Goal: Task Accomplishment & Management: Manage account settings

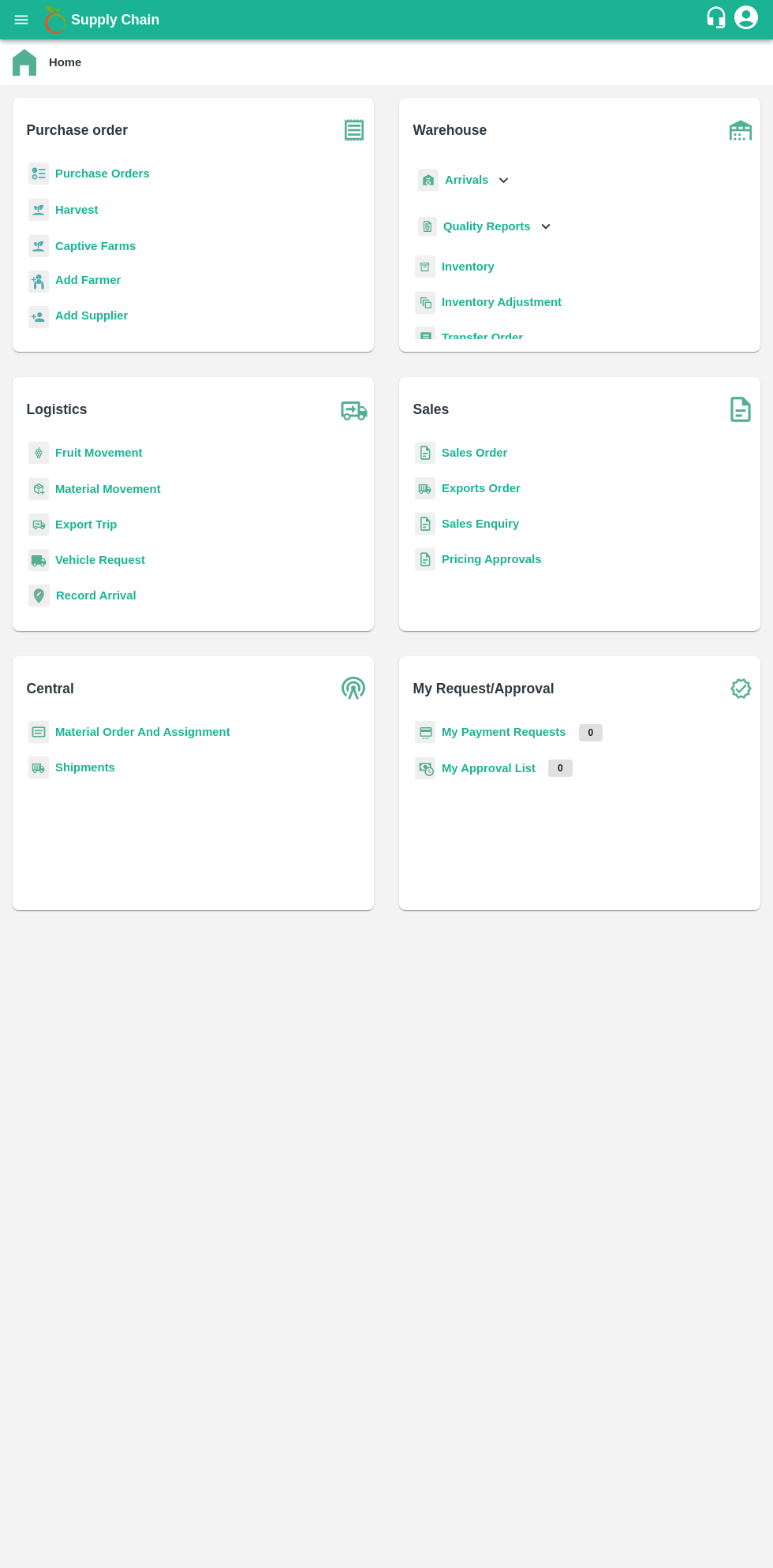
click at [33, 27] on button "open drawer" at bounding box center [21, 20] width 36 height 36
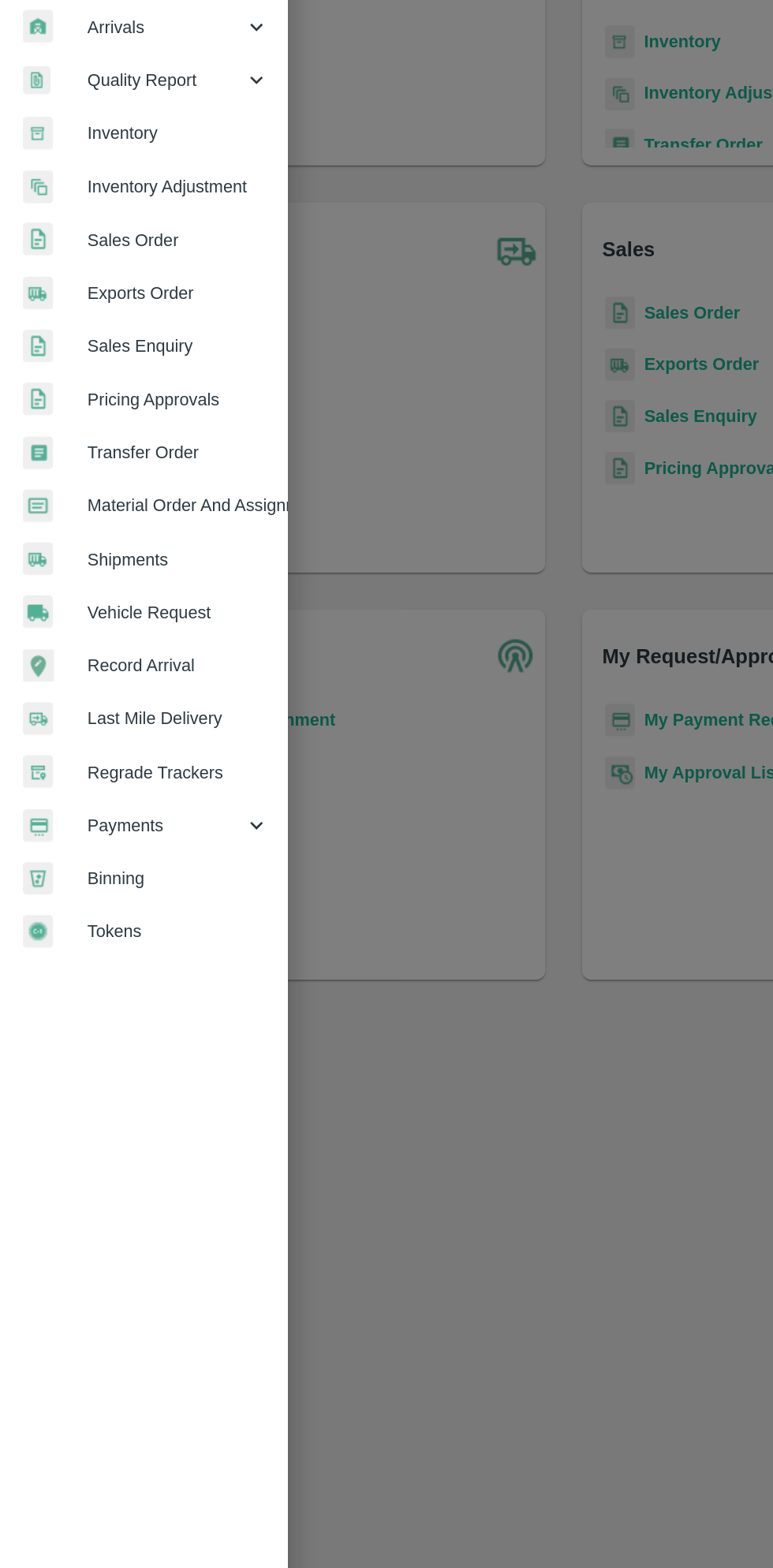
click at [99, 808] on span "Payments" at bounding box center [114, 805] width 108 height 17
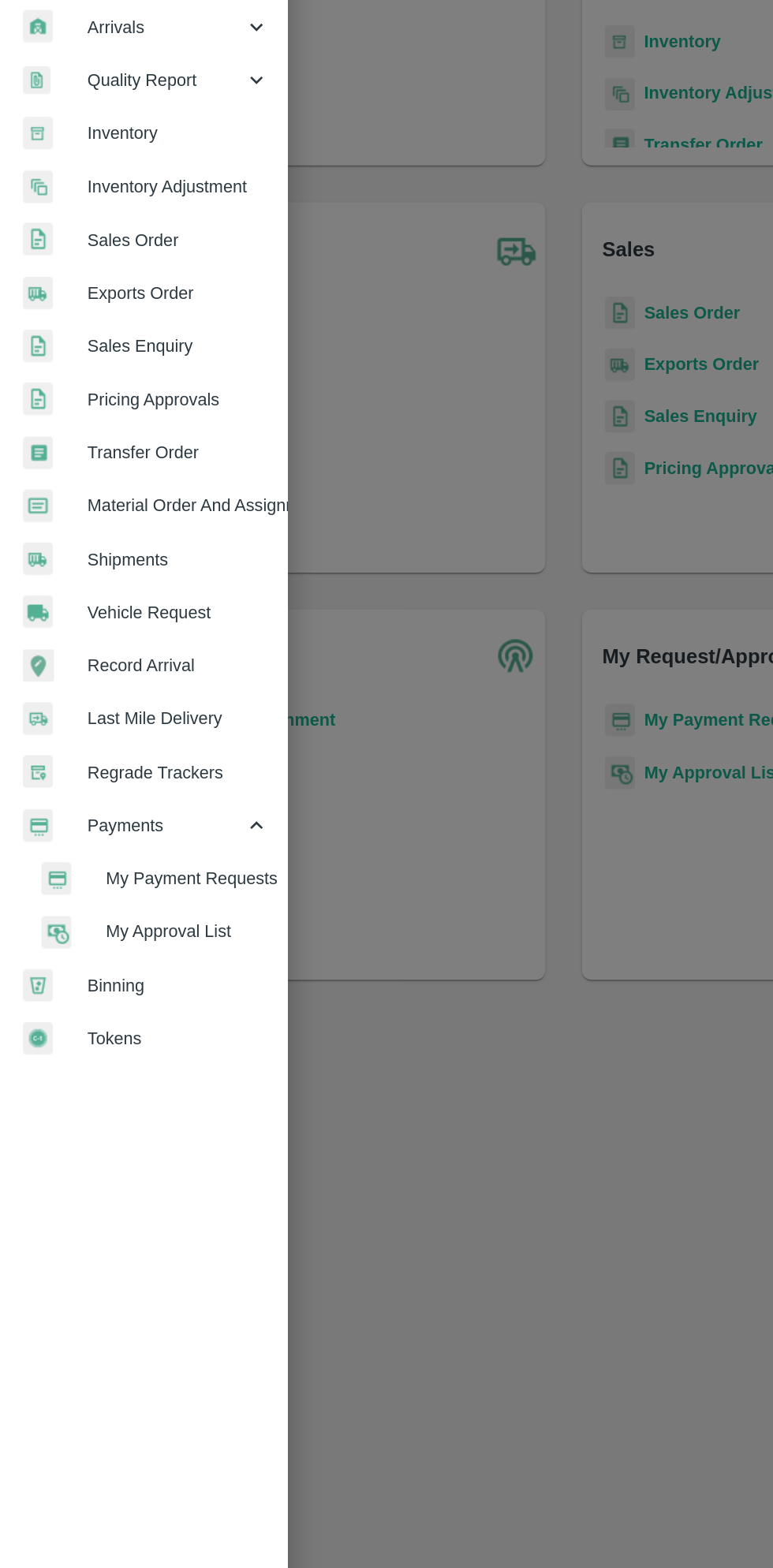
click at [153, 844] on span "My Payment Requests" at bounding box center [129, 841] width 112 height 17
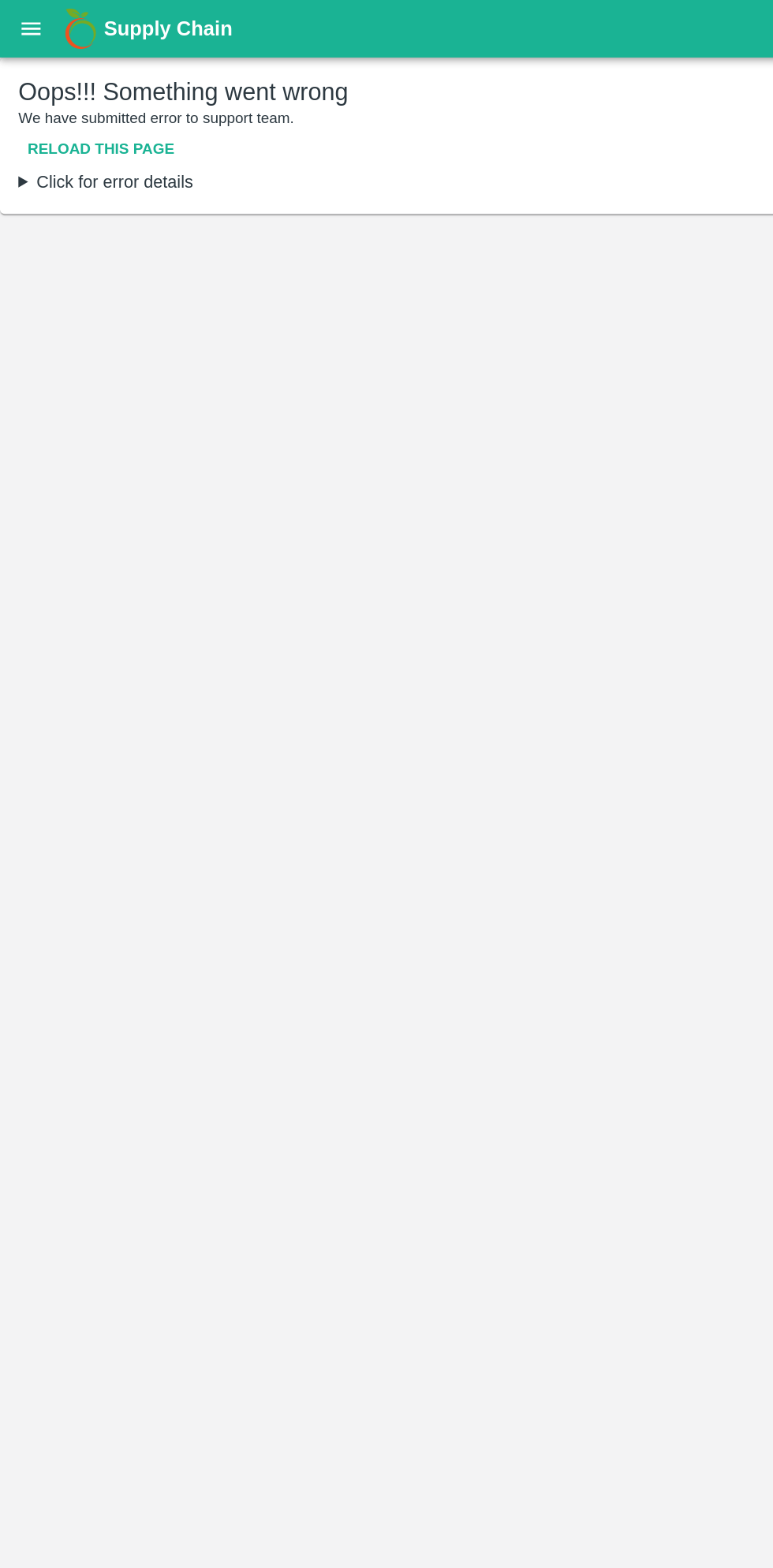
click at [40, 32] on img at bounding box center [55, 20] width 32 height 32
click at [32, 28] on button "open drawer" at bounding box center [21, 20] width 36 height 36
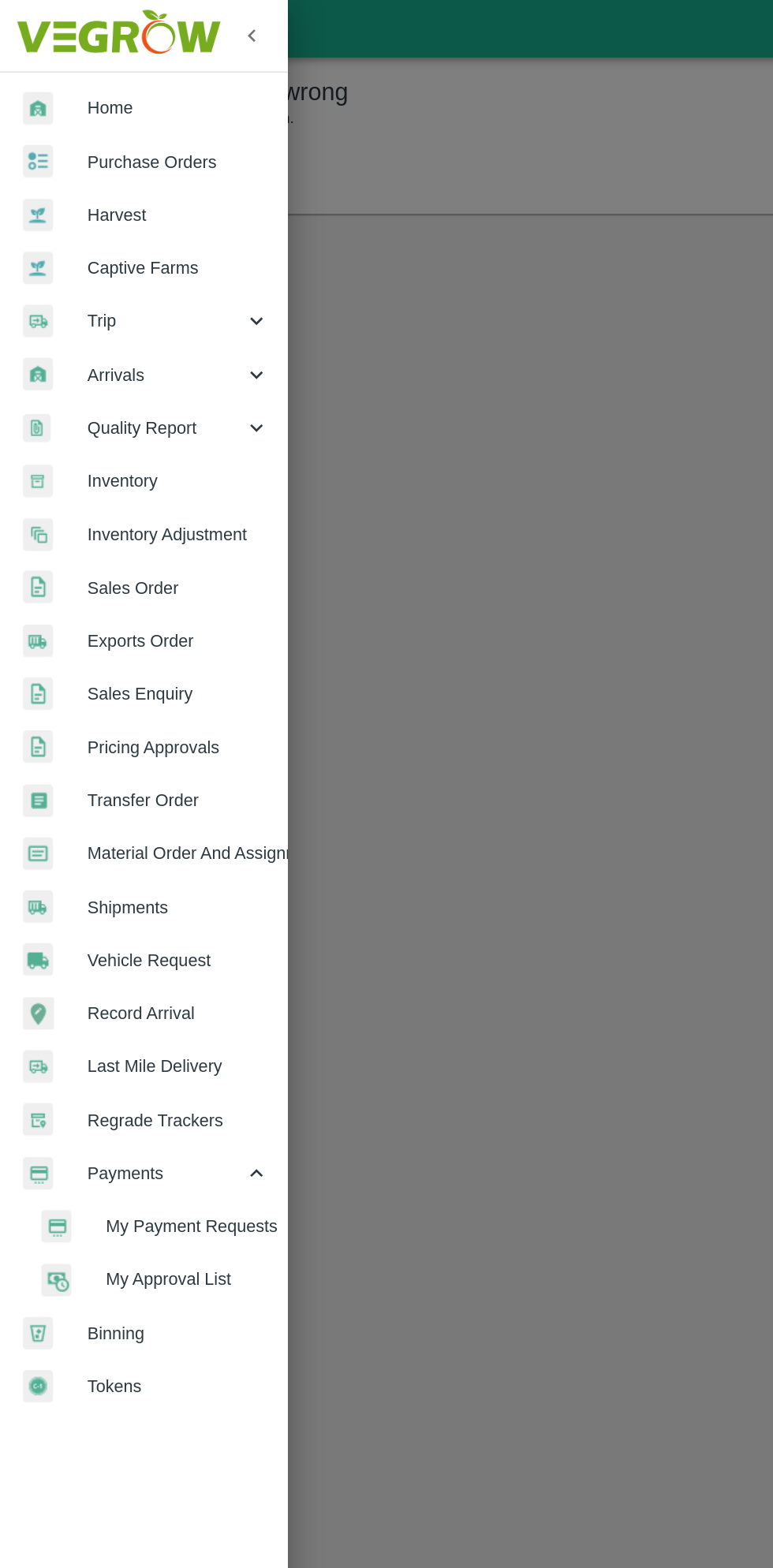
click at [150, 582] on span "Material Order And Assignment" at bounding box center [123, 585] width 125 height 17
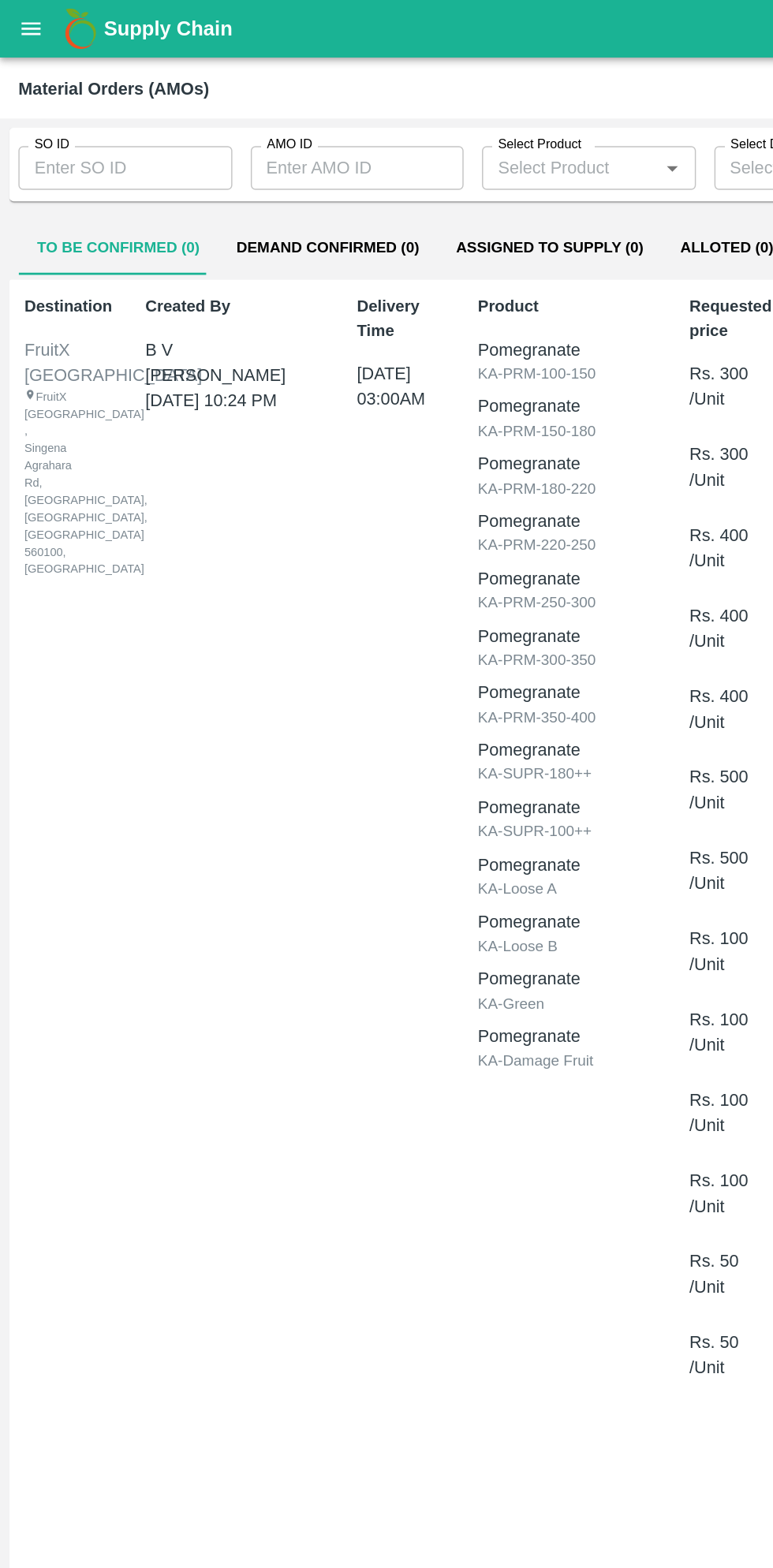
click at [99, 110] on input "SO ID" at bounding box center [85, 116] width 146 height 30
type input "604473"
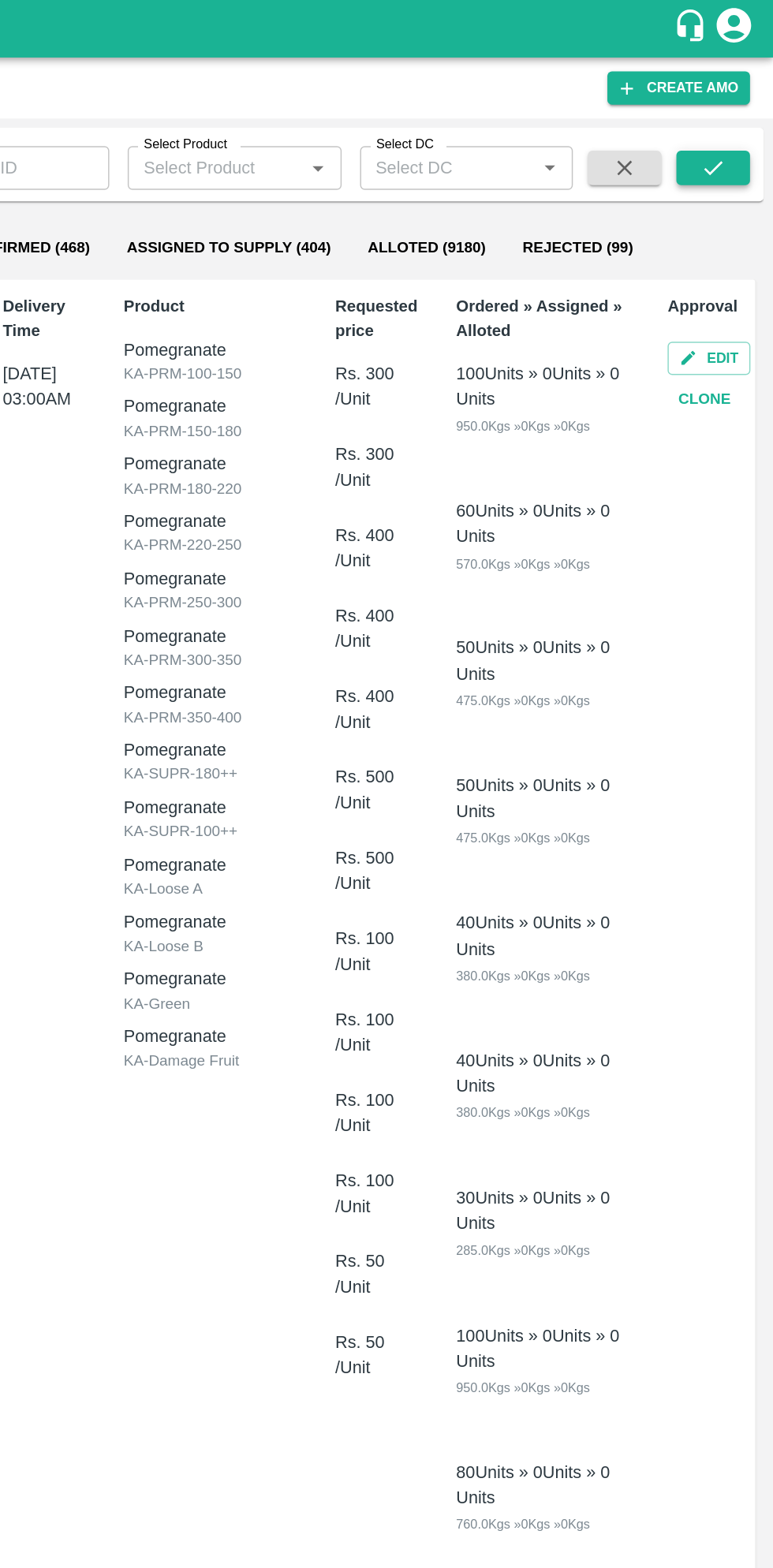
click at [733, 115] on icon "submit" at bounding box center [732, 116] width 13 height 9
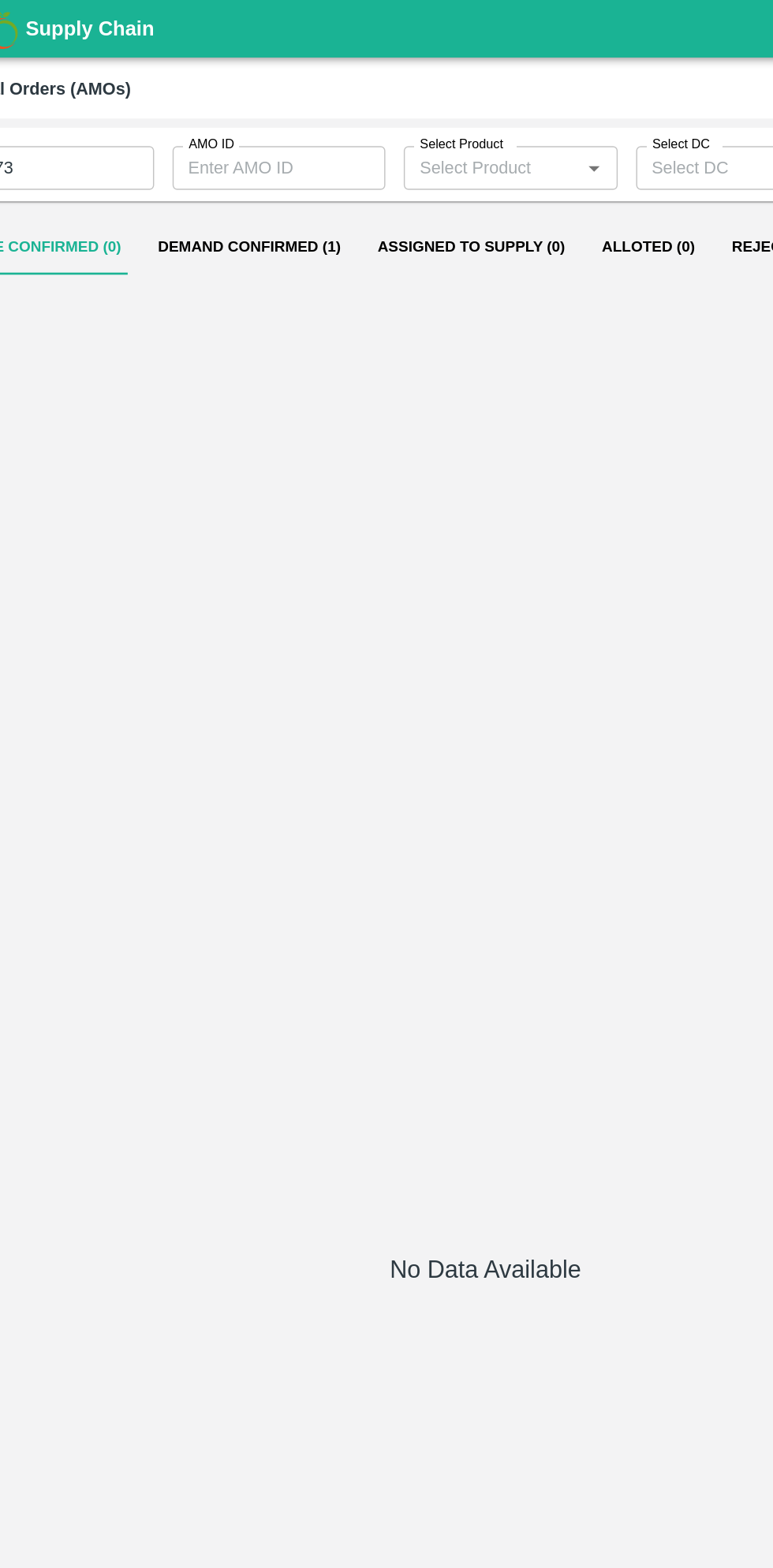
click at [244, 169] on button "Demand Confirmed (1)" at bounding box center [224, 169] width 150 height 38
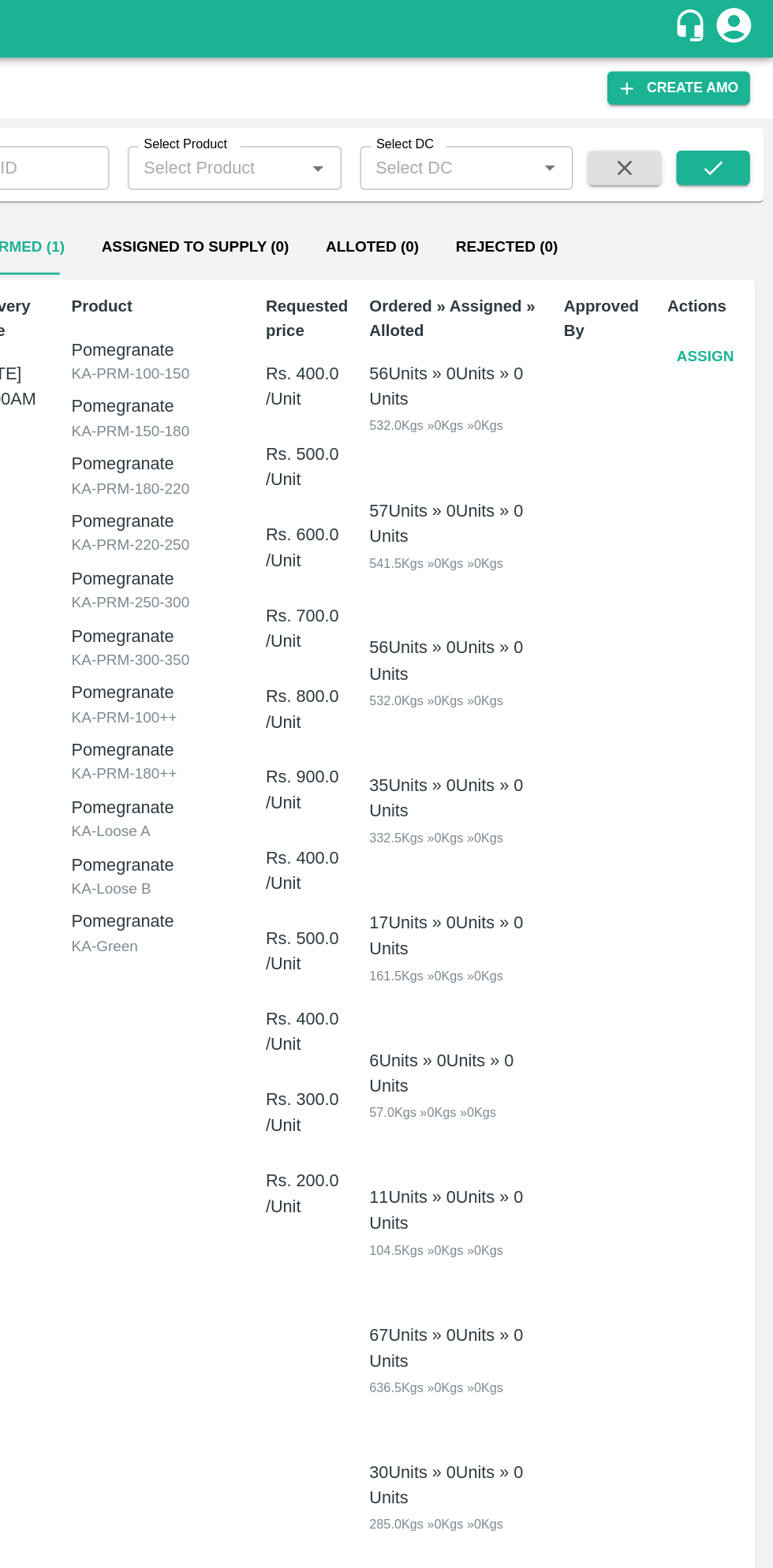
click at [722, 241] on button "Assign" at bounding box center [727, 244] width 52 height 28
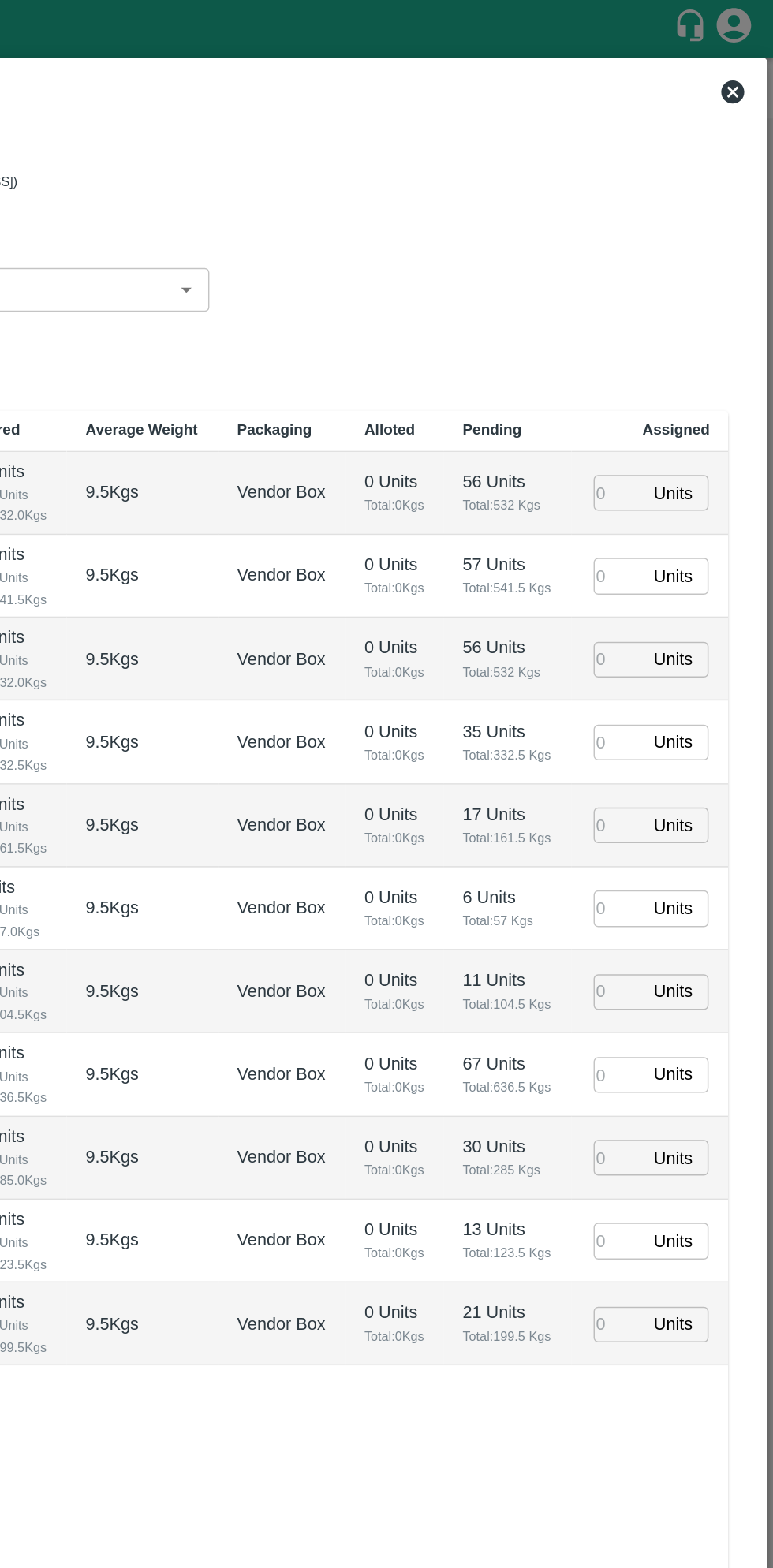
type input "10/09/2025 12:00 AM"
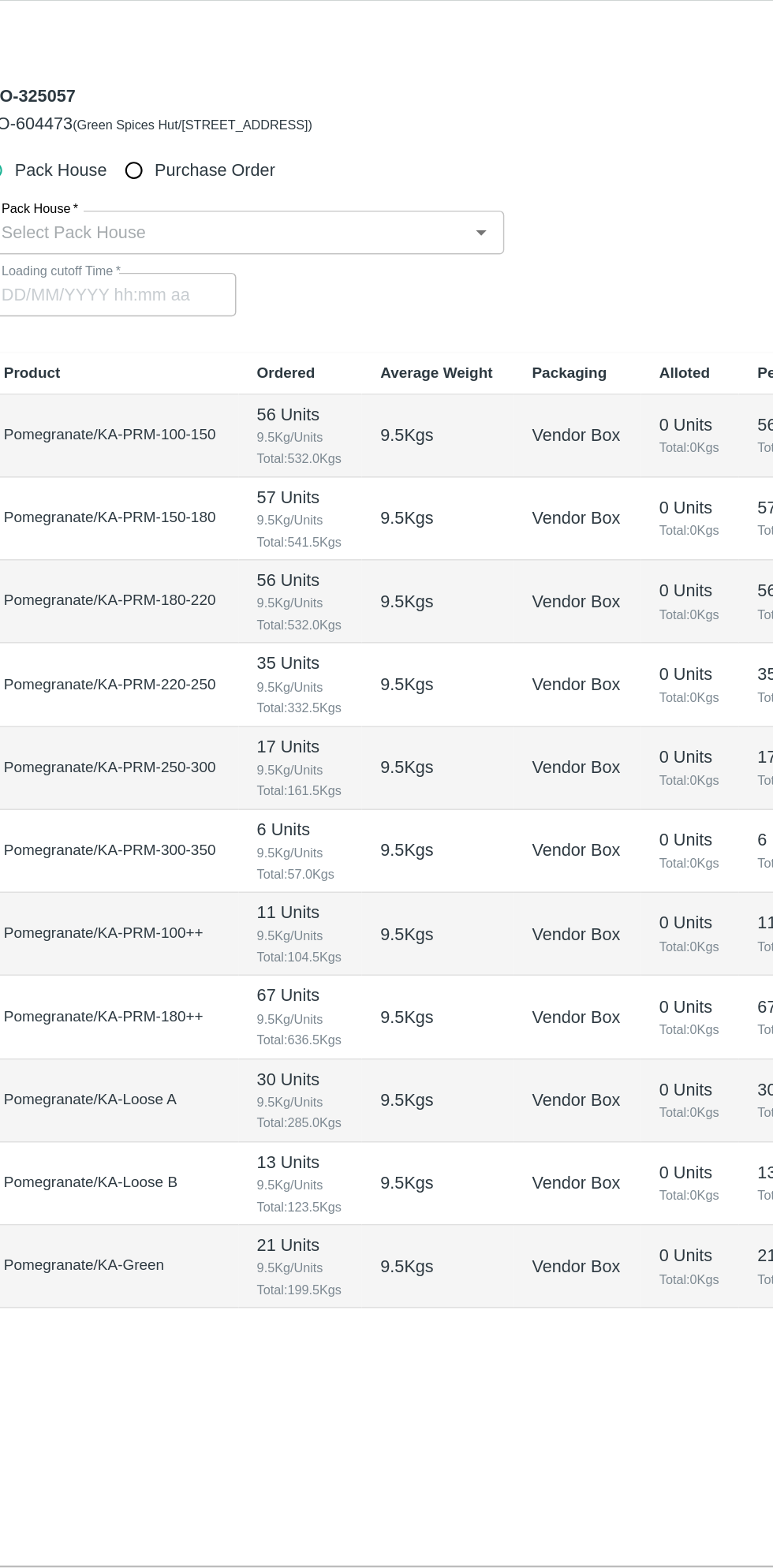
click at [142, 151] on input "Purchase Order" at bounding box center [133, 156] width 29 height 29
radio input "true"
click at [275, 202] on input "PO   *" at bounding box center [367, 199] width 664 height 21
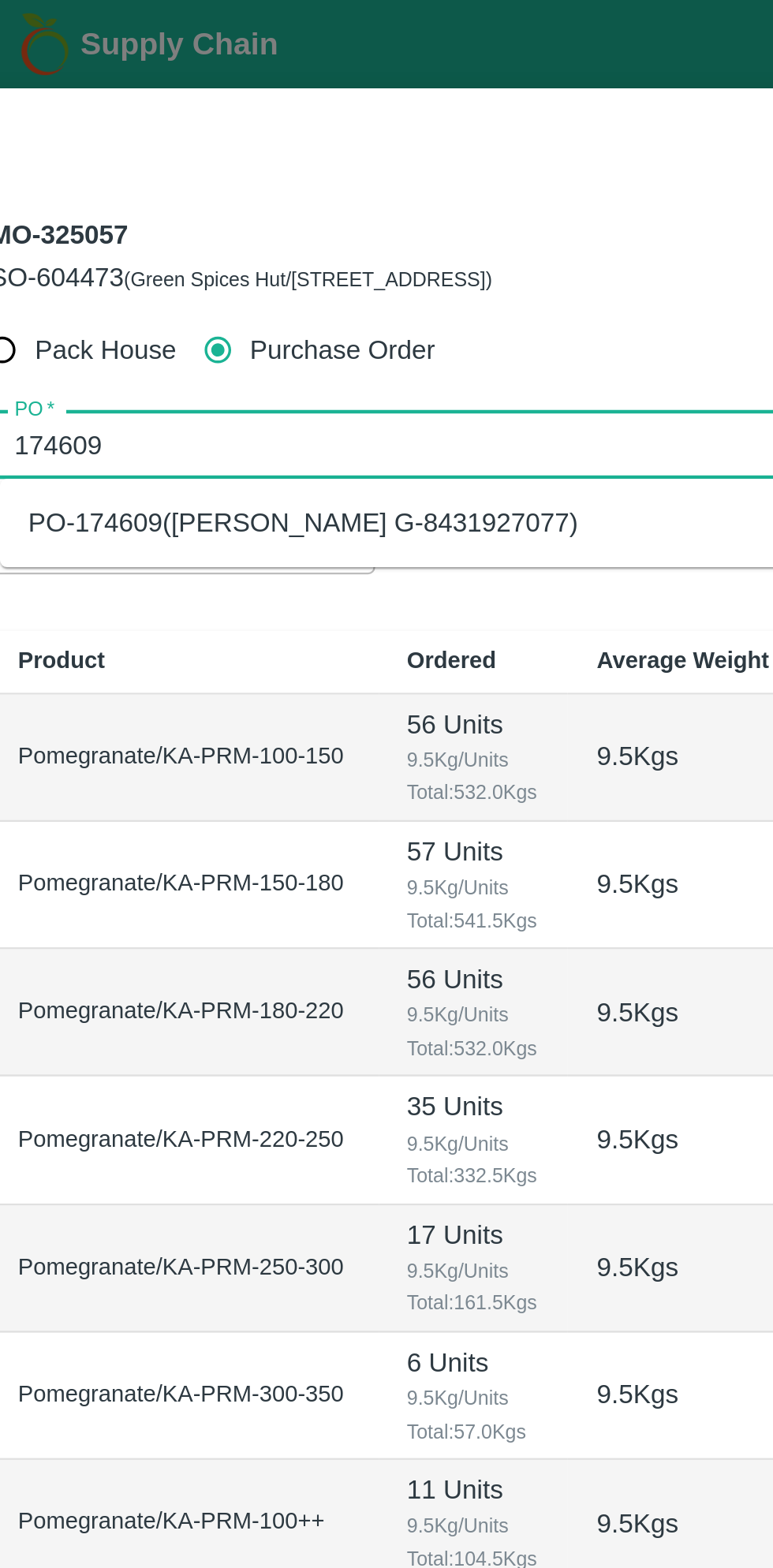
type input "174609"
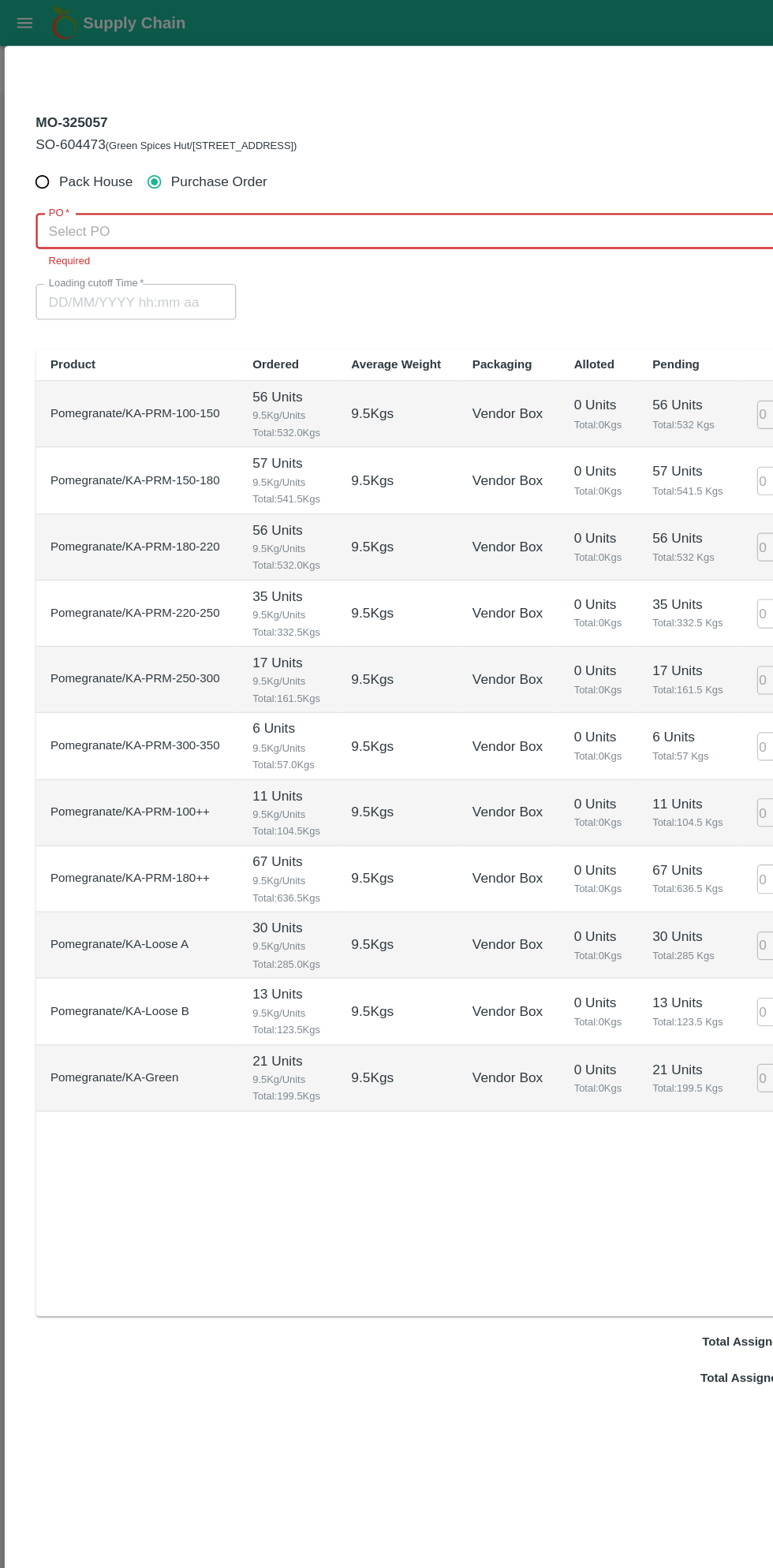
click at [265, 191] on input "PO   *" at bounding box center [367, 199] width 664 height 21
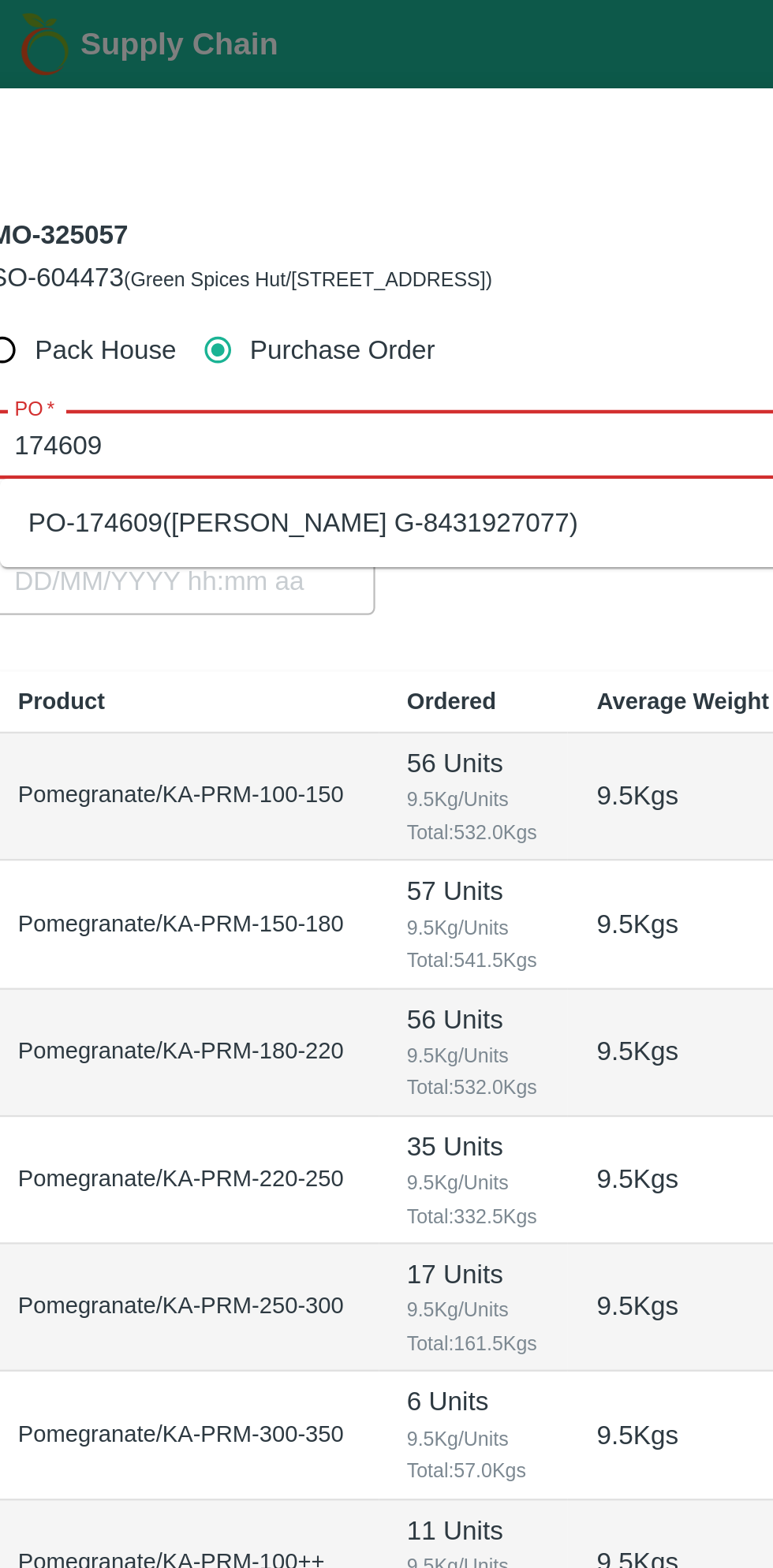
click at [293, 231] on div "PO-174609(Thippeswamy G-8431927077)" at bounding box center [385, 233] width 699 height 27
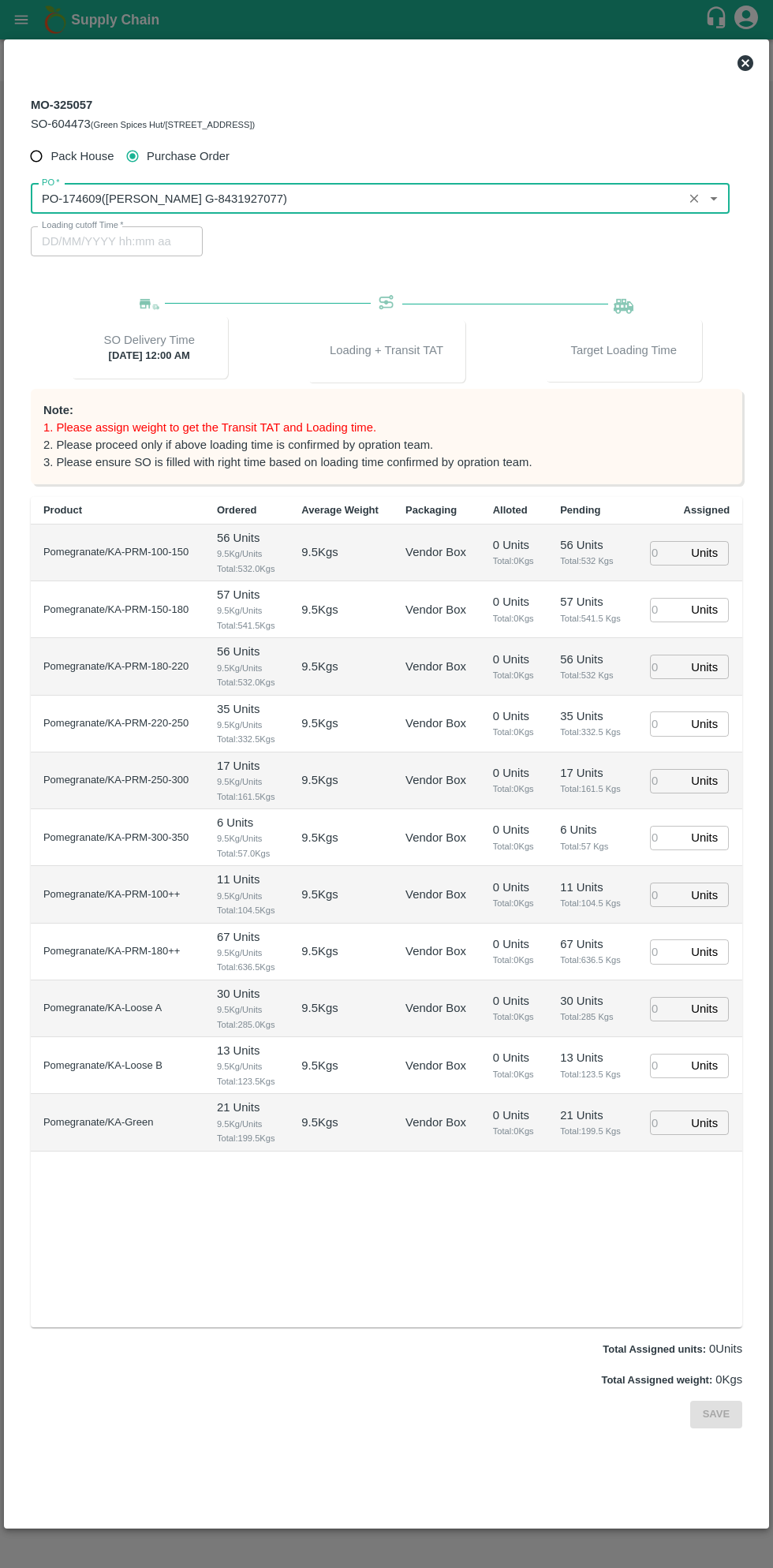
type input "PO-174609(Thippeswamy G-8431927077)"
click at [656, 559] on input "number" at bounding box center [668, 553] width 35 height 25
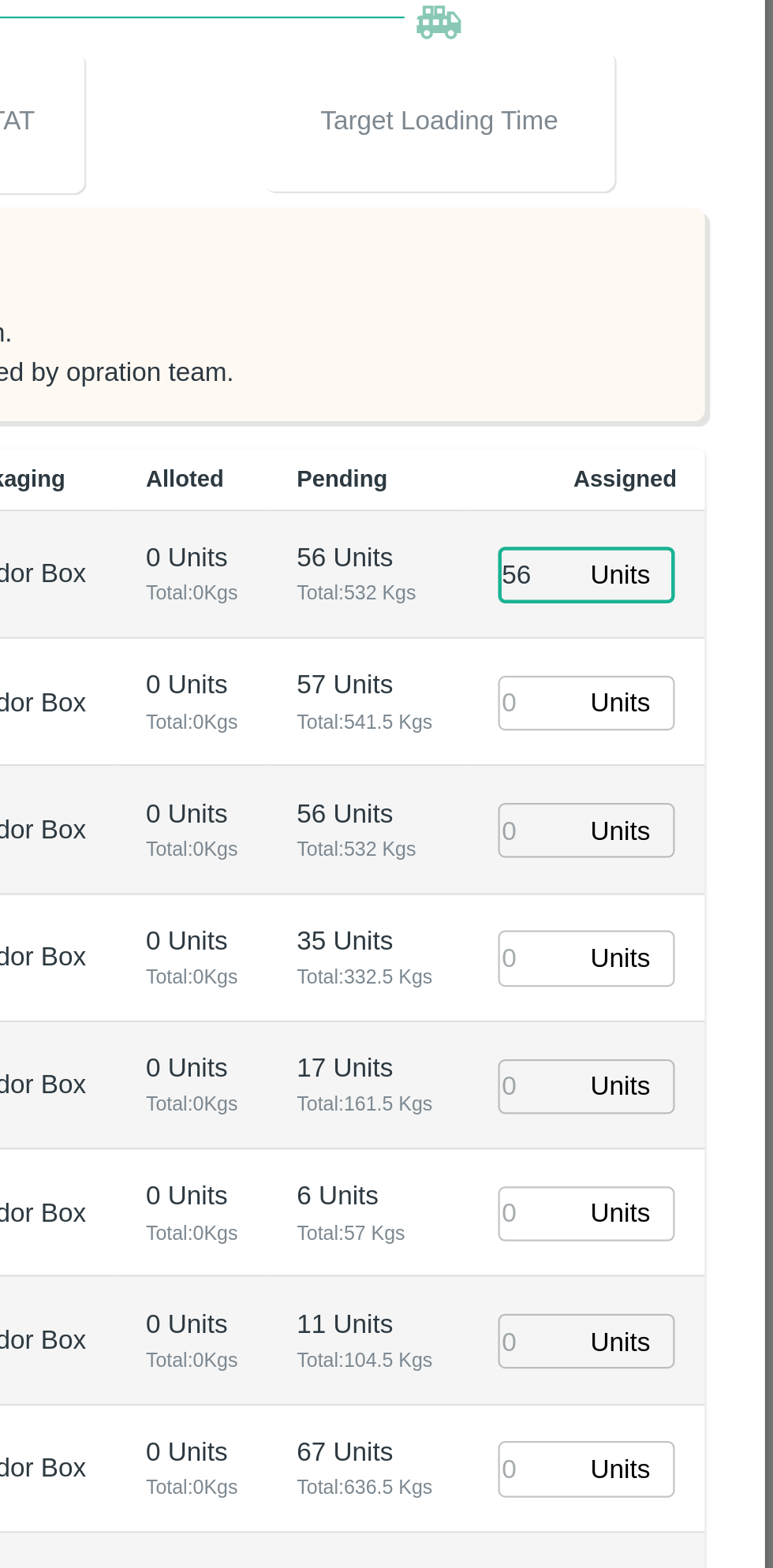
type input "56"
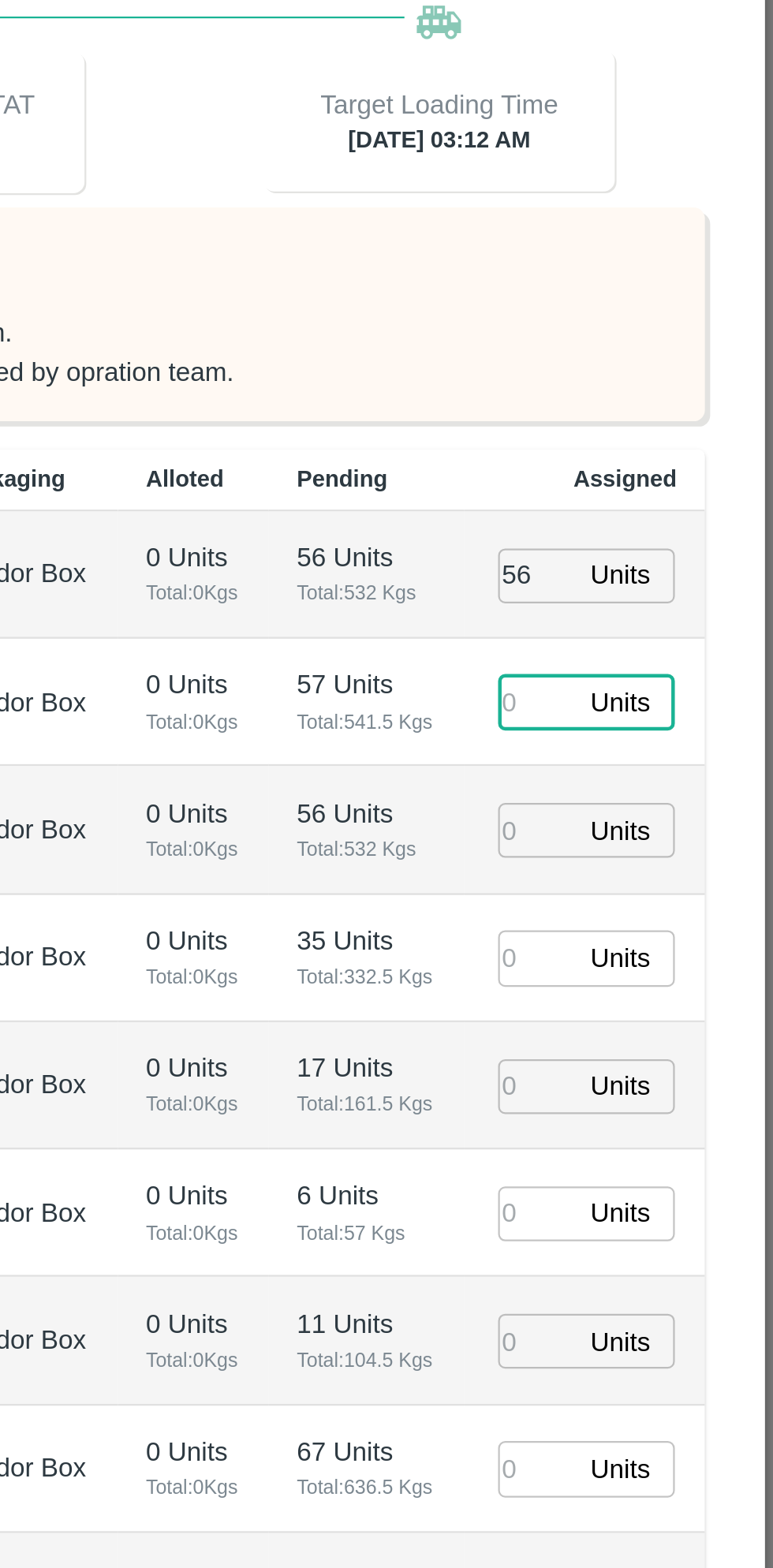
type input "09/09/2025 03:12 AM"
type input "57"
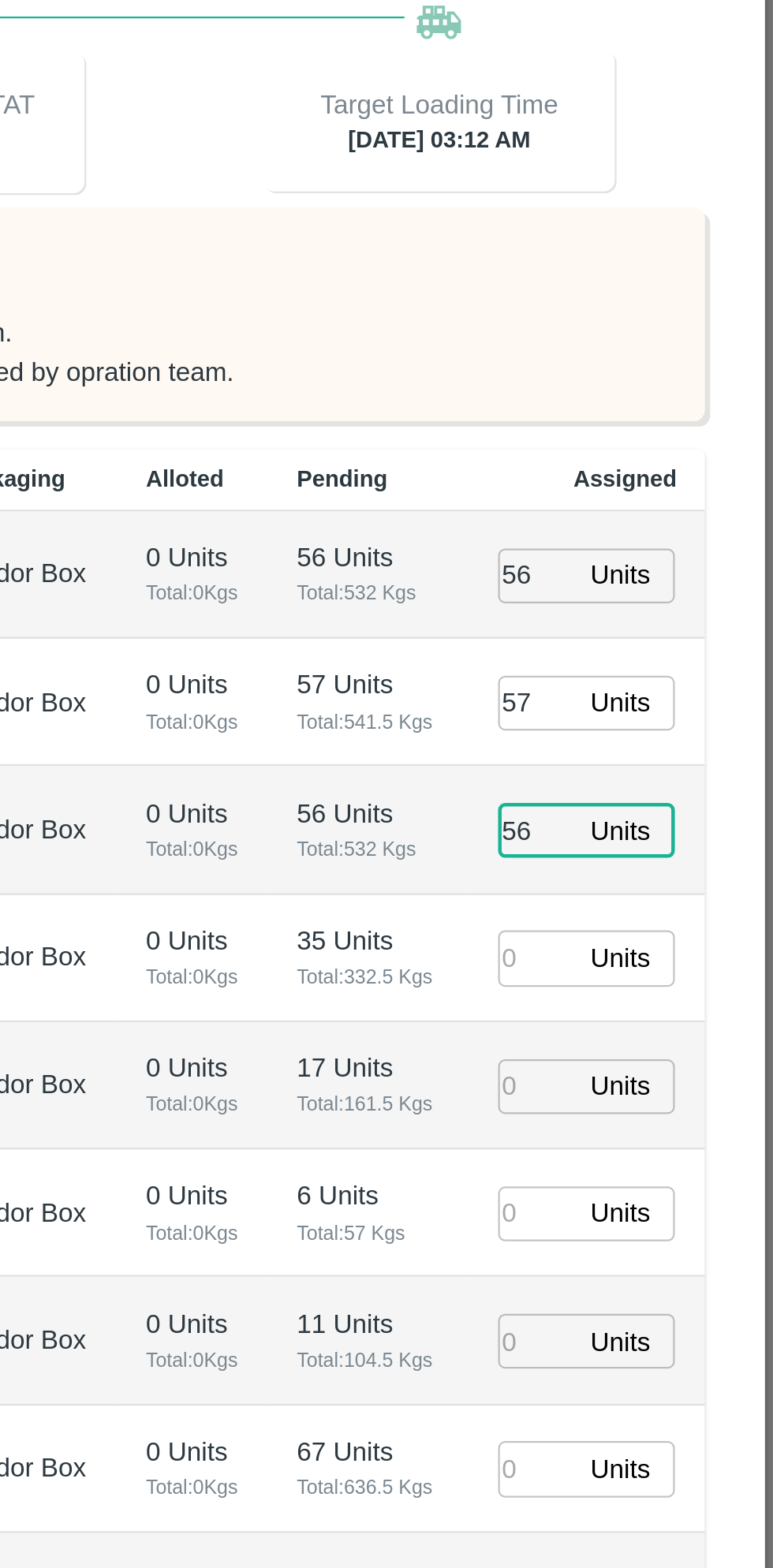
type input "56"
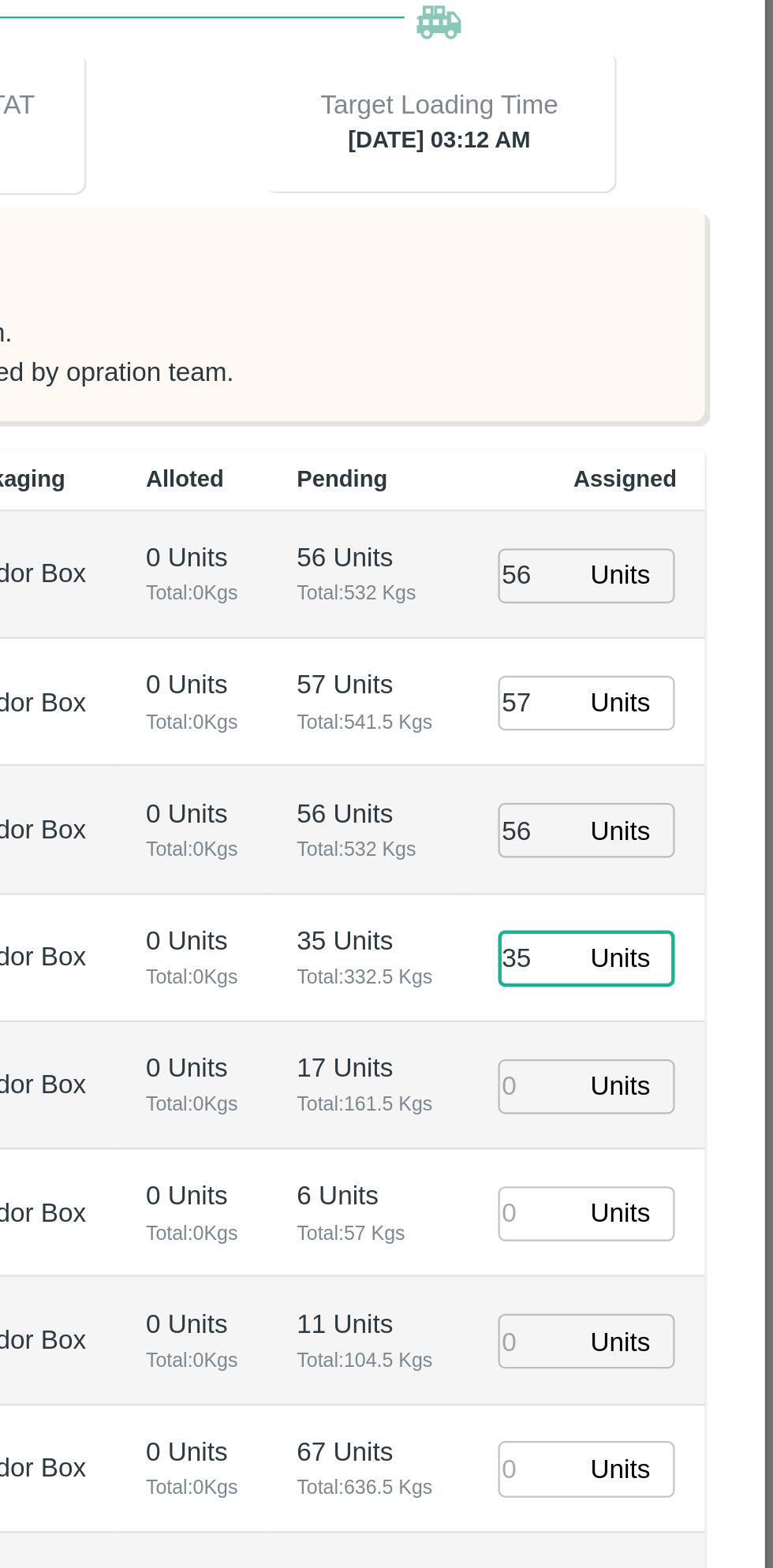
type input "35"
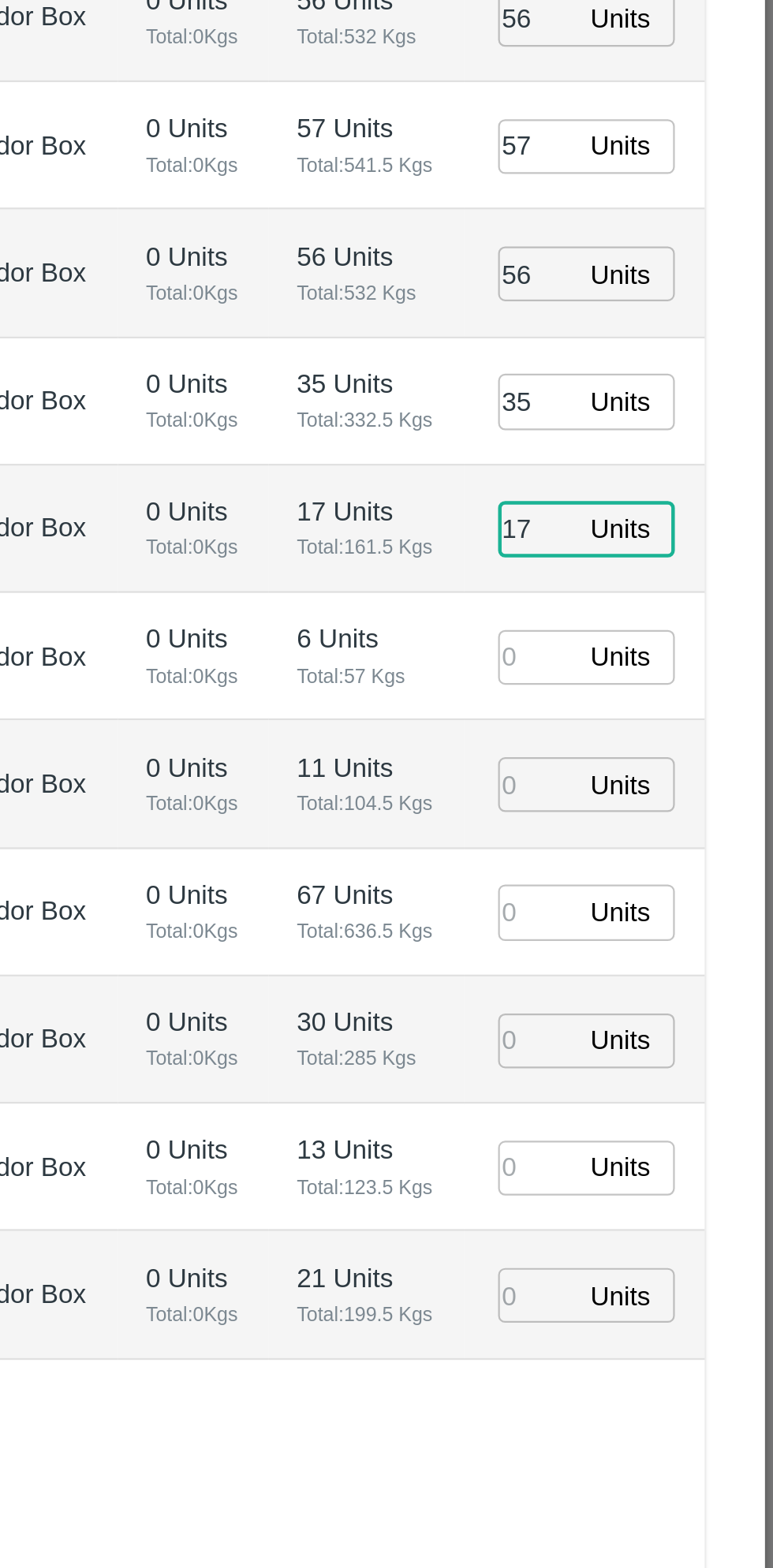
type input "17"
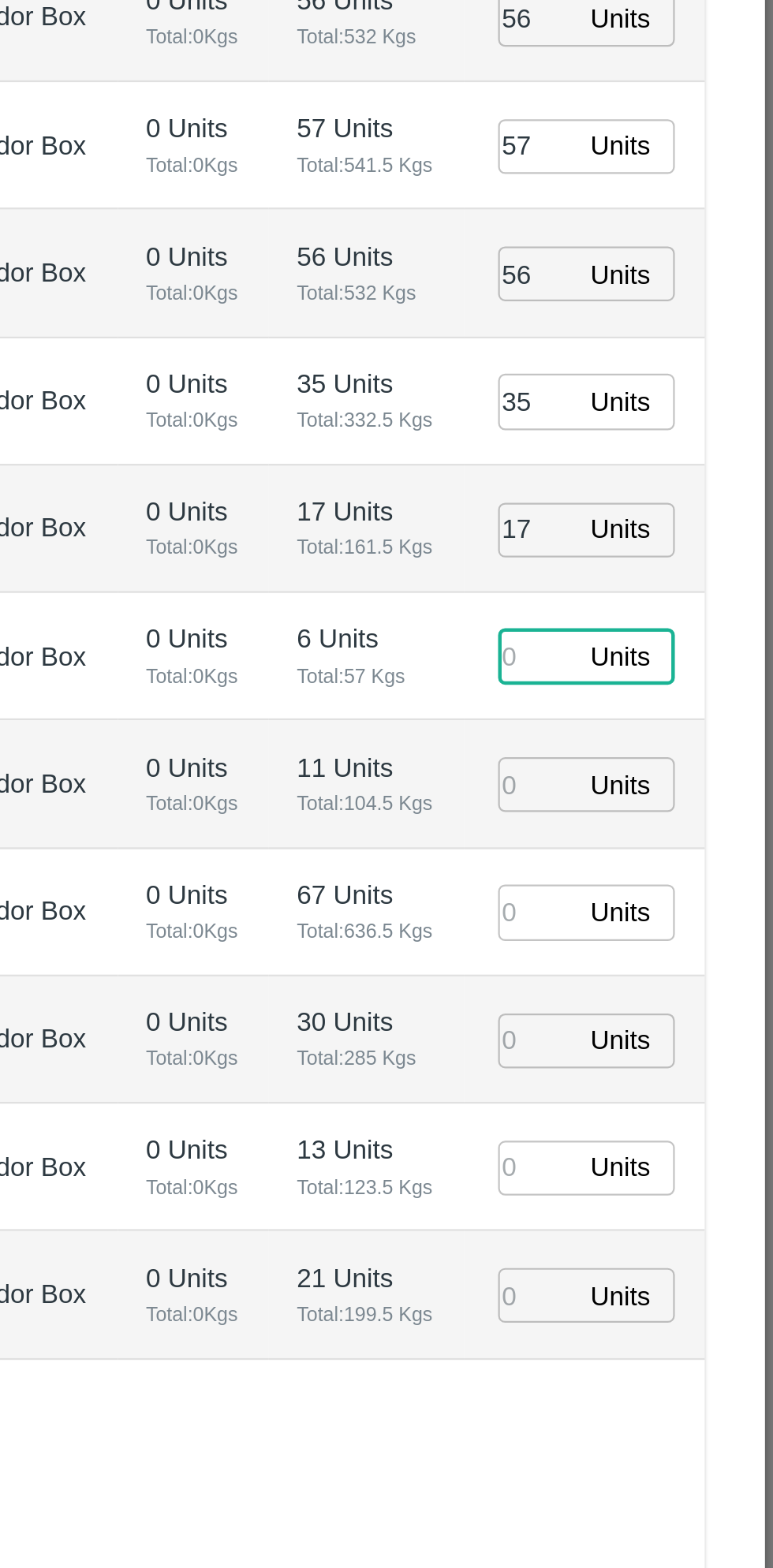
type input "6"
type input "09/09/2025 01:12 AM"
type input "6"
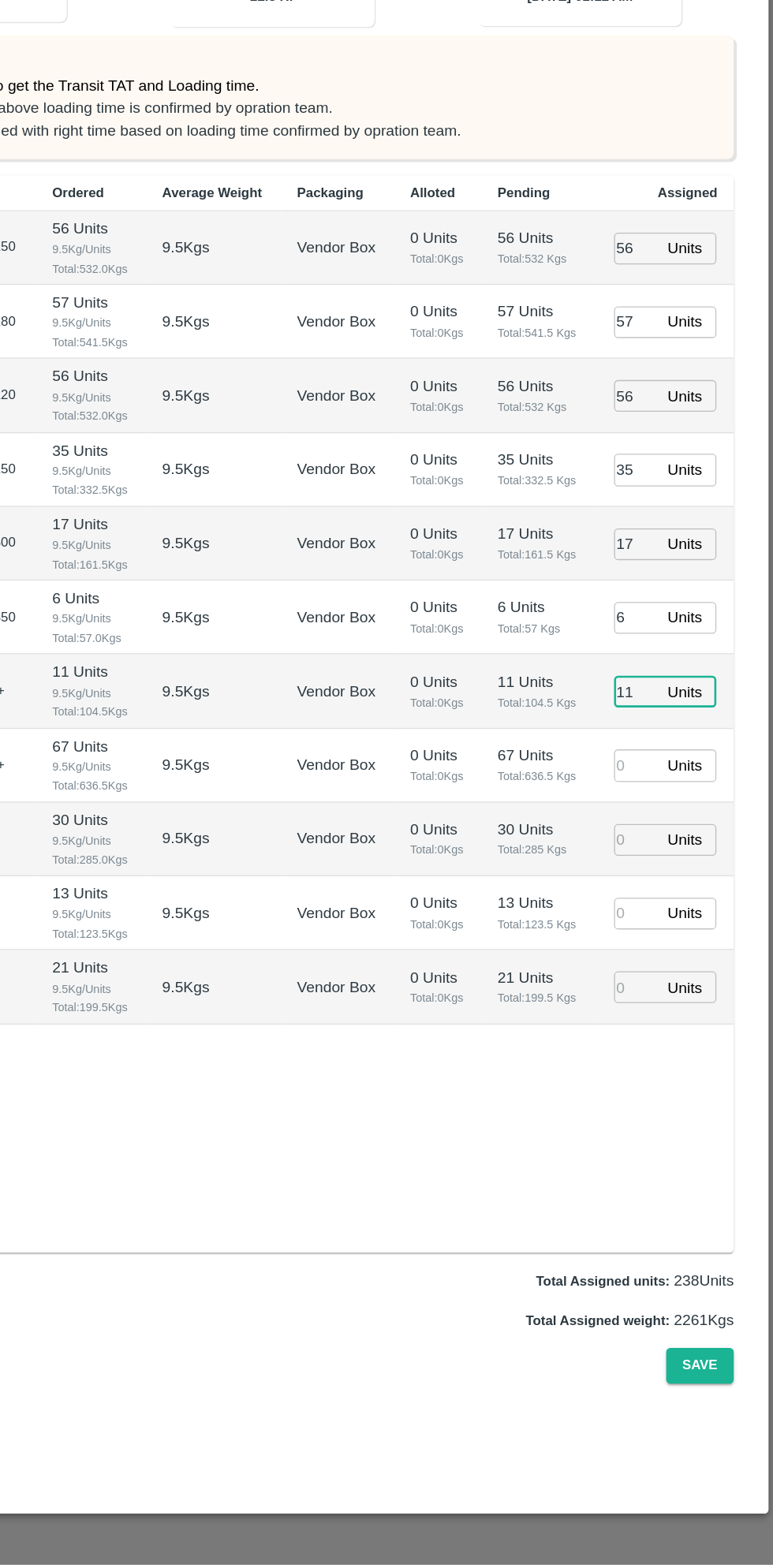
type input "11"
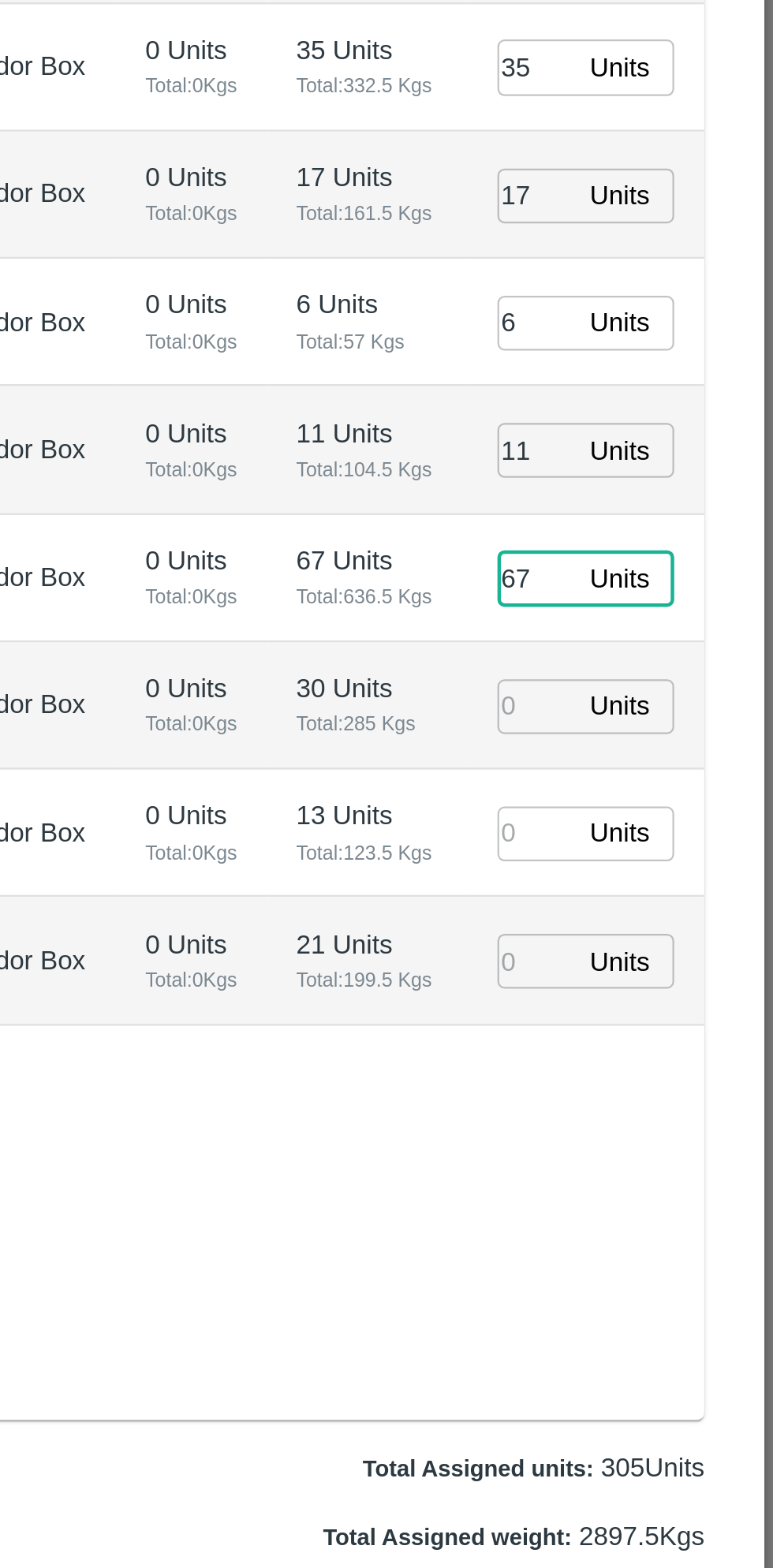
type input "67"
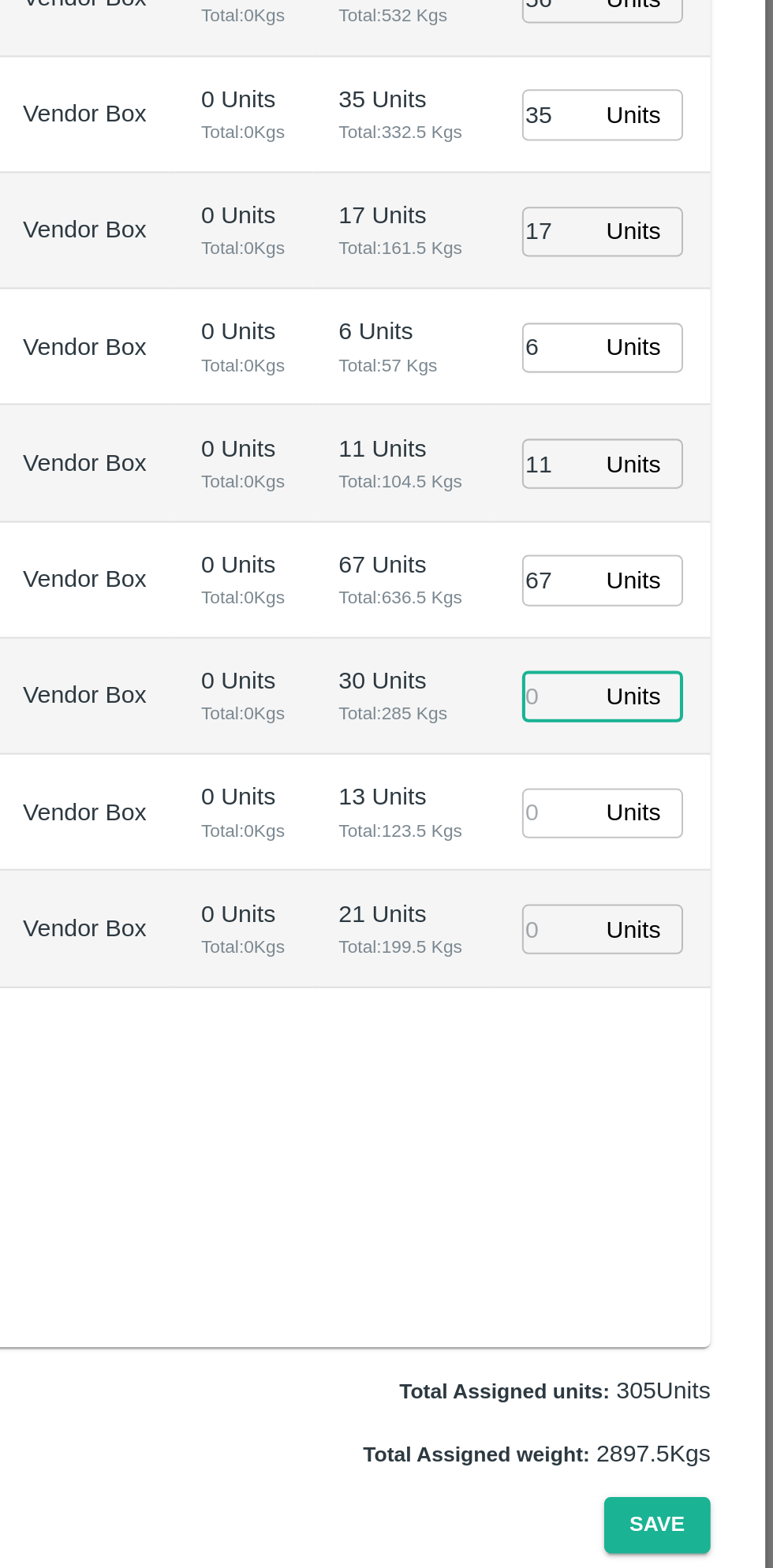
type input "09/09/2025 02:12 AM"
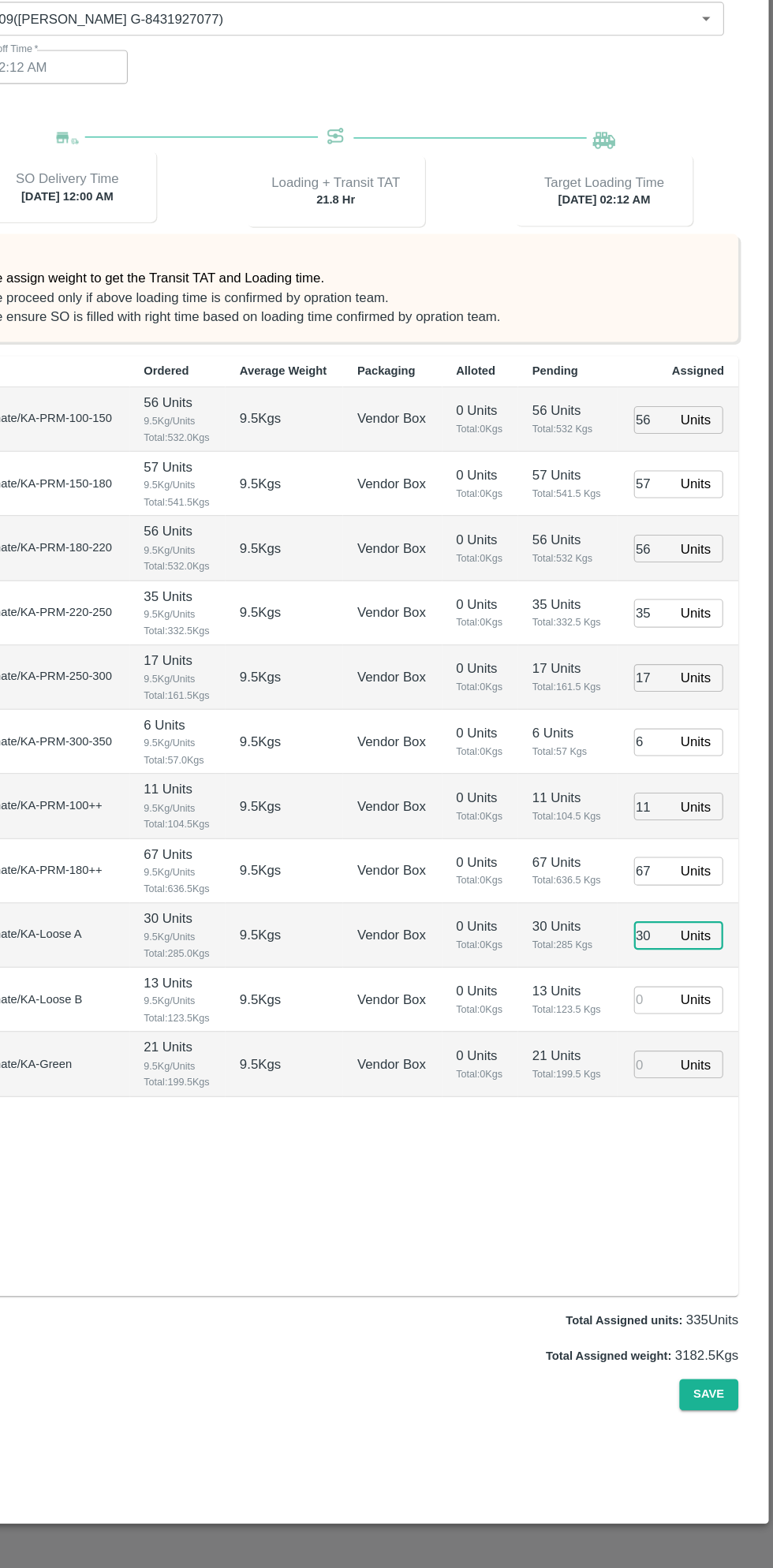
type input "30"
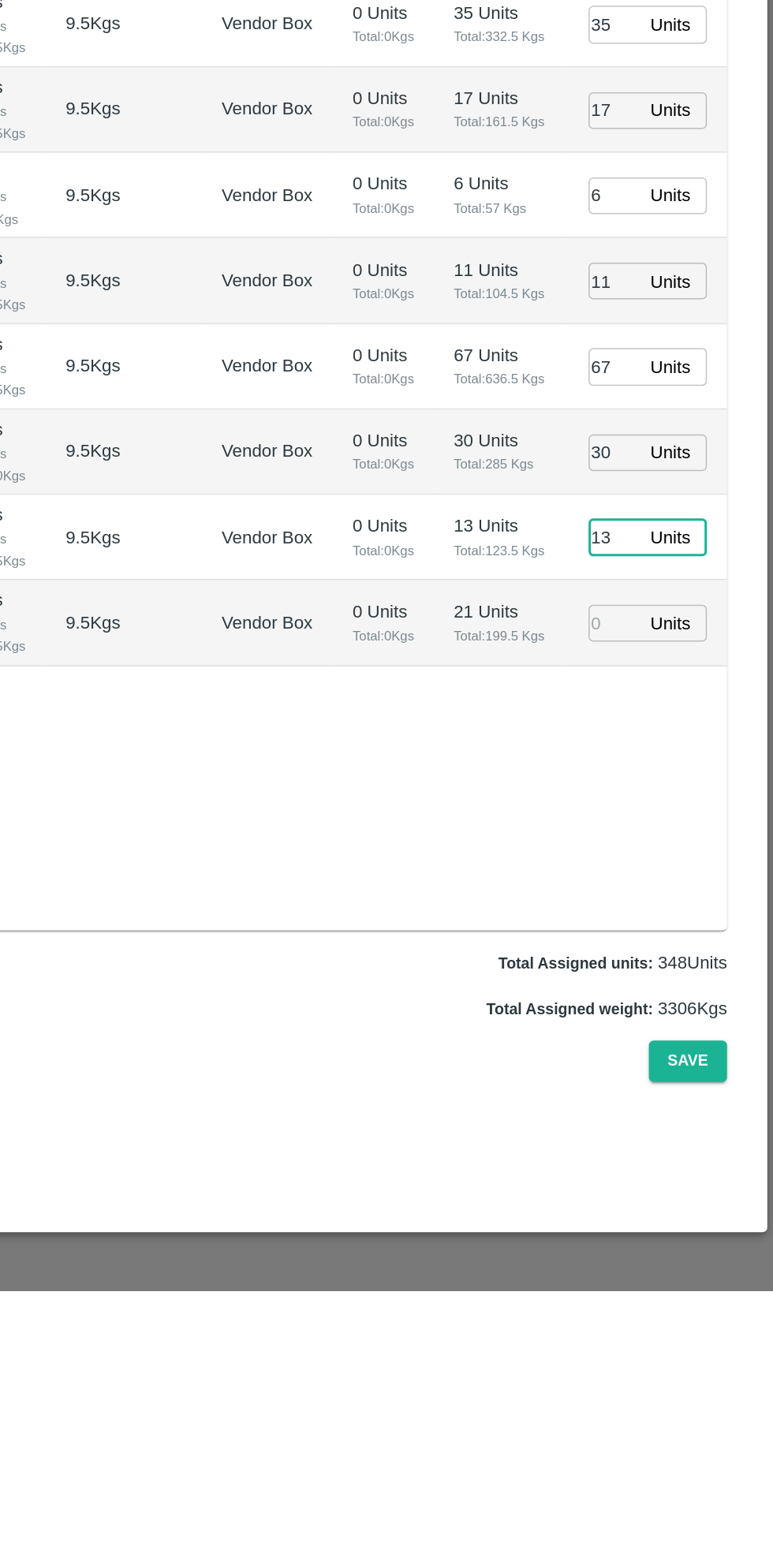
type input "13"
click at [673, 1121] on input "number" at bounding box center [668, 1123] width 35 height 25
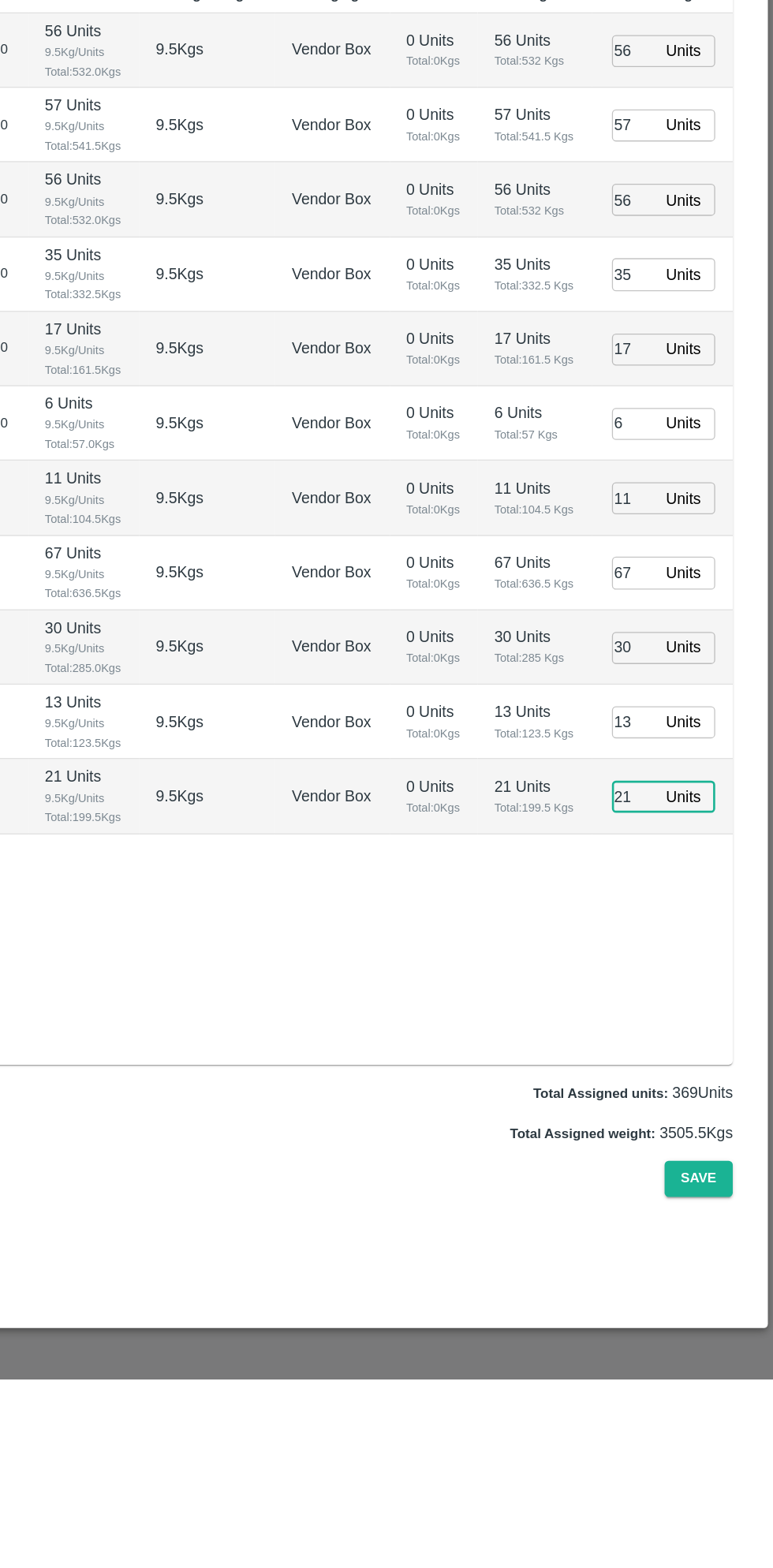
type input "21"
click at [670, 559] on input "56" at bounding box center [668, 553] width 35 height 25
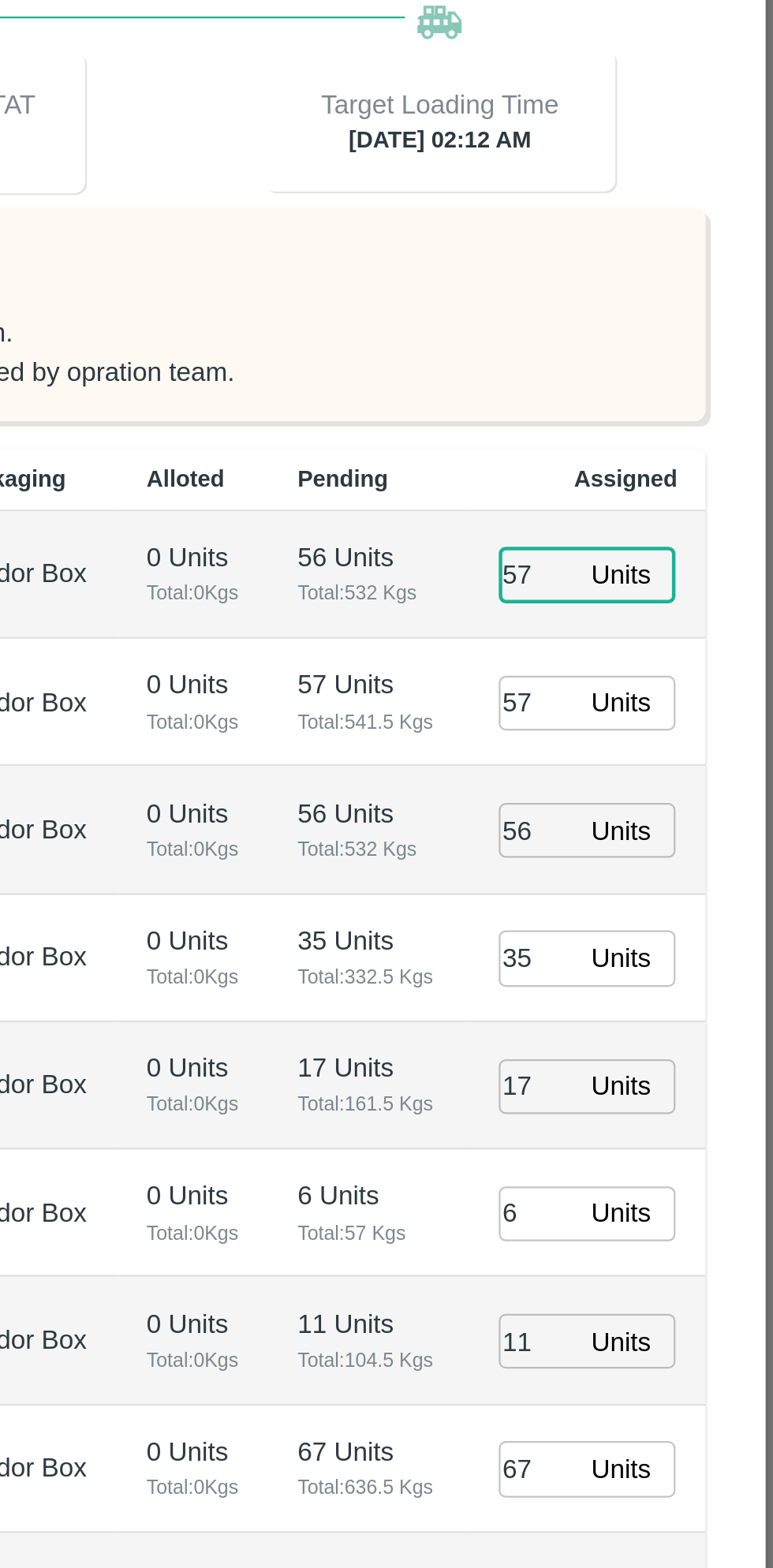
type input "57"
click at [671, 613] on input "57" at bounding box center [668, 610] width 35 height 25
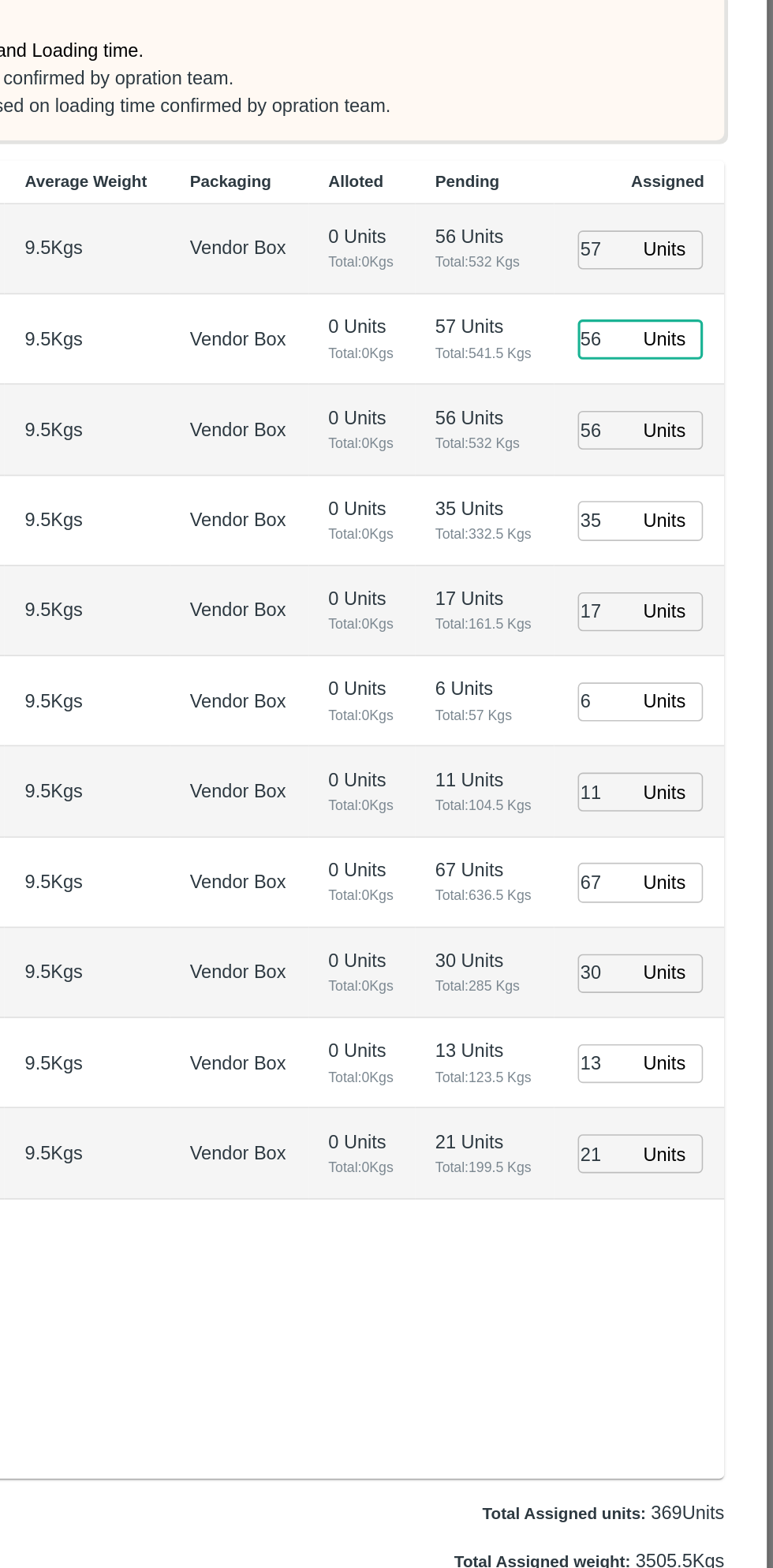
type input "56"
click at [677, 557] on input "57" at bounding box center [668, 553] width 35 height 25
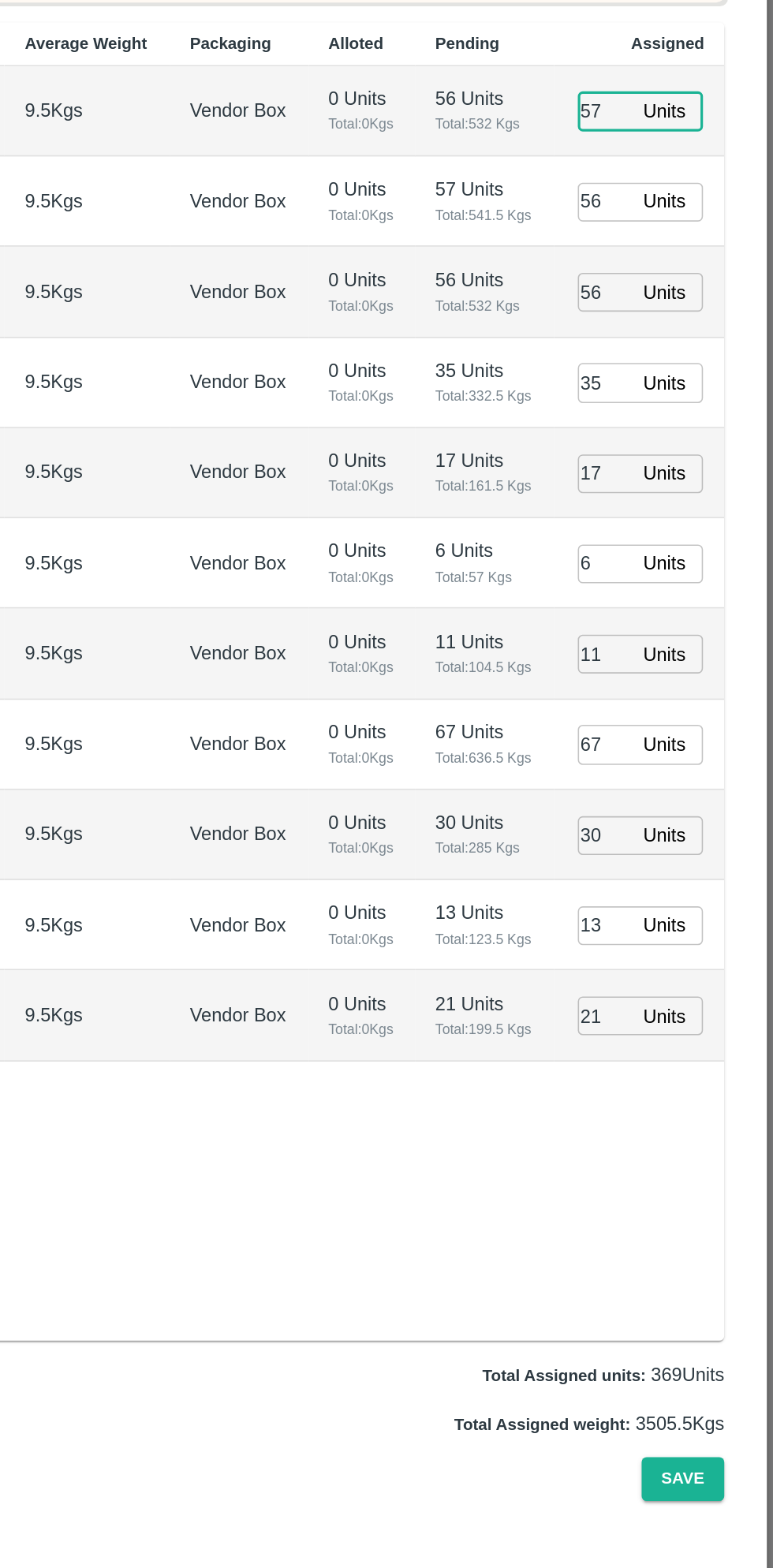
type input "57"
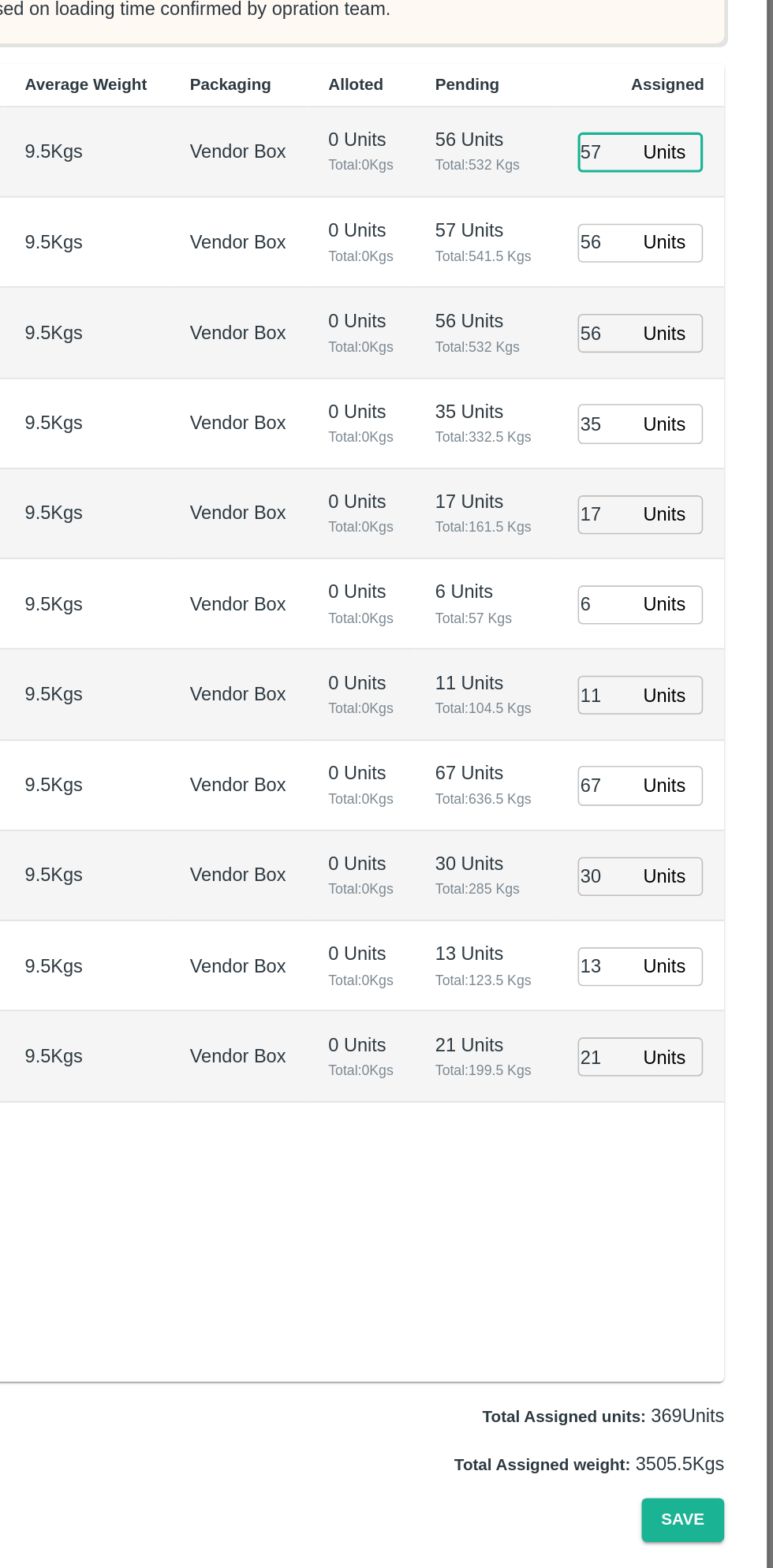
click at [674, 778] on input "17" at bounding box center [668, 781] width 35 height 25
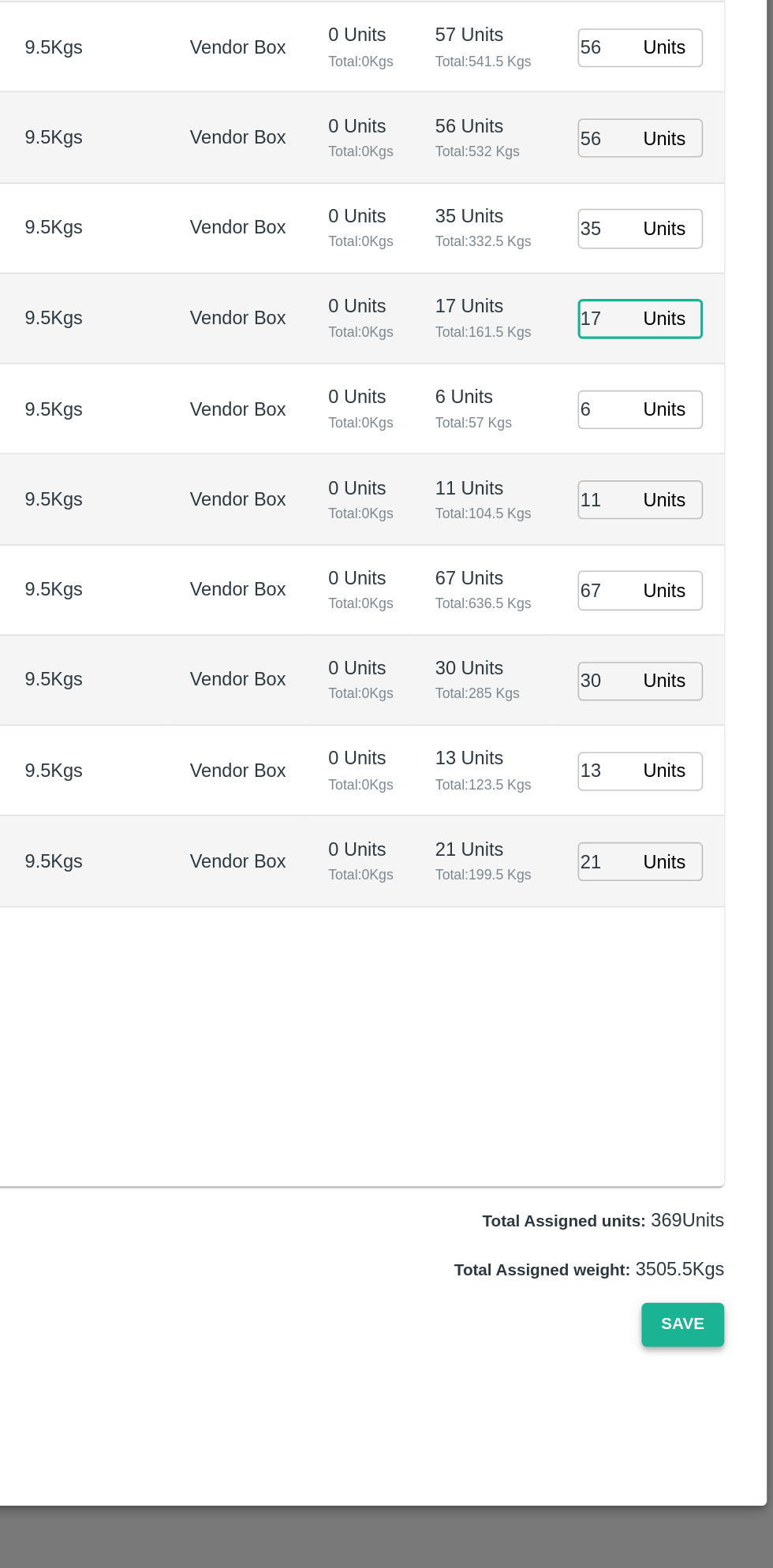
click at [718, 1417] on button "Save" at bounding box center [717, 1415] width 52 height 28
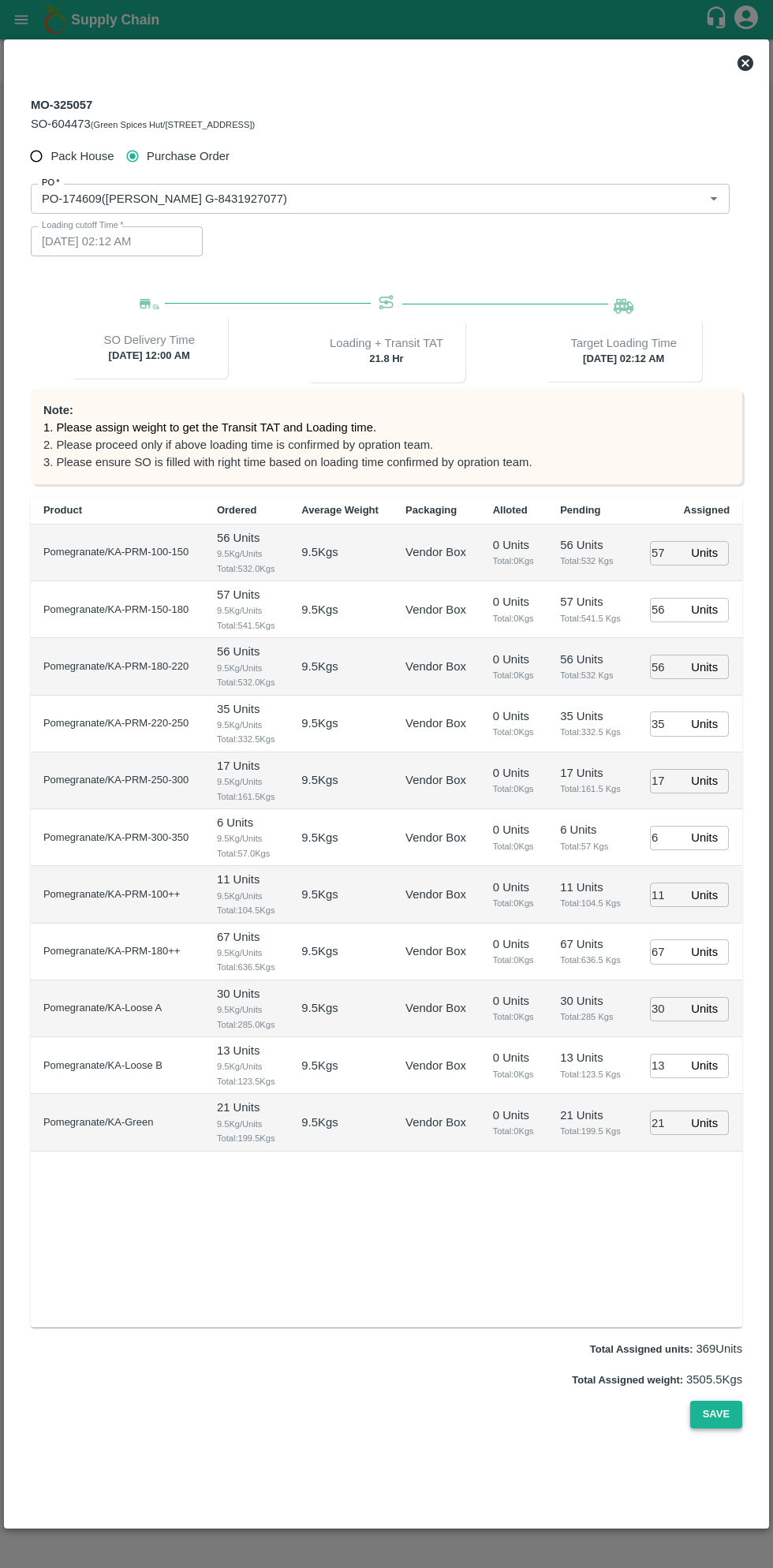
click at [740, 1410] on button "Save" at bounding box center [717, 1415] width 52 height 28
click at [710, 1409] on button "Save" at bounding box center [717, 1415] width 52 height 28
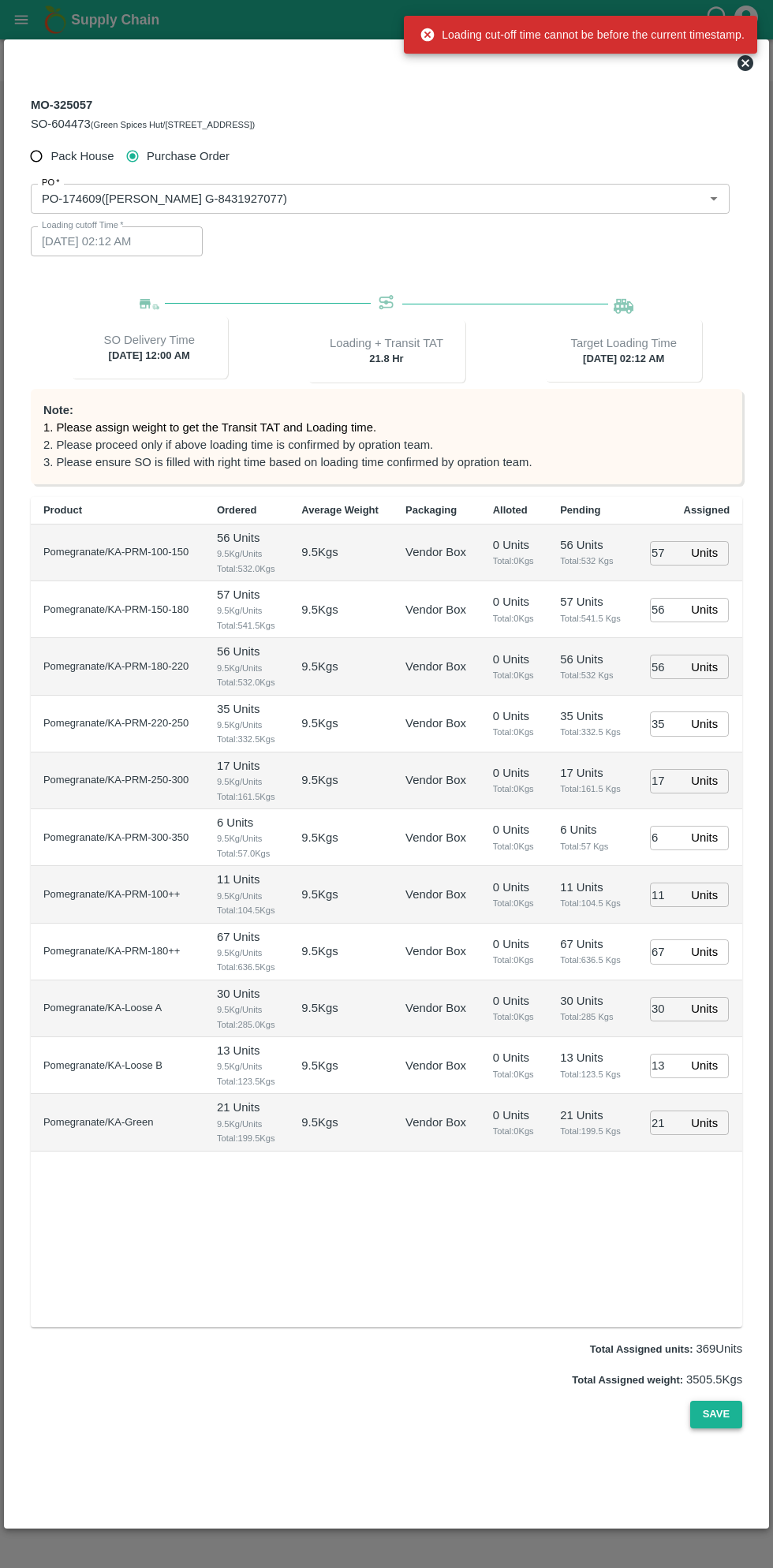
click at [724, 1411] on button "Save" at bounding box center [717, 1415] width 52 height 28
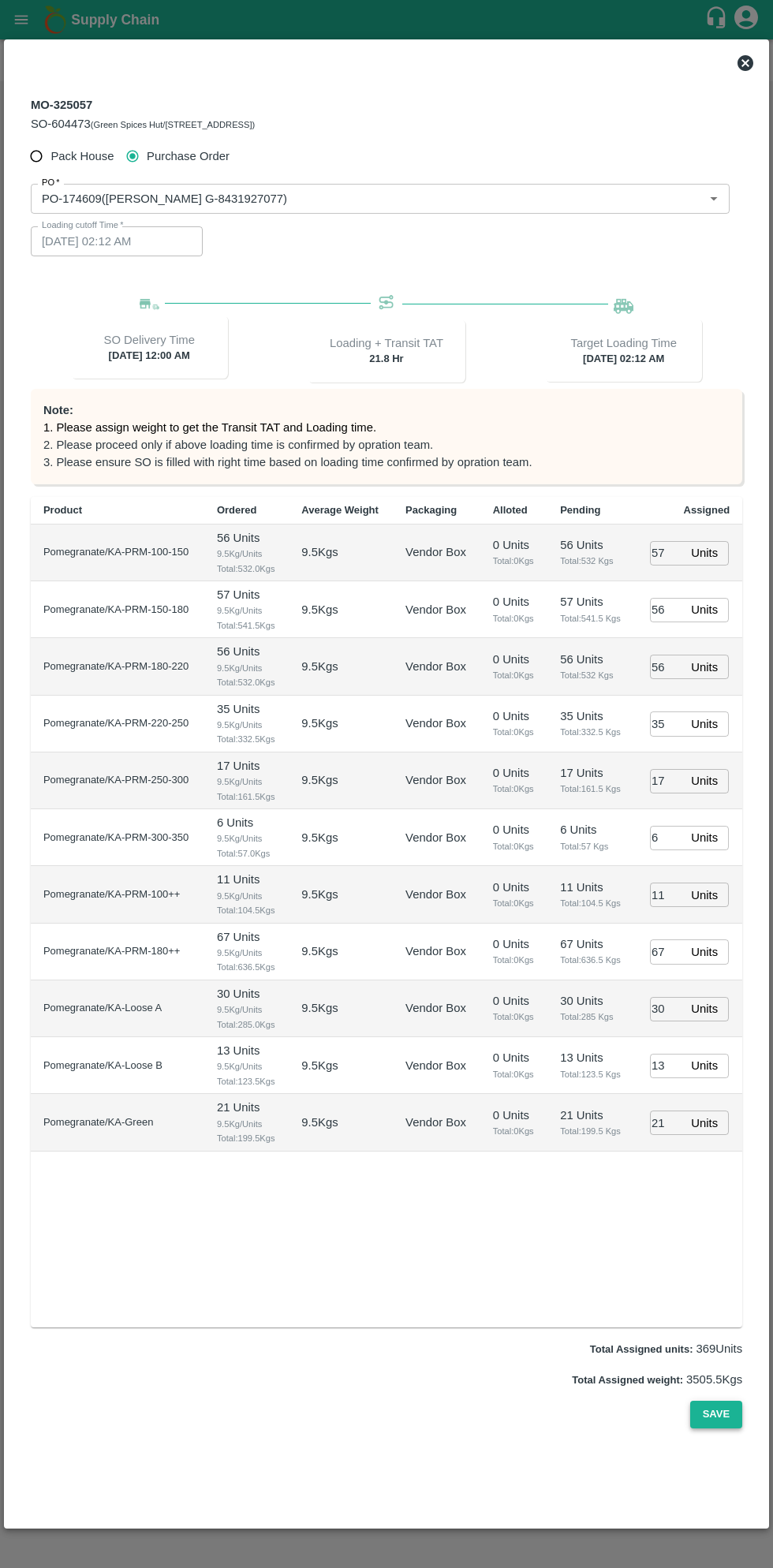
click at [713, 1415] on button "Save" at bounding box center [717, 1415] width 52 height 28
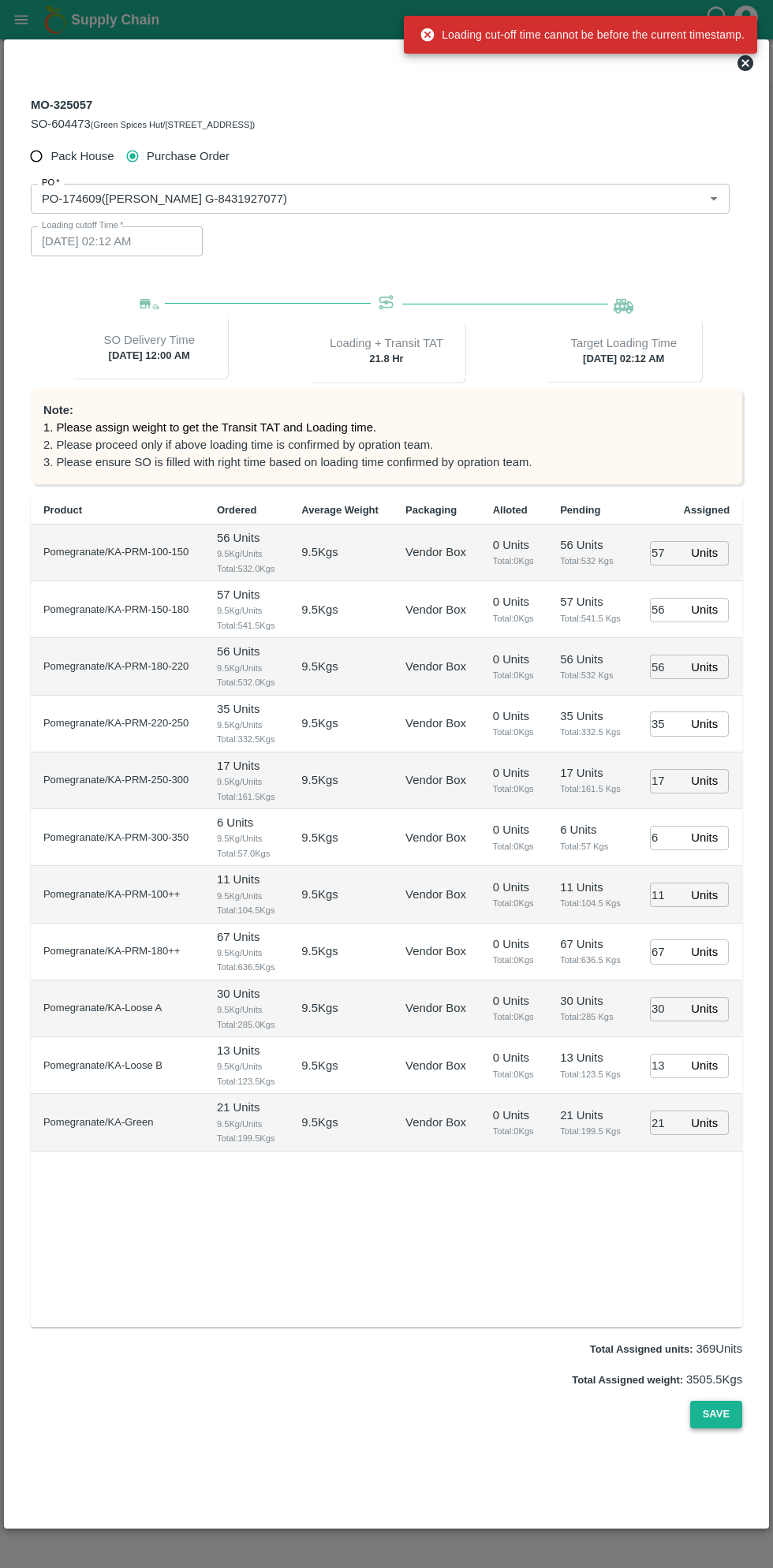
click at [726, 1414] on button "Save" at bounding box center [717, 1415] width 52 height 28
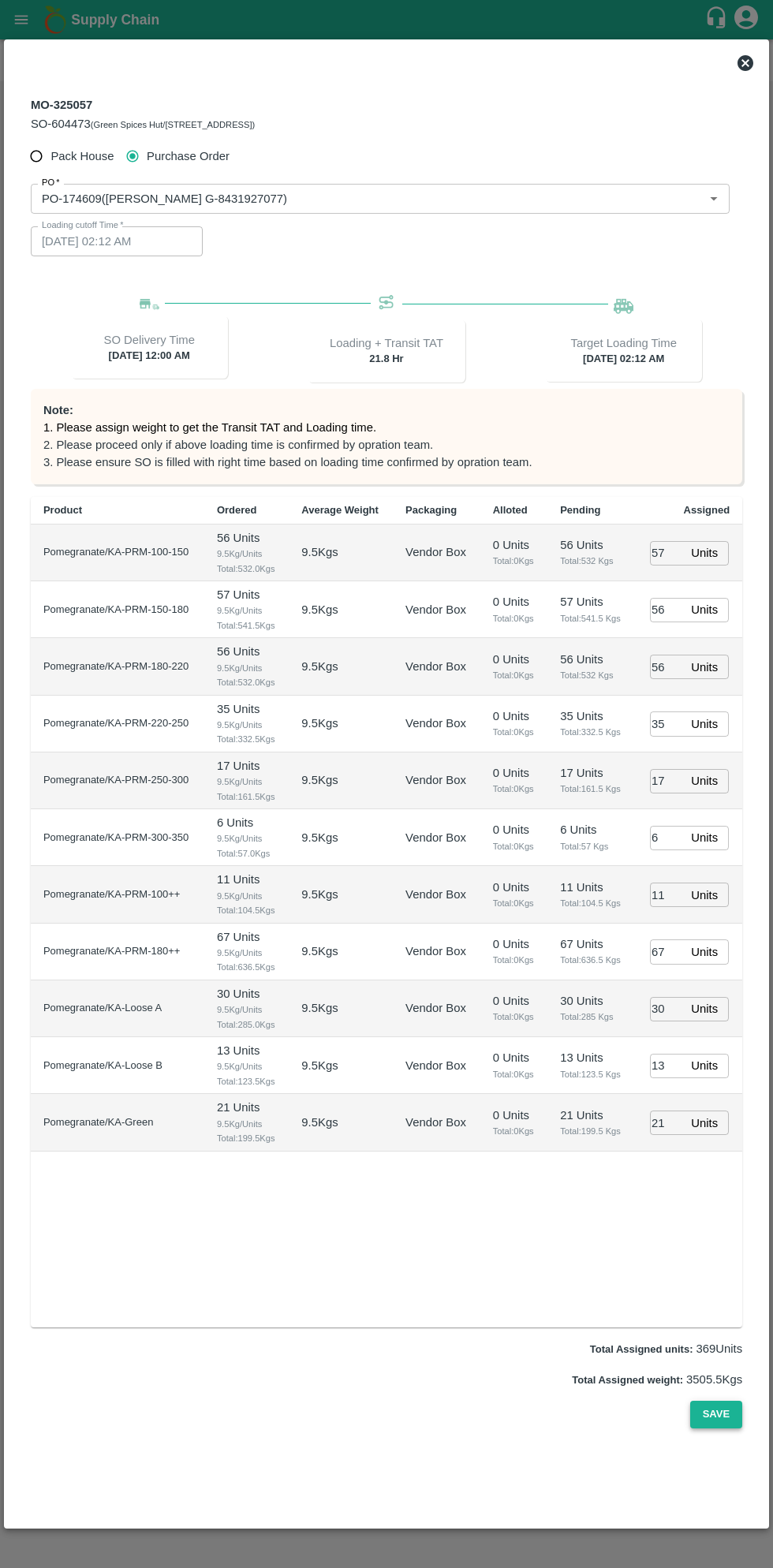
click at [726, 1414] on button "Save" at bounding box center [717, 1415] width 52 height 28
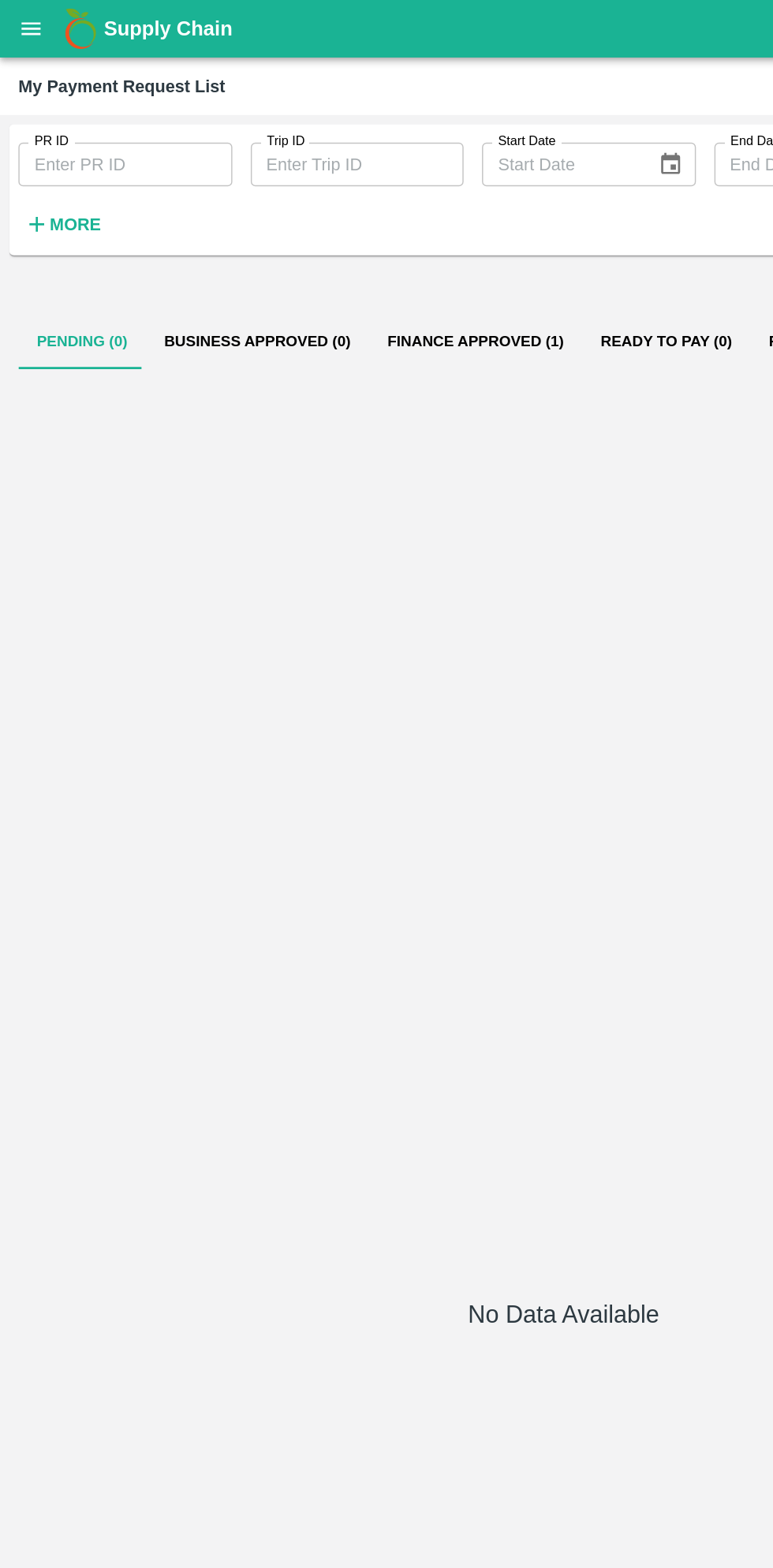
click at [326, 239] on button "Finance Approved (1)" at bounding box center [326, 234] width 146 height 38
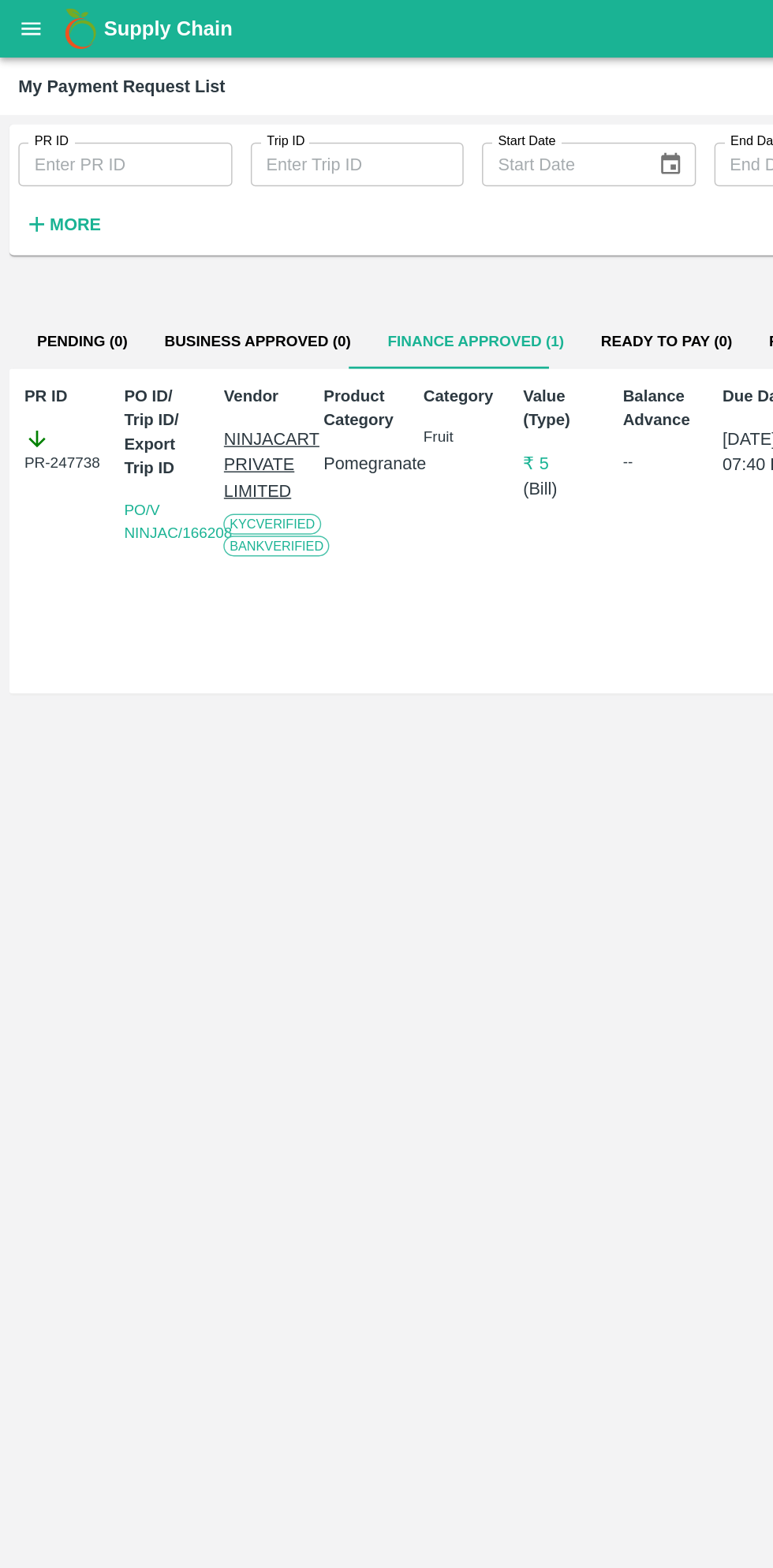
click at [36, 25] on button "open drawer" at bounding box center [21, 20] width 36 height 36
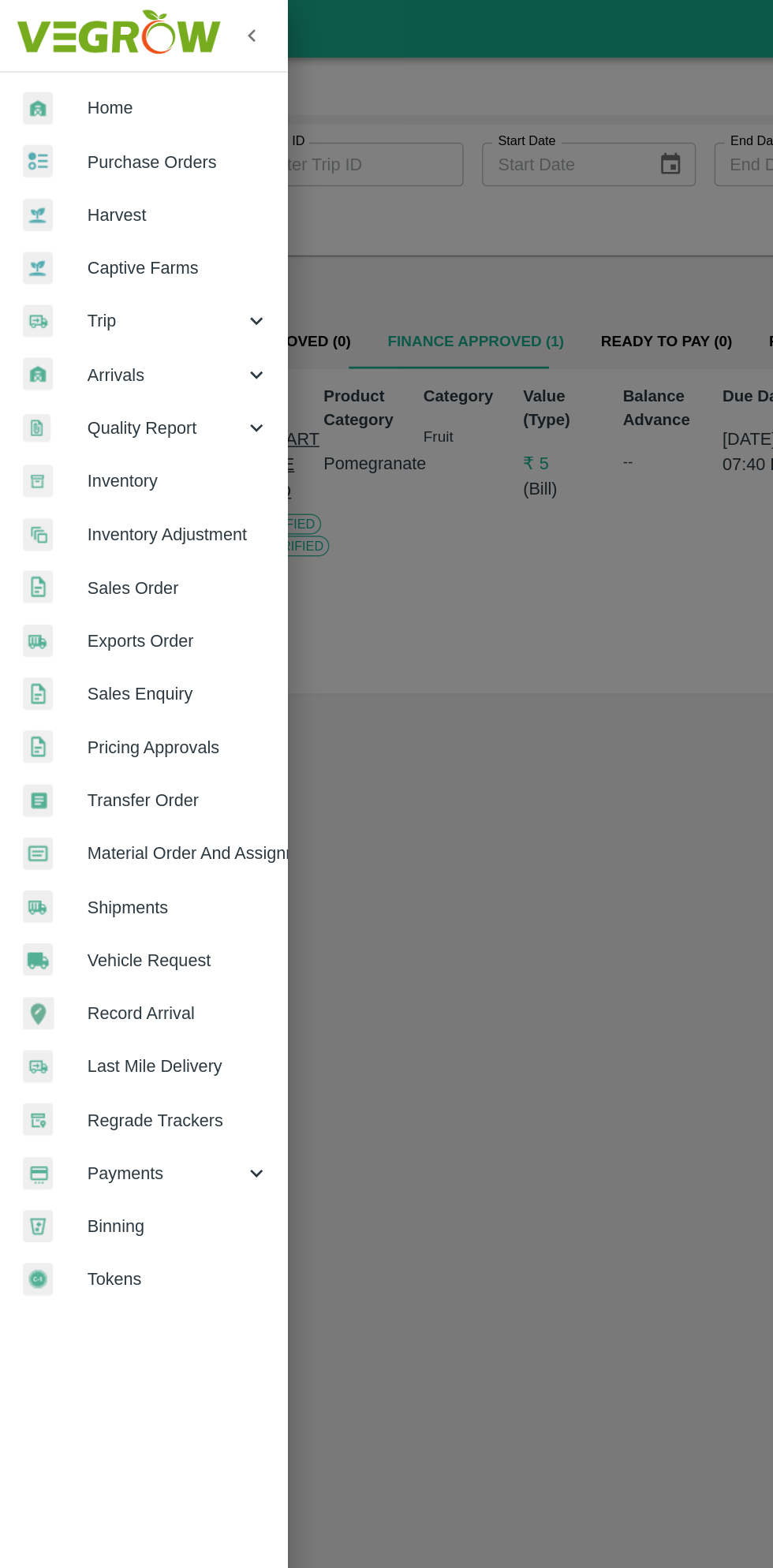
click at [143, 582] on span "Material Order And Assignment" at bounding box center [123, 585] width 125 height 17
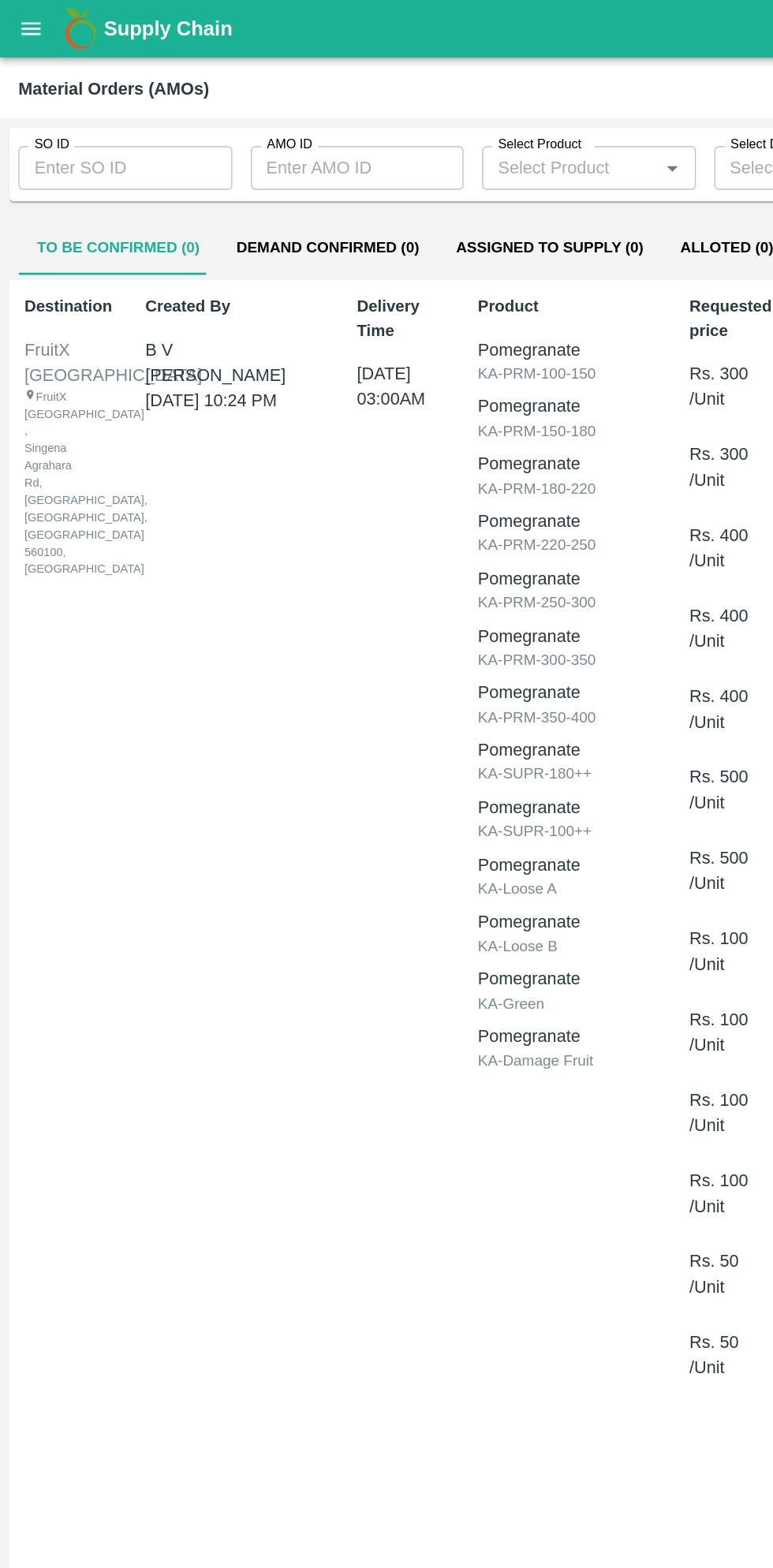
click at [98, 116] on input "SO ID" at bounding box center [85, 116] width 146 height 30
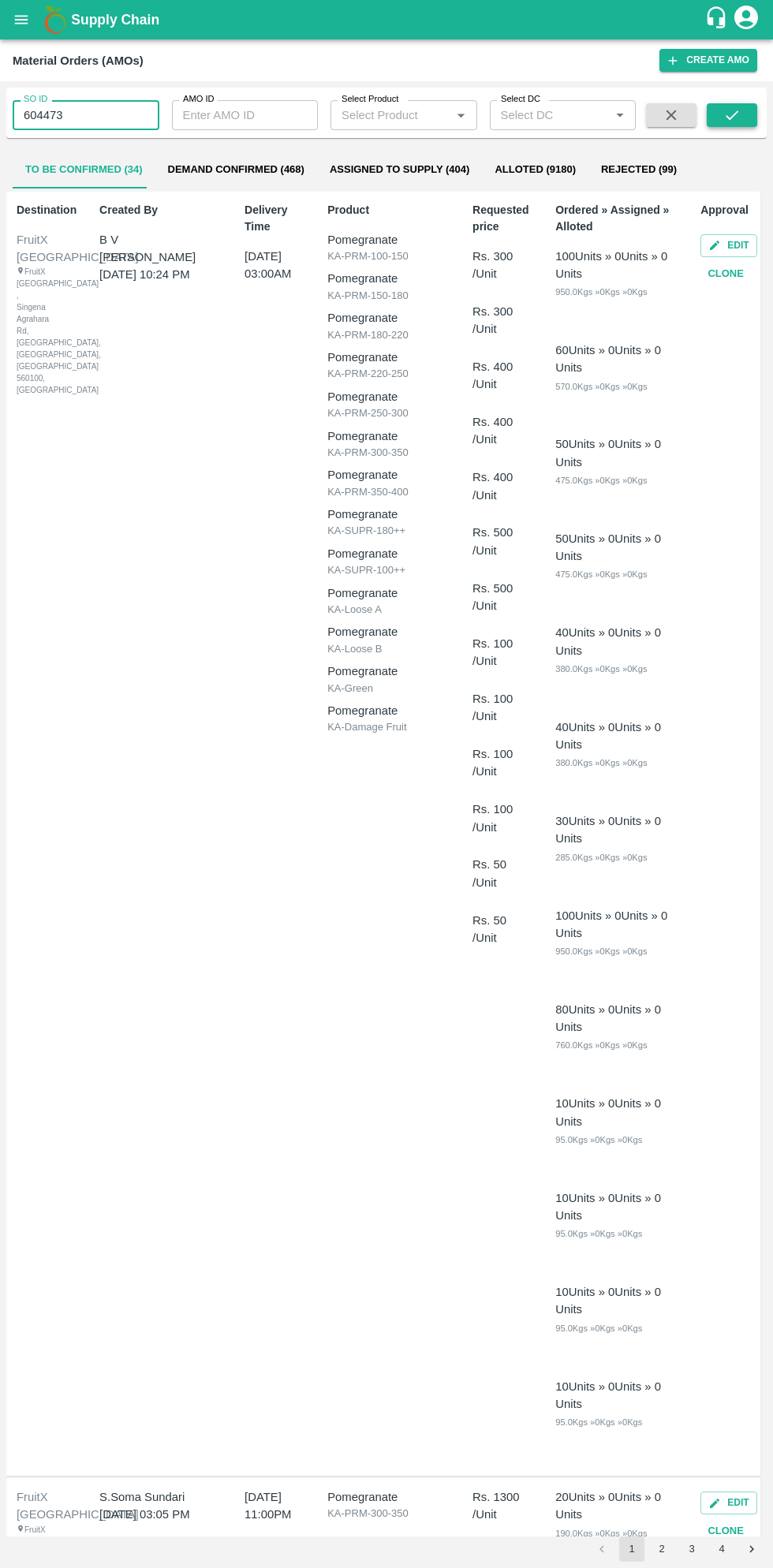
type input "604473"
click at [732, 116] on icon "submit" at bounding box center [732, 116] width 17 height 17
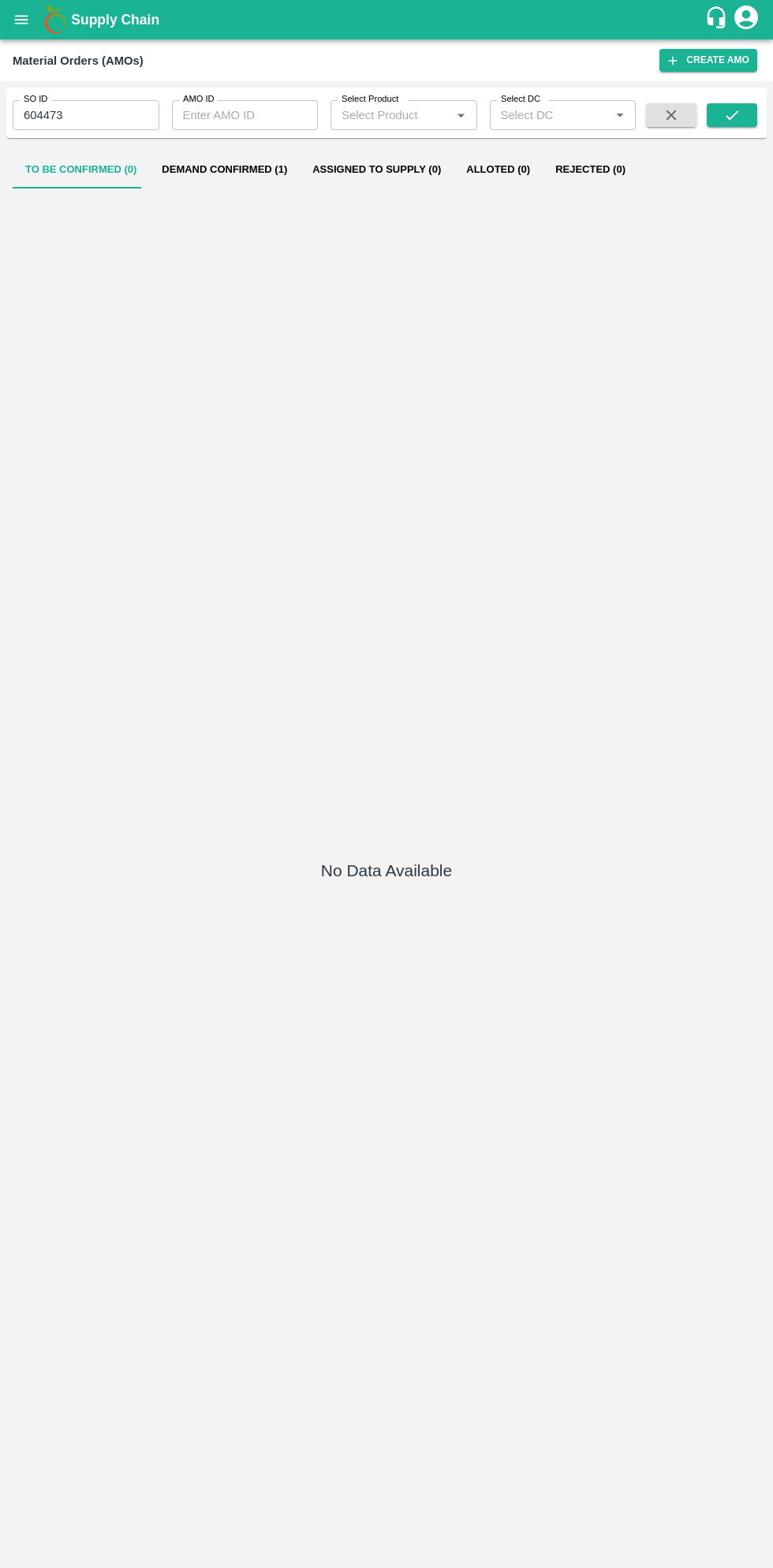
click at [237, 171] on button "Demand Confirmed (1)" at bounding box center [224, 169] width 150 height 38
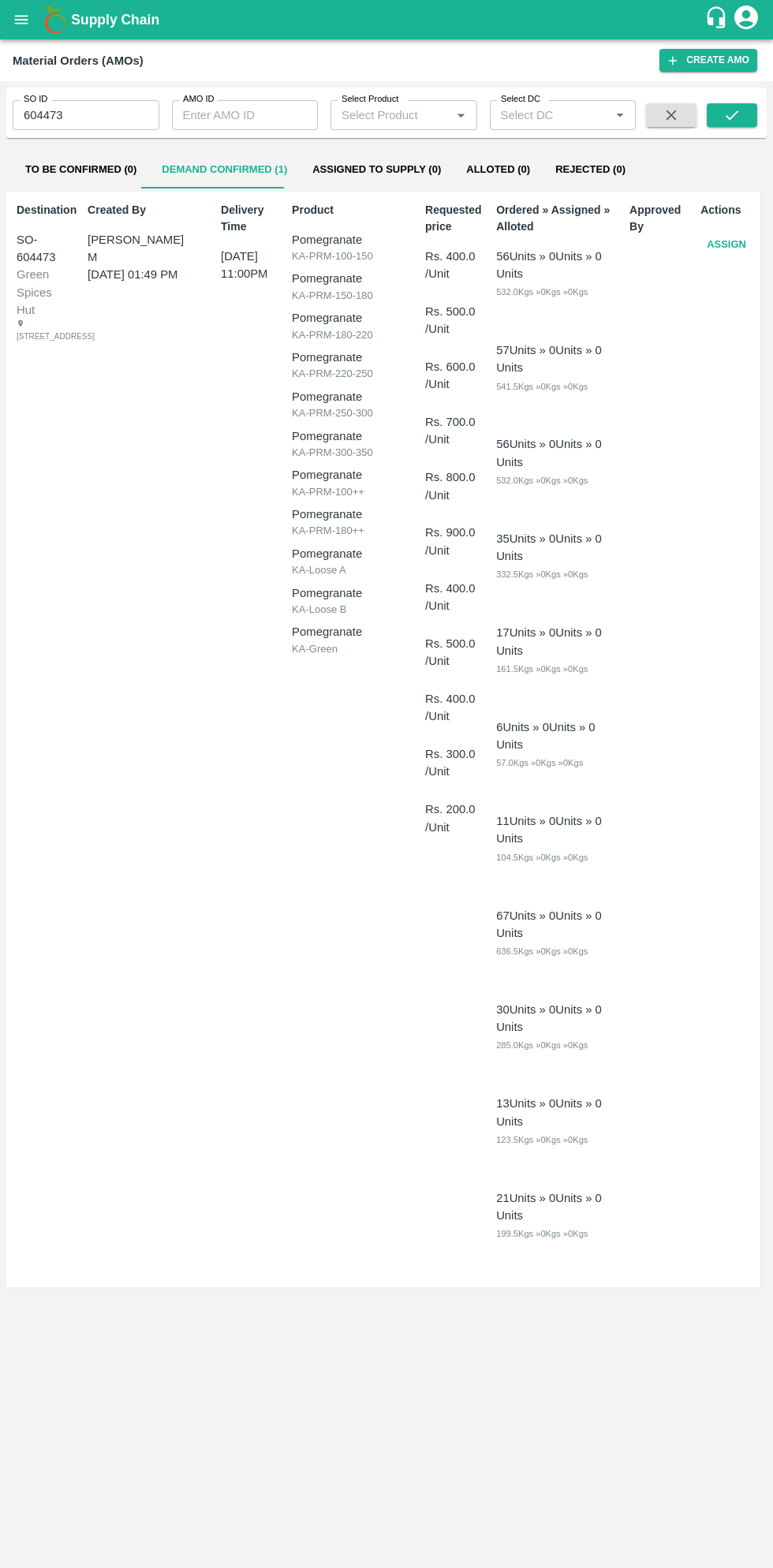
click at [726, 244] on button "Assign" at bounding box center [727, 244] width 52 height 28
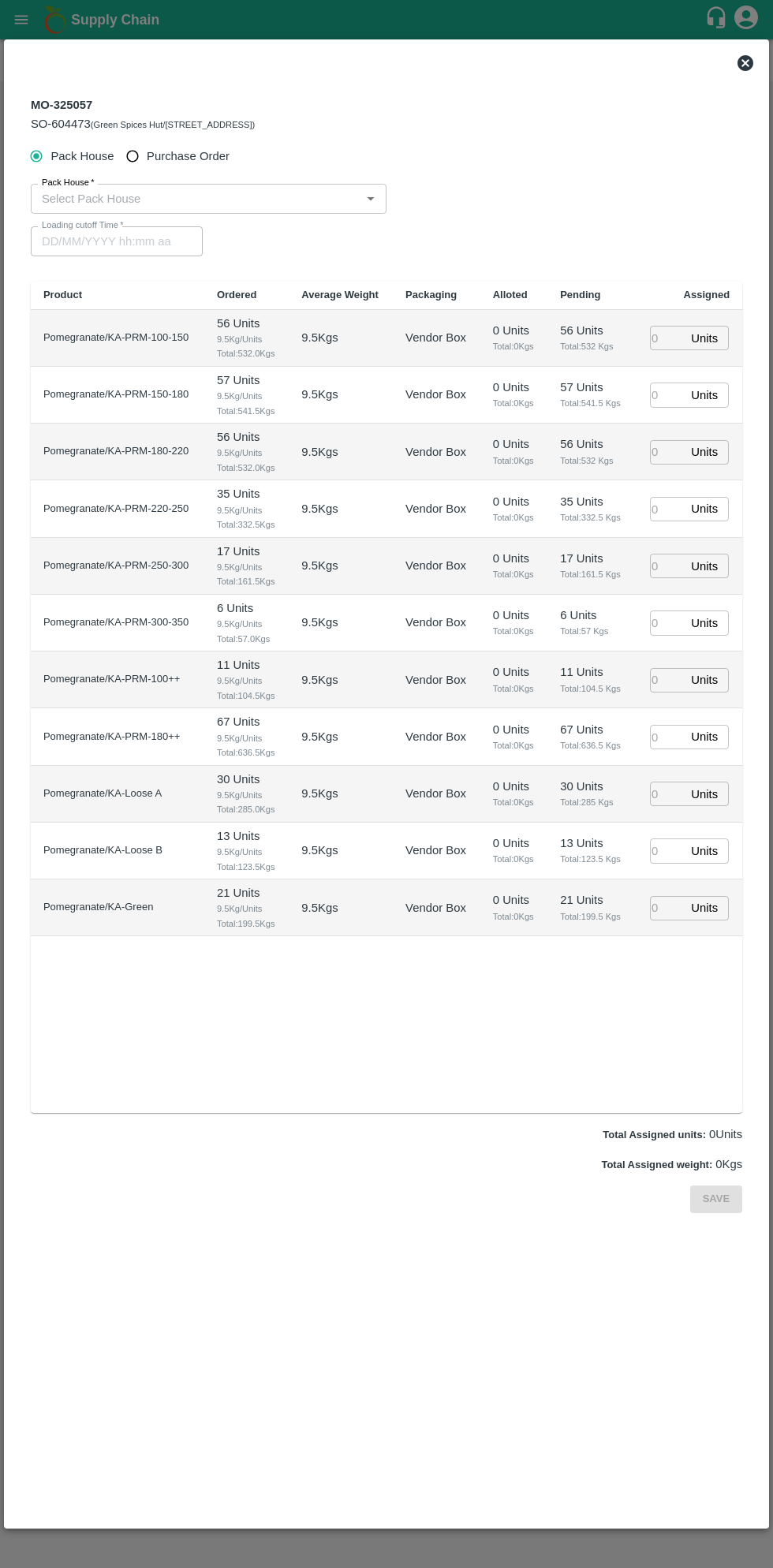
click at [137, 156] on input "Purchase Order" at bounding box center [133, 156] width 29 height 29
radio input "true"
click at [262, 194] on input "PO   *" at bounding box center [367, 199] width 664 height 21
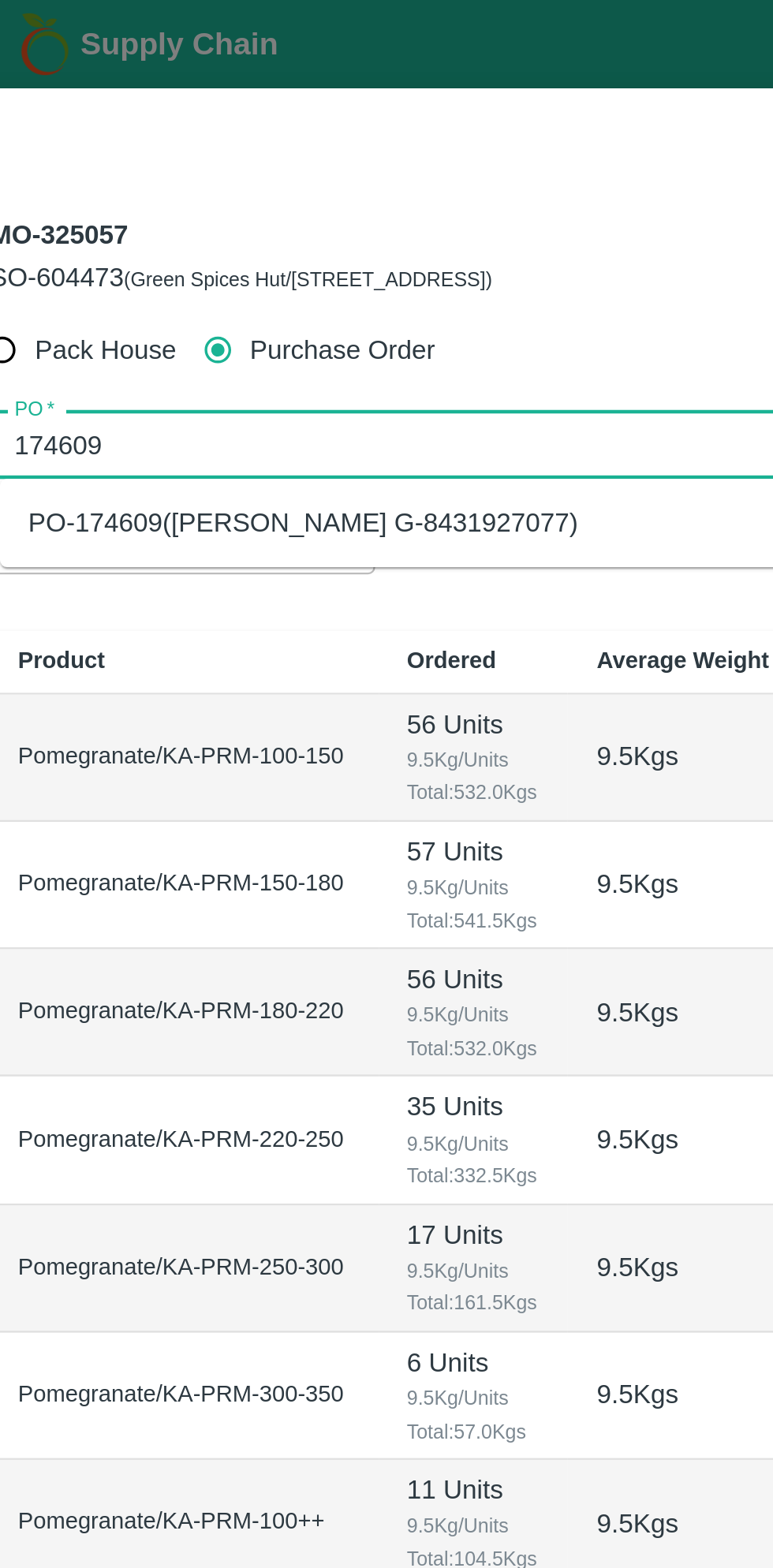
click at [282, 237] on div "PO-174609(Thippeswamy G-8431927077)" at bounding box center [385, 233] width 699 height 27
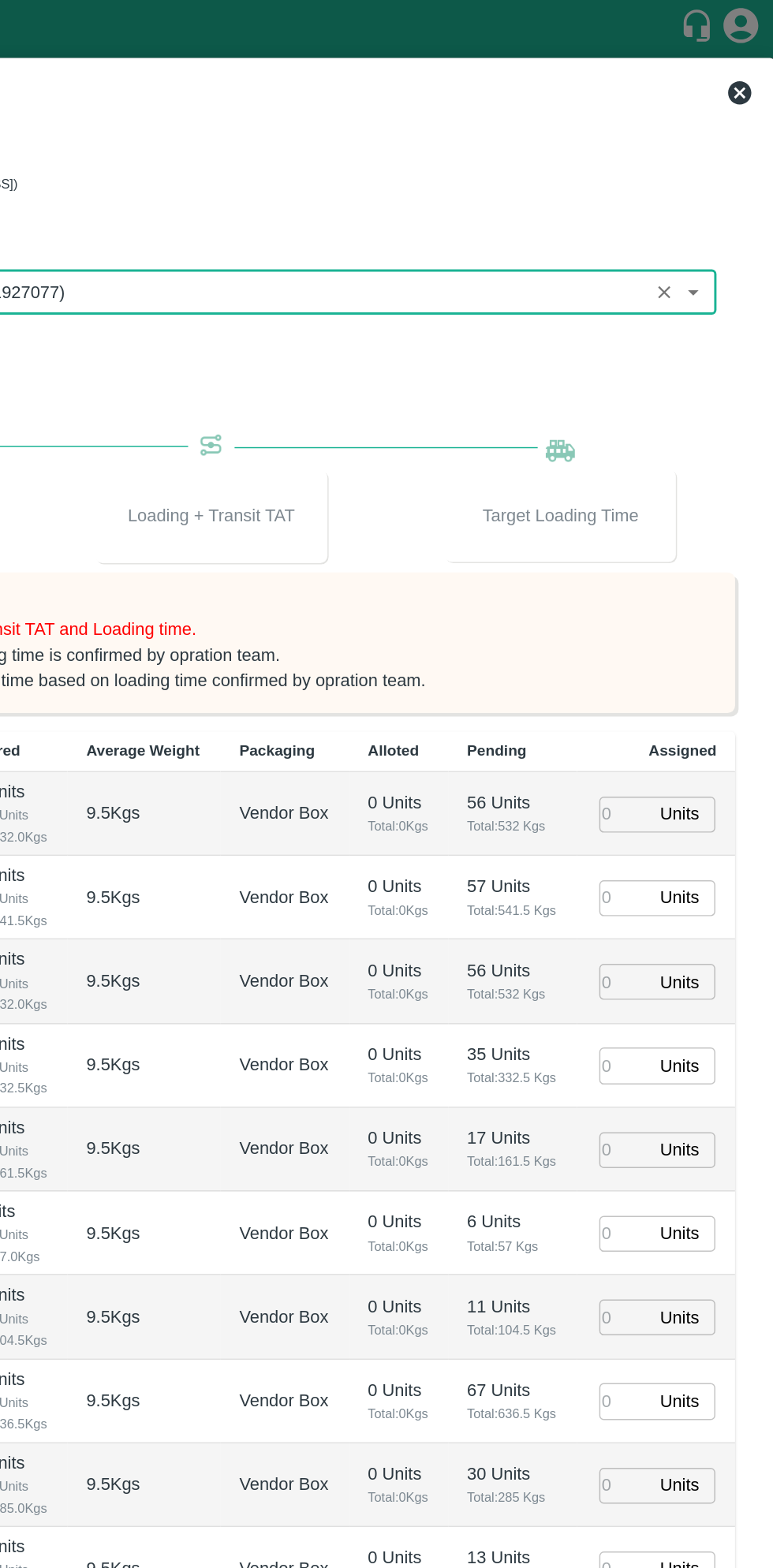
type input "PO-174609(Thippeswamy G-8431927077)"
click at [664, 550] on input "number" at bounding box center [668, 553] width 35 height 25
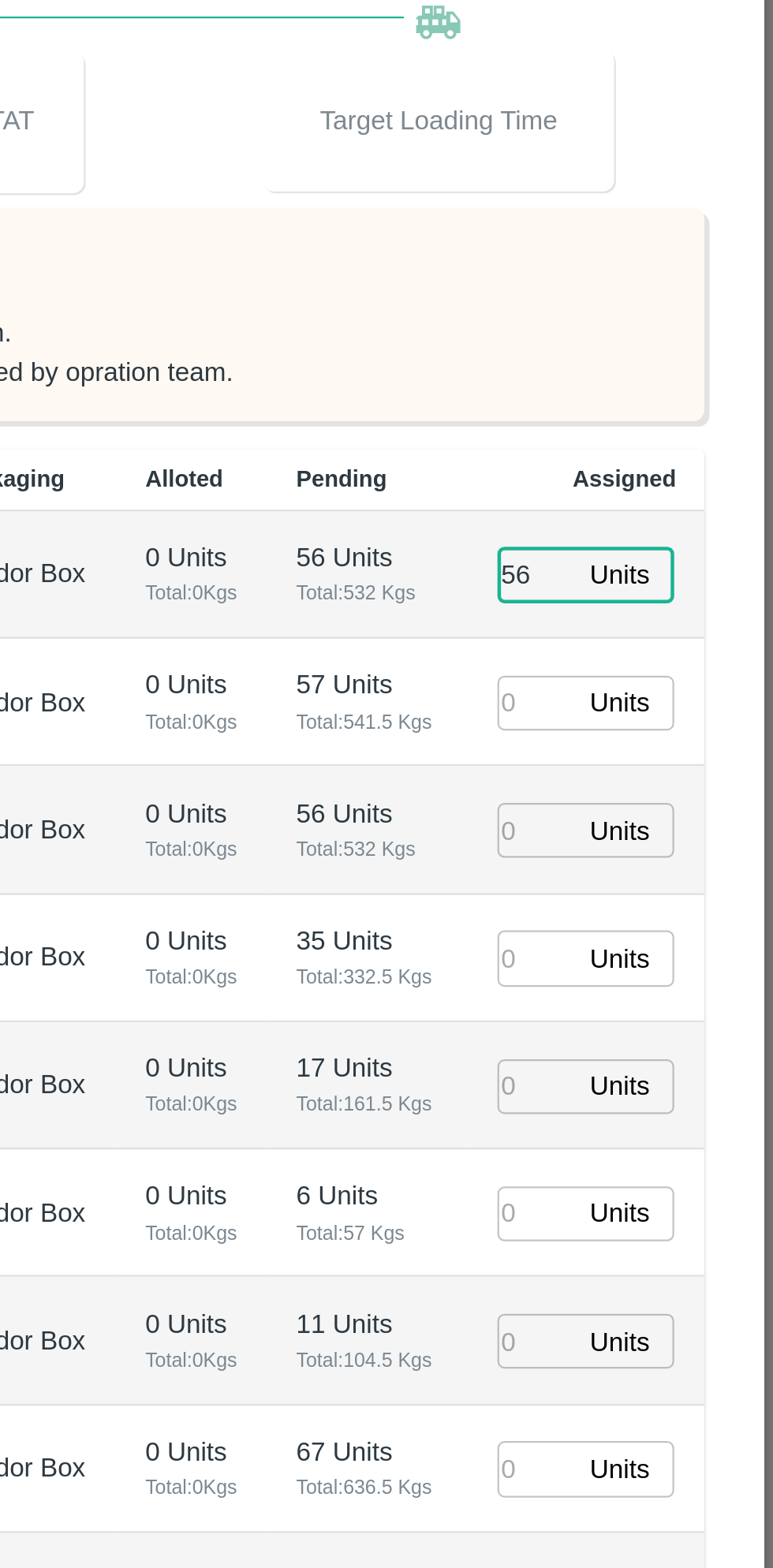
type input "56"
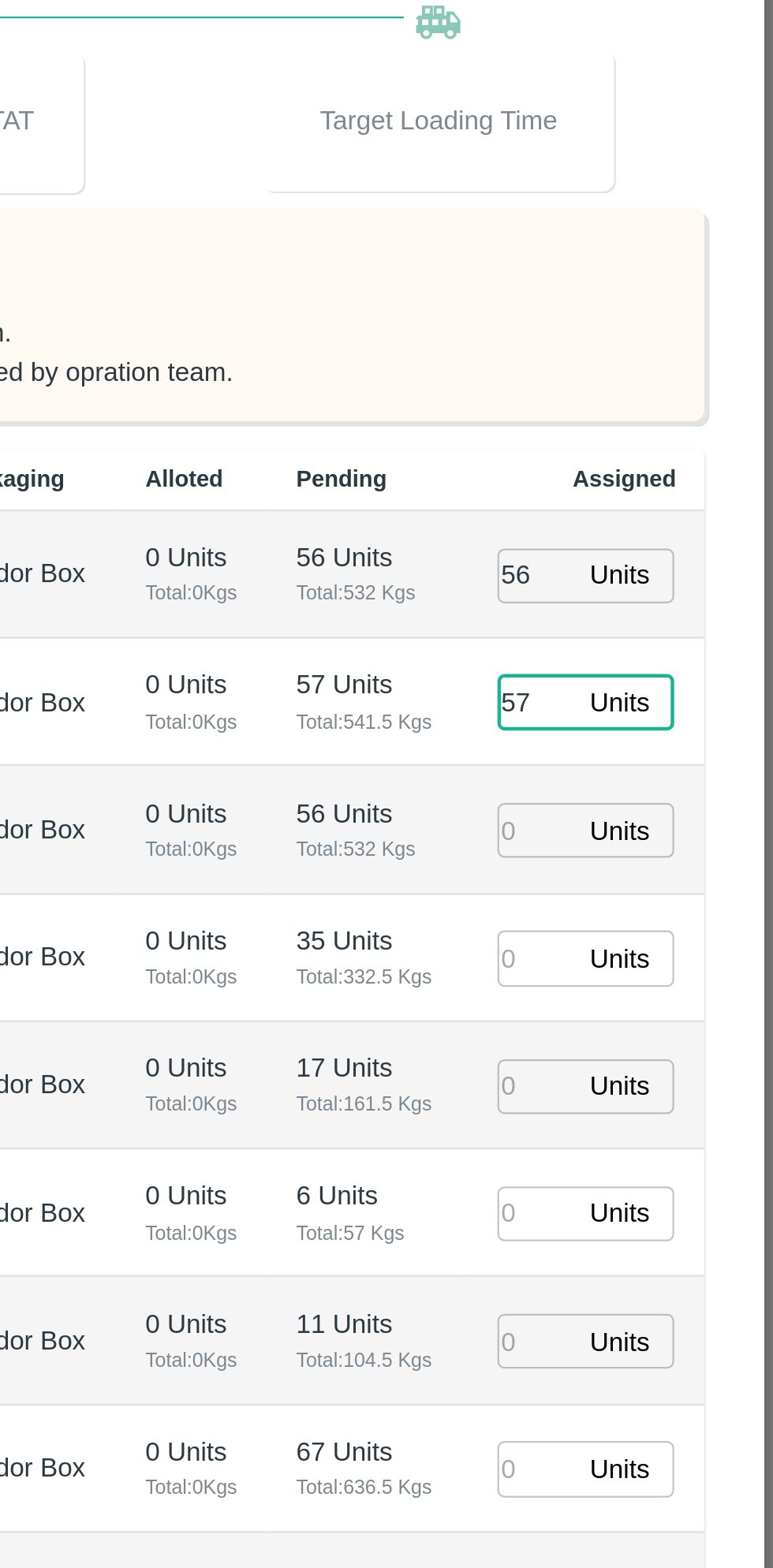
type input "57"
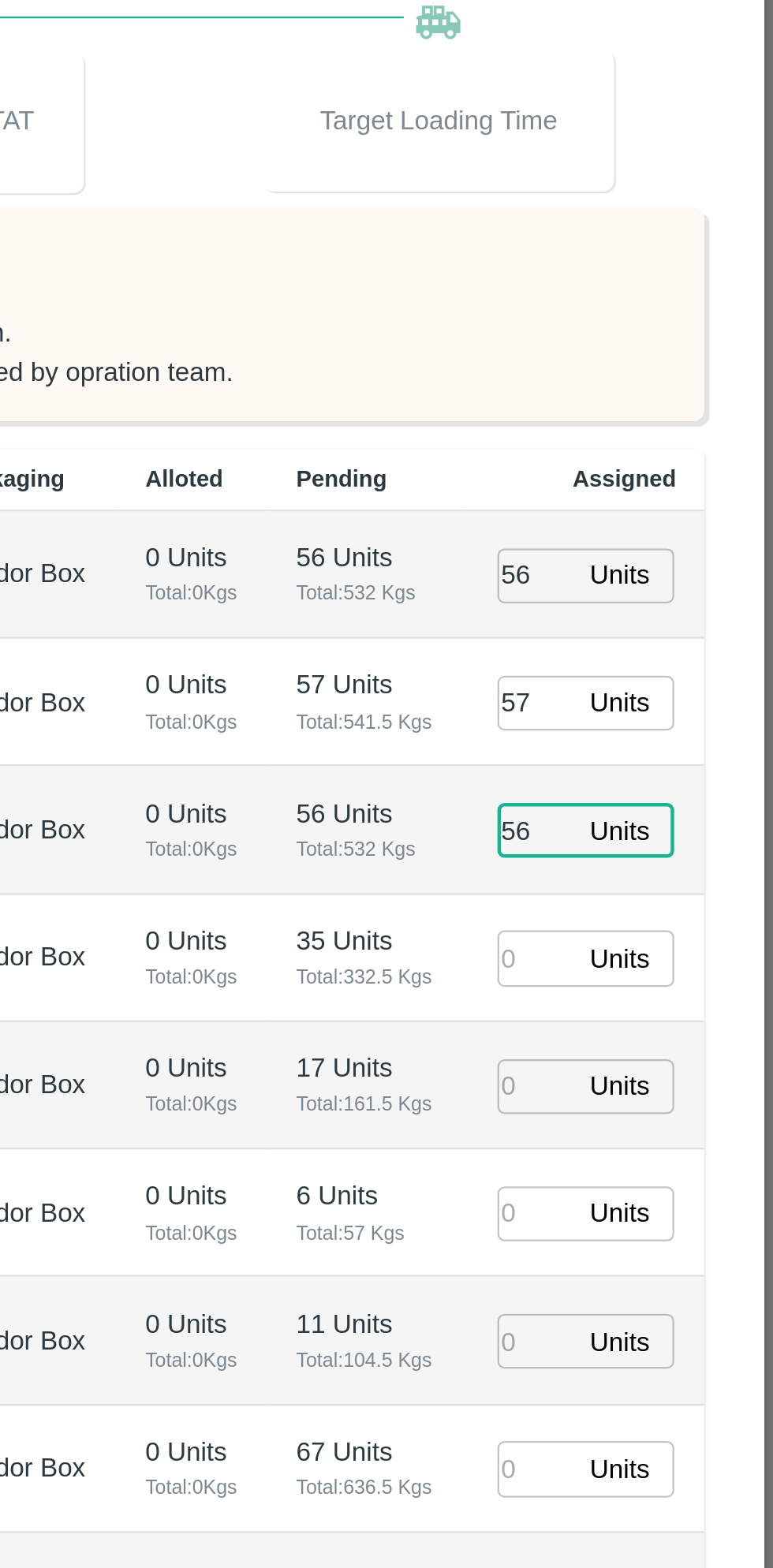
type input "56"
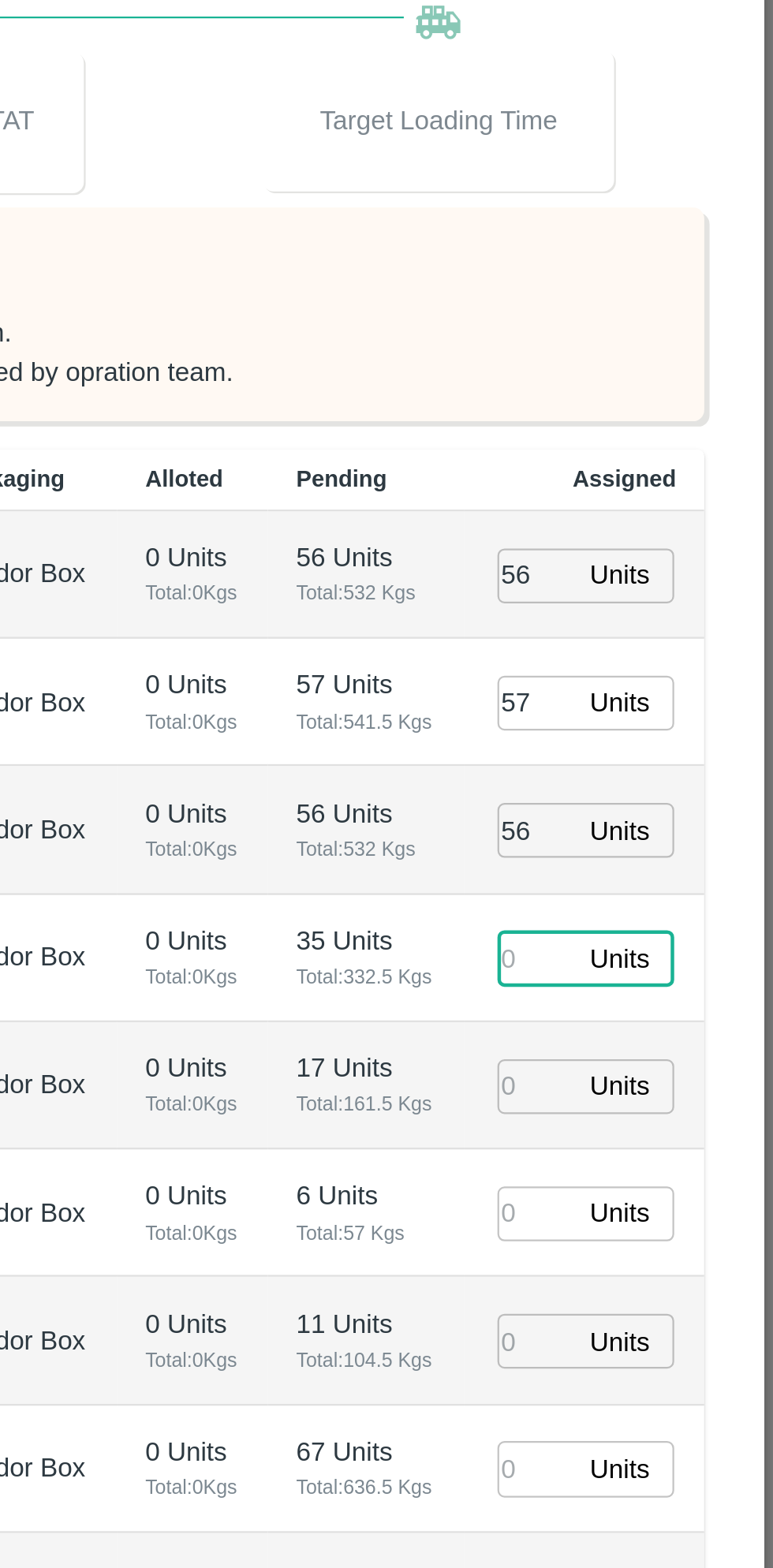
type input "13/09/2025 02:12 AM"
type input "35"
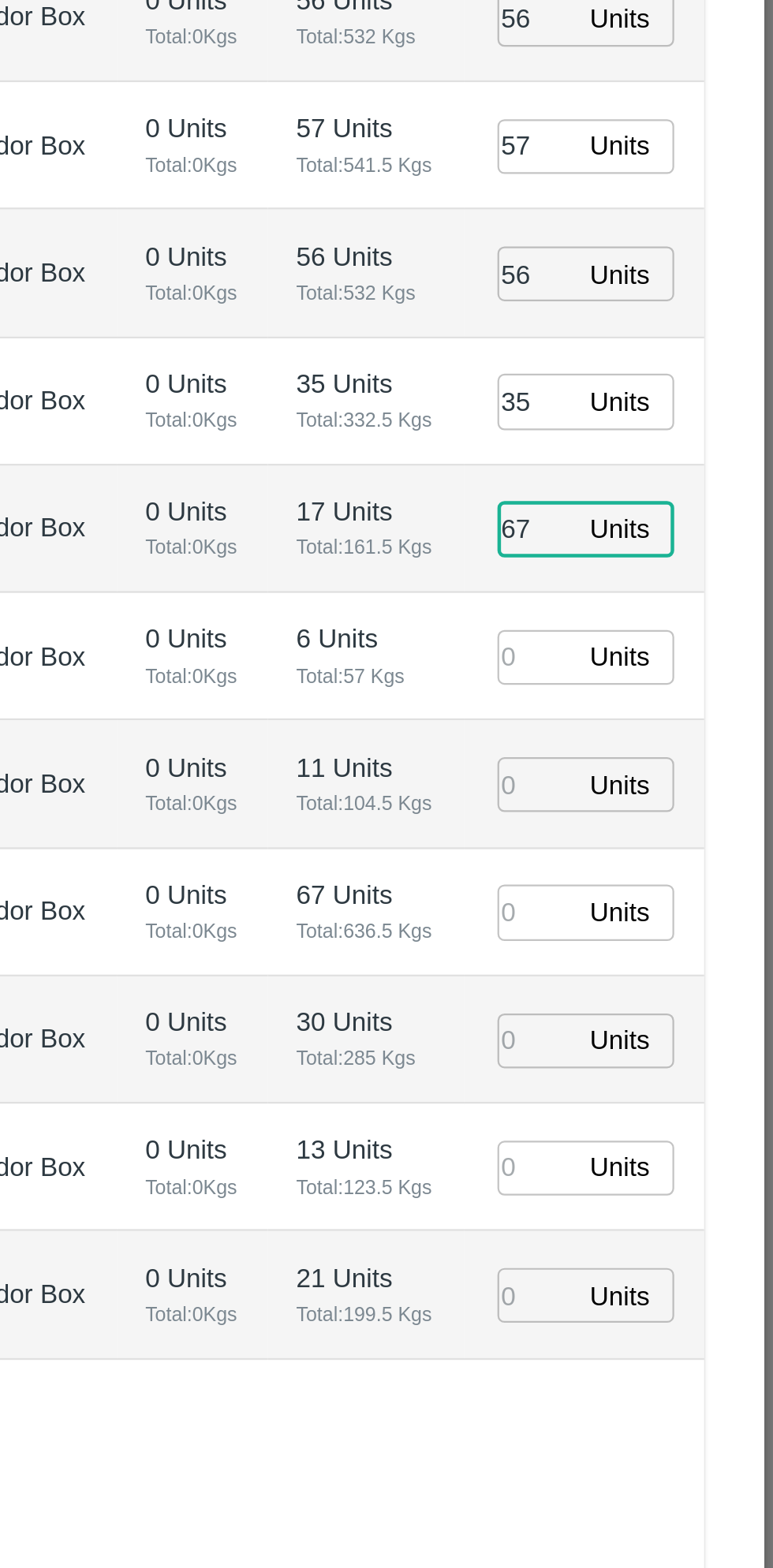
type input "67"
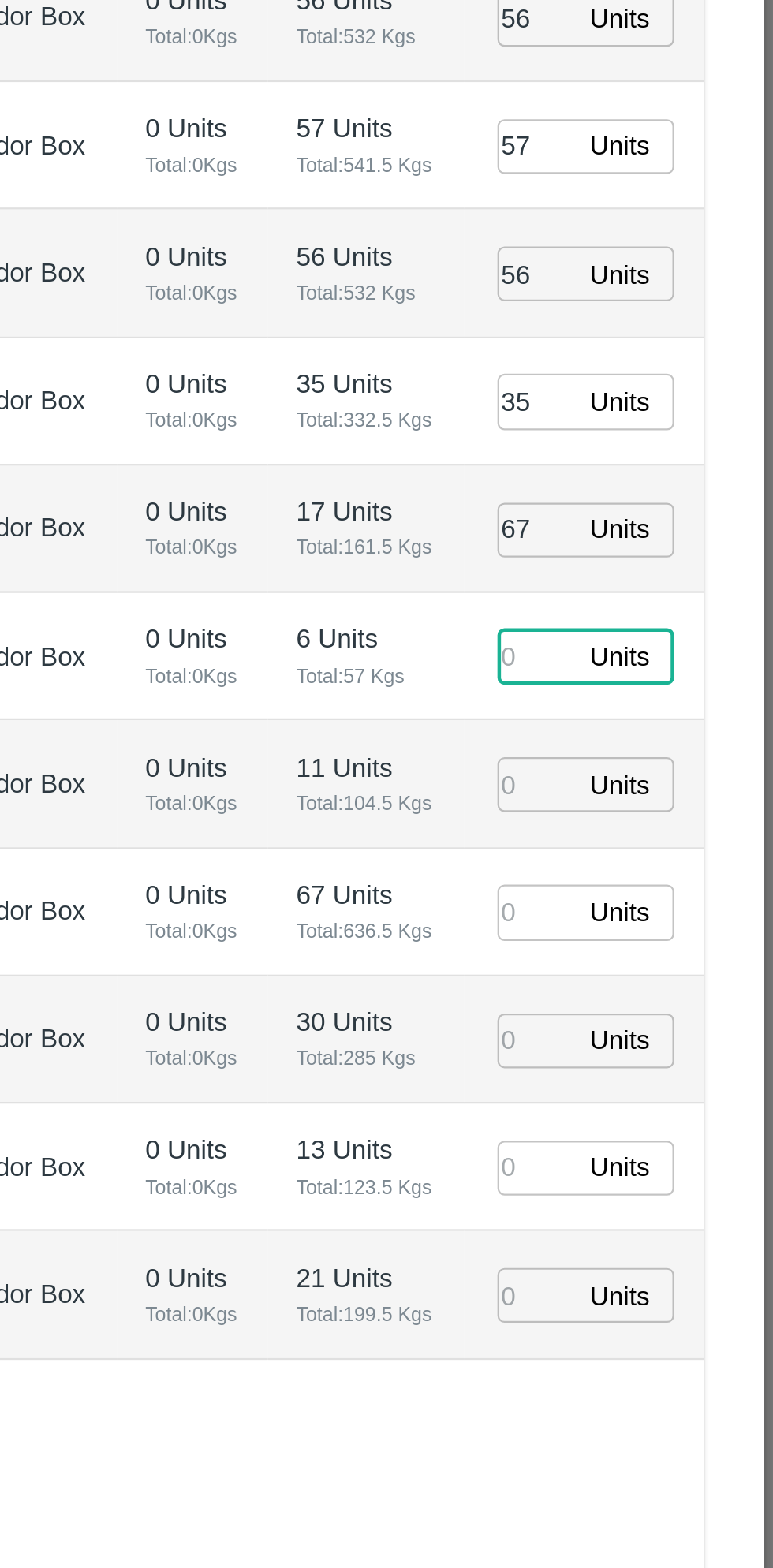
type input "13/09/2025 01:12 AM"
type input "6"
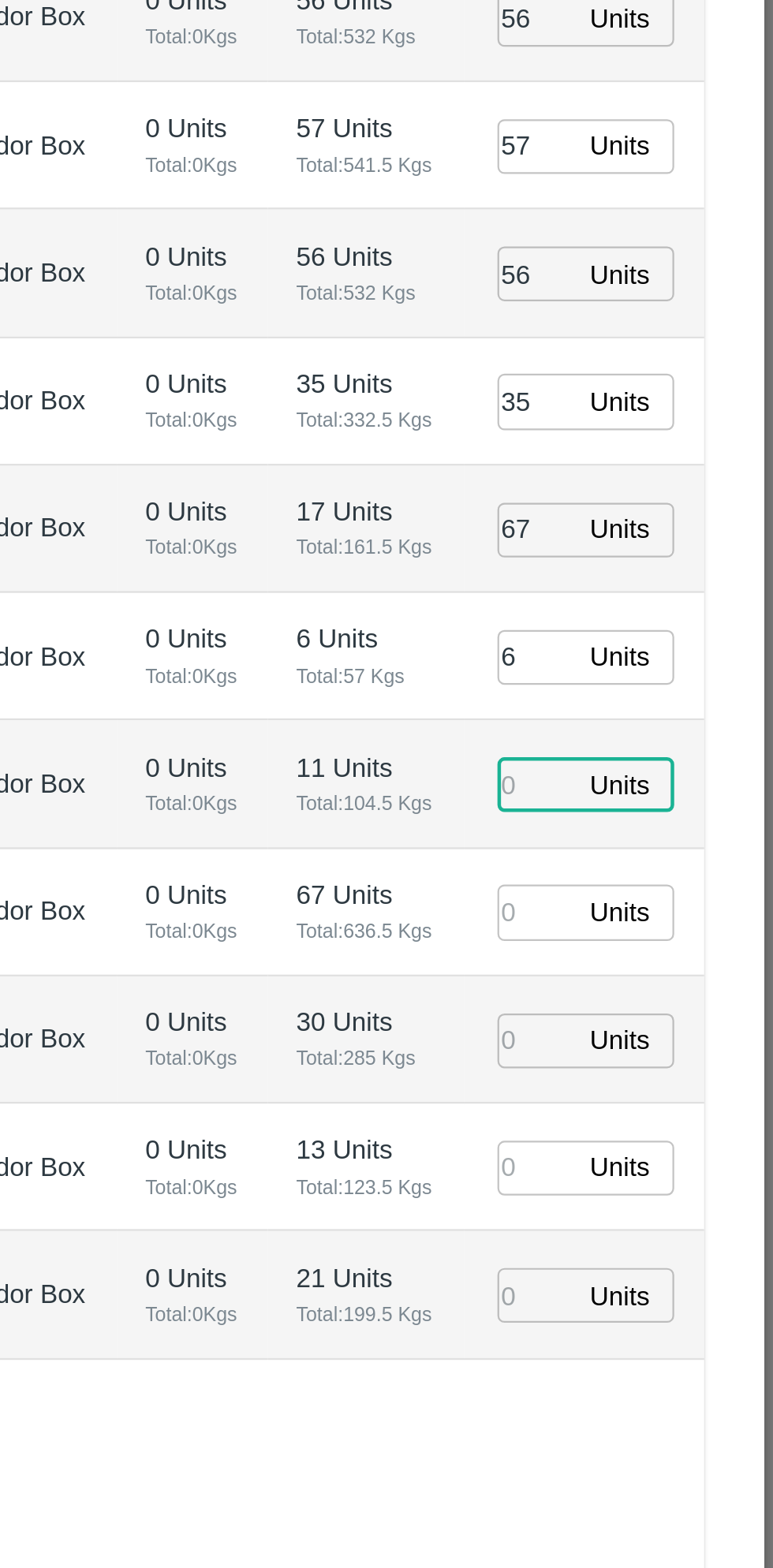
click at [677, 774] on input "67" at bounding box center [668, 781] width 35 height 25
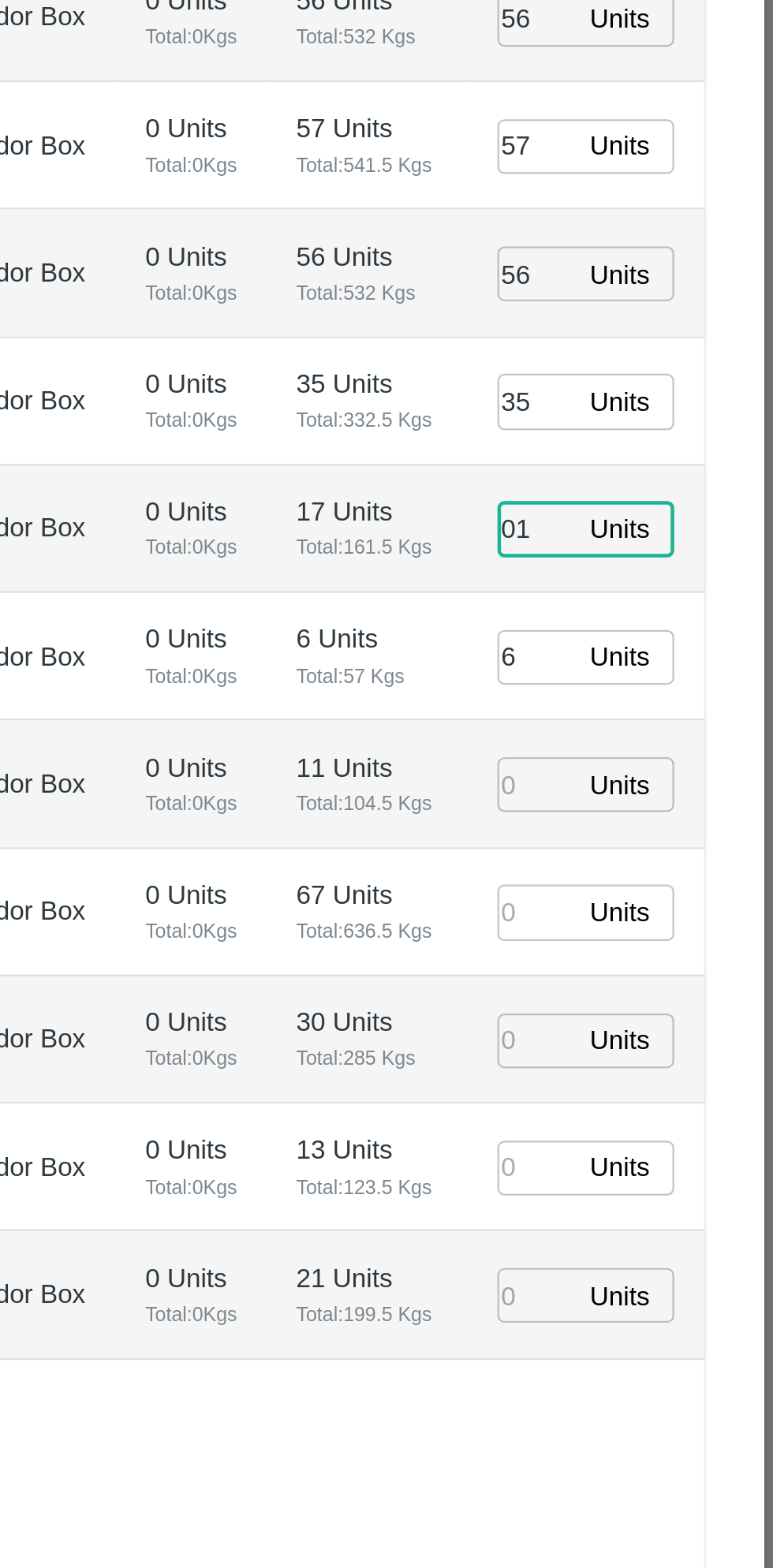
type input "01"
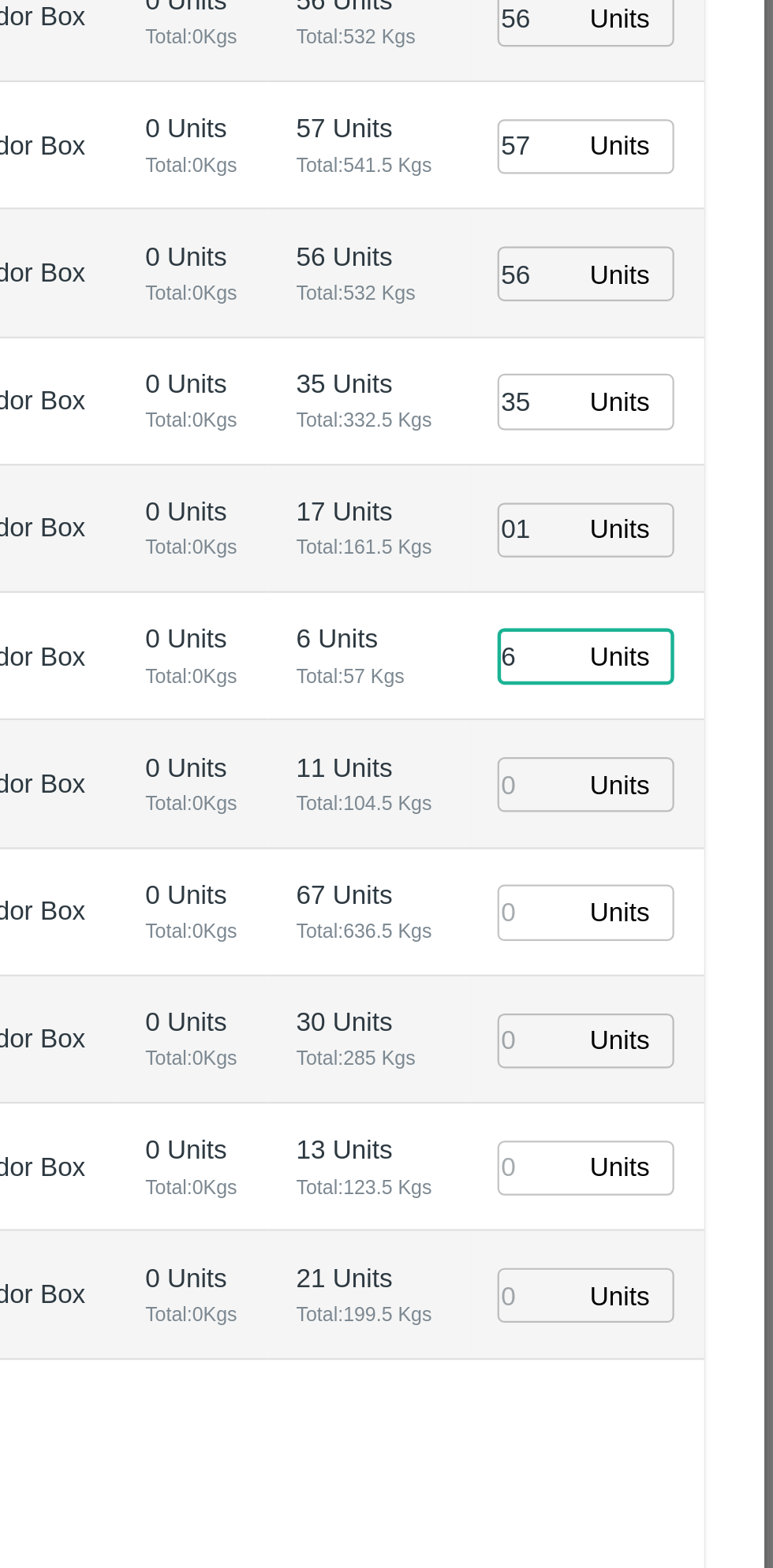
type input "13/09/2025 12:12 AM"
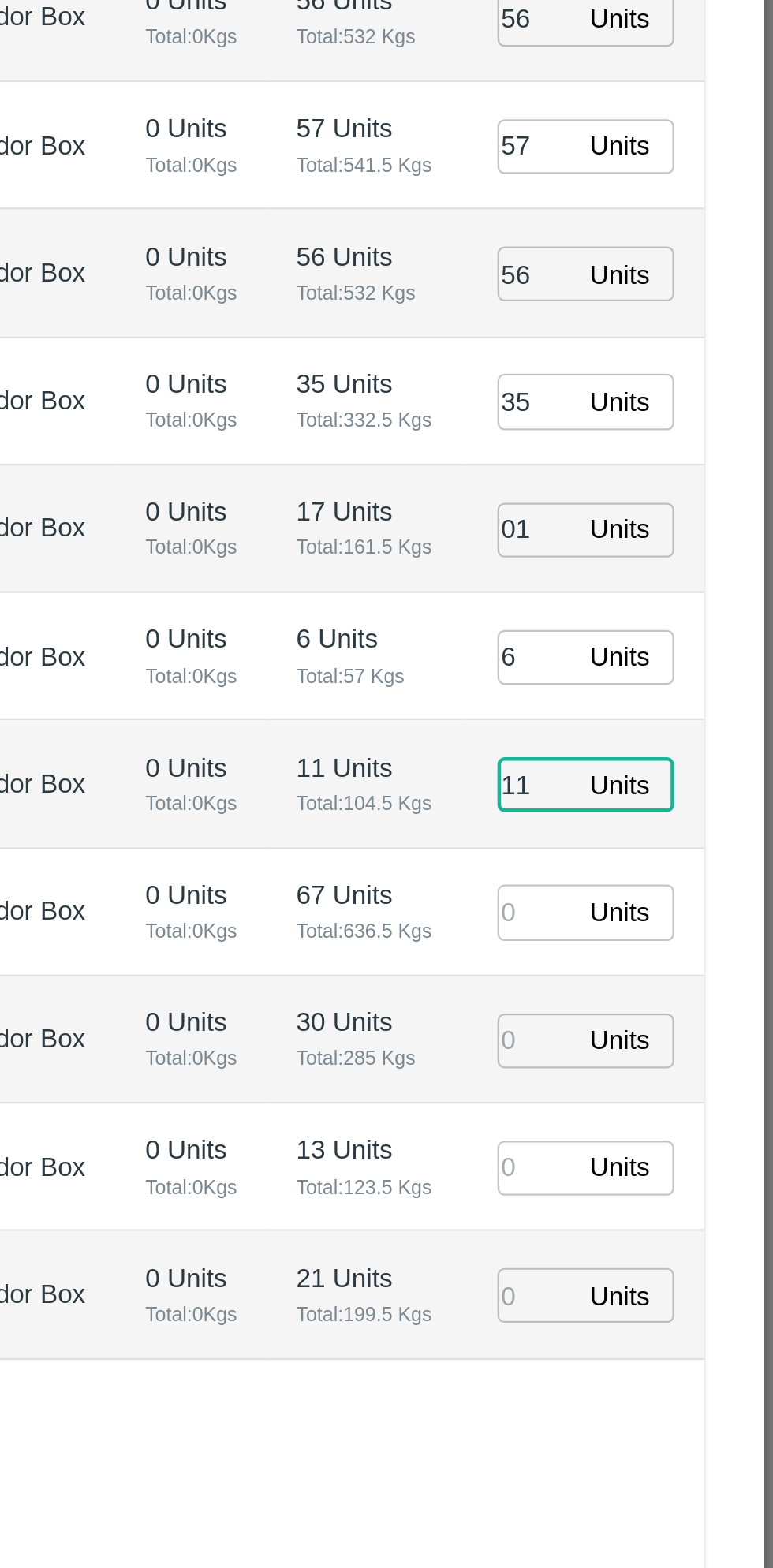
type input "11"
type input "67"
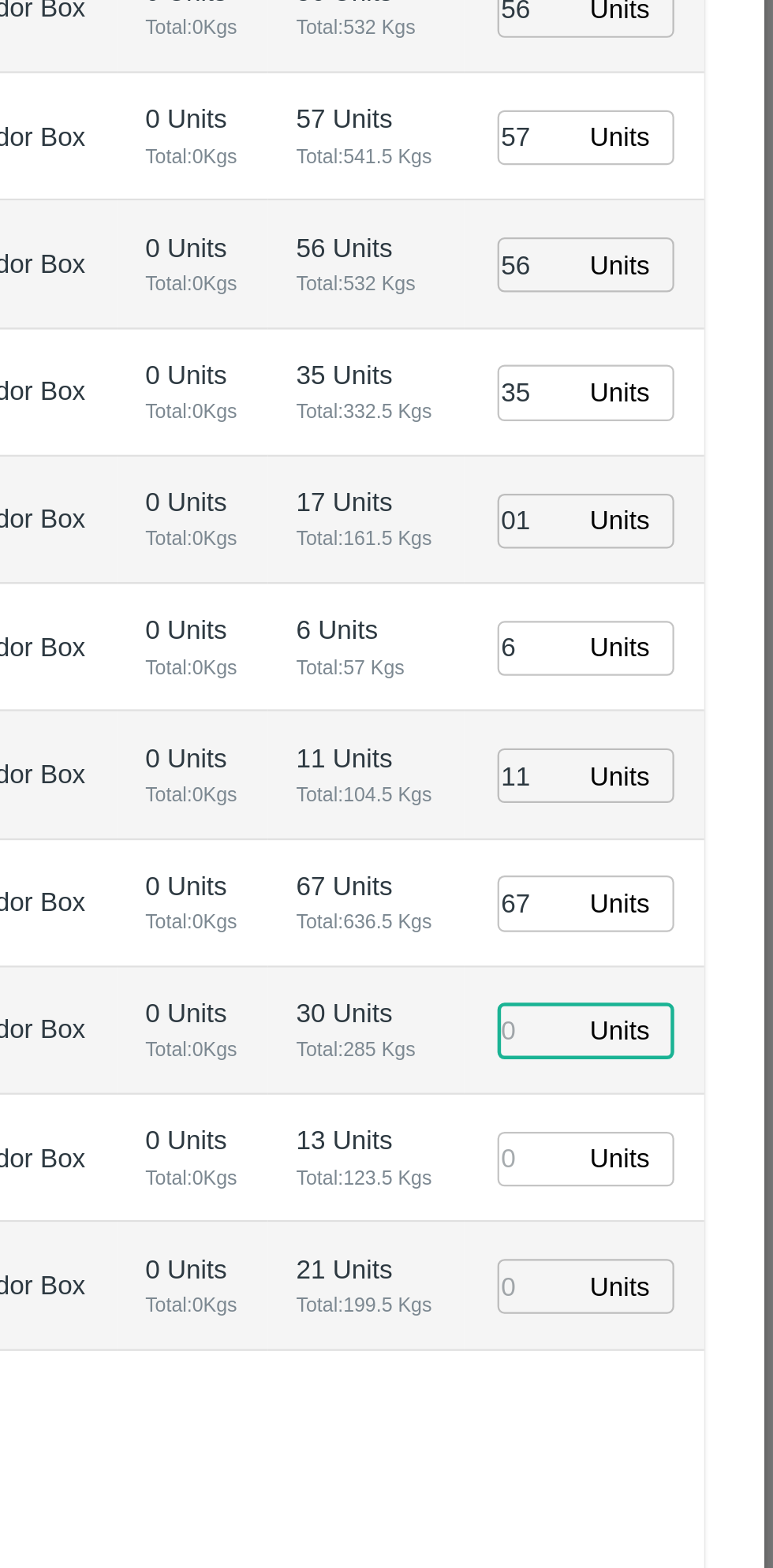
type input "13/09/2025 01:12 AM"
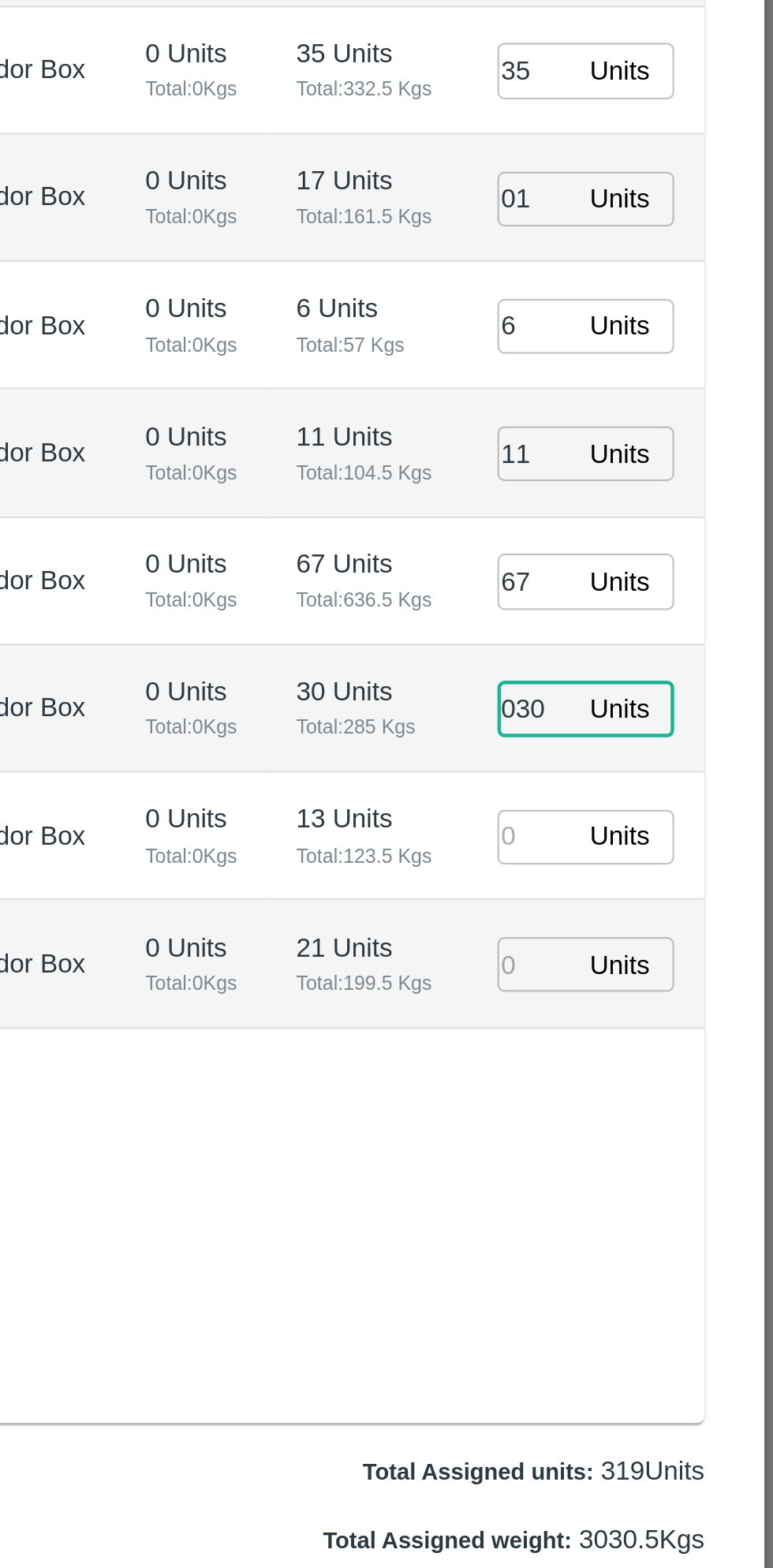
type input "030"
click at [672, 1057] on input "number" at bounding box center [668, 1066] width 35 height 25
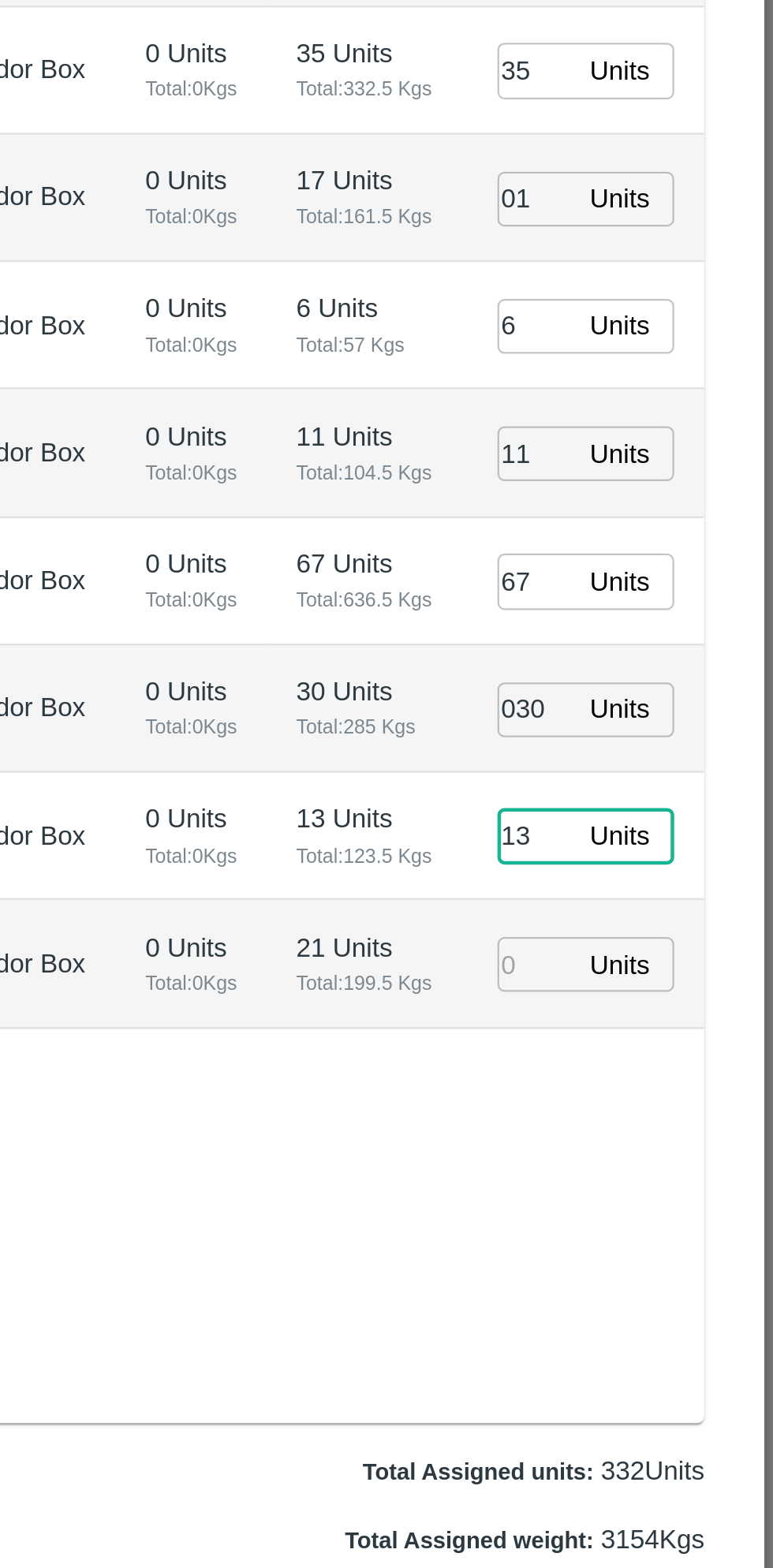
type input "13"
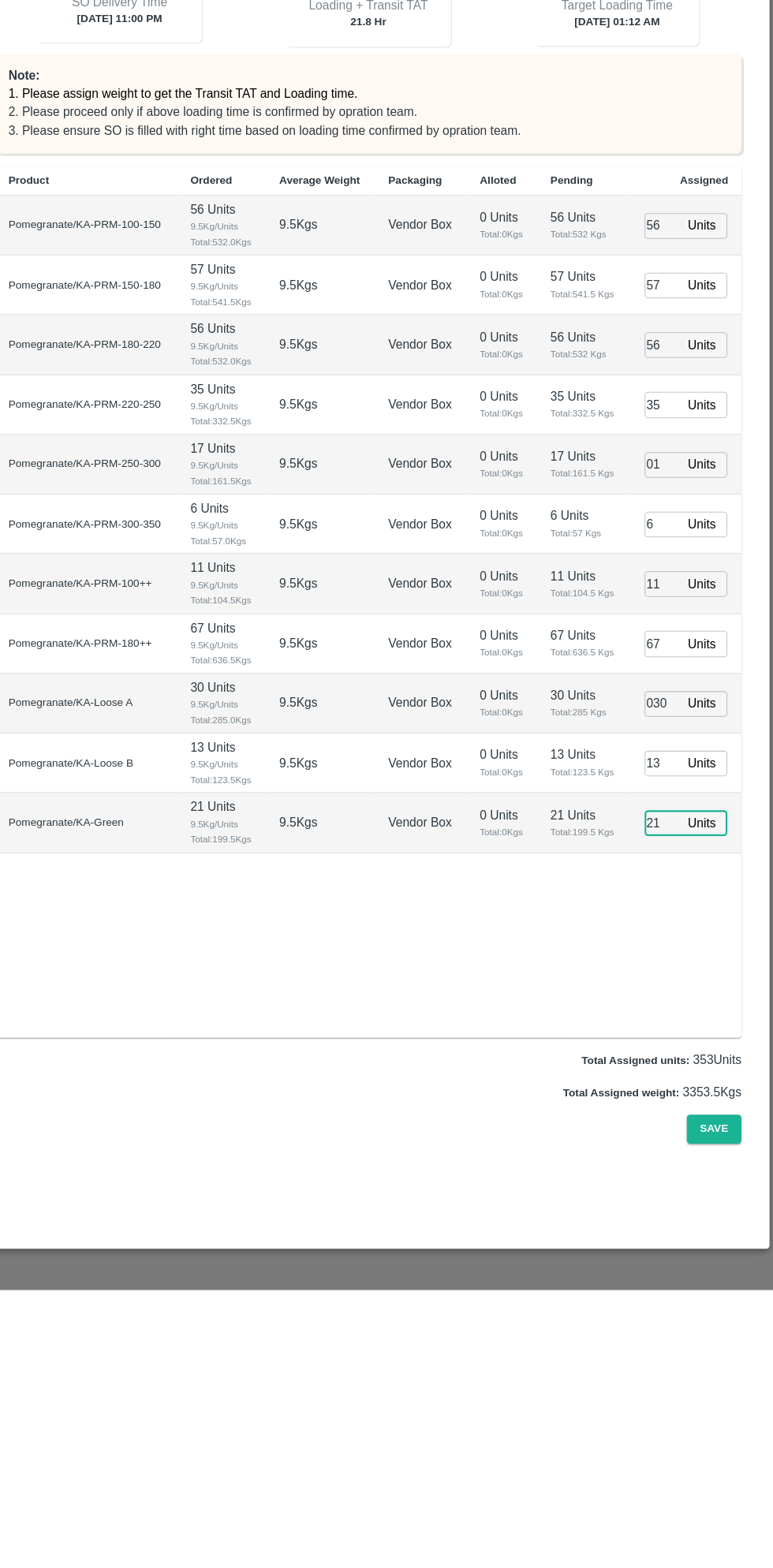
type input "21"
click at [665, 775] on input "01" at bounding box center [668, 781] width 35 height 25
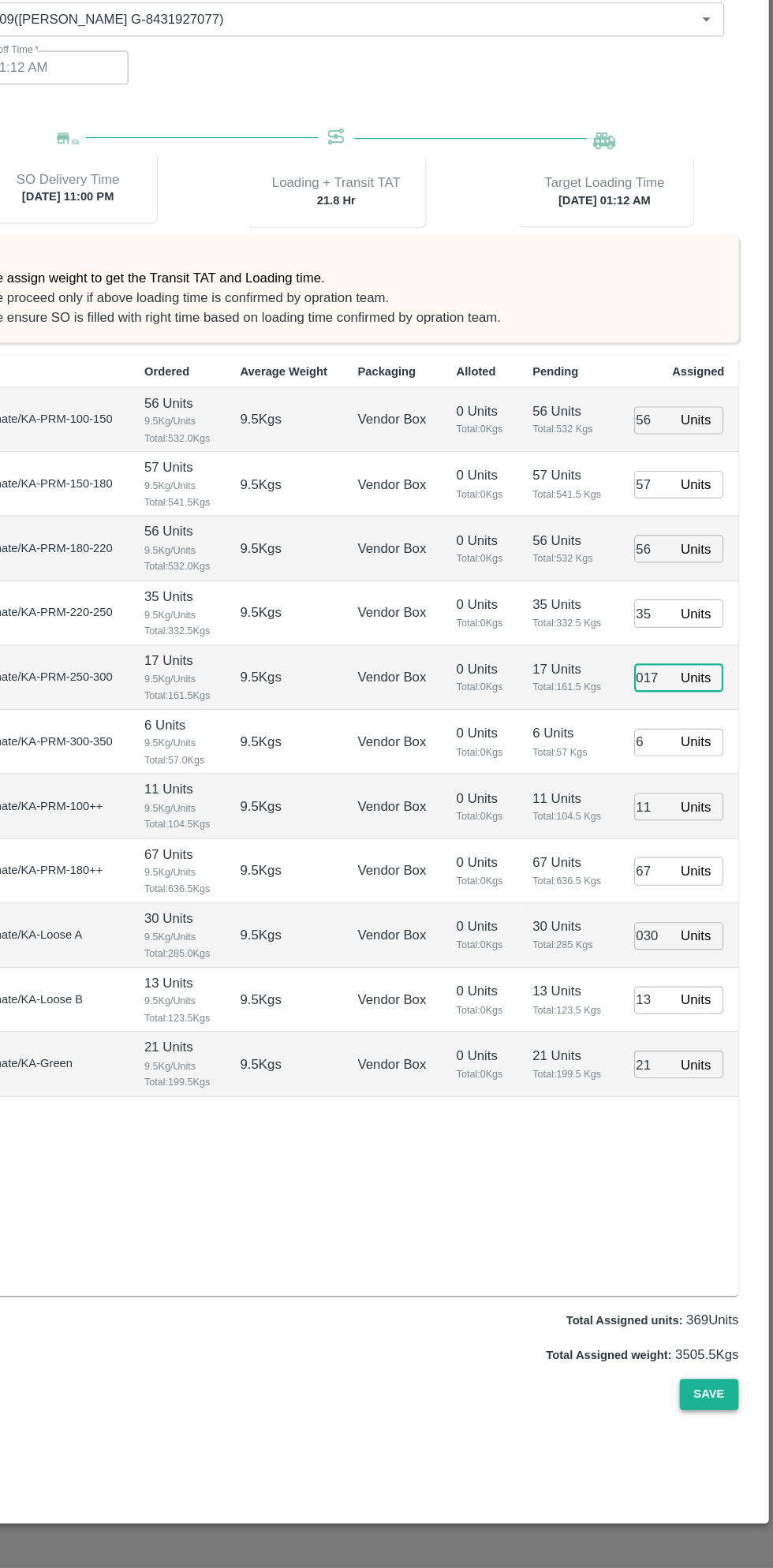
type input "017"
click at [717, 1415] on button "Save" at bounding box center [717, 1415] width 52 height 28
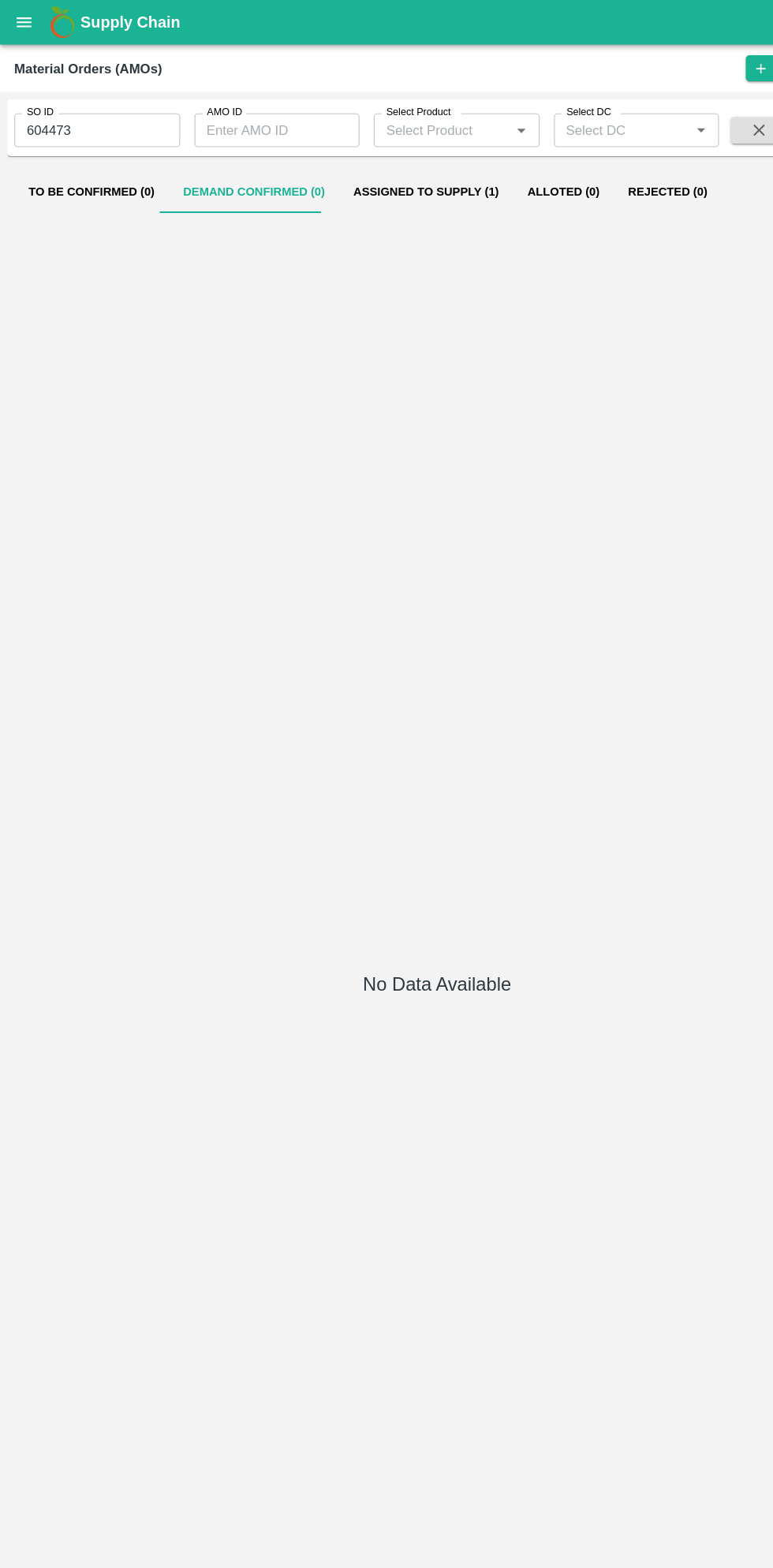
click at [377, 165] on button "Assigned to Supply (1)" at bounding box center [377, 169] width 153 height 38
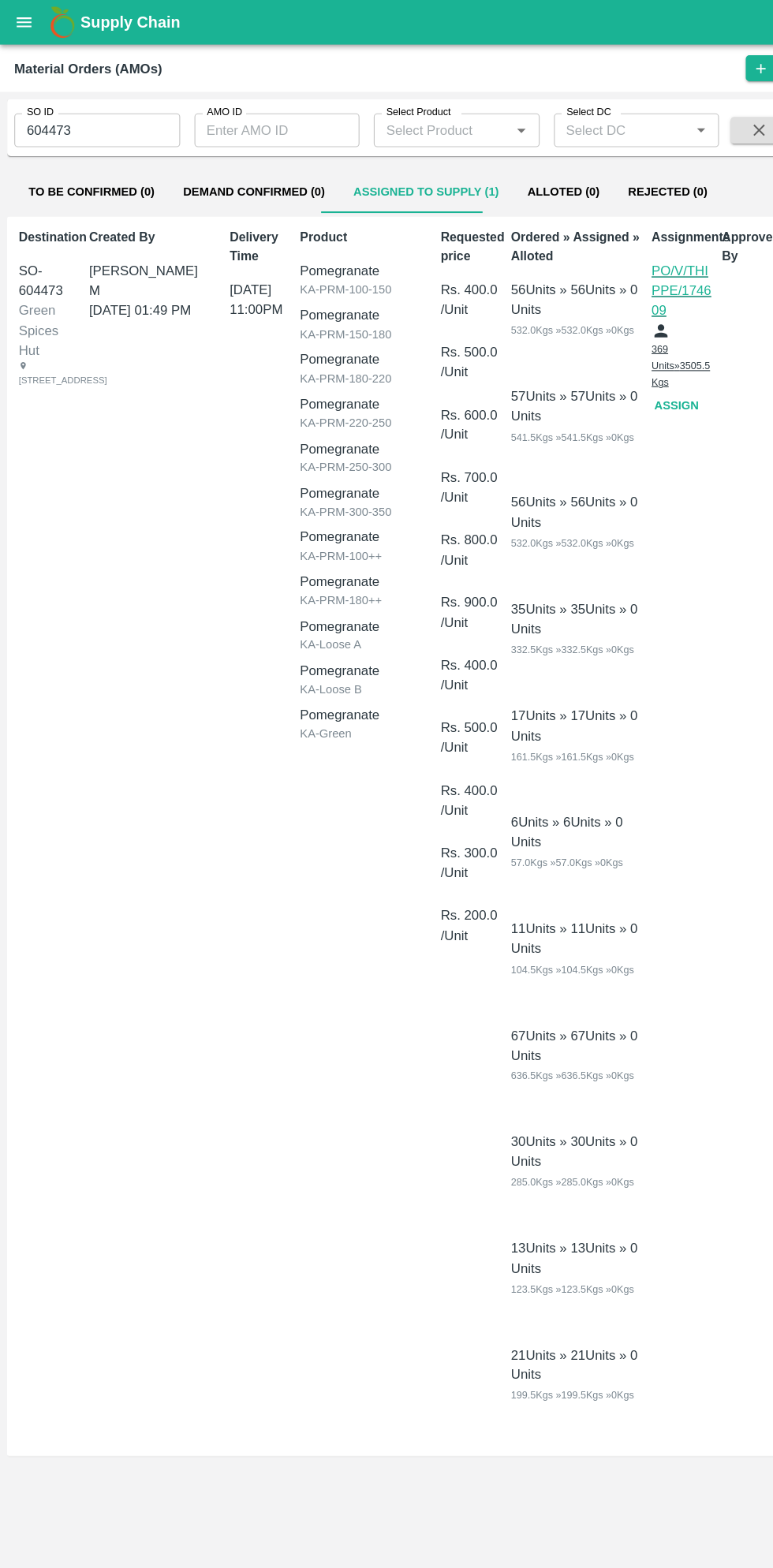
click at [33, 26] on button "open drawer" at bounding box center [21, 20] width 36 height 36
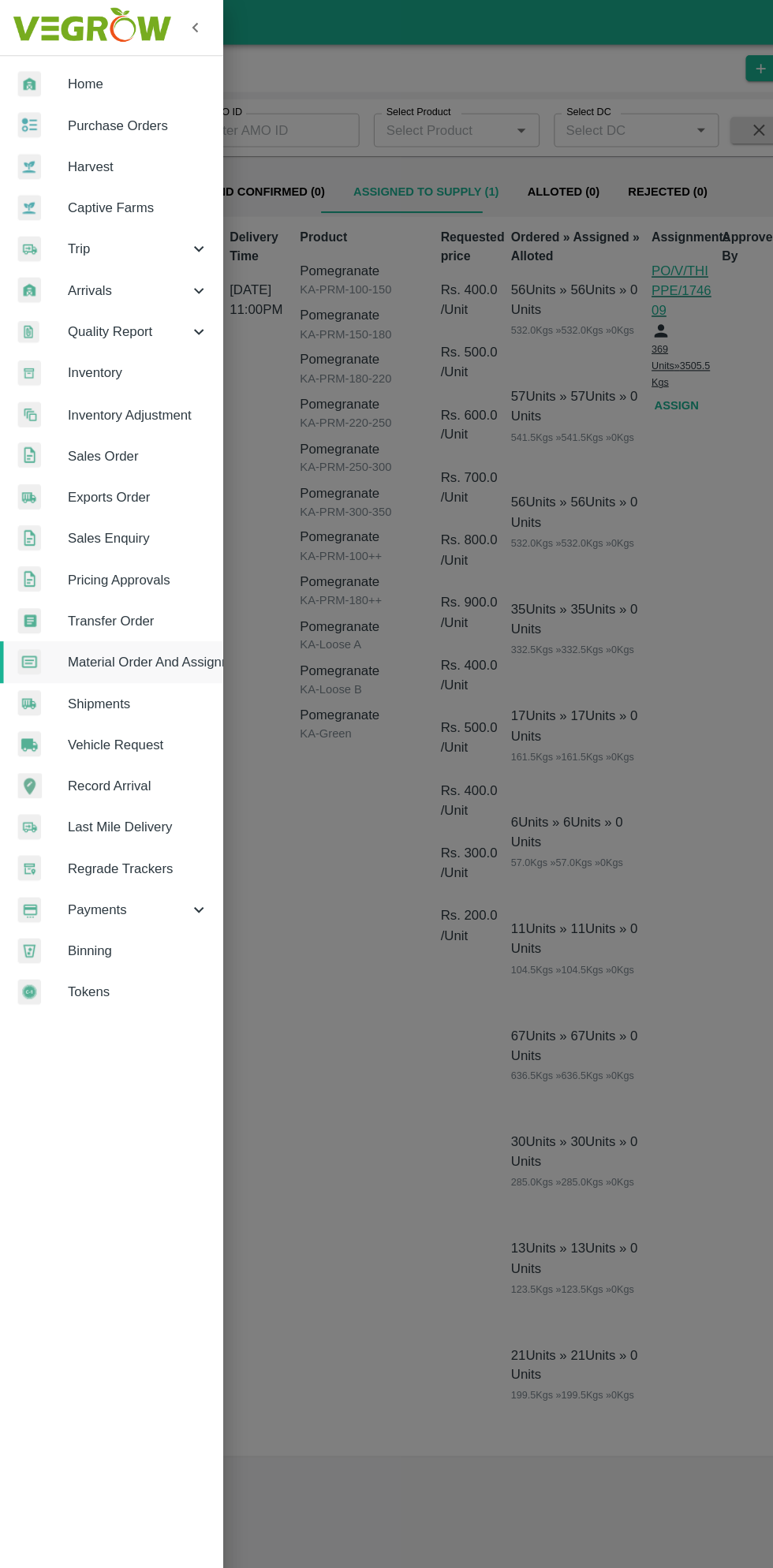
click at [123, 77] on span "Home" at bounding box center [123, 74] width 125 height 17
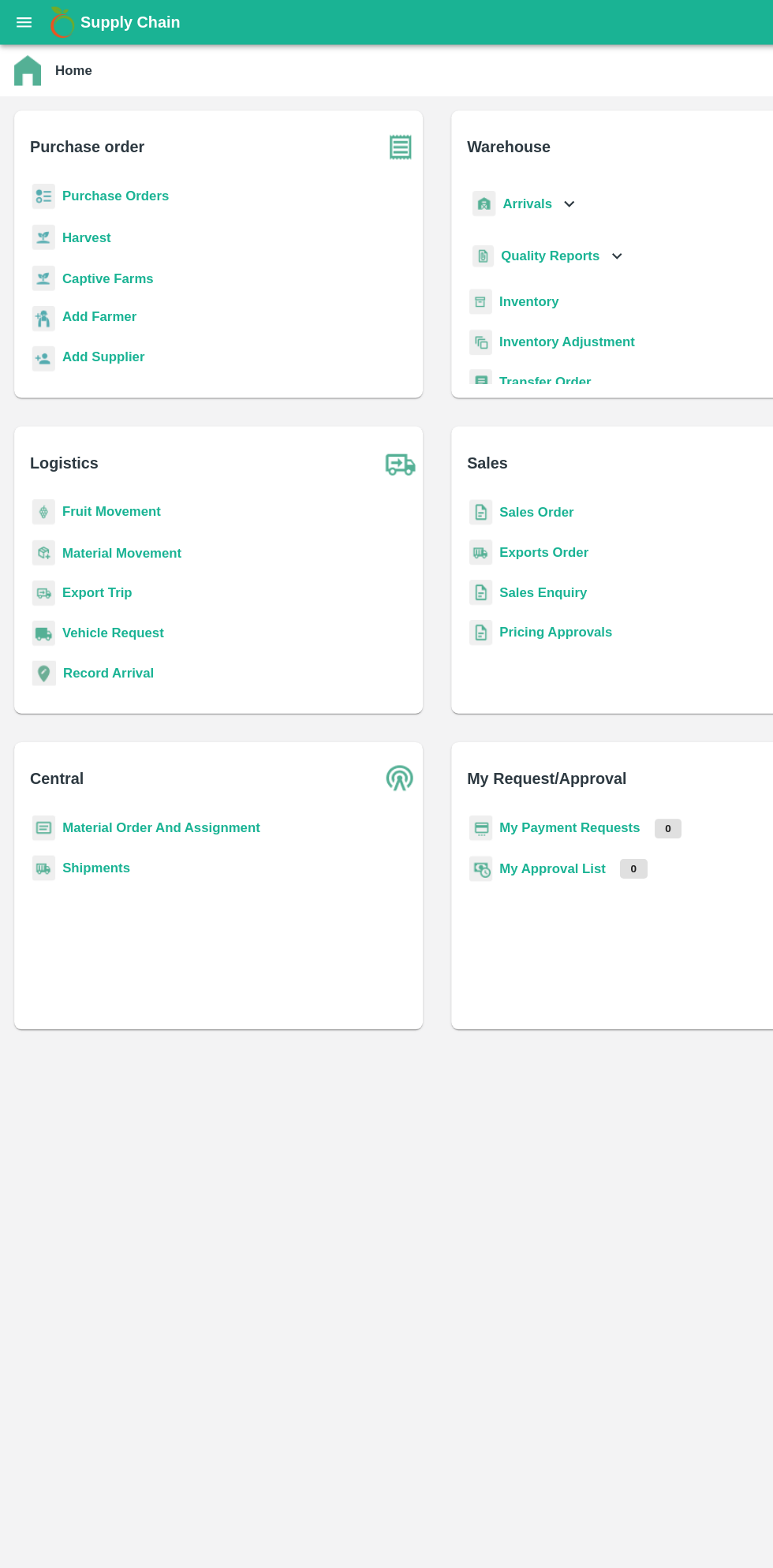
click at [21, 20] on icon "open drawer" at bounding box center [21, 19] width 13 height 9
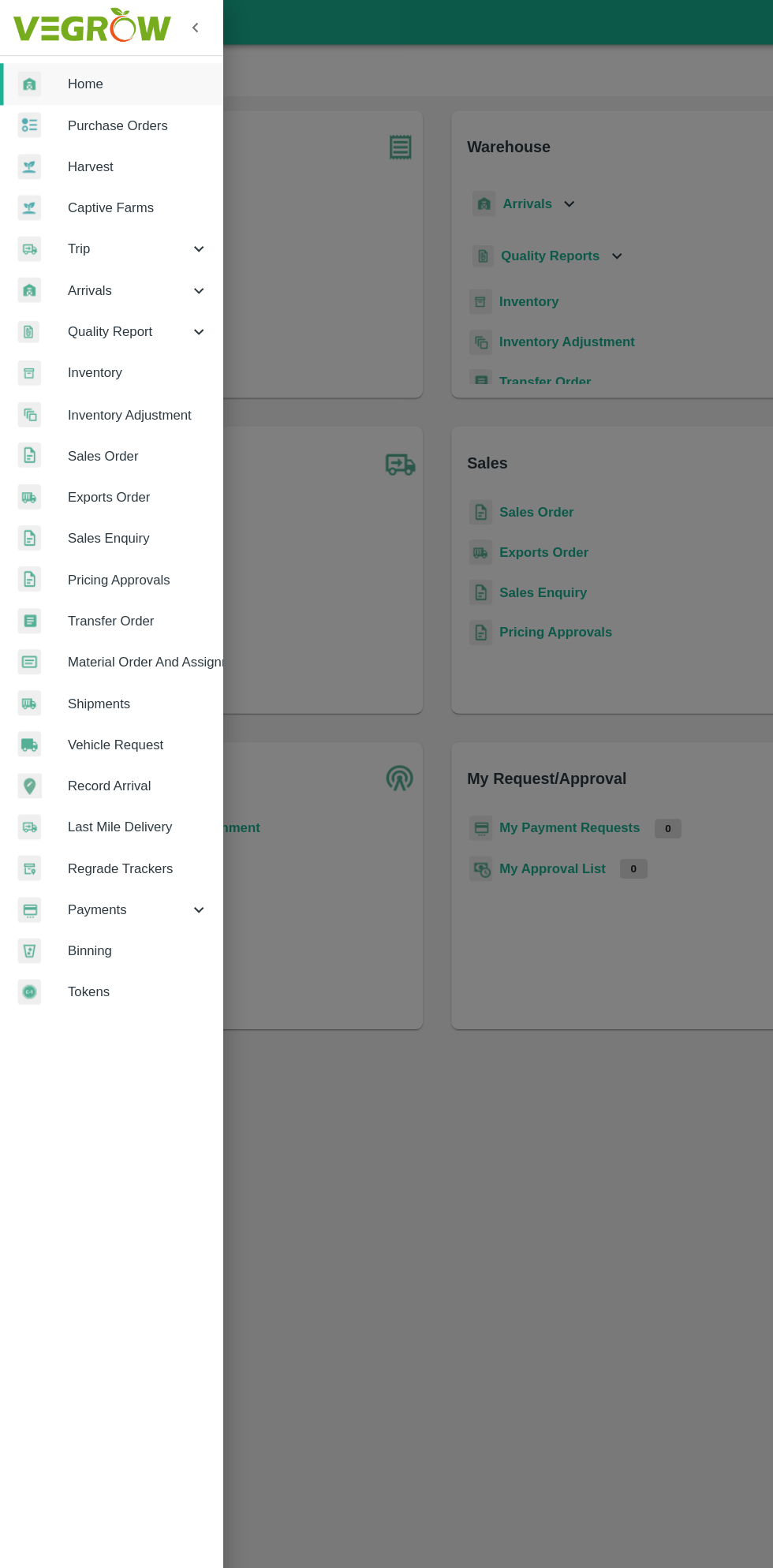
click at [142, 106] on span "Purchase Orders" at bounding box center [123, 112] width 125 height 17
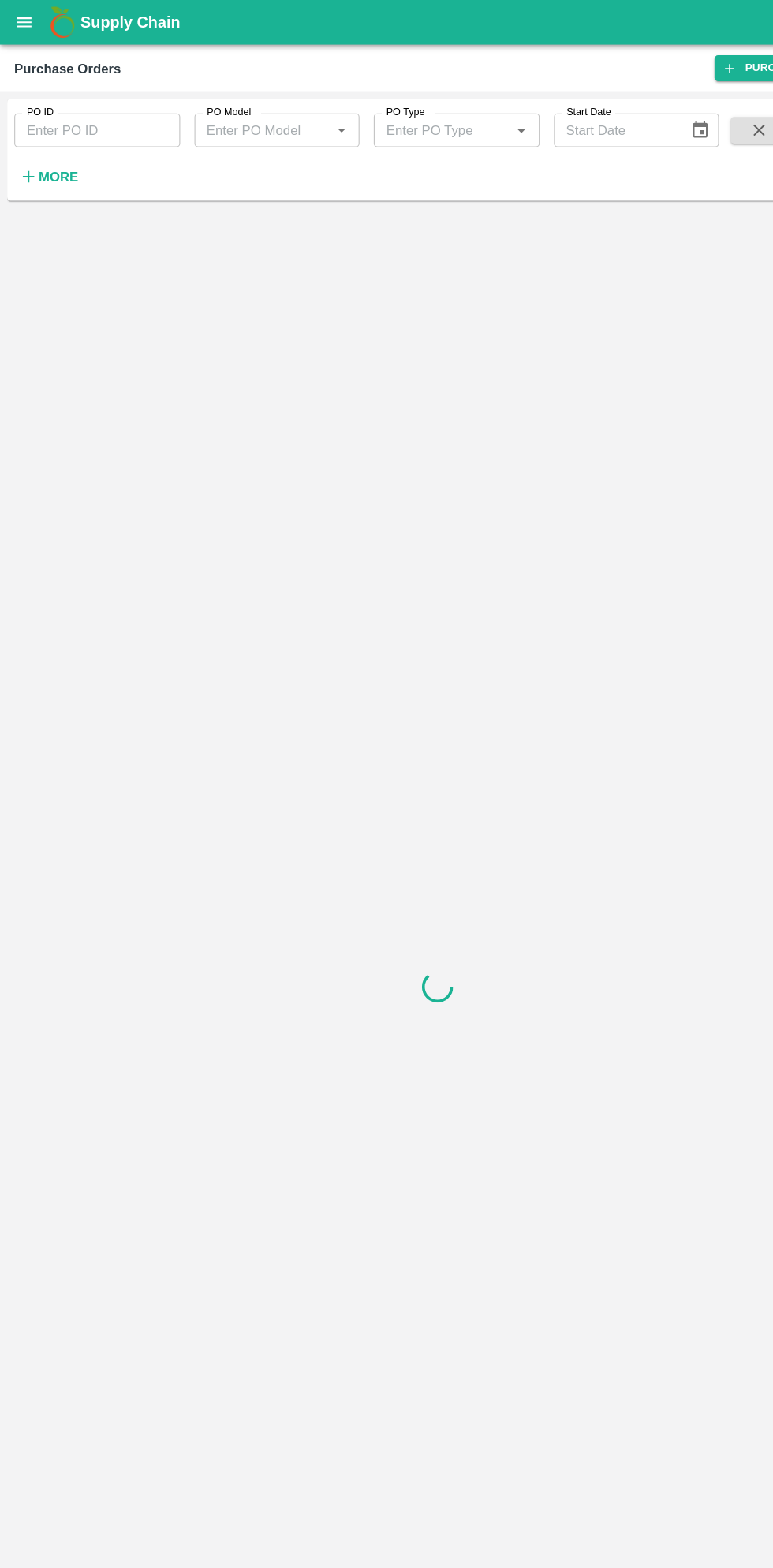
click at [61, 156] on strong "More" at bounding box center [51, 156] width 36 height 13
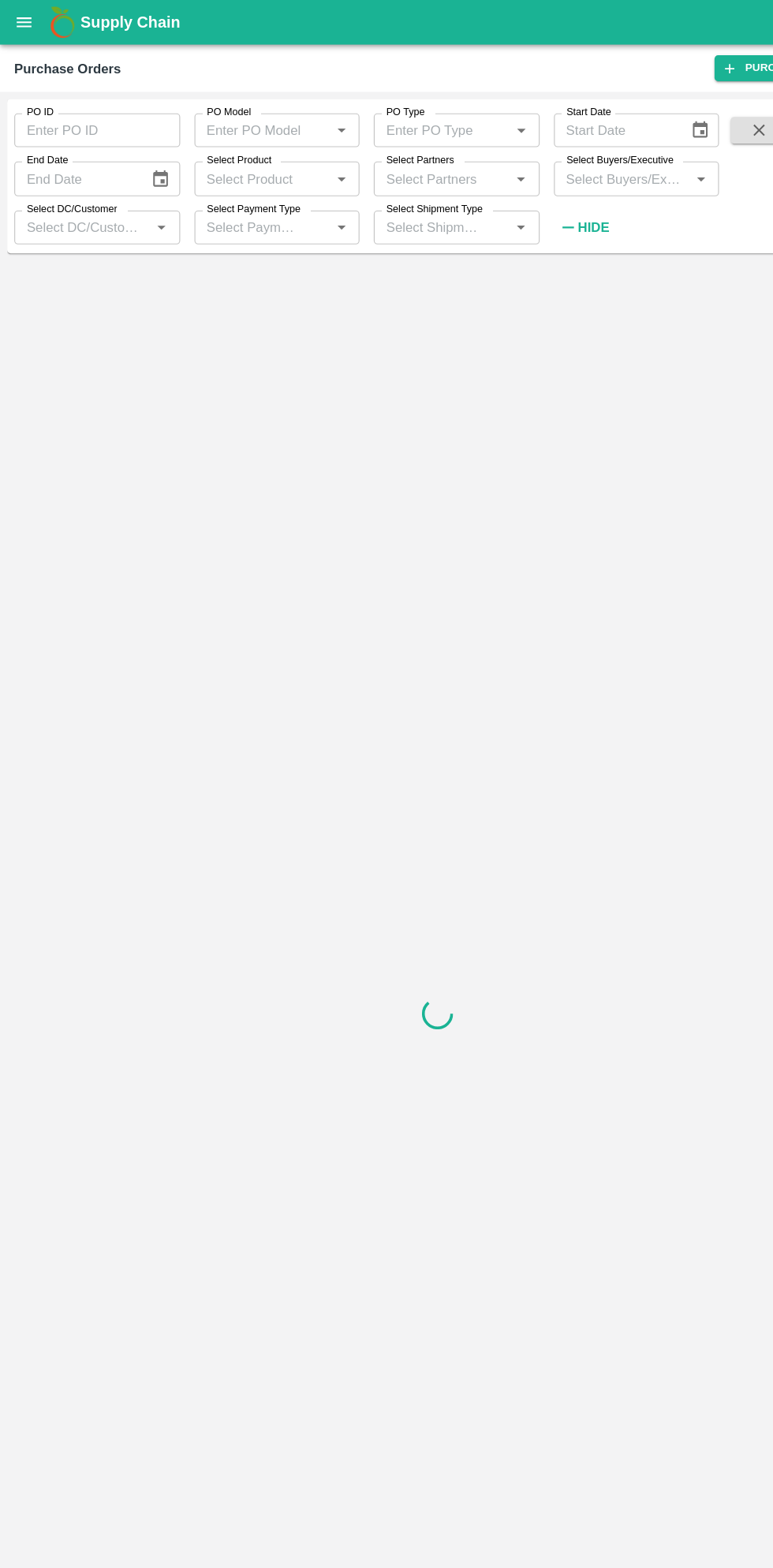
click at [560, 157] on input "Select Buyers/Executive" at bounding box center [550, 157] width 112 height 21
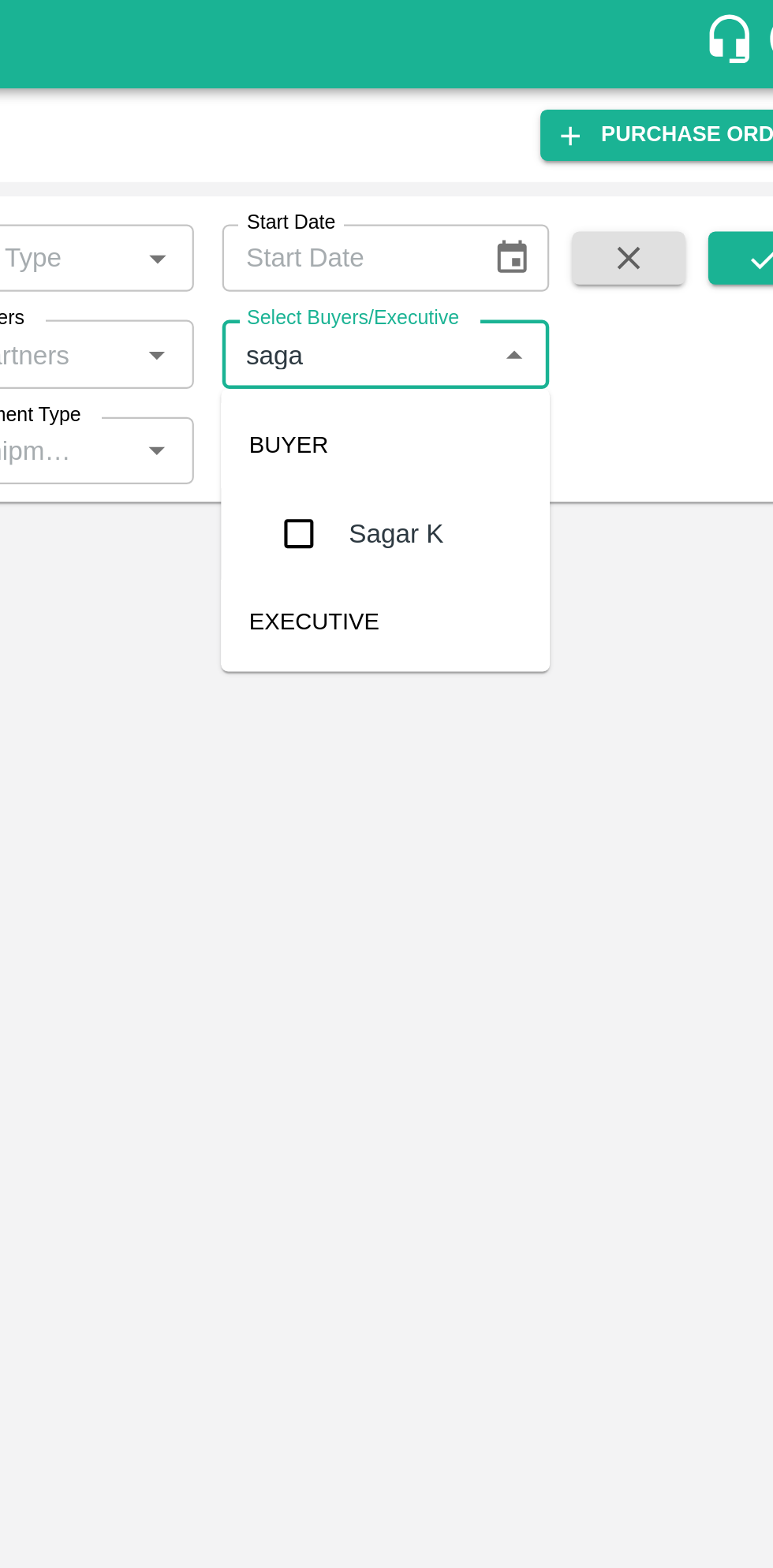
type input "sagar"
click at [525, 241] on input "checkbox" at bounding box center [524, 238] width 32 height 32
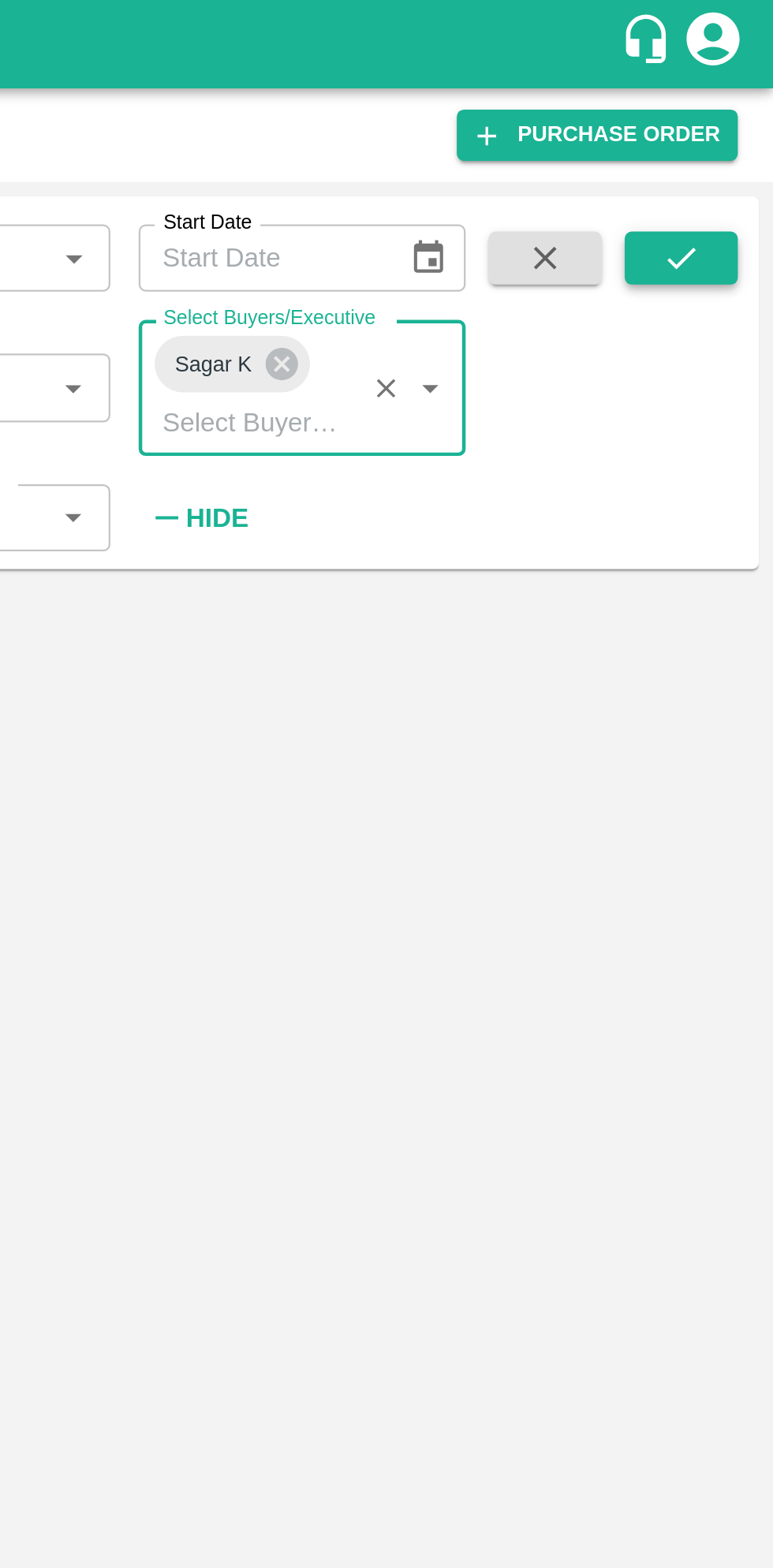
click at [733, 111] on icon "submit" at bounding box center [732, 116] width 17 height 17
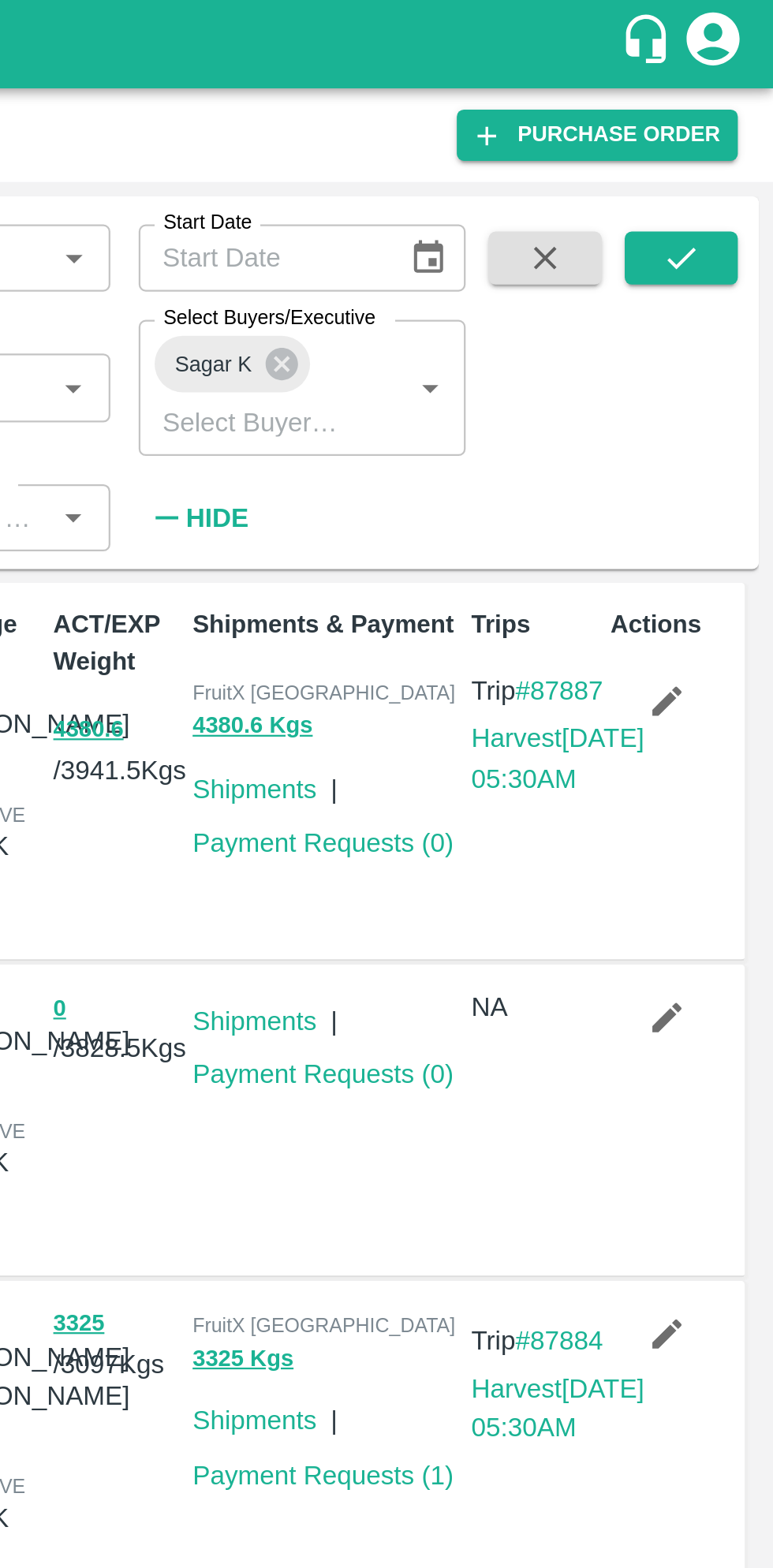
click at [450, 699] on div "3325 / 3097 Kgs" at bounding box center [476, 642] width 63 height 131
click at [737, 113] on icon "submit" at bounding box center [732, 116] width 17 height 17
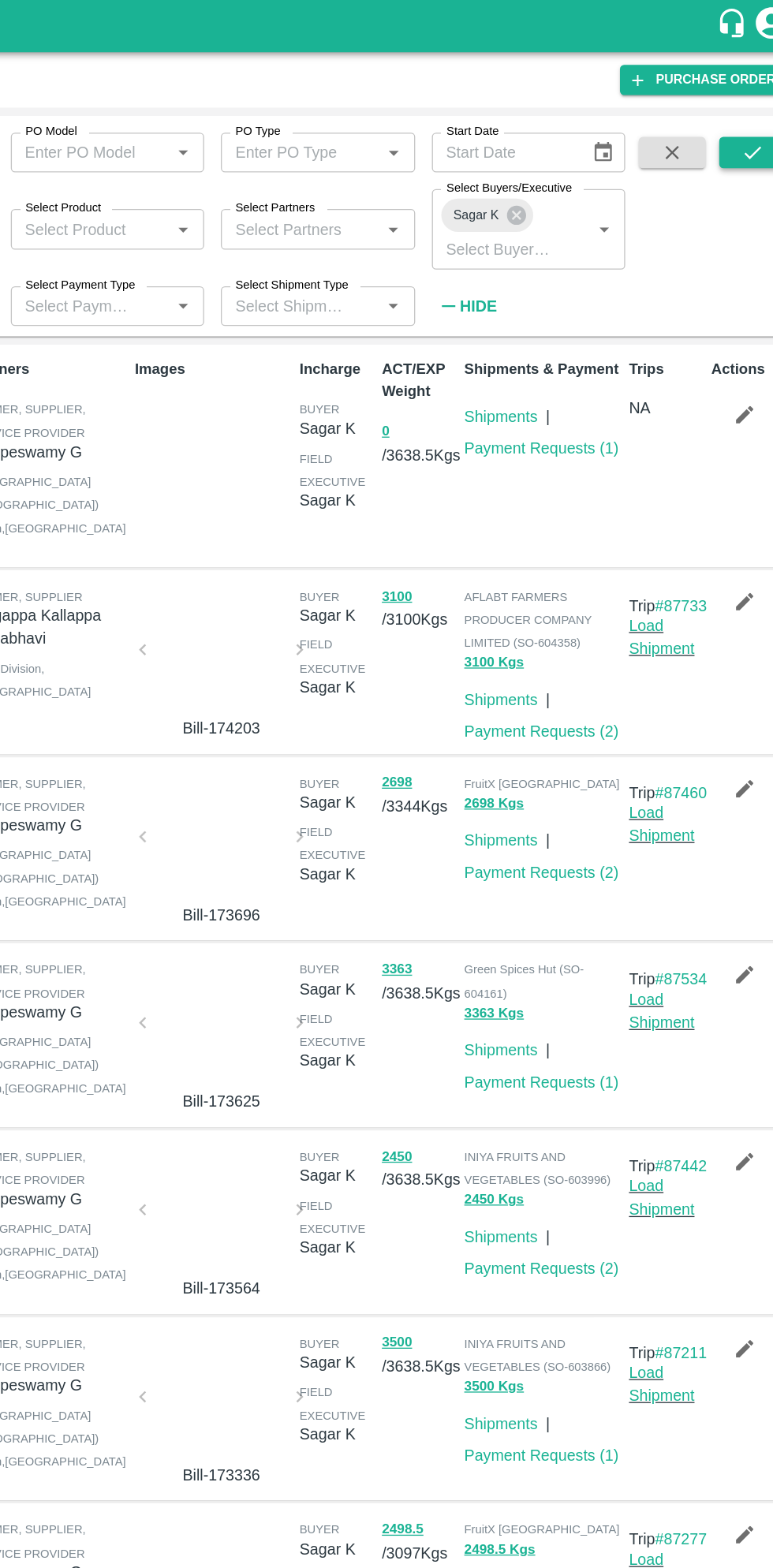
scroll to position [3, 0]
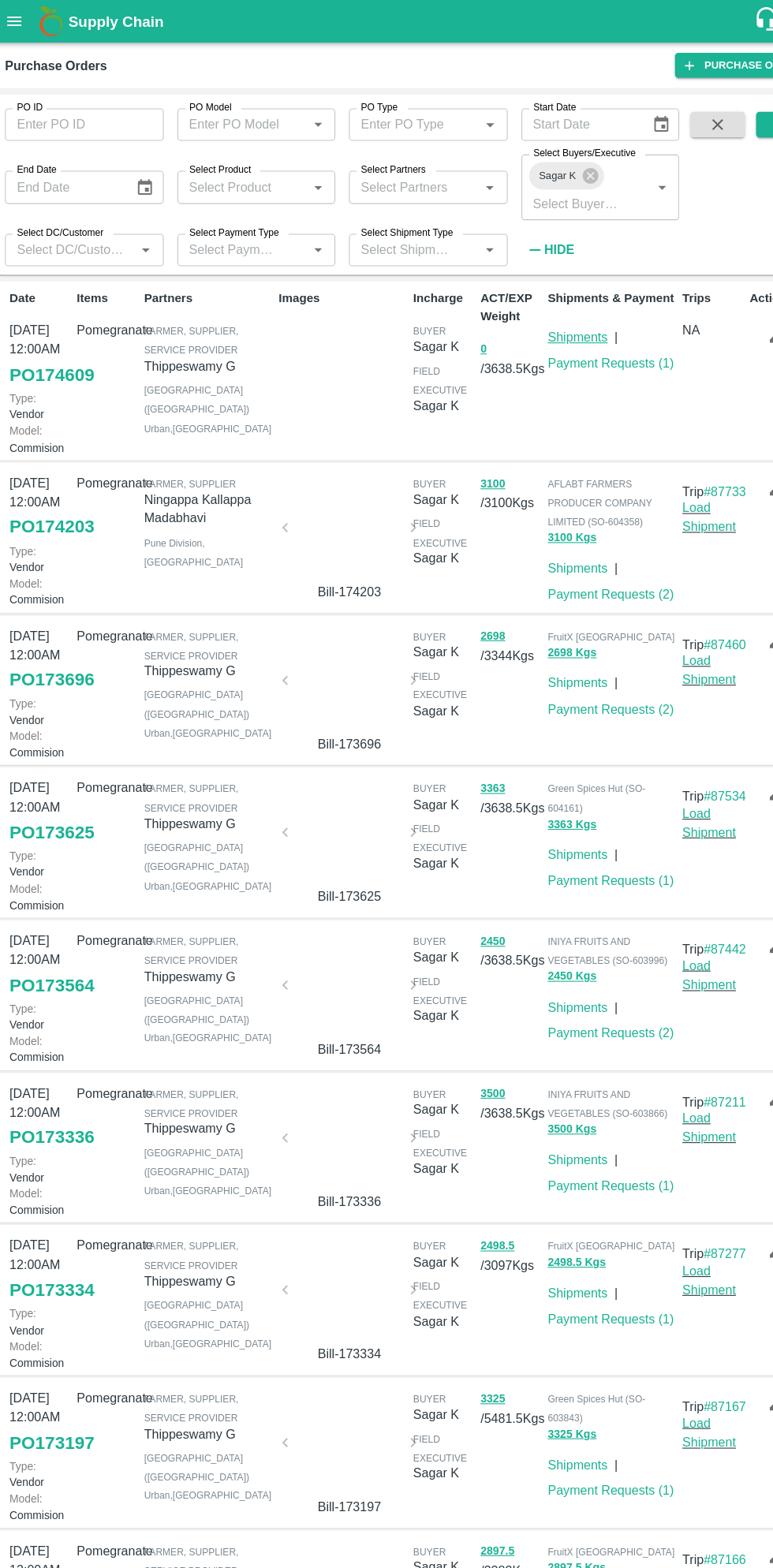
click at [550, 311] on link "Shipments" at bounding box center [542, 312] width 55 height 13
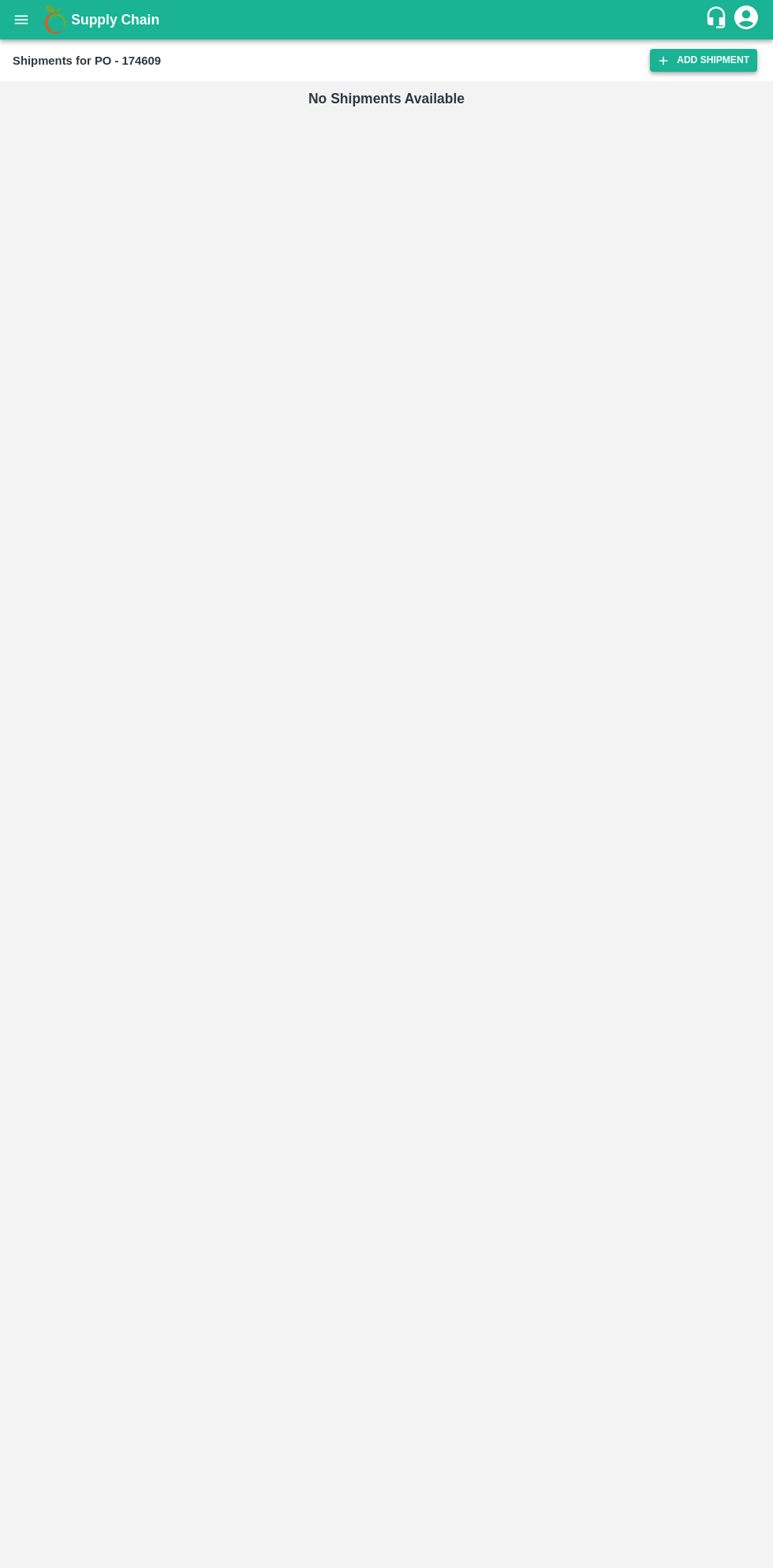
click at [701, 56] on link "Add Shipment" at bounding box center [704, 60] width 108 height 23
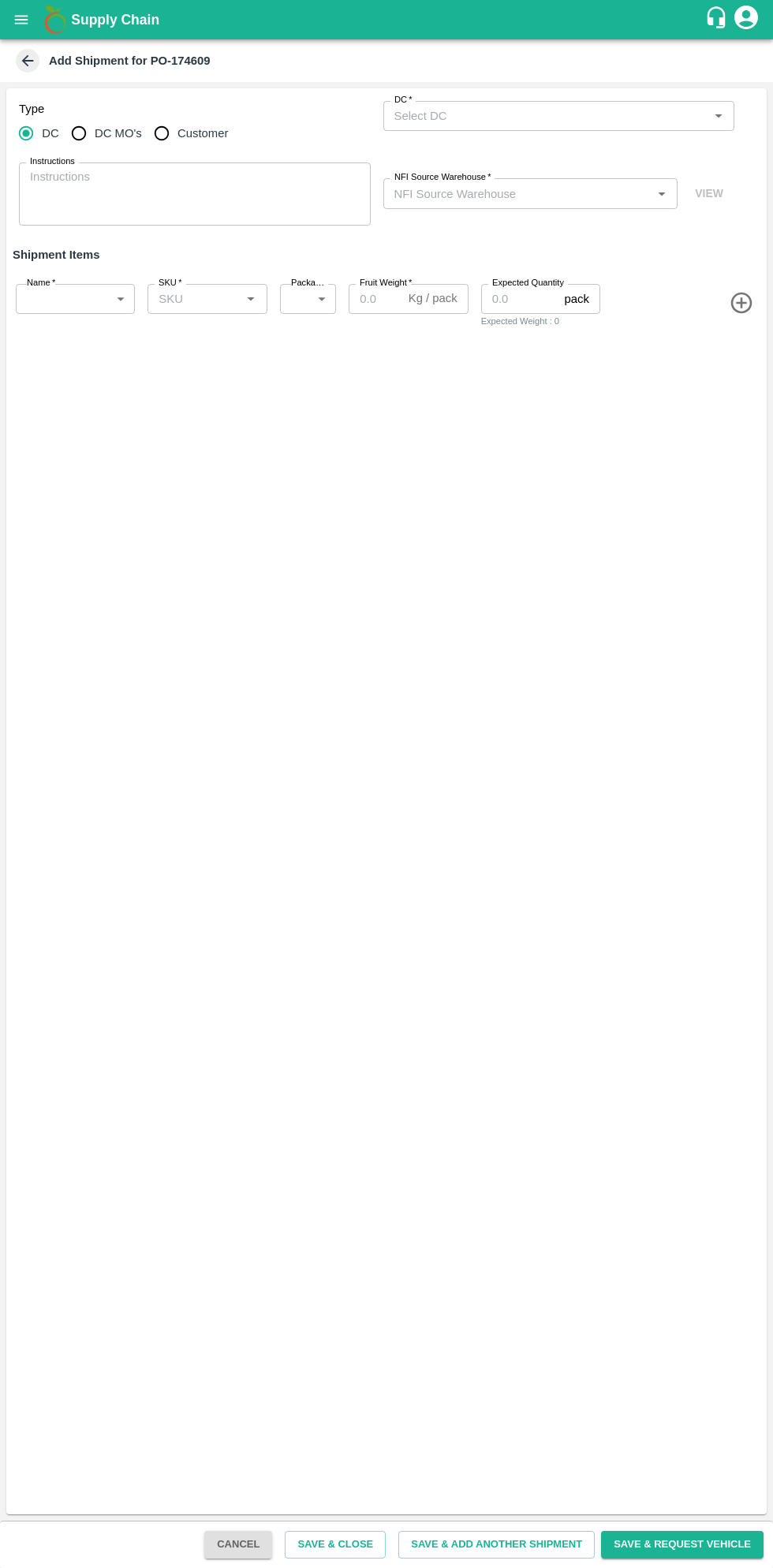
click at [159, 131] on input "Customer" at bounding box center [161, 134] width 32 height 32
radio input "true"
click at [510, 116] on input "Customer (Material Orders)   *" at bounding box center [547, 116] width 316 height 21
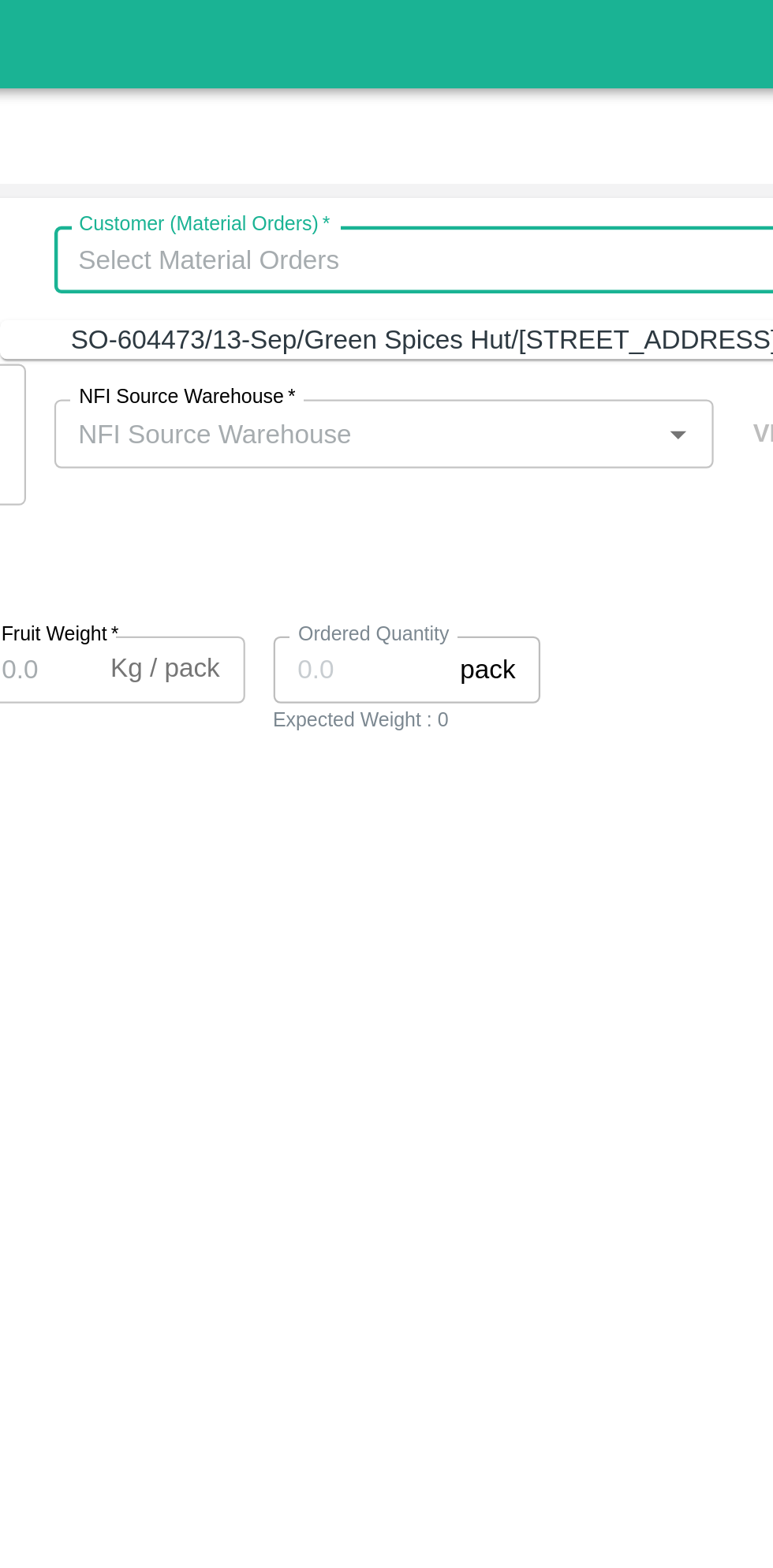
click at [587, 156] on div "SO-604473/13-Sep/Green Spices Hut/Shop no 74, MADURAI MATTUTHAVANI FRUIT MARKET…" at bounding box center [548, 151] width 316 height 17
type input "SO-604473/13-Sep/Green Spices Hut/Shop no 74, MADURAI MATTUTHAVANI FRUIT MARKET…"
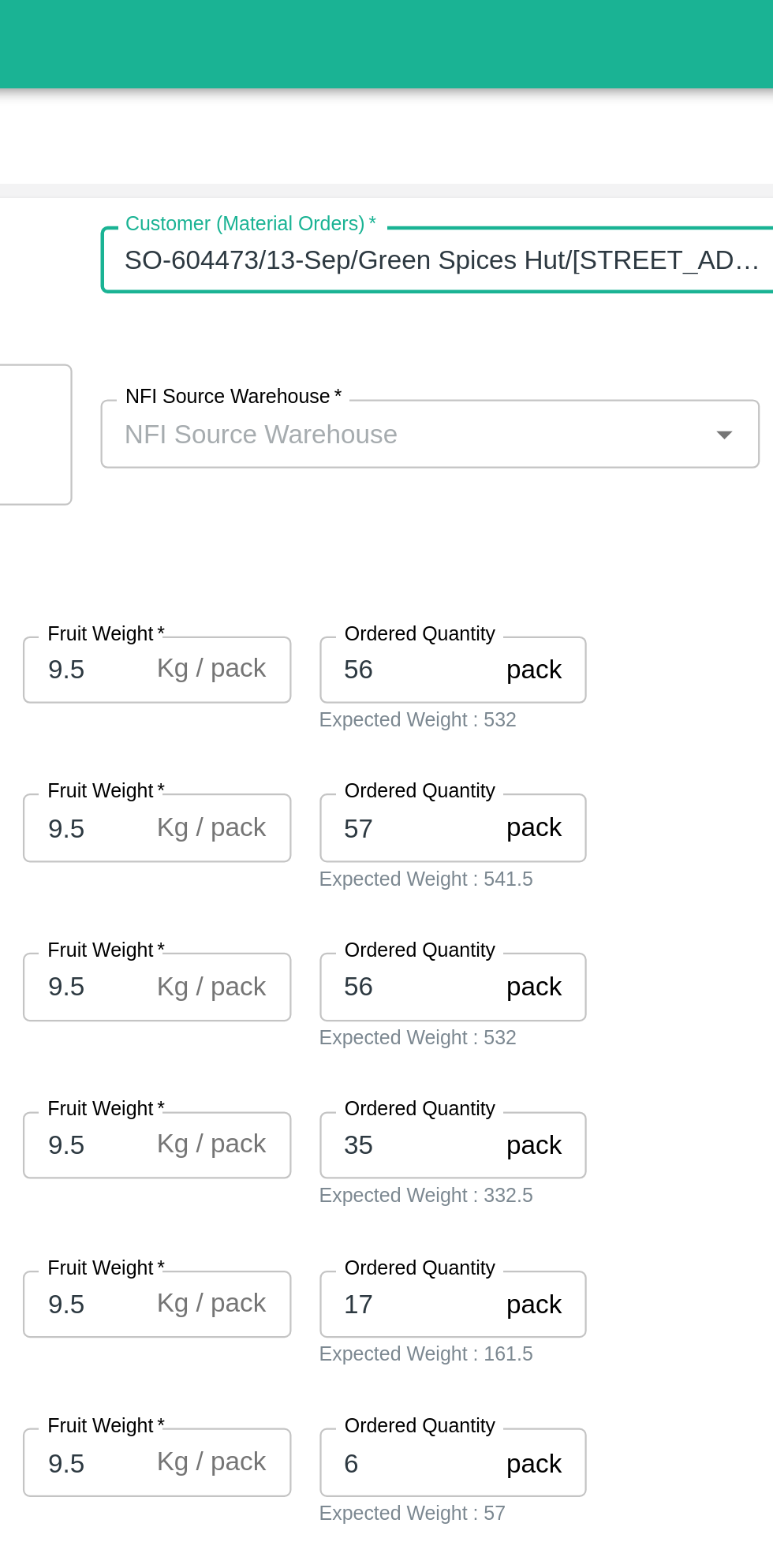
click at [576, 193] on input "NFI Source Warehouse   *" at bounding box center [518, 193] width 260 height 21
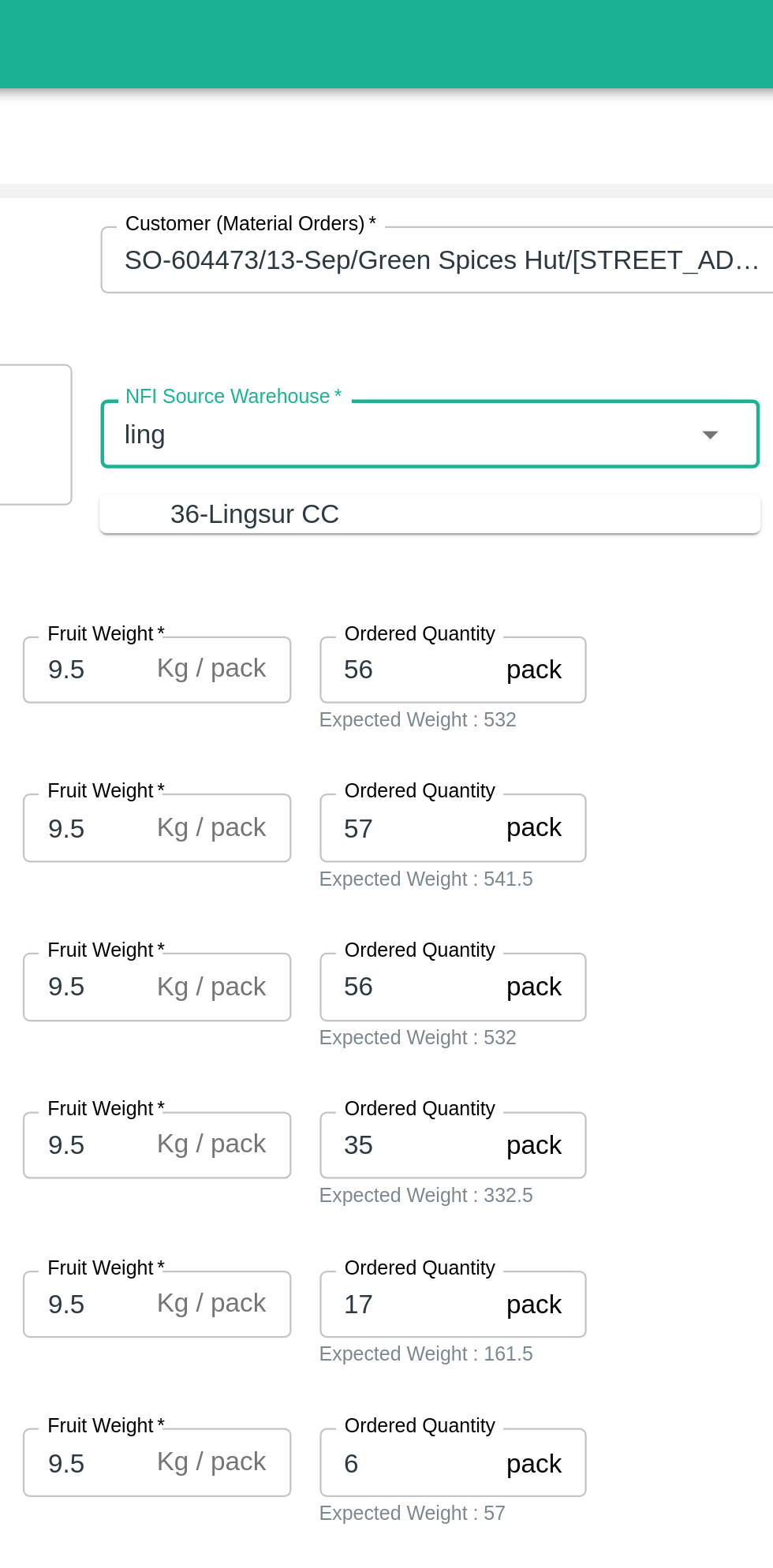
click at [584, 225] on div "36-Lingsur CC" at bounding box center [546, 229] width 263 height 17
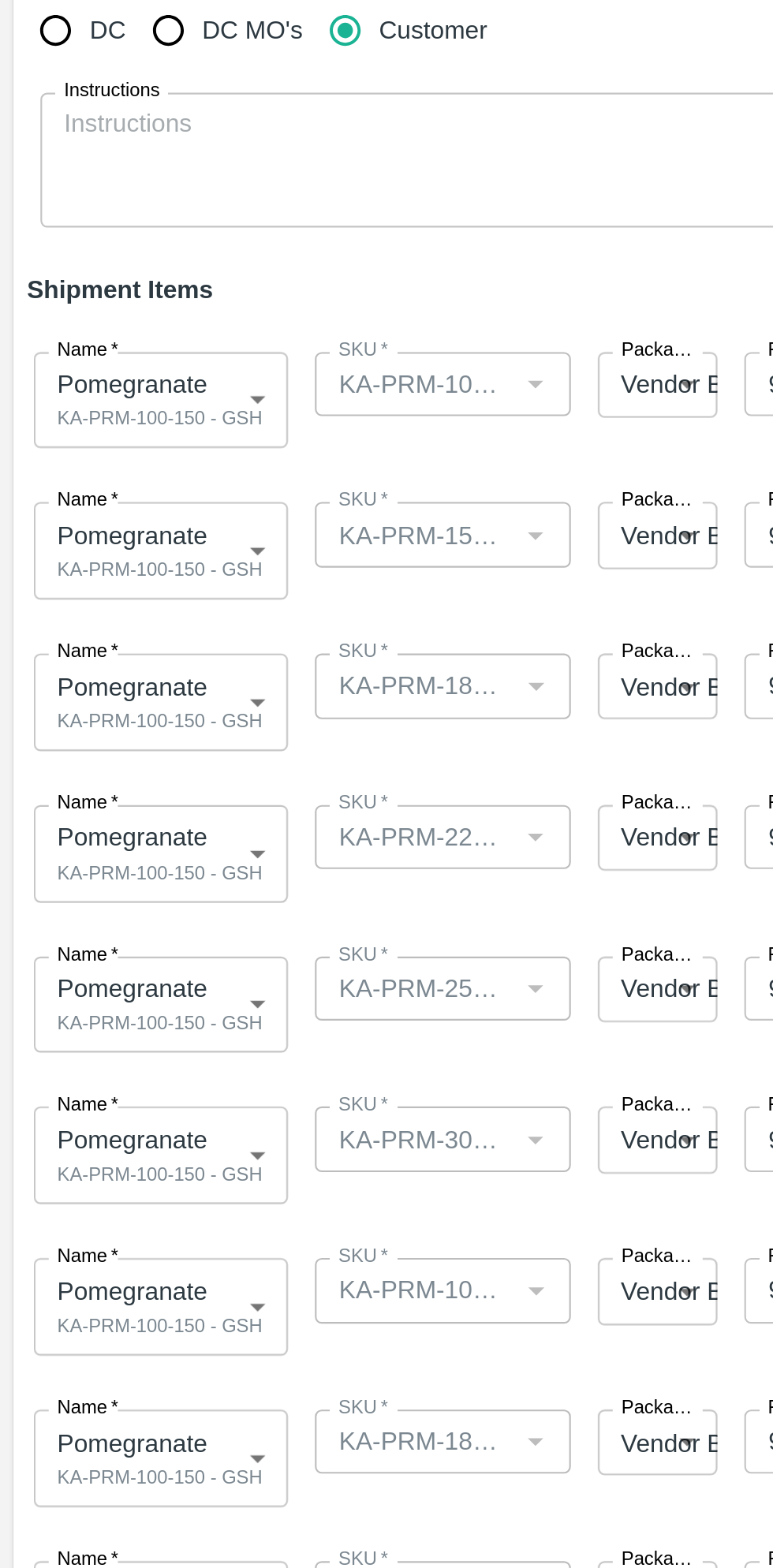
type input "36-Lingsur CC"
click at [106, 301] on body "Supply Chain Add Shipment for PO-174609 Type DC DC MO's Customer Customer (Mate…" at bounding box center [386, 784] width 773 height 1568
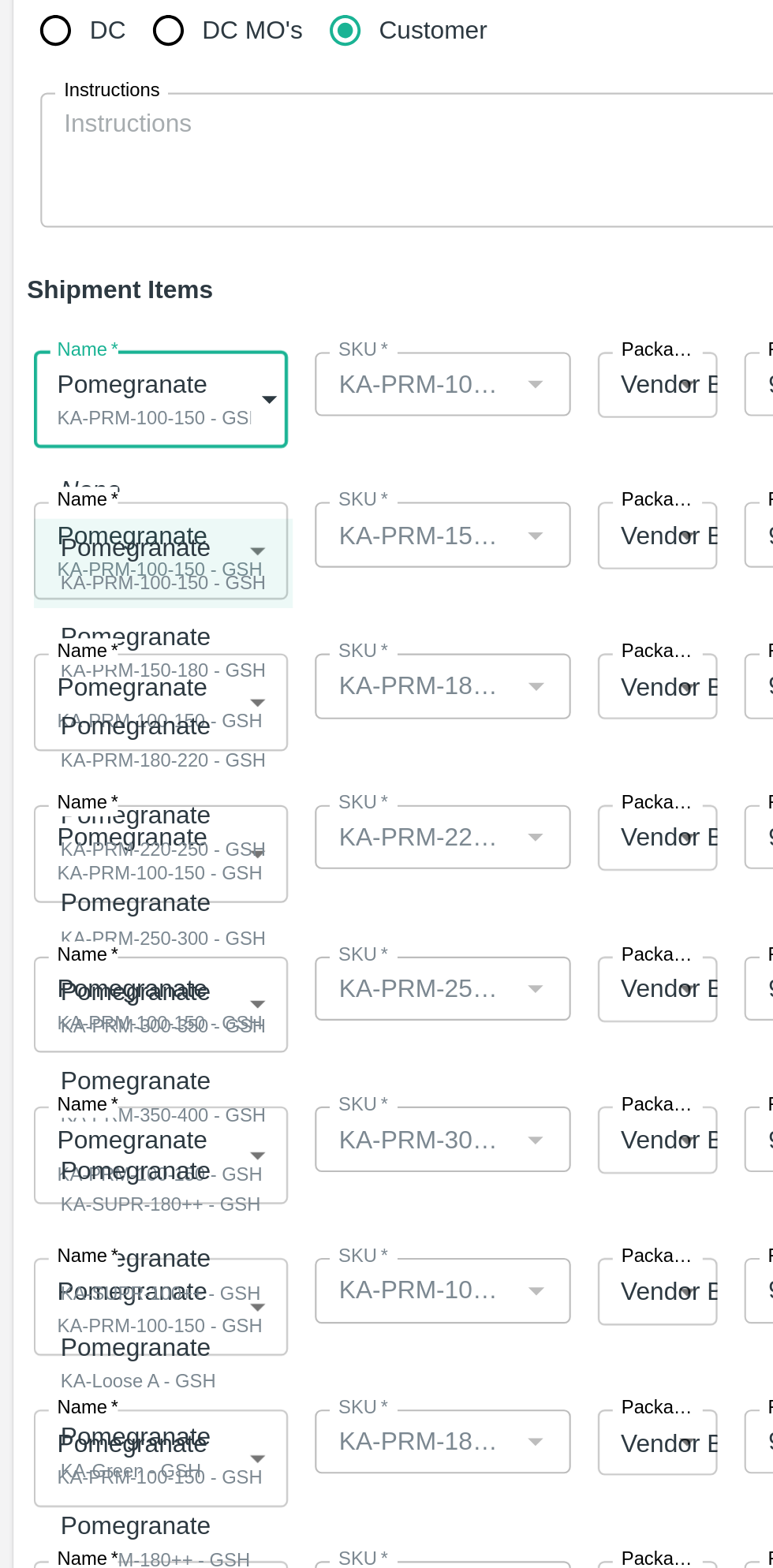
click at [89, 382] on p "Pomegranate" at bounding box center [73, 376] width 89 height 17
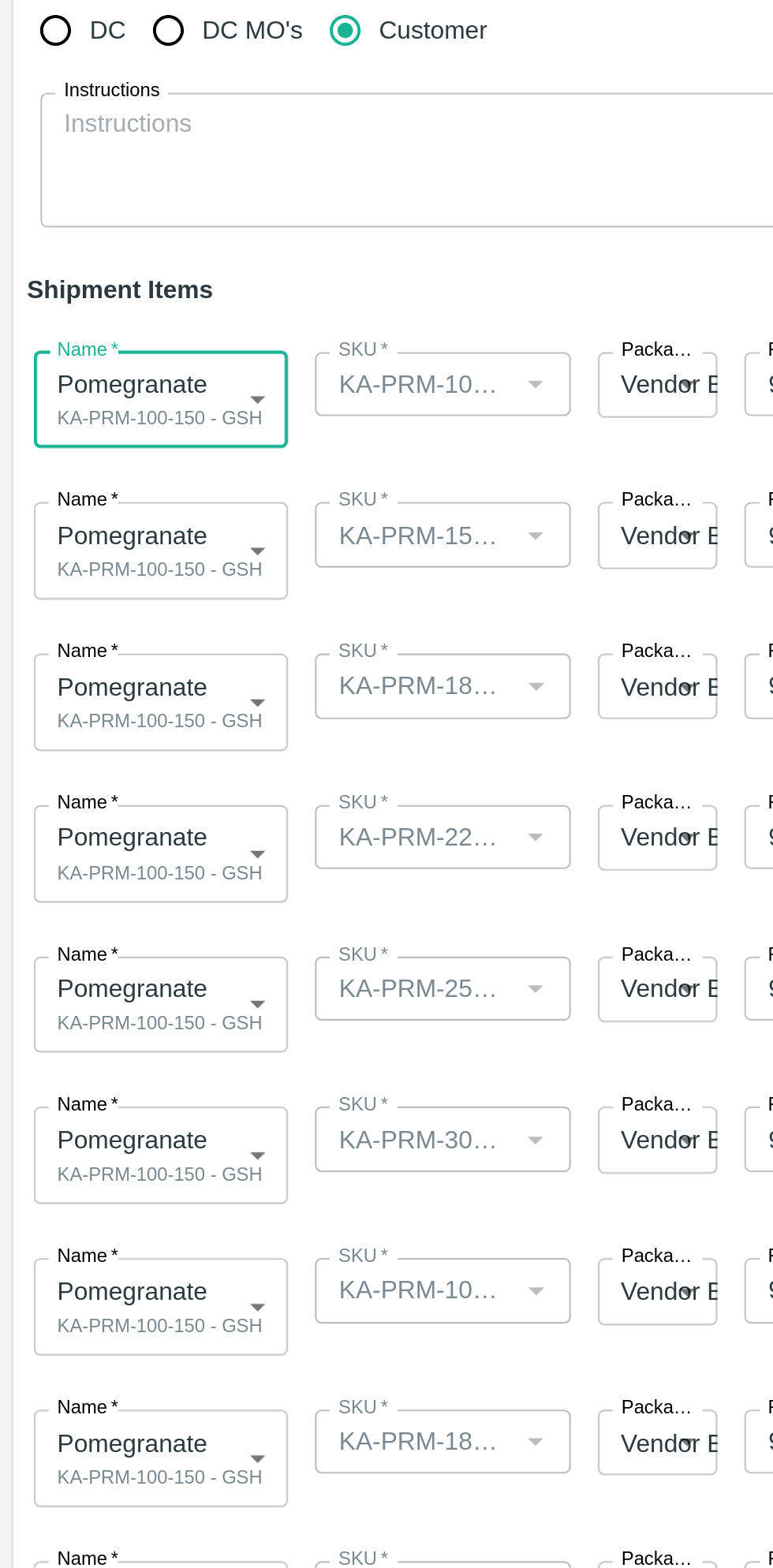
click at [99, 375] on body "Supply Chain Add Shipment for PO-174609 Type DC DC MO's Customer Customer (Mate…" at bounding box center [386, 784] width 773 height 1568
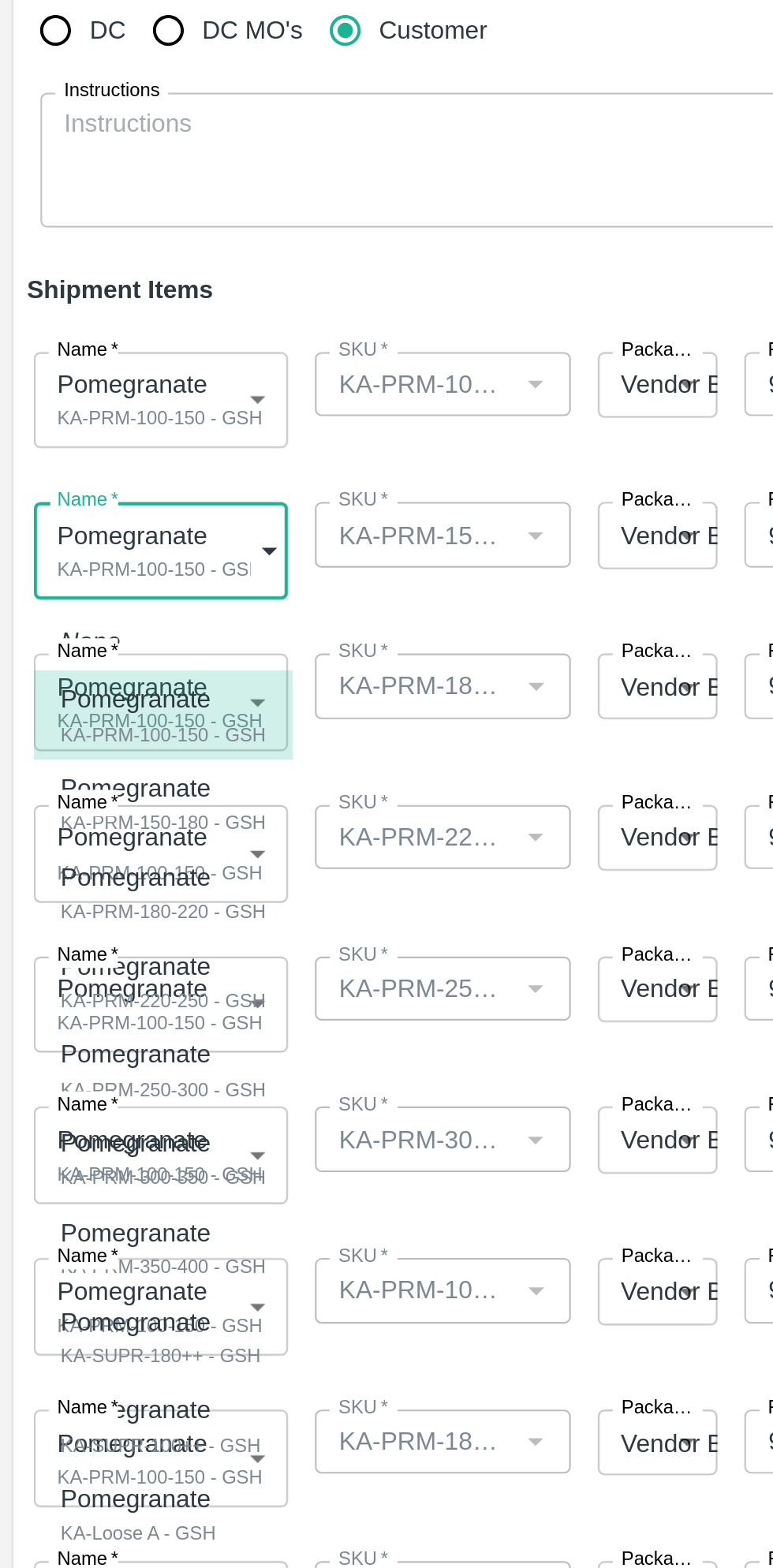
click at [92, 494] on p "Pomegranate" at bounding box center [73, 488] width 89 height 17
type input "2001179"
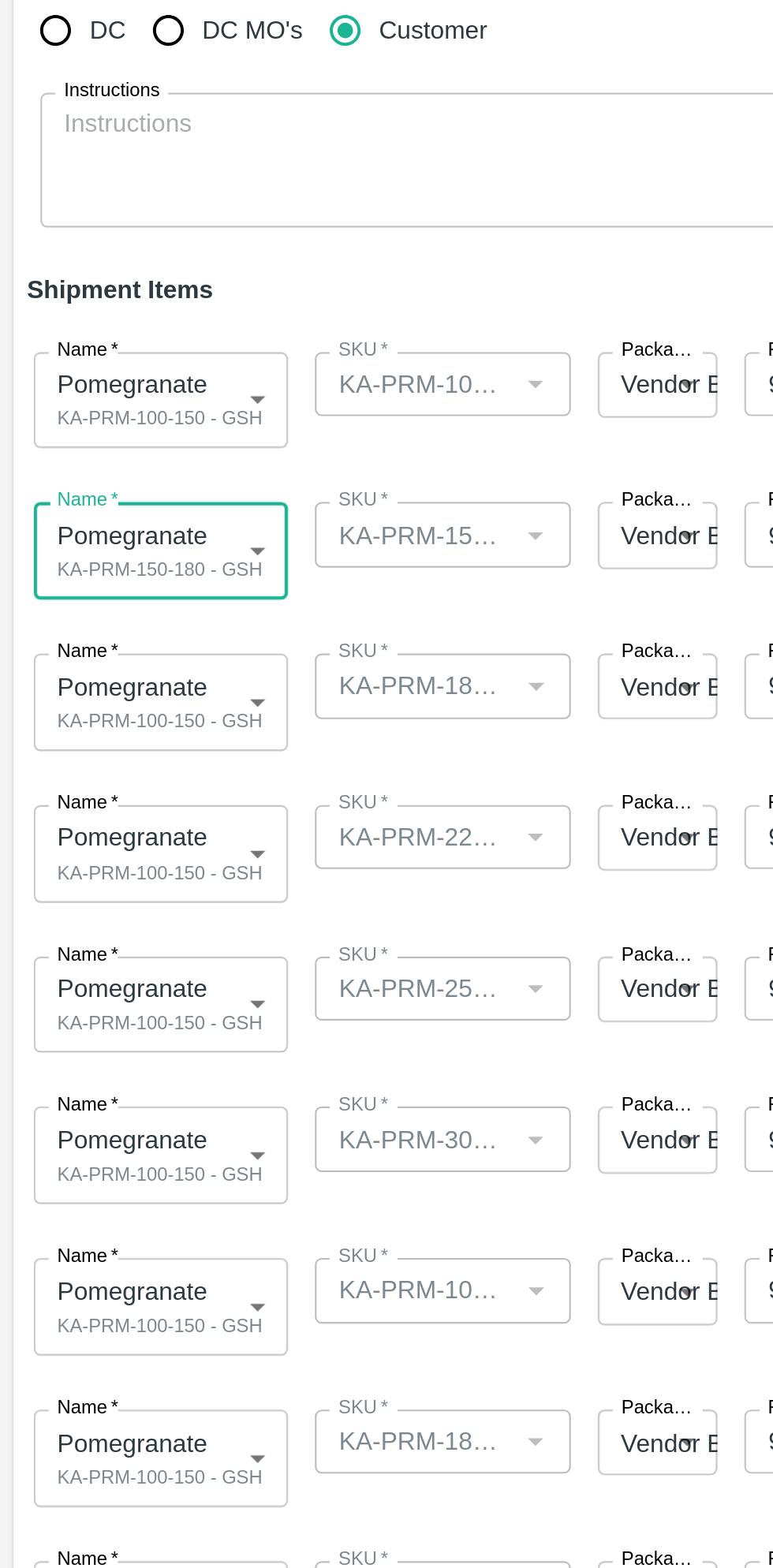
click at [106, 449] on body "Supply Chain Add Shipment for PO-174609 Type DC DC MO's Customer Customer (Mate…" at bounding box center [386, 784] width 773 height 1568
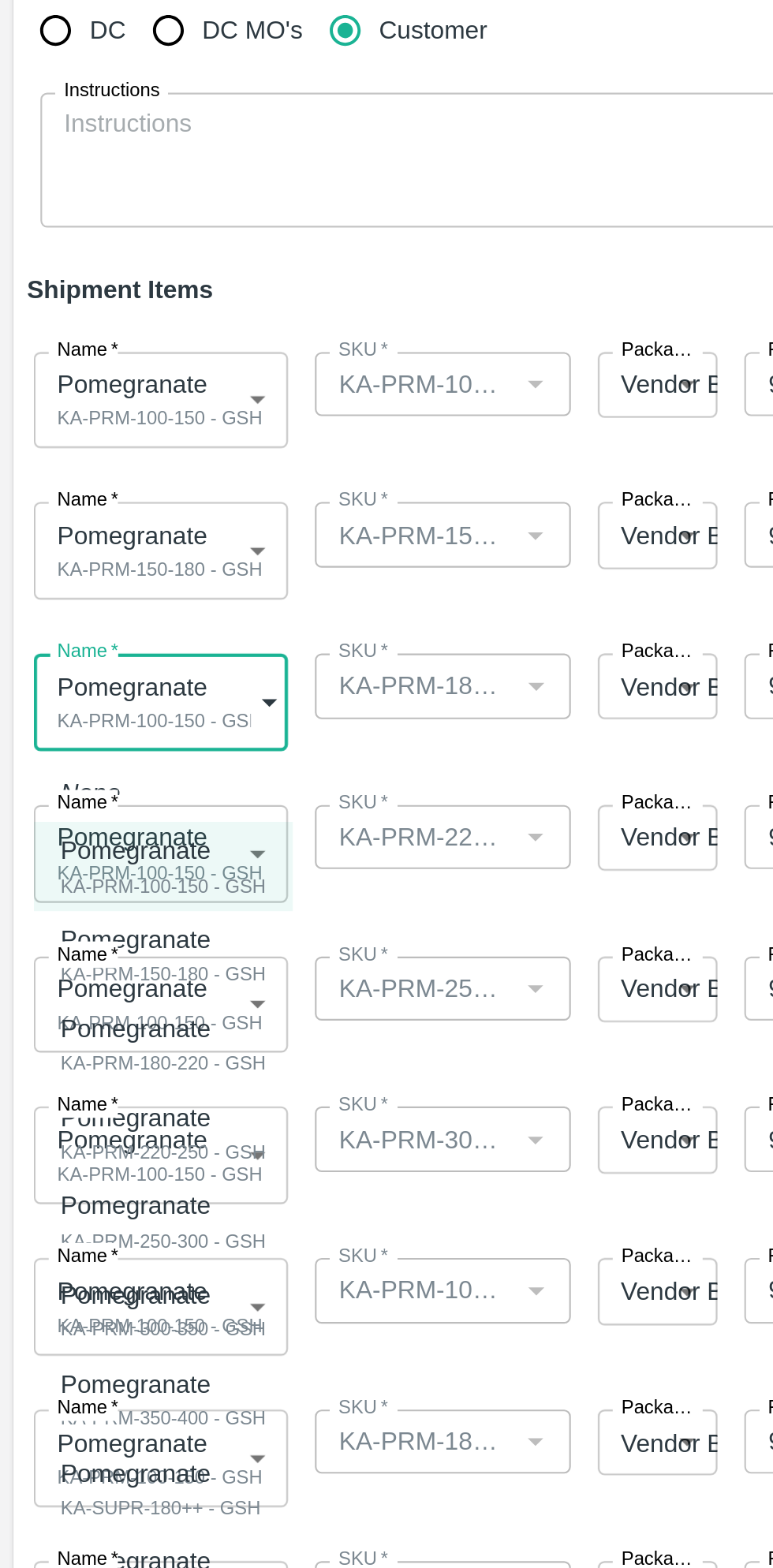
click at [104, 612] on div "KA-PRM-180-220 - GSH" at bounding box center [77, 617] width 97 height 14
type input "2001180"
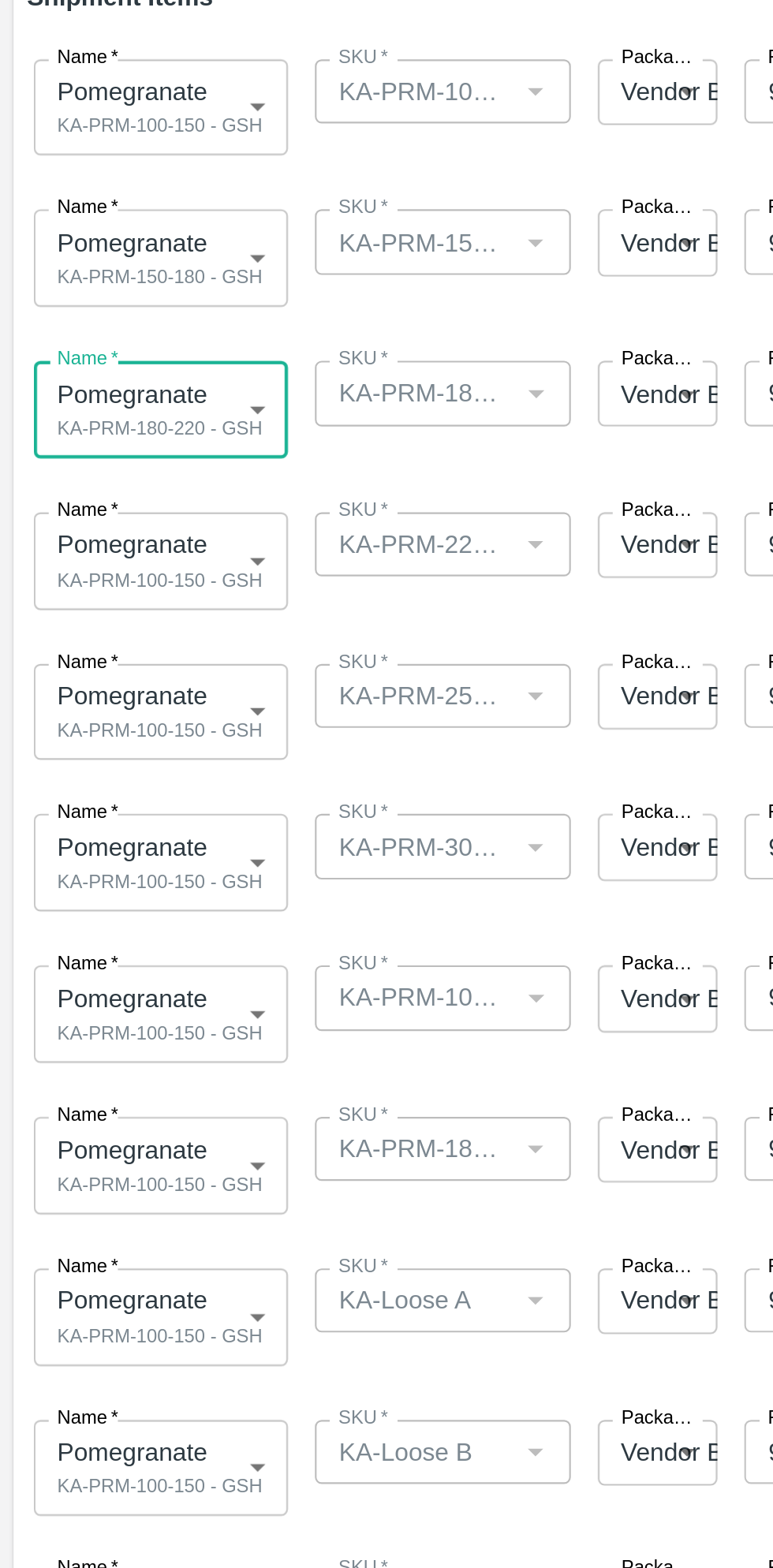
click at [108, 505] on body "Supply Chain Add Shipment for PO-174609 Type DC DC MO's Customer Customer (Mate…" at bounding box center [386, 784] width 773 height 1568
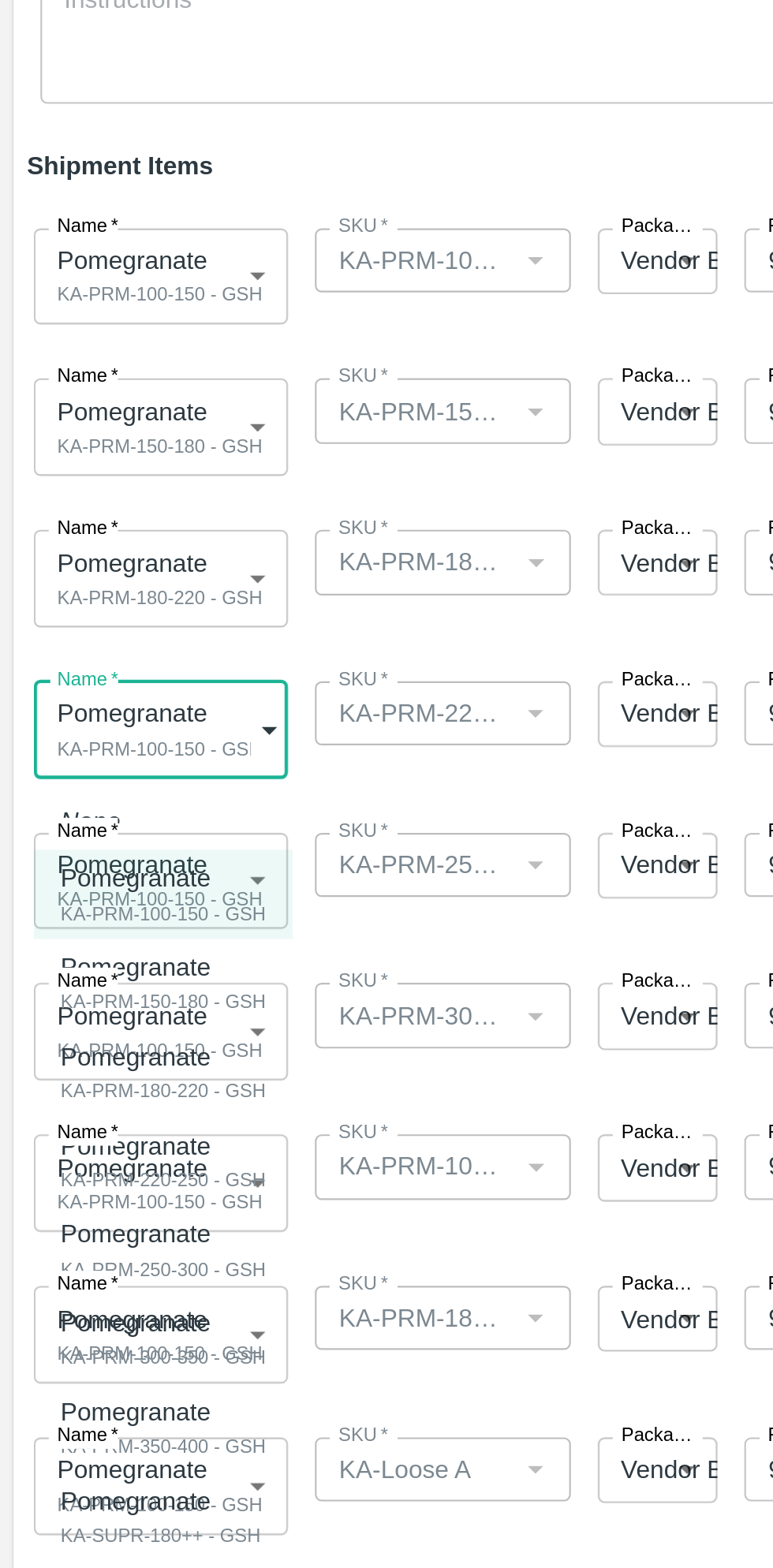
click at [97, 725] on div "KA-PRM-220-250 - GSH" at bounding box center [77, 729] width 97 height 14
type input "2001181"
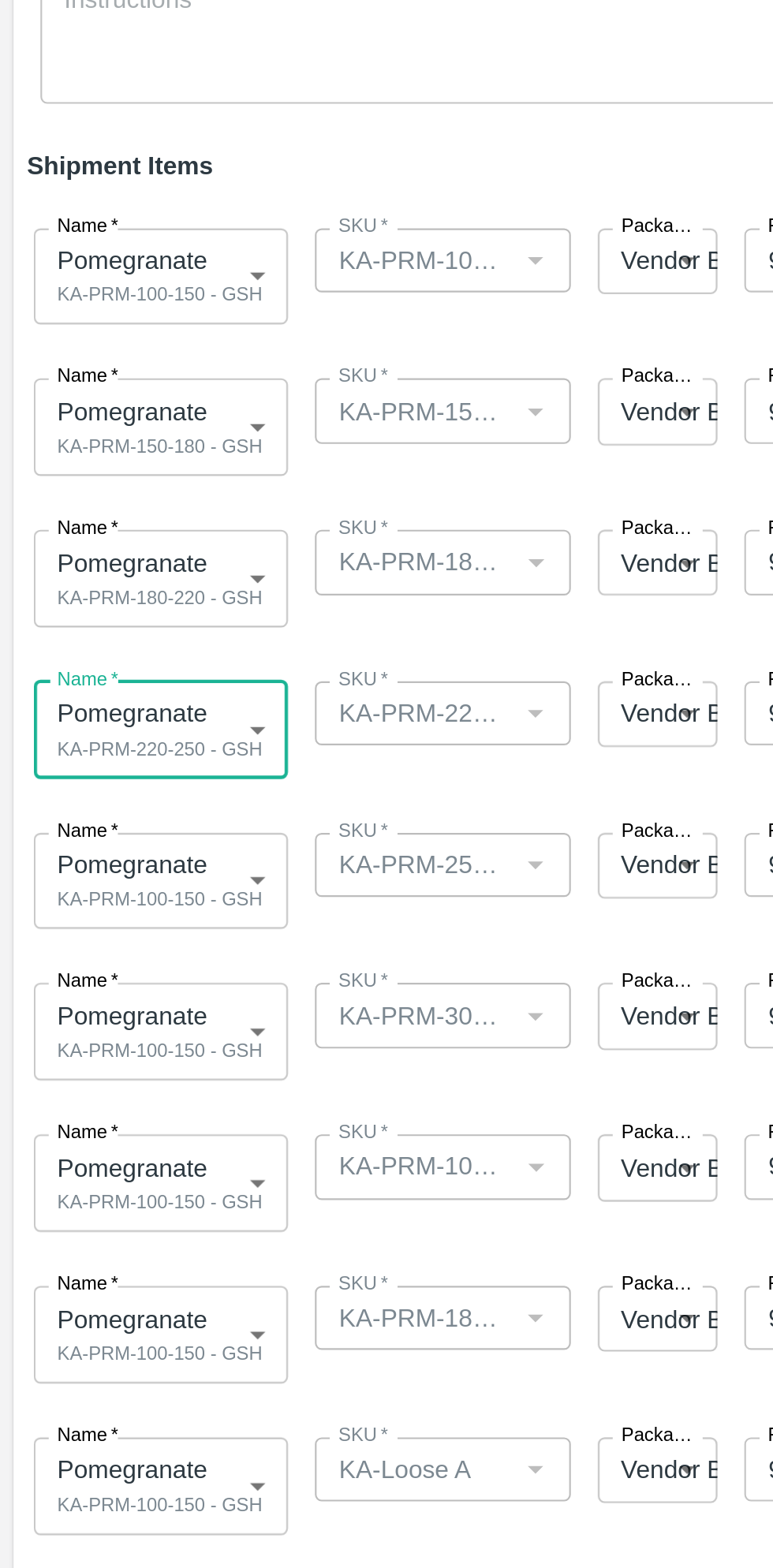
click at [100, 588] on body "Supply Chain Add Shipment for PO-174609 Type DC DC MO's Customer Customer (Mate…" at bounding box center [386, 784] width 773 height 1568
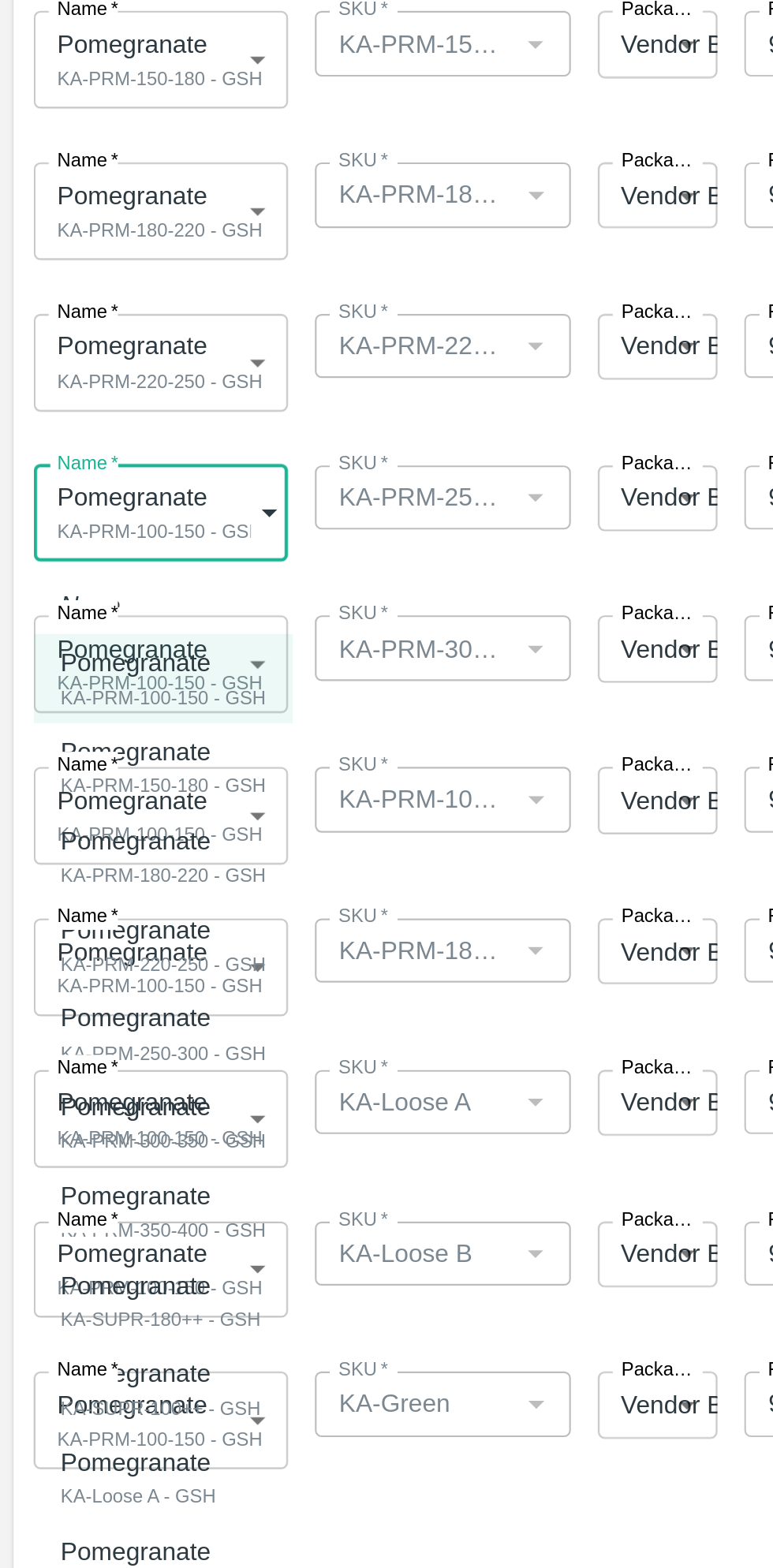
click at [108, 835] on div "KA-PRM-250-300 - GSH" at bounding box center [77, 843] width 97 height 14
type input "2001182"
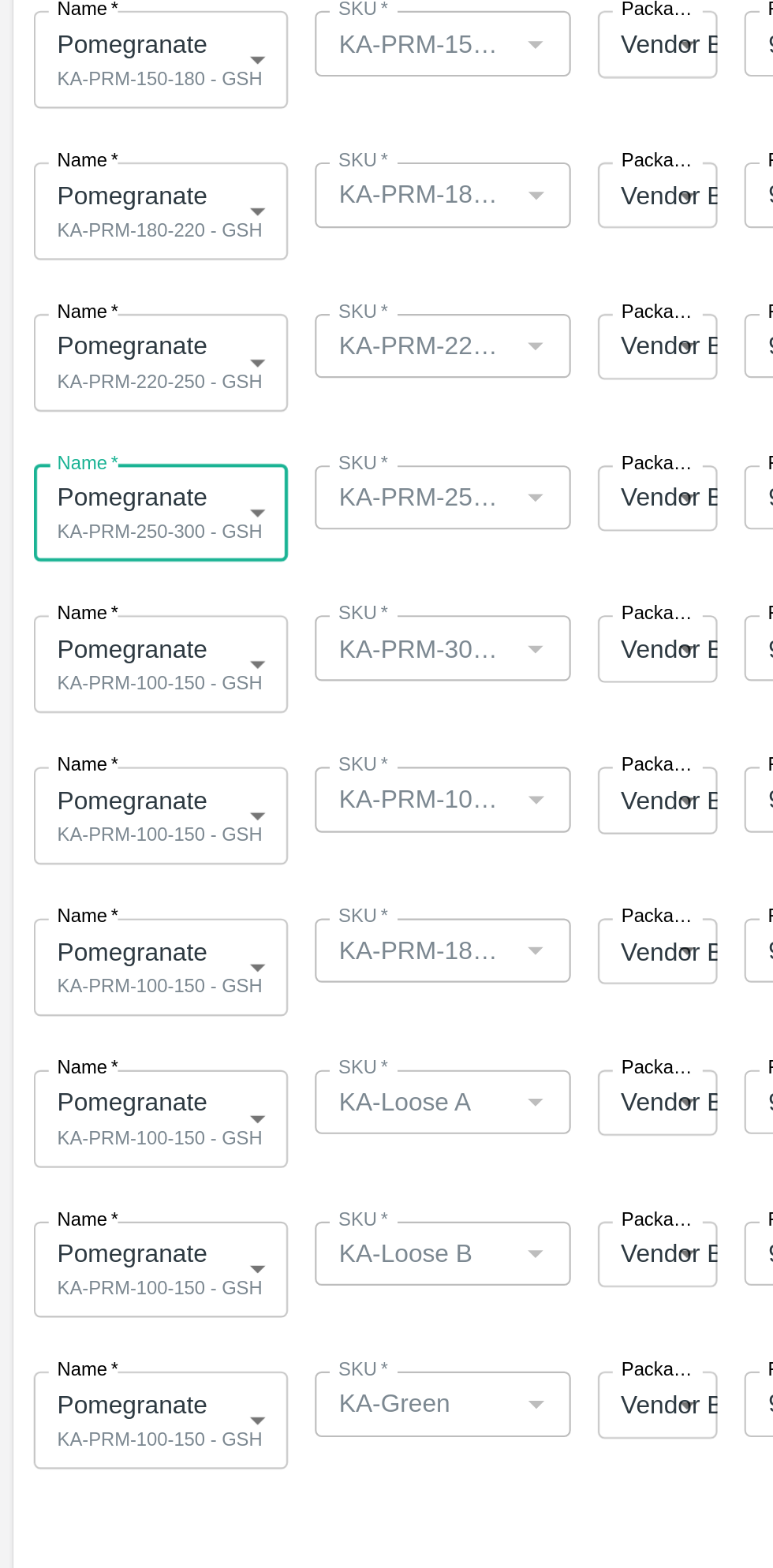
click at [109, 661] on body "Supply Chain Add Shipment for PO-174609 Type DC DC MO's Customer Customer (Mate…" at bounding box center [386, 784] width 773 height 1568
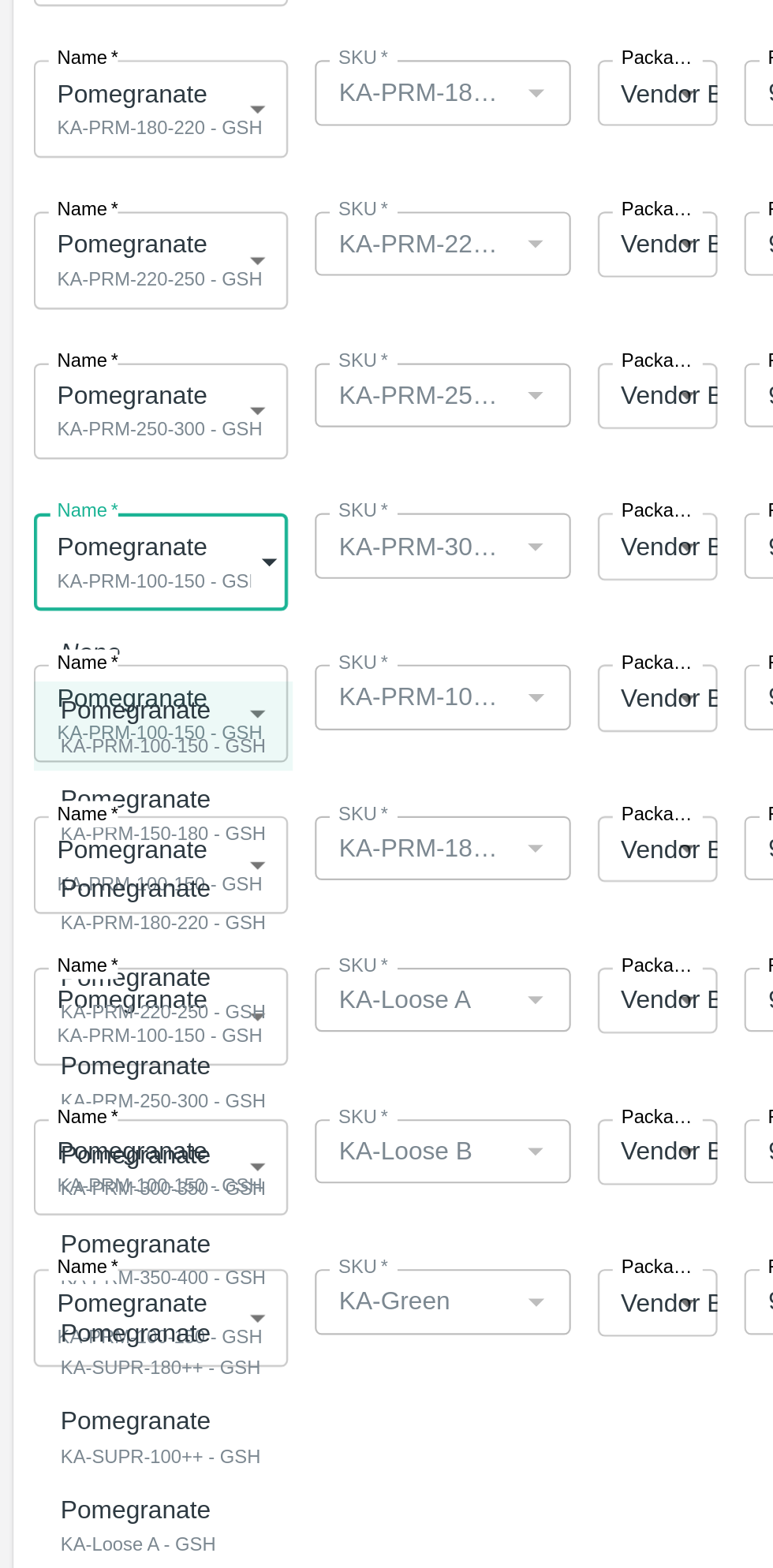
click at [117, 945] on div "Pomegranate KA-PRM-300-350 - GSH" at bounding box center [77, 945] width 97 height 32
type input "2001183"
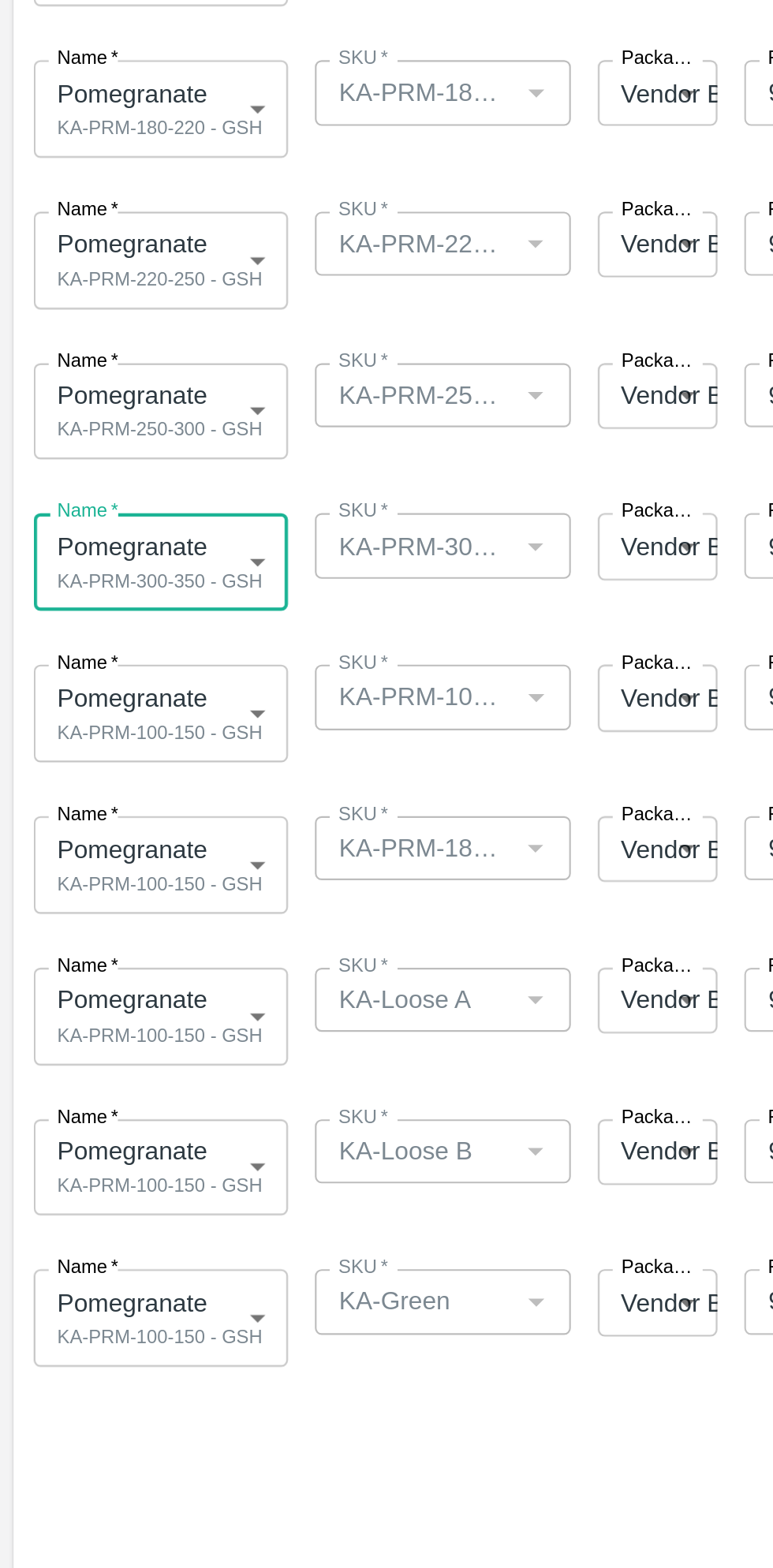
click at [107, 725] on body "Supply Chain Add Shipment for PO-174609 Type DC DC MO's Customer Customer (Mate…" at bounding box center [386, 784] width 773 height 1568
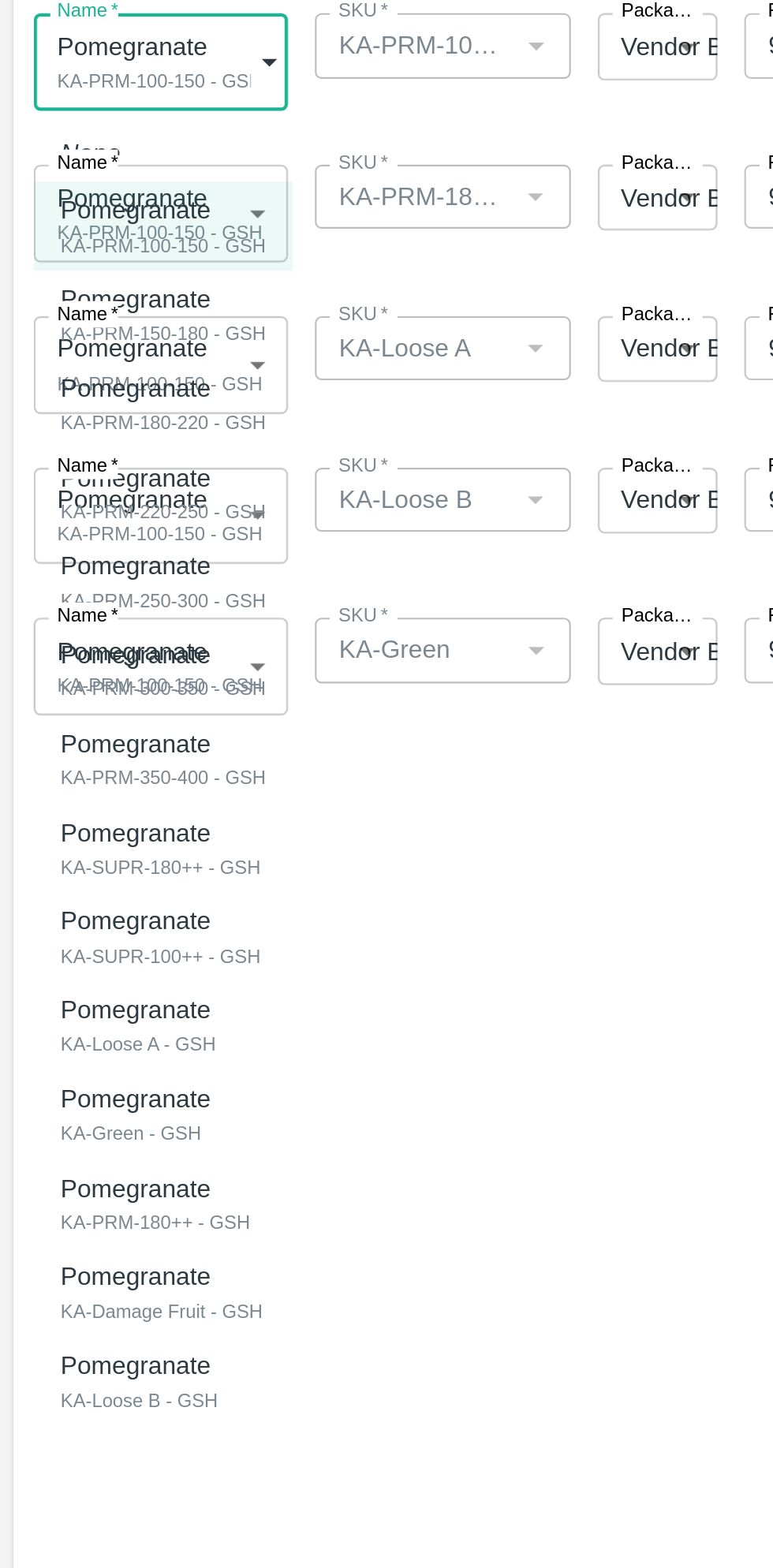
click at [109, 1138] on div "Pomegranate KA-SUPR-100++ - GSH" at bounding box center [75, 1141] width 94 height 32
type input "2001186"
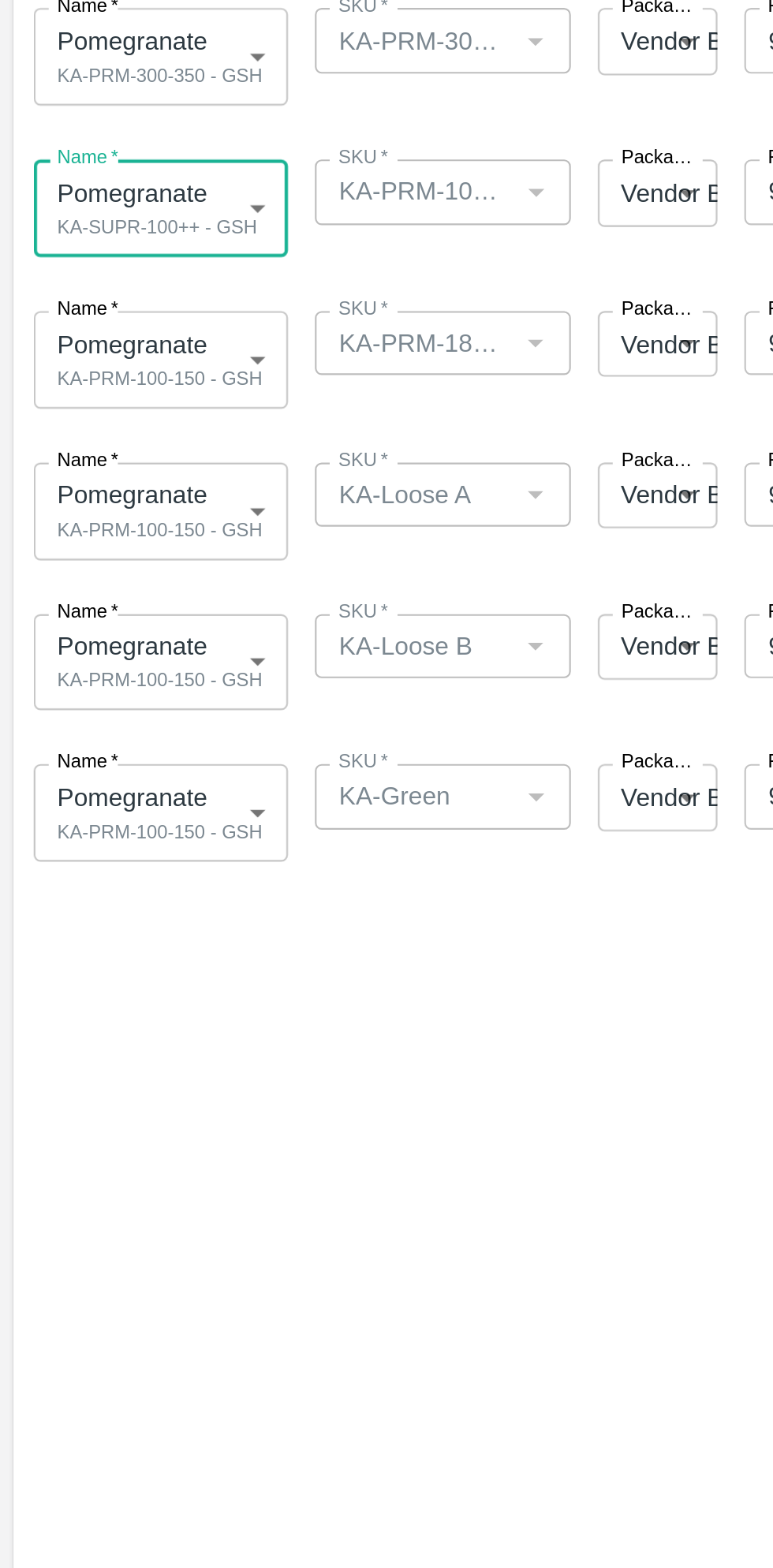
click at [111, 793] on body "Supply Chain Add Shipment for PO-174609 Type DC DC MO's Customer Customer (Mate…" at bounding box center [386, 784] width 773 height 1568
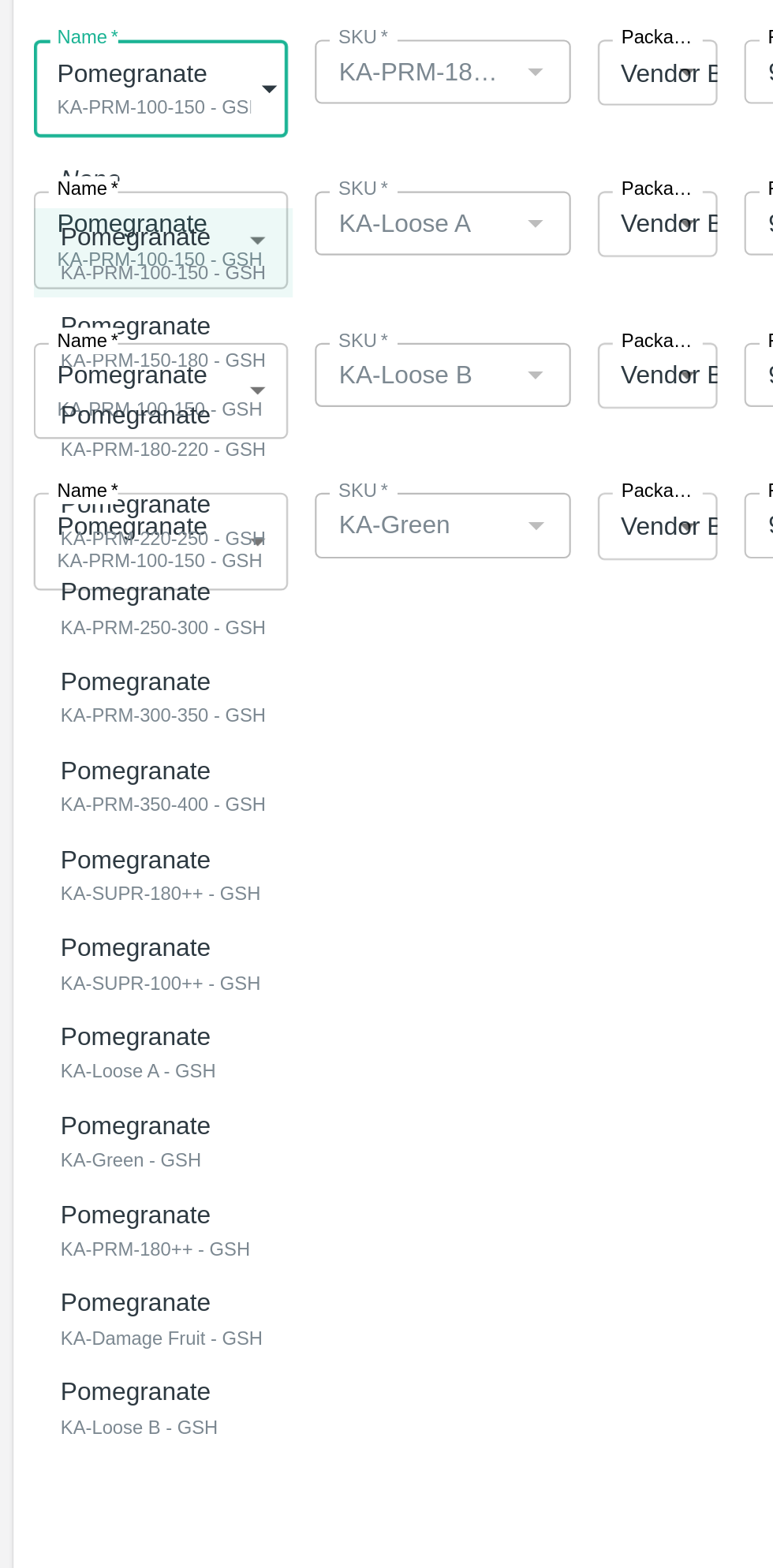
click at [104, 1177] on div "KA-SUPR-180++ - GSH" at bounding box center [75, 1180] width 94 height 14
type input "2001185"
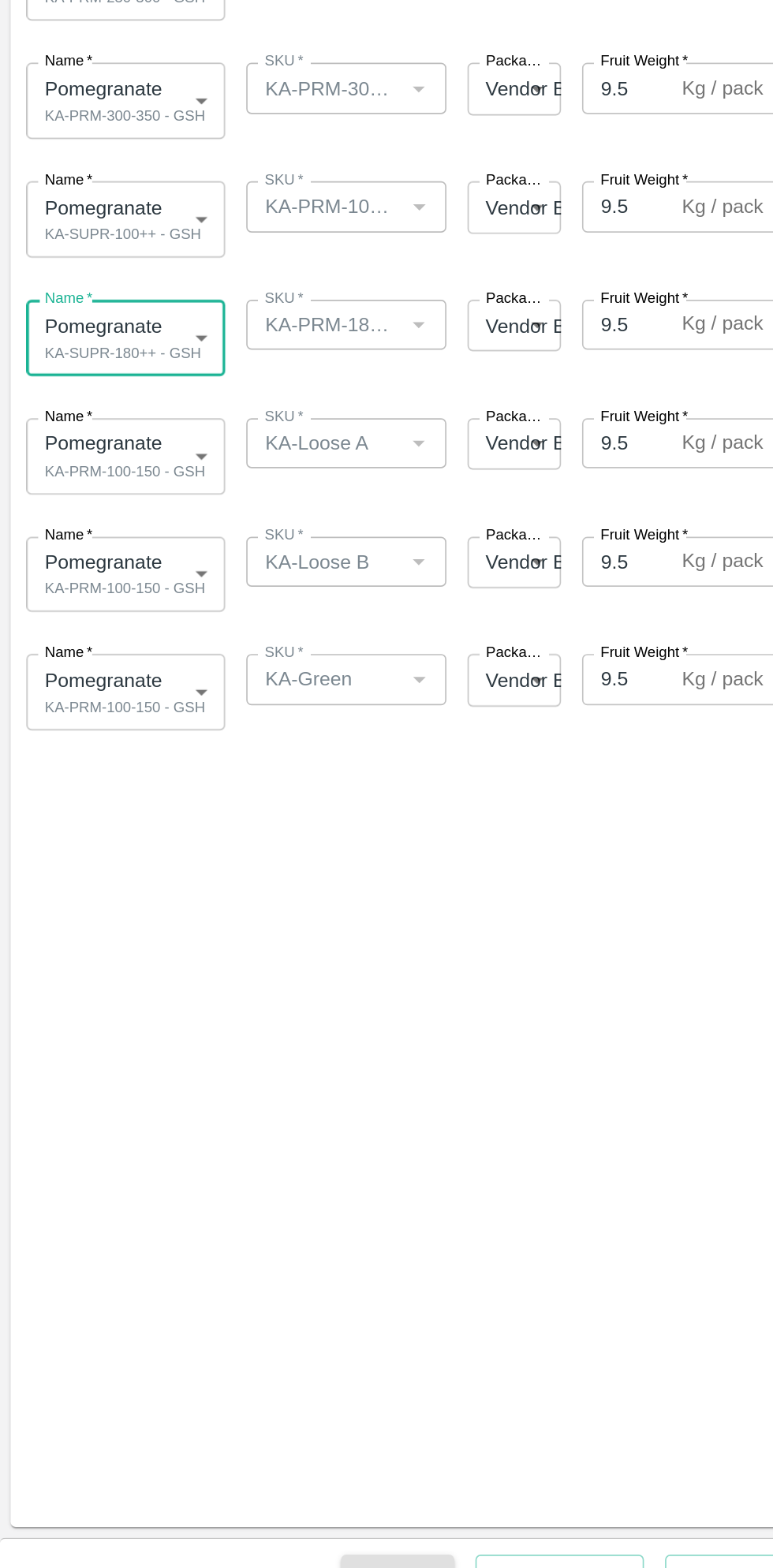
click at [118, 869] on body "Supply Chain Add Shipment for PO-174609 Type DC DC MO's Customer Customer (Mate…" at bounding box center [386, 784] width 773 height 1568
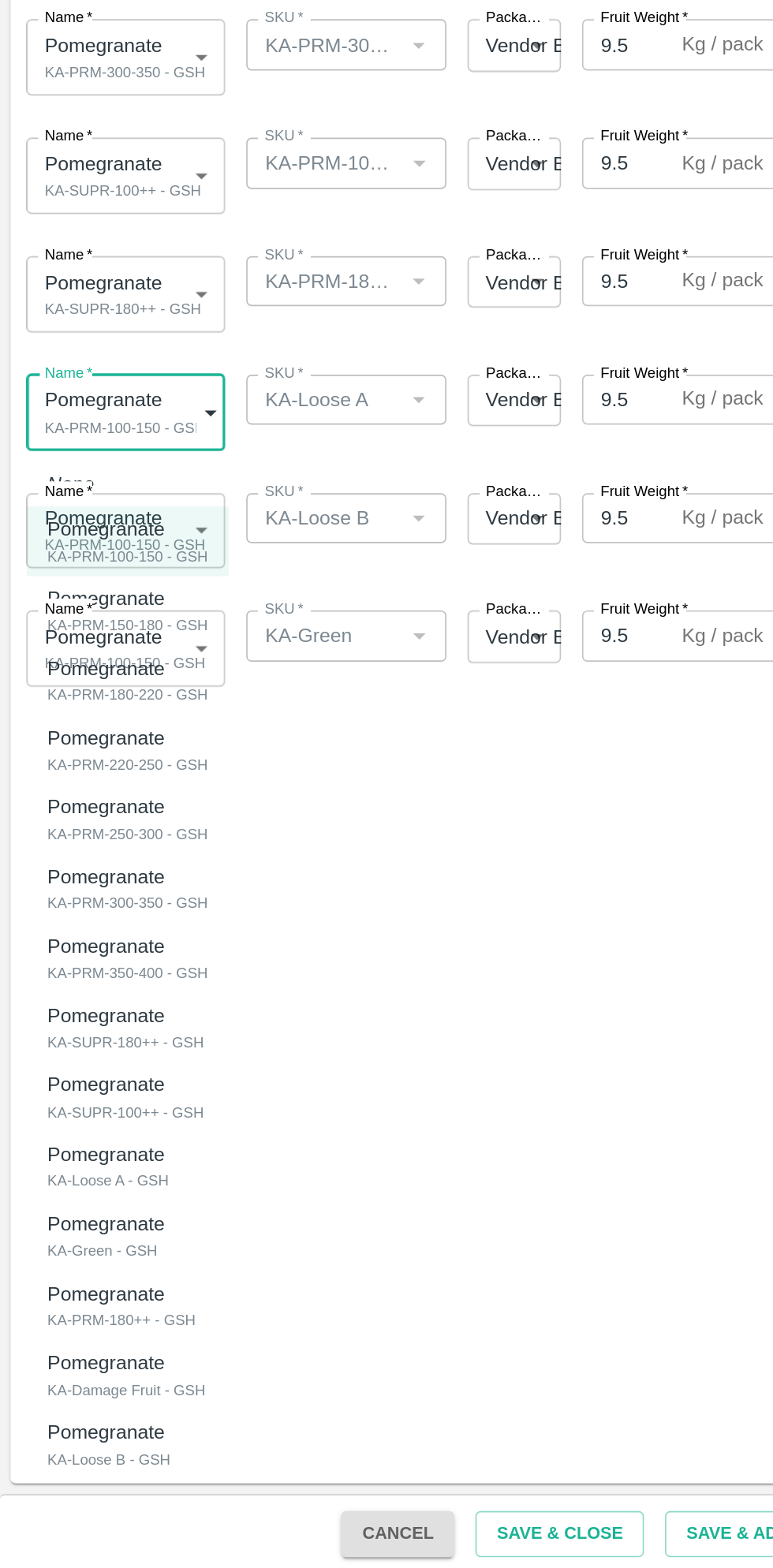
click at [94, 1324] on p "Pomegranate" at bounding box center [63, 1317] width 70 height 17
type input "2001187"
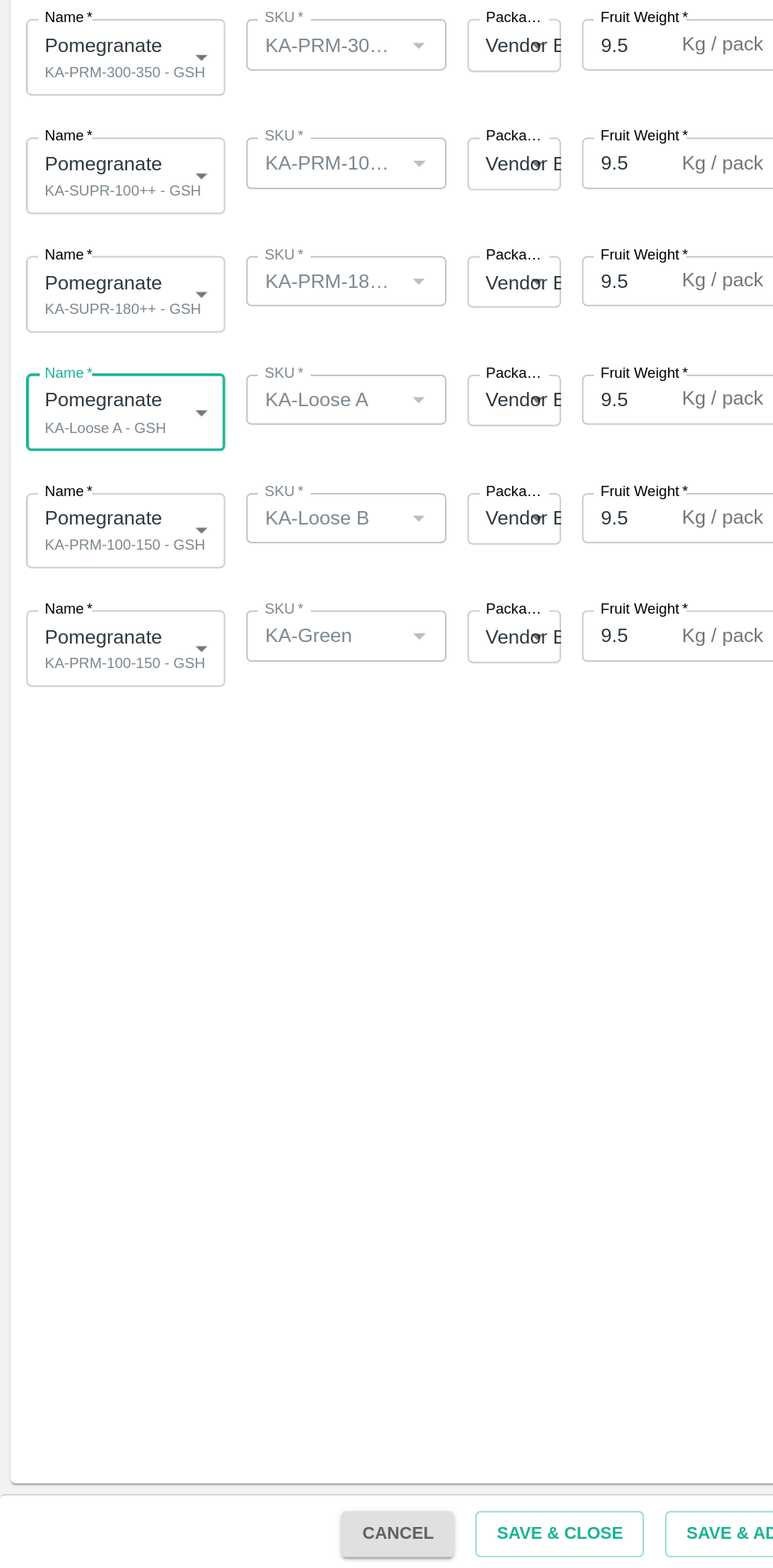
click at [114, 942] on body "Supply Chain Add Shipment for PO-174609 Type DC DC MO's Customer Customer (Mate…" at bounding box center [386, 784] width 773 height 1568
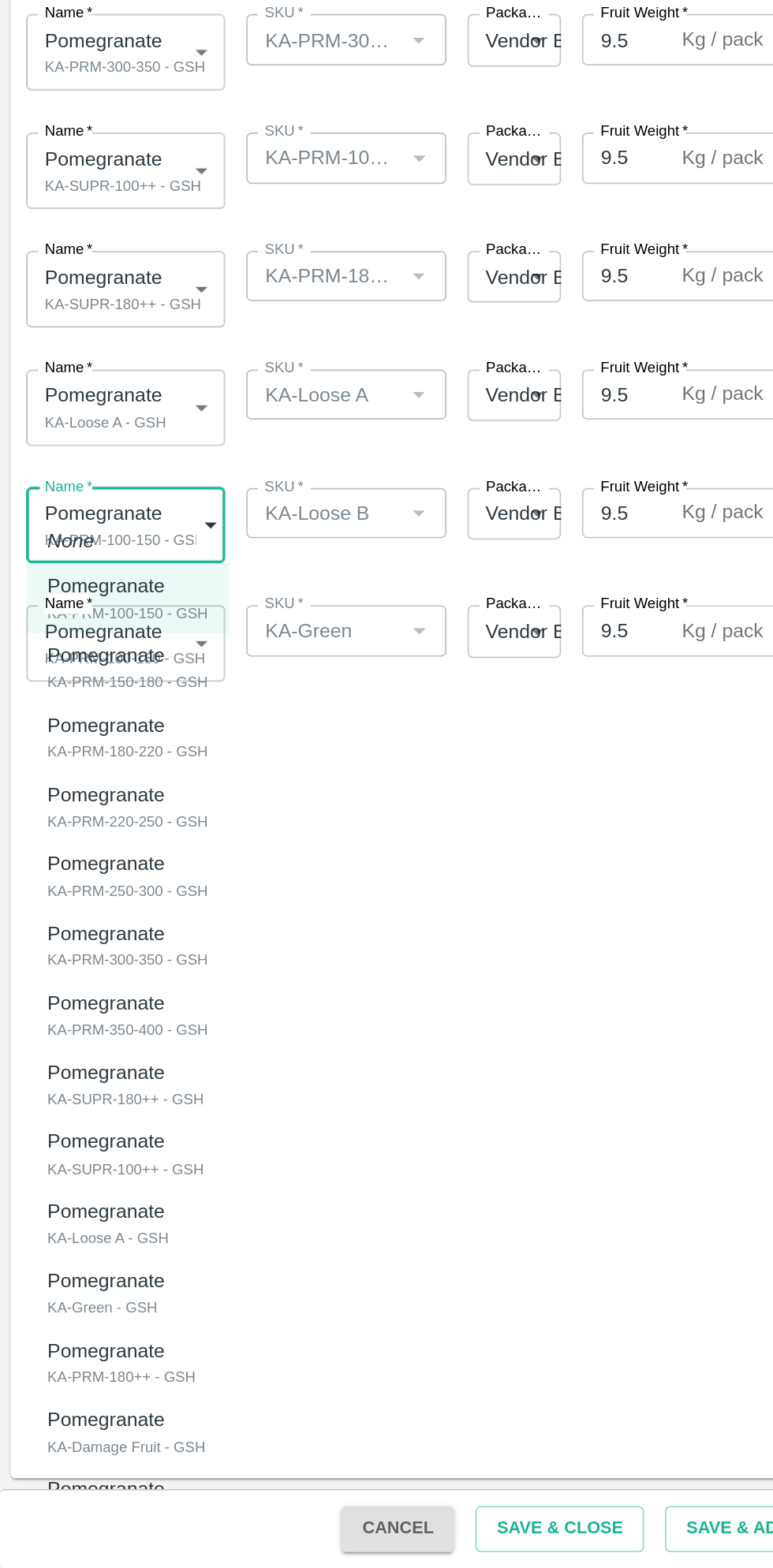
click at [100, 1531] on div "Pomegranate KA-Loose B - GSH" at bounding box center [67, 1528] width 78 height 32
type input "2001191"
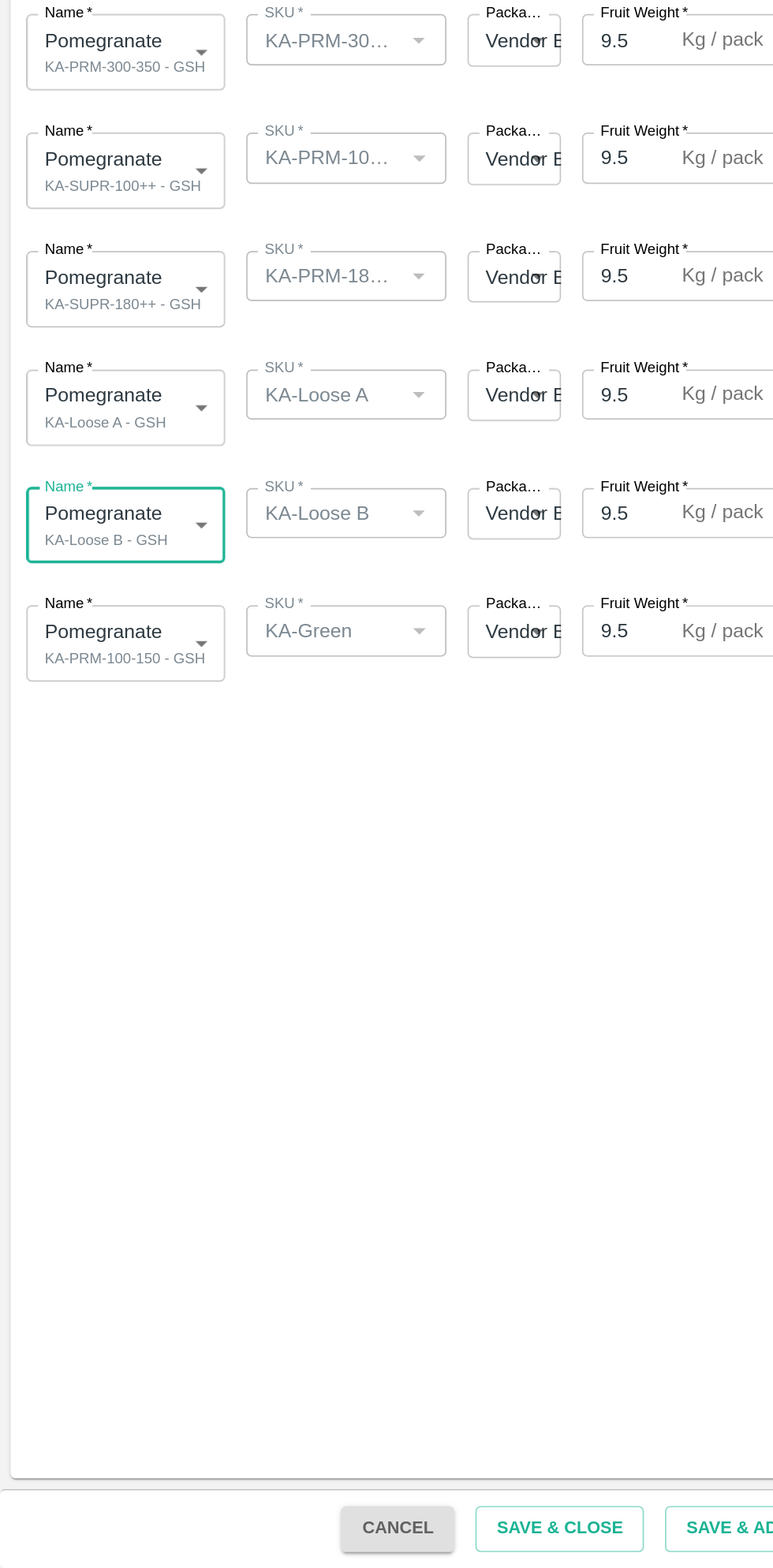
click at [116, 1017] on body "Supply Chain Add Shipment for PO-174609 Type DC DC MO's Customer Customer (Mate…" at bounding box center [386, 784] width 773 height 1568
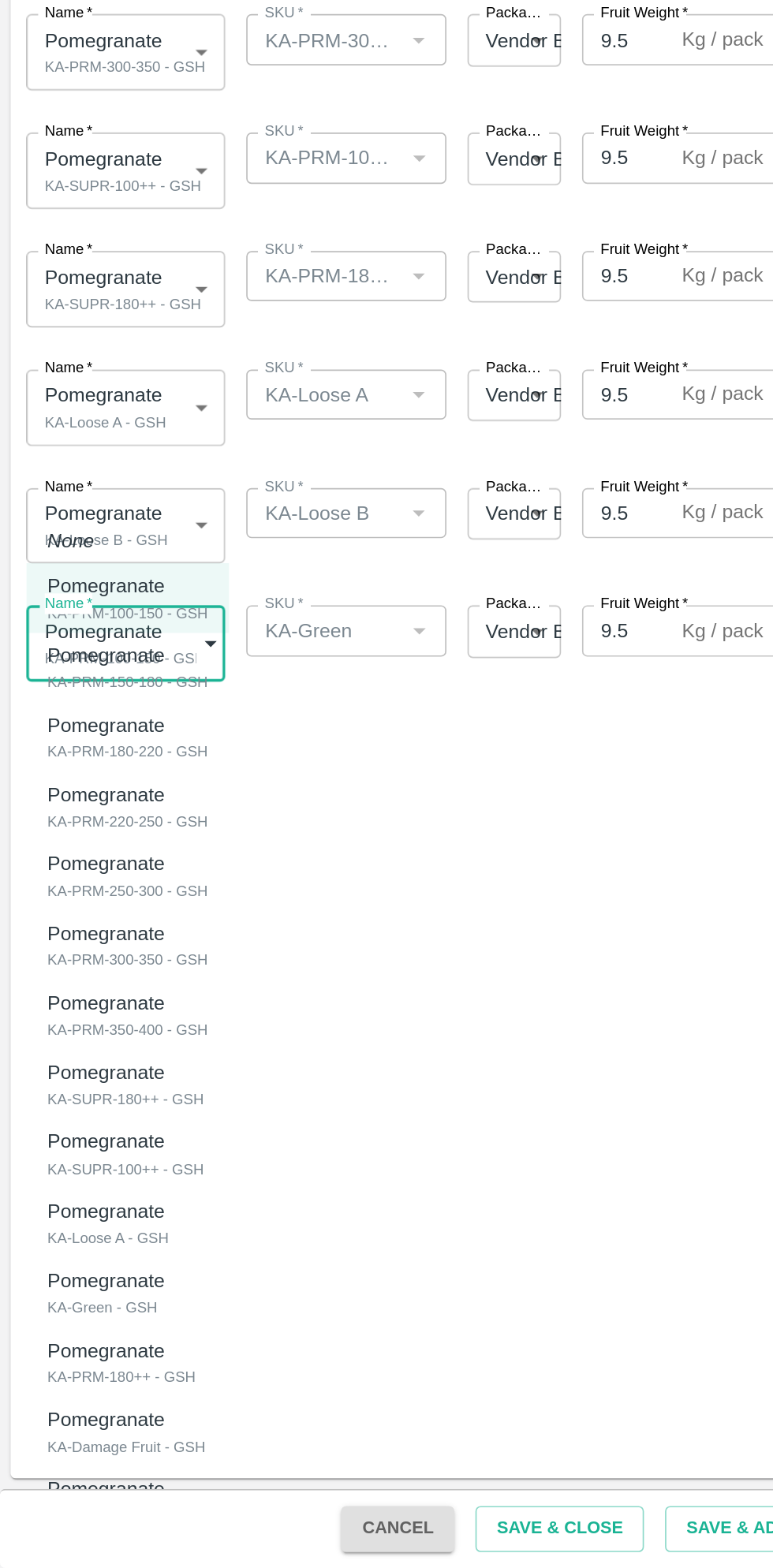
click at [88, 1411] on div "KA-Green - GSH" at bounding box center [67, 1412] width 78 height 14
type input "2001188"
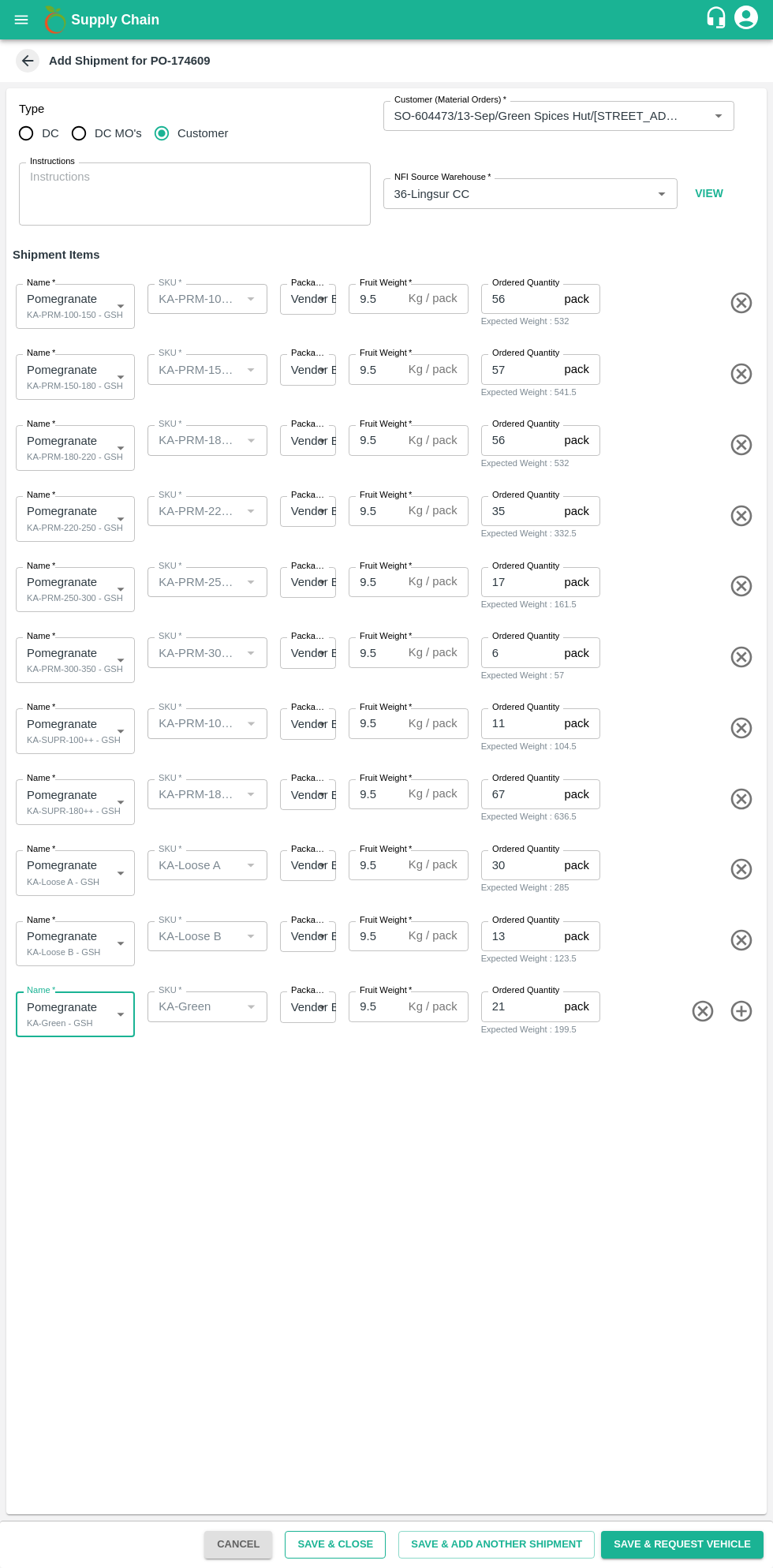
click at [363, 1546] on button "Save & Close" at bounding box center [335, 1545] width 101 height 28
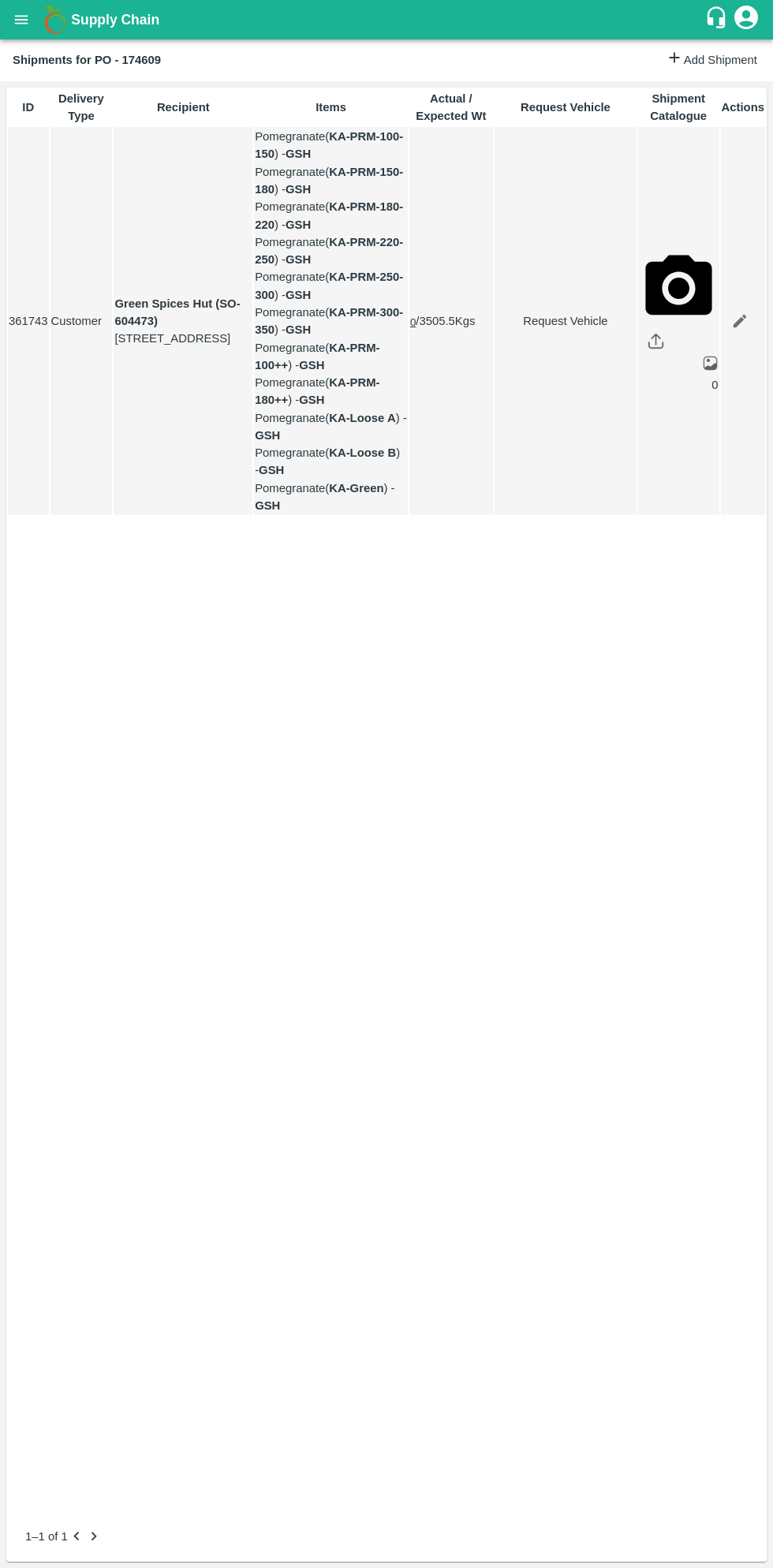
click at [38, 32] on div "Supply Chain" at bounding box center [386, 20] width 773 height 40
click at [33, 21] on button "open drawer" at bounding box center [21, 20] width 36 height 36
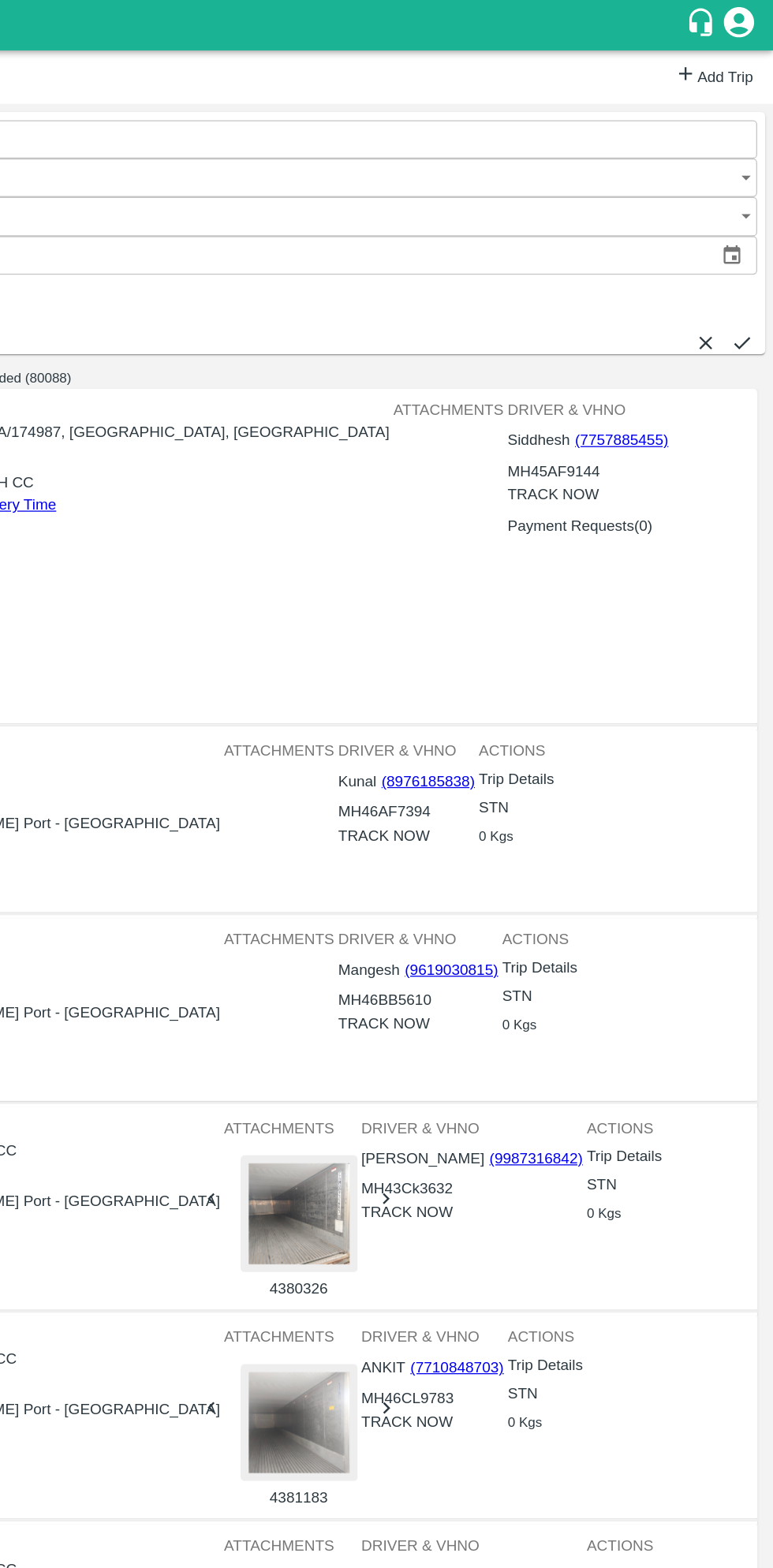
click at [728, 62] on link "Add Trip" at bounding box center [727, 60] width 62 height 23
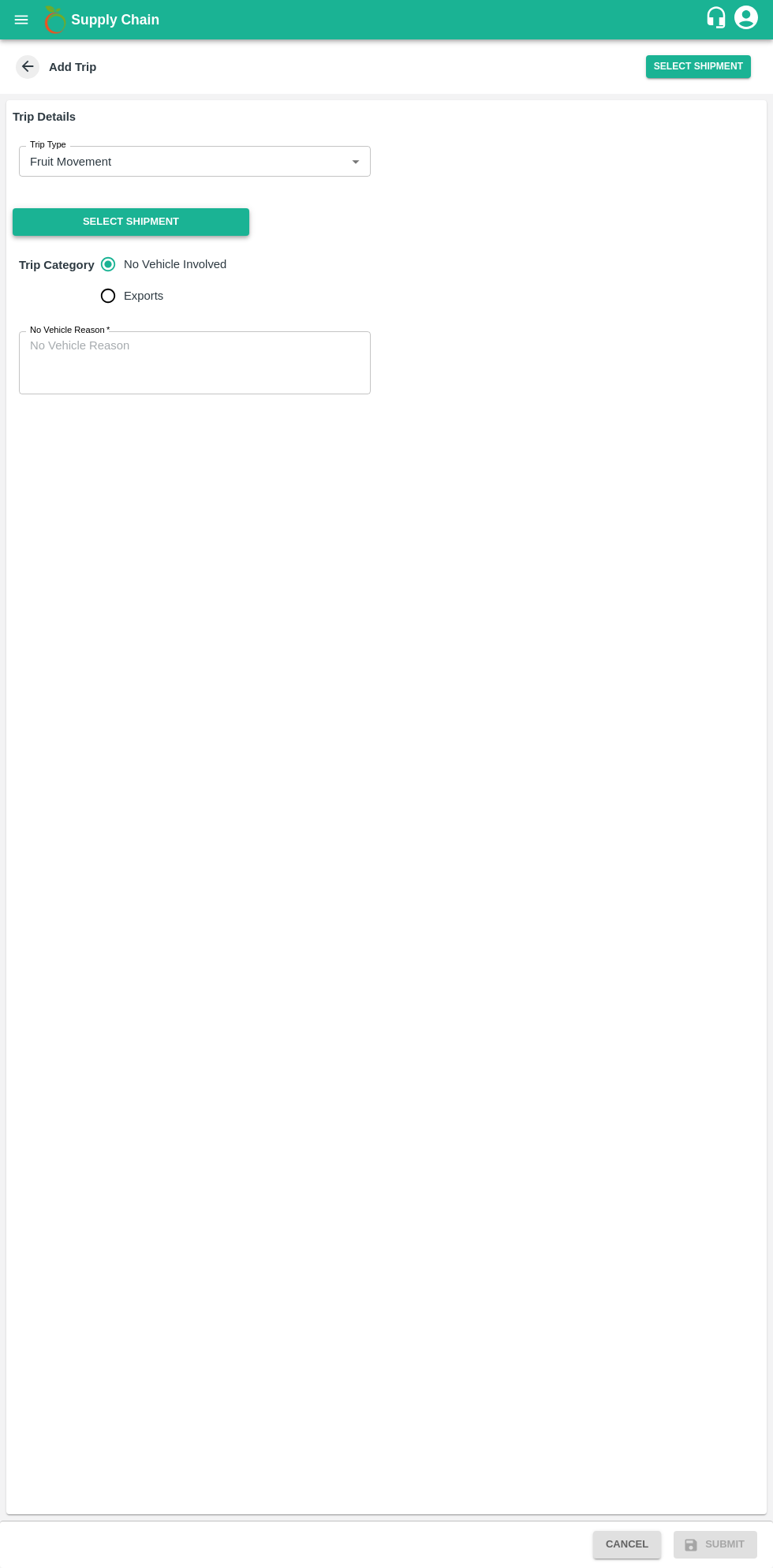
click at [169, 218] on button "Select Shipment" at bounding box center [131, 222] width 237 height 28
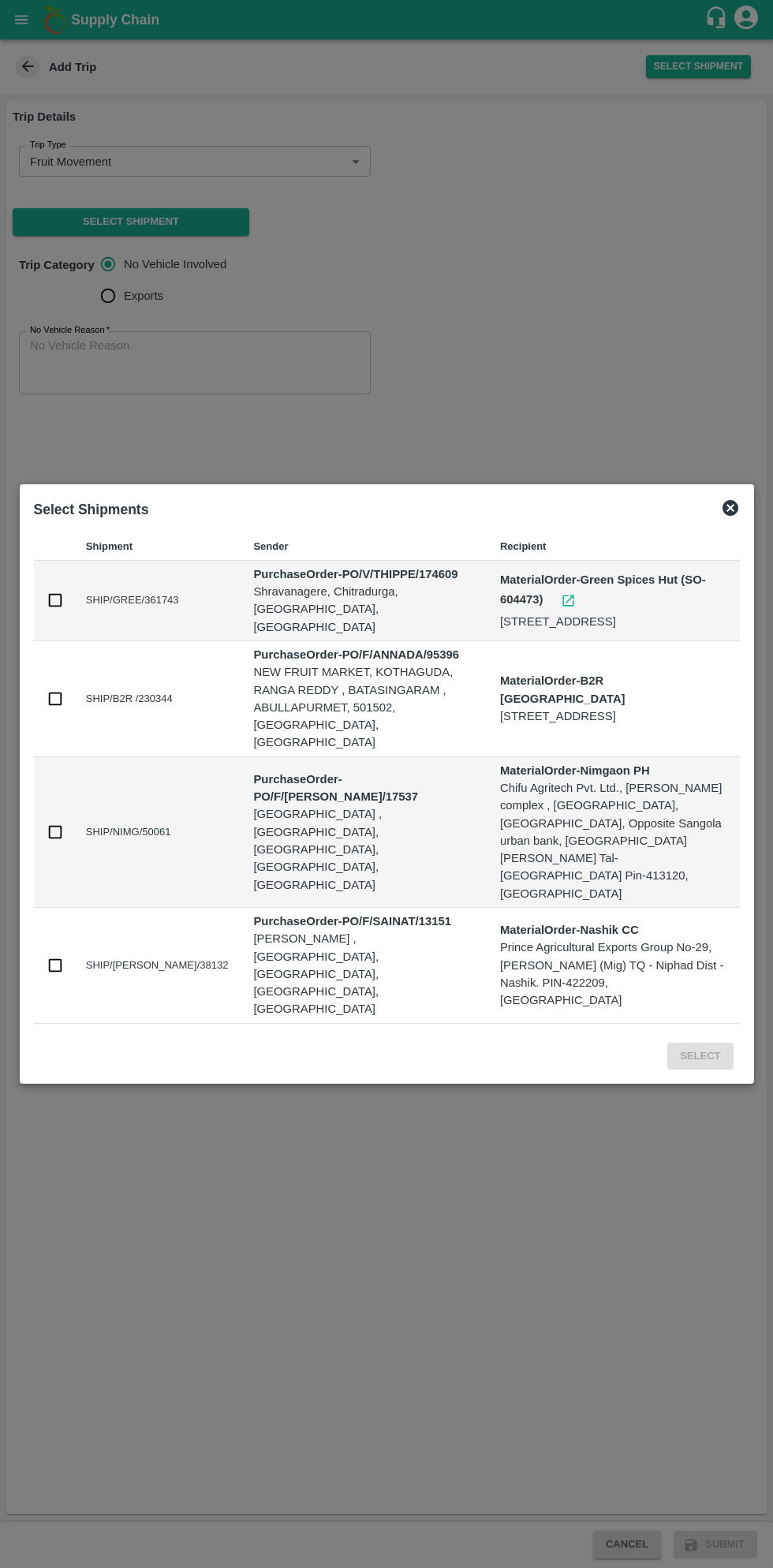
click at [55, 609] on input "checkbox" at bounding box center [55, 600] width 17 height 17
checkbox input "true"
click at [716, 1043] on button "Select" at bounding box center [700, 1056] width 66 height 28
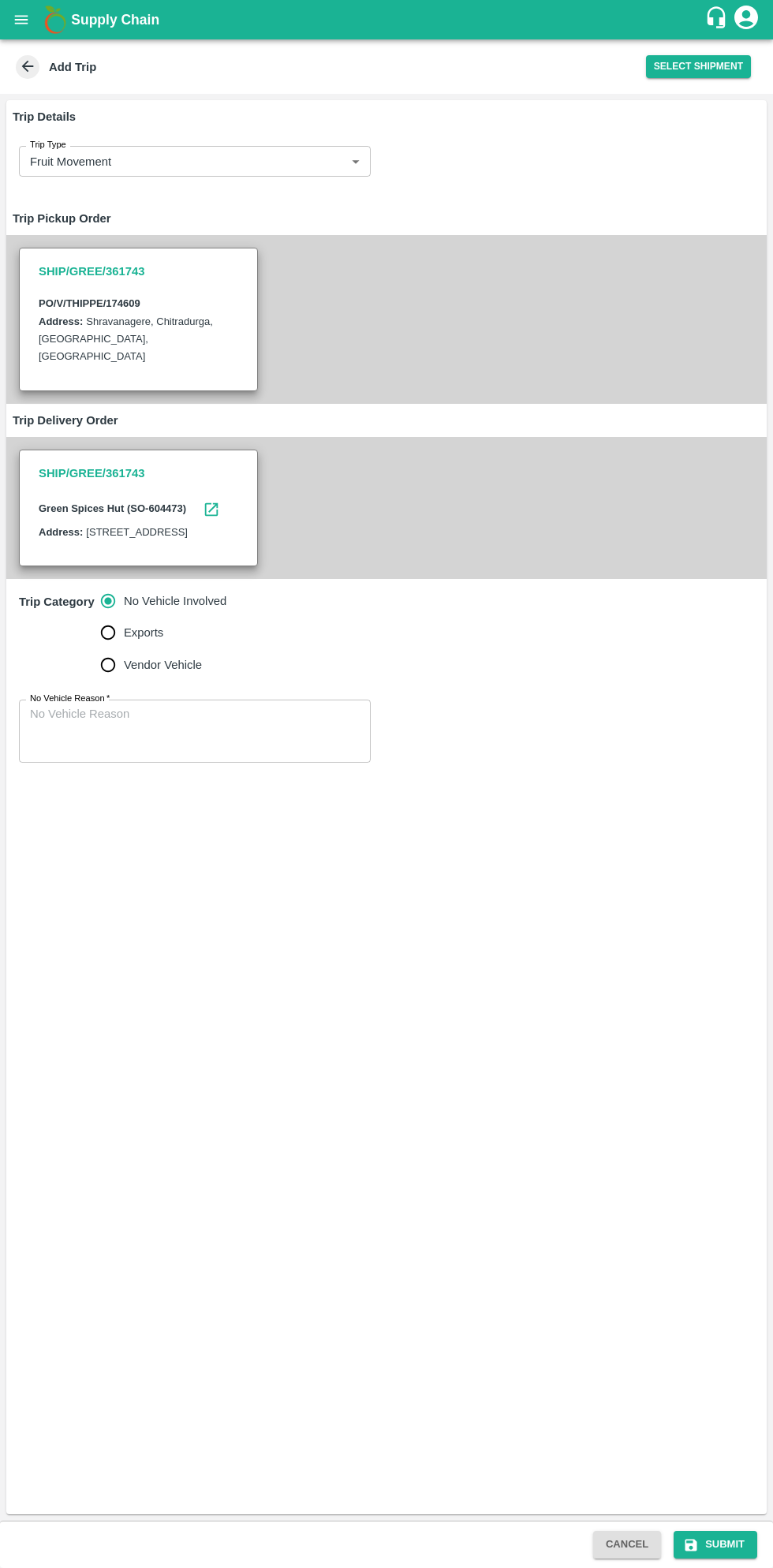
click at [110, 681] on input "Vendor Vehicle" at bounding box center [108, 665] width 32 height 32
radio input "true"
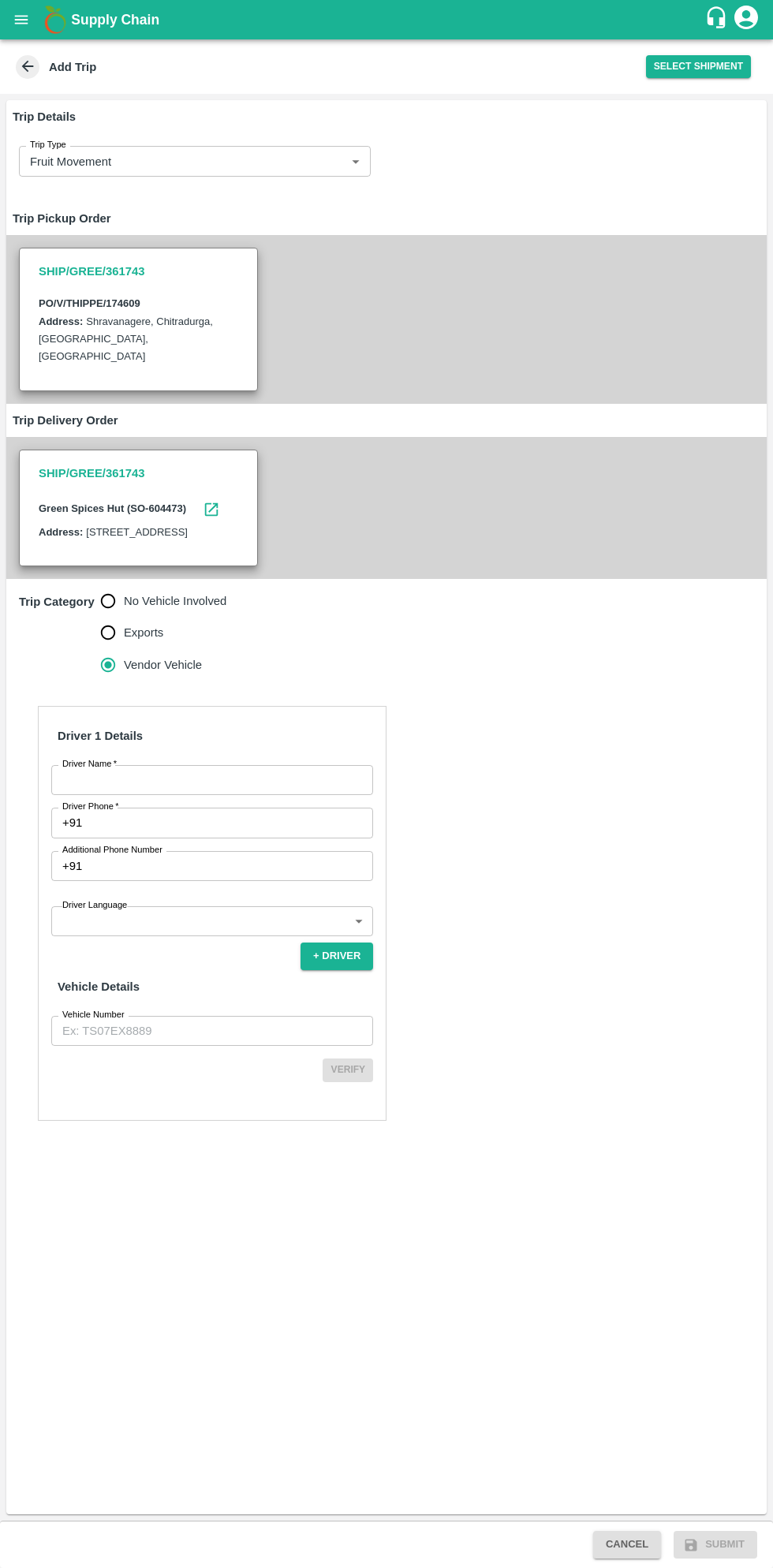
click at [263, 794] on input "Driver Name   *" at bounding box center [212, 780] width 322 height 30
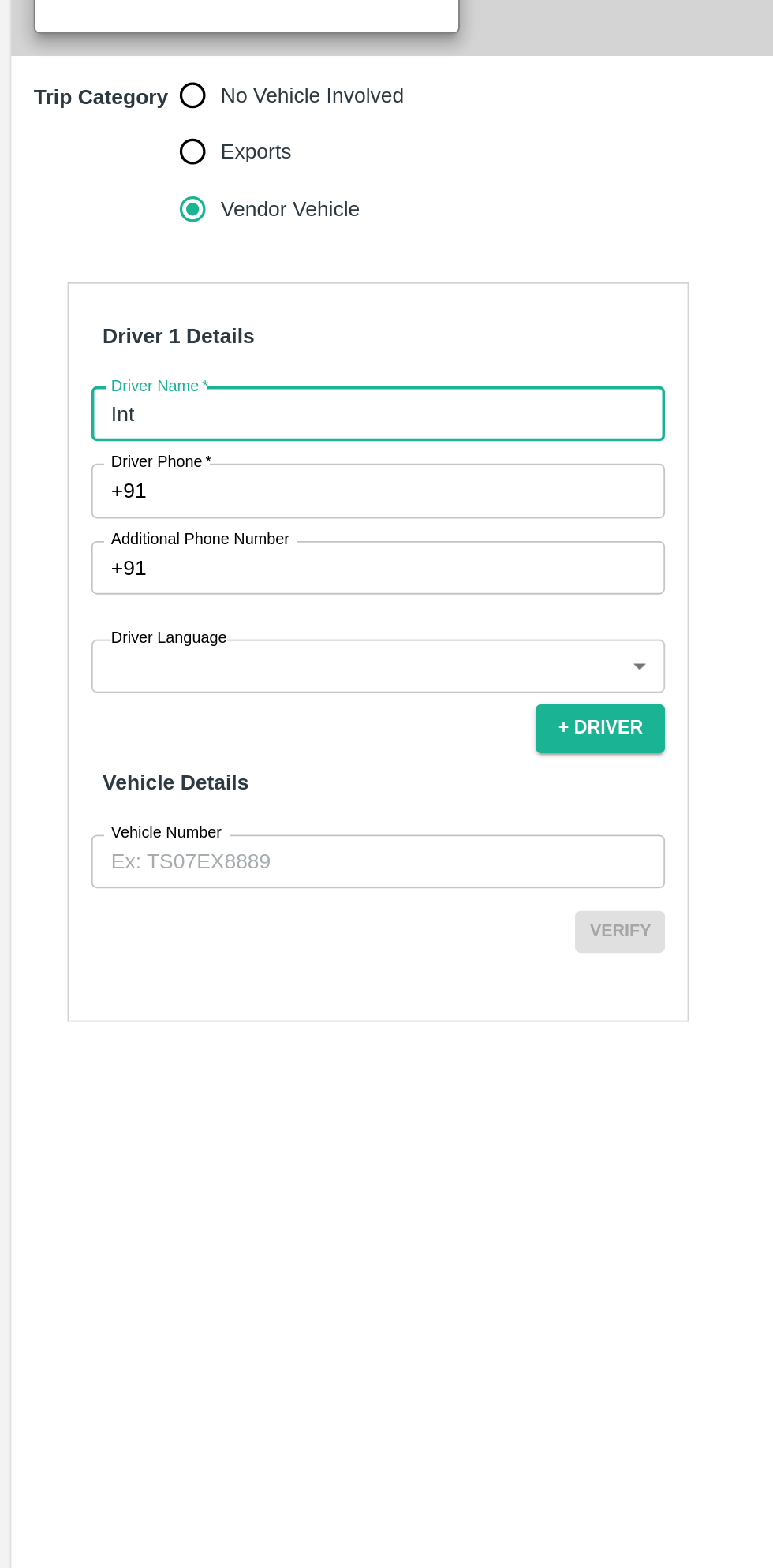
type input "Inthyaz"
click at [227, 835] on input "Driver Phone   *" at bounding box center [231, 823] width 285 height 30
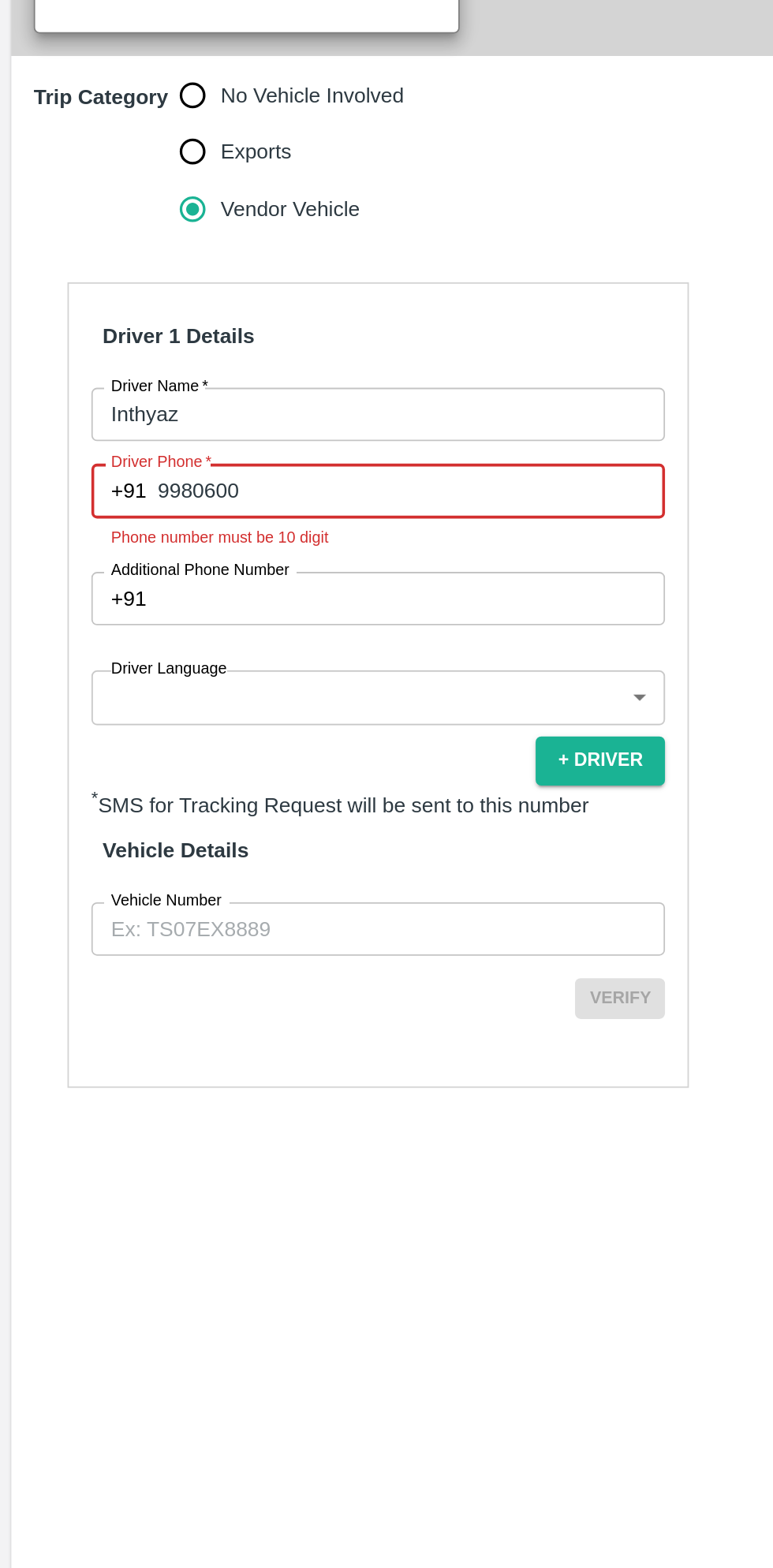
type input "9980600596"
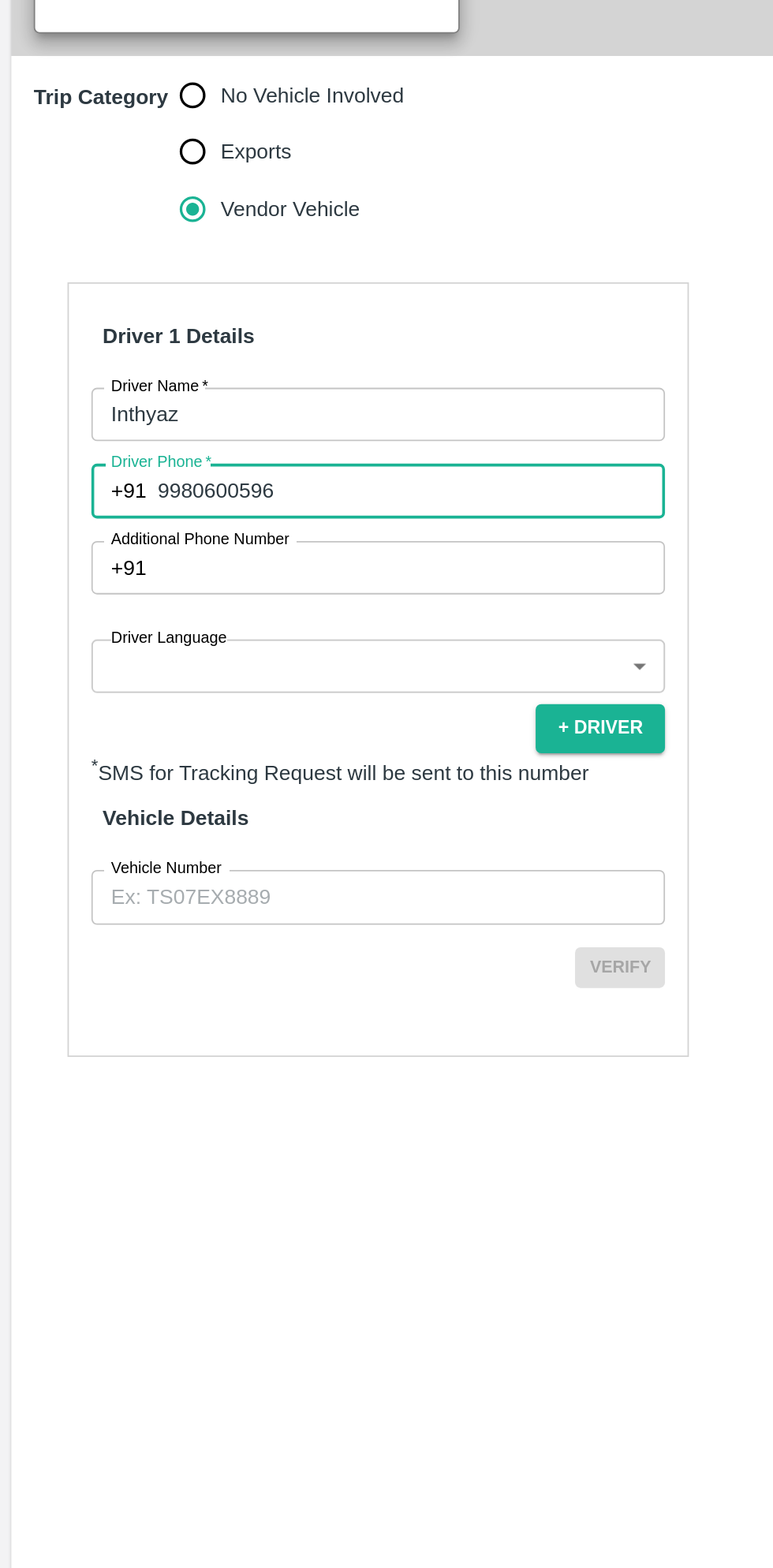
click at [232, 934] on body "Supply Chain Add Trip Select Shipment Trip Details Trip Type Fruit Movement 1 T…" at bounding box center [386, 784] width 773 height 1568
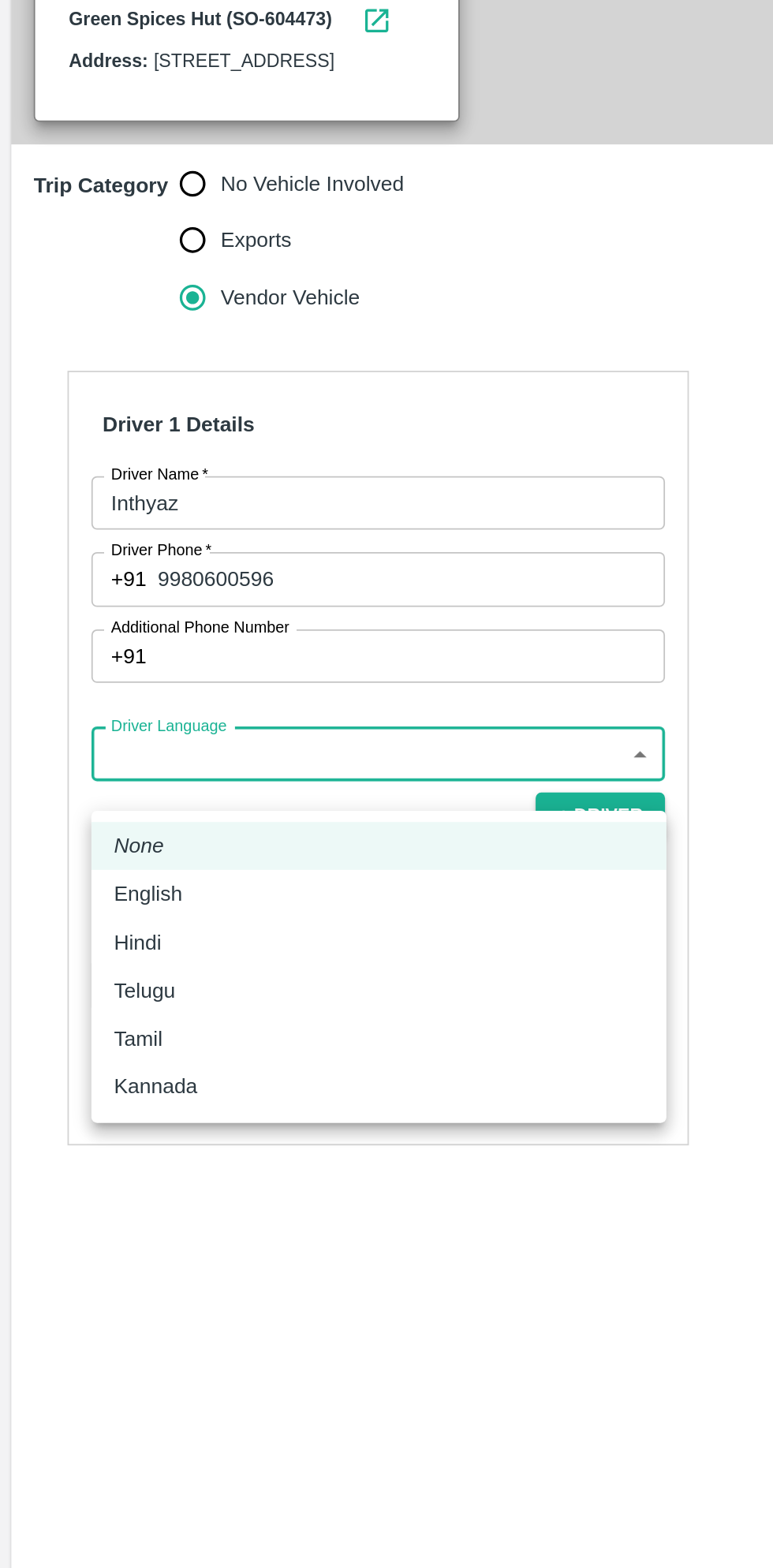
click at [100, 1103] on p "Kannada" at bounding box center [87, 1108] width 47 height 17
type input "ka"
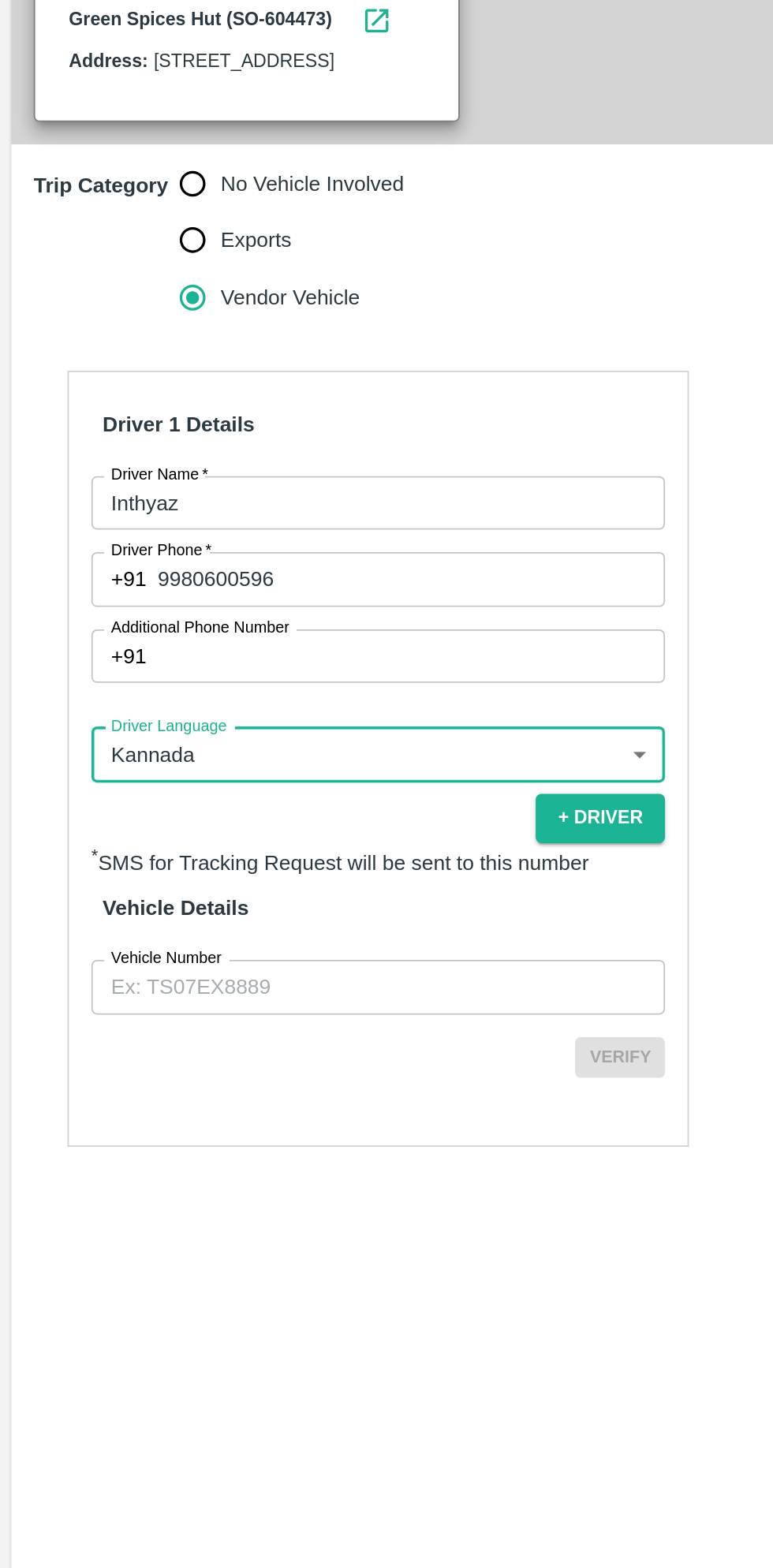
click at [192, 1066] on input "Vehicle Number" at bounding box center [212, 1051] width 322 height 30
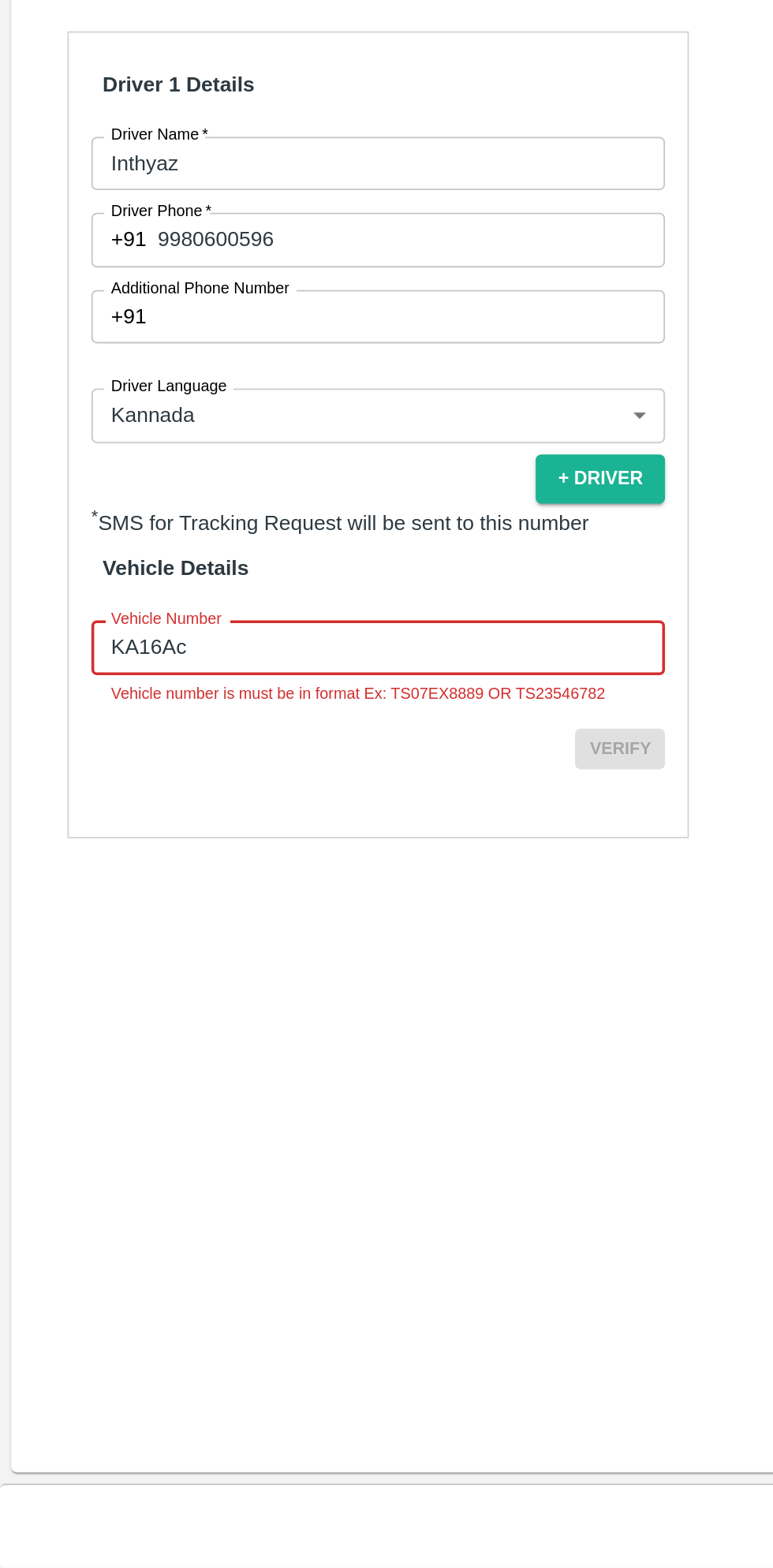
click at [214, 1066] on input "KA16Ac" at bounding box center [212, 1051] width 322 height 30
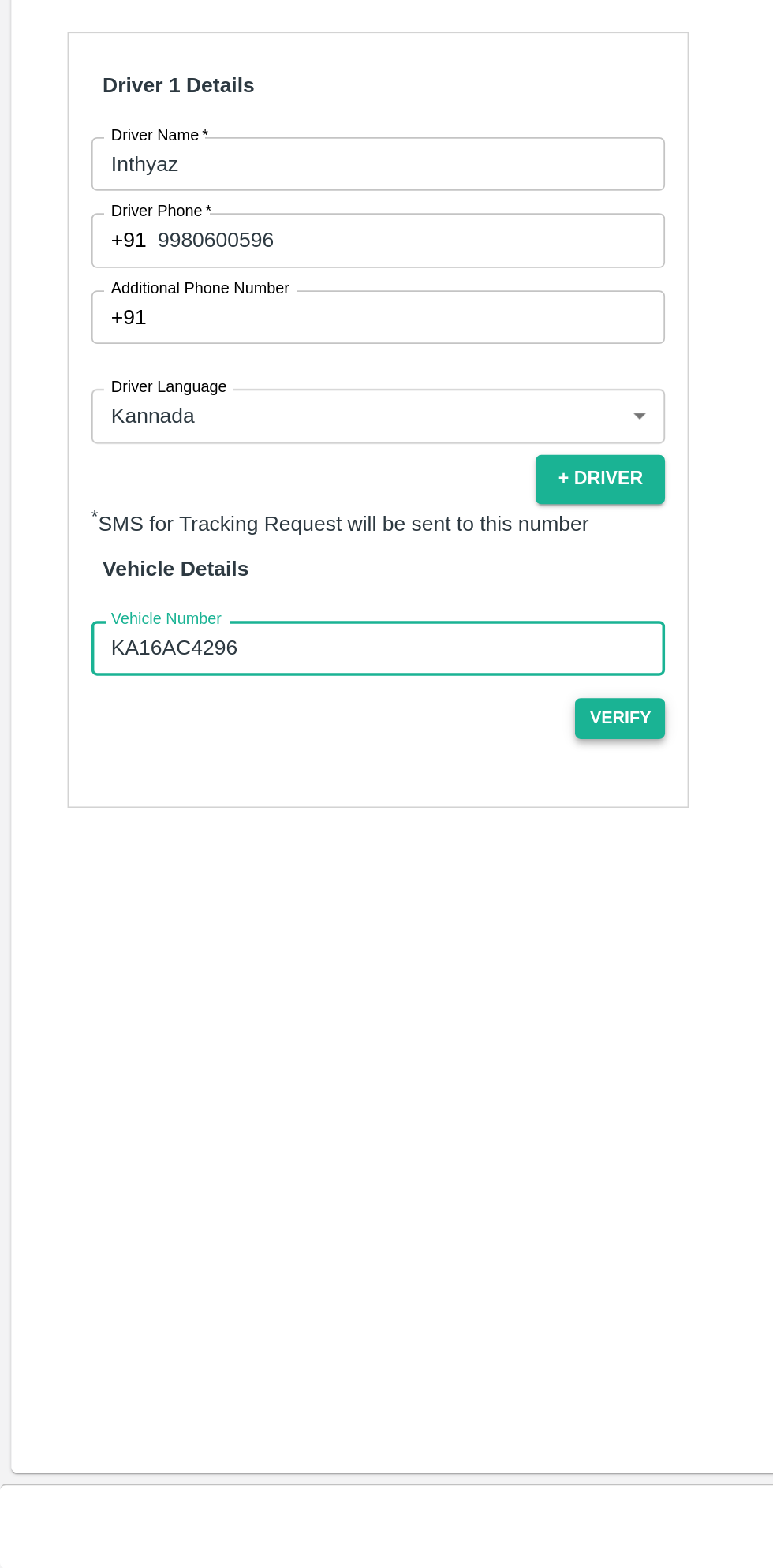
type input "KA16AC4296"
click at [363, 1103] on button "Verify" at bounding box center [348, 1091] width 51 height 23
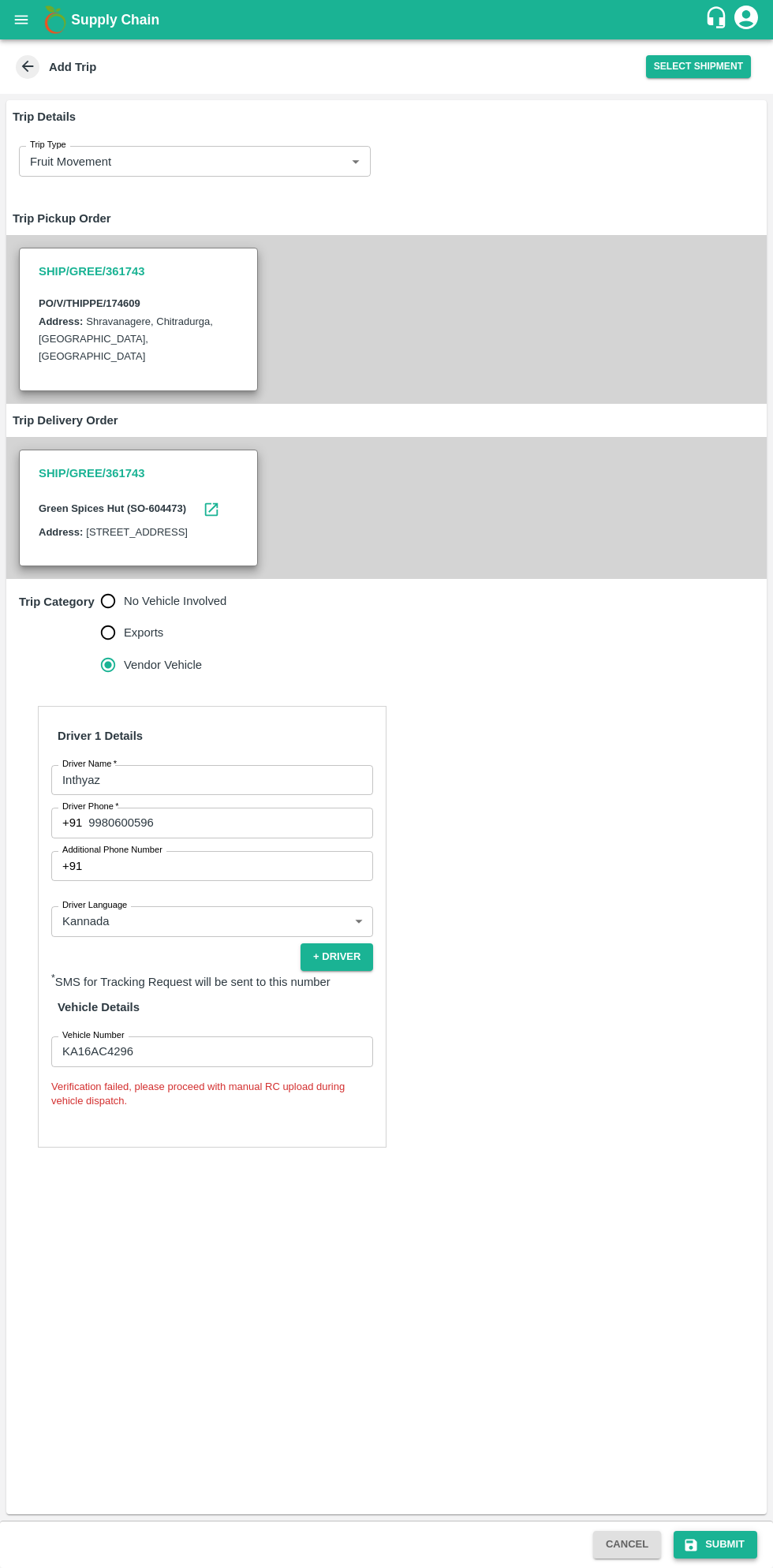
click at [729, 1543] on button "Submit" at bounding box center [716, 1545] width 84 height 28
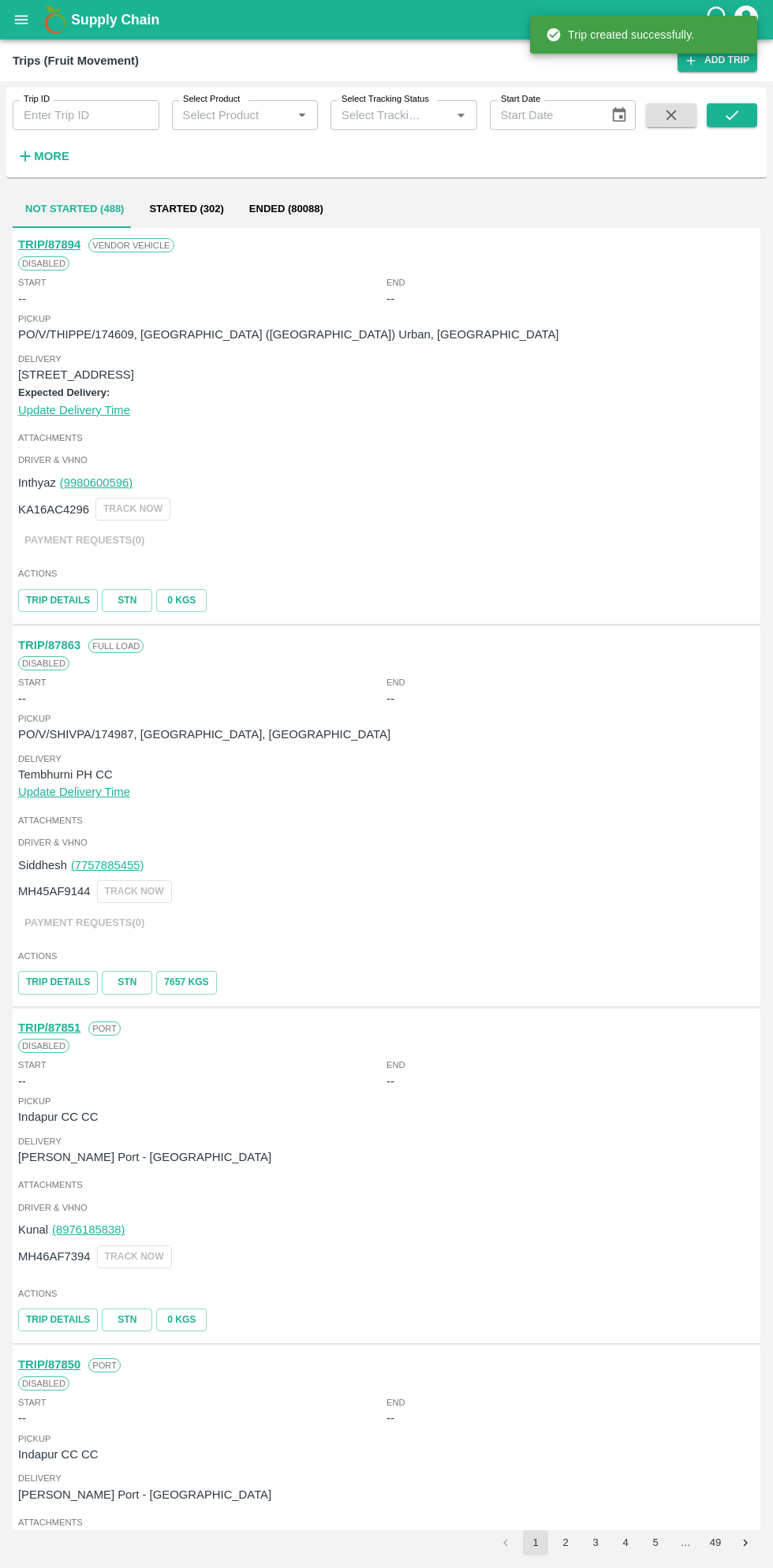
click at [21, 20] on icon "open drawer" at bounding box center [21, 19] width 13 height 9
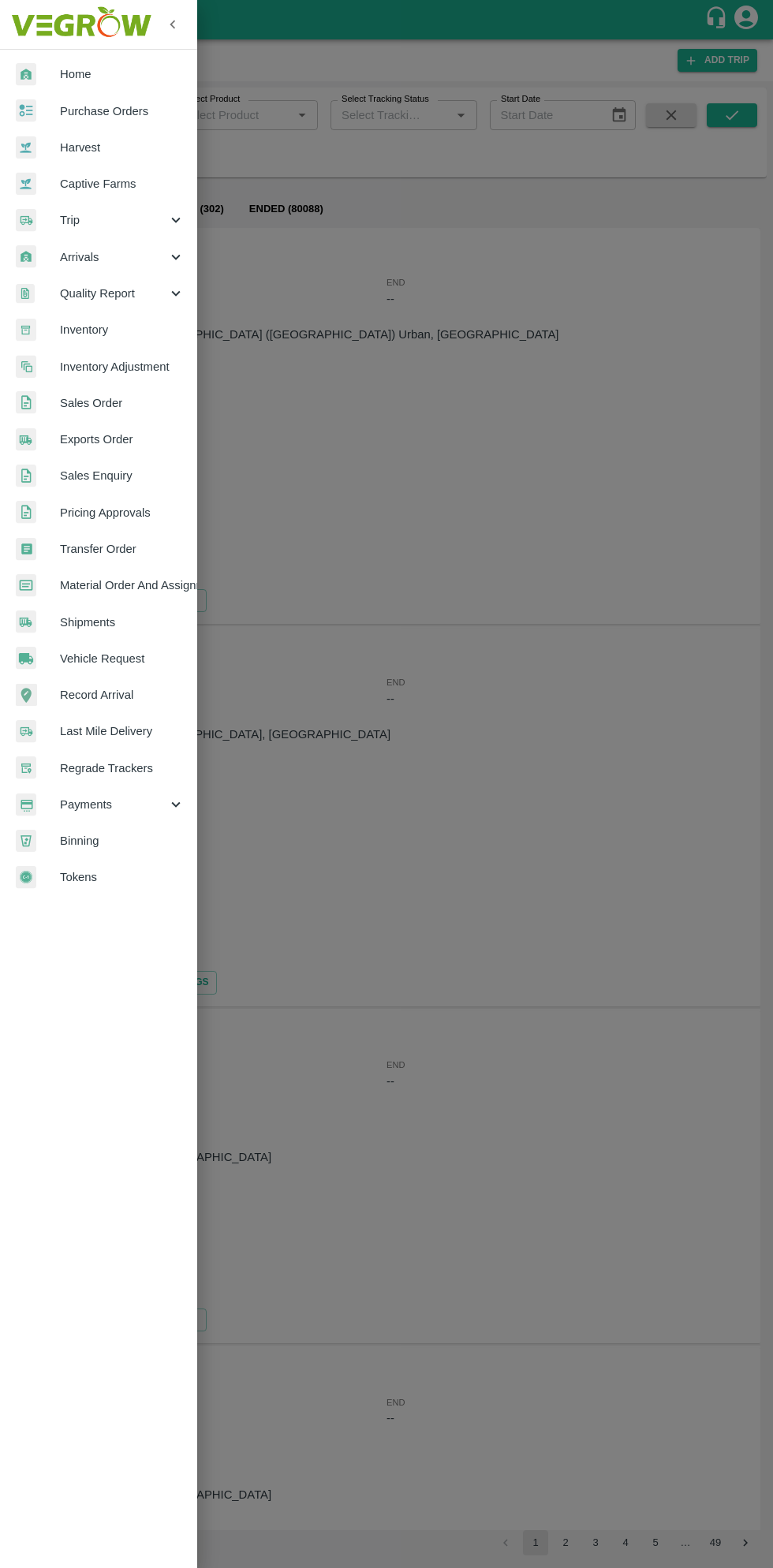
click at [128, 106] on span "Purchase Orders" at bounding box center [123, 112] width 125 height 17
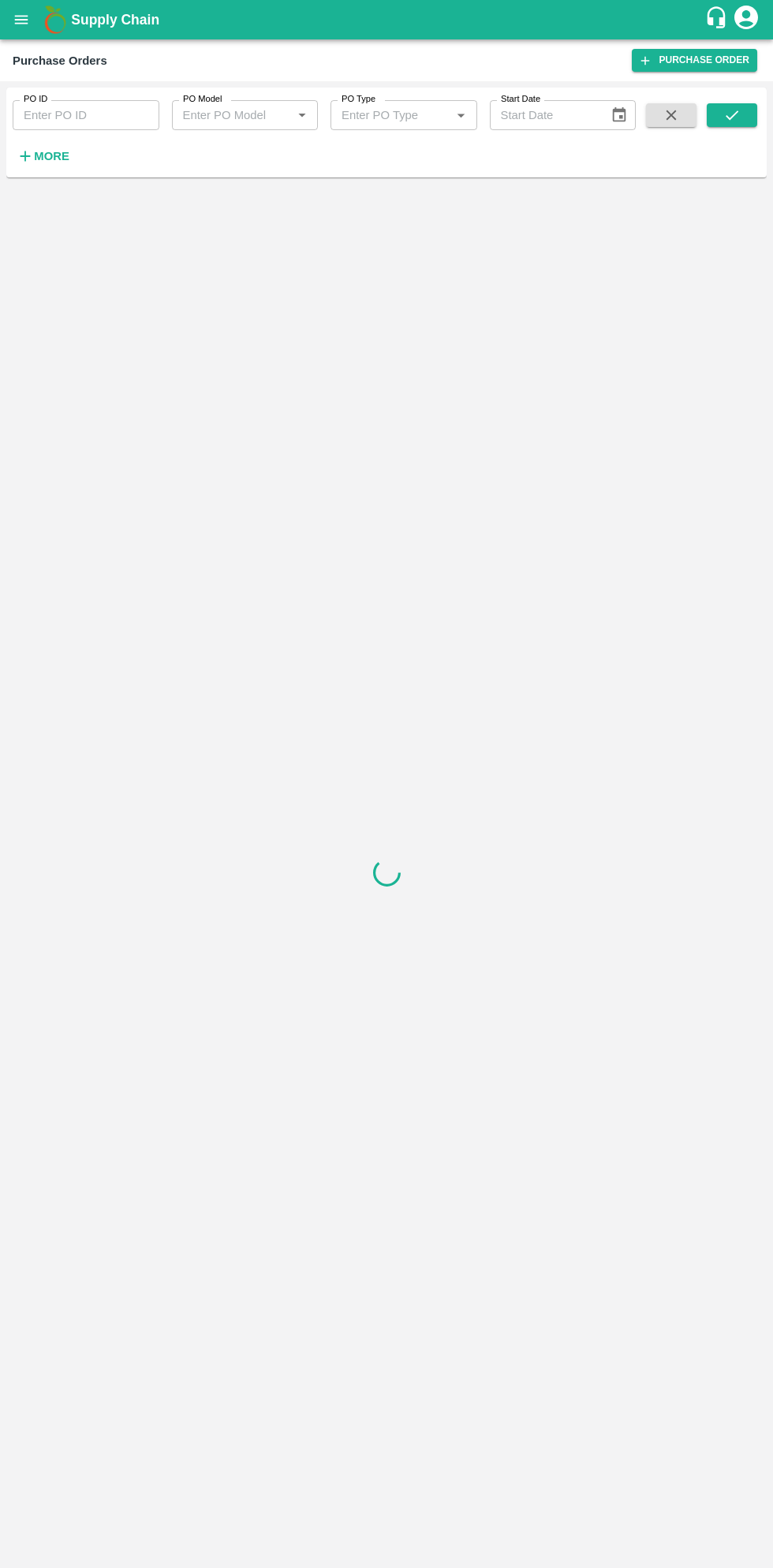
click at [61, 156] on strong "More" at bounding box center [51, 156] width 36 height 13
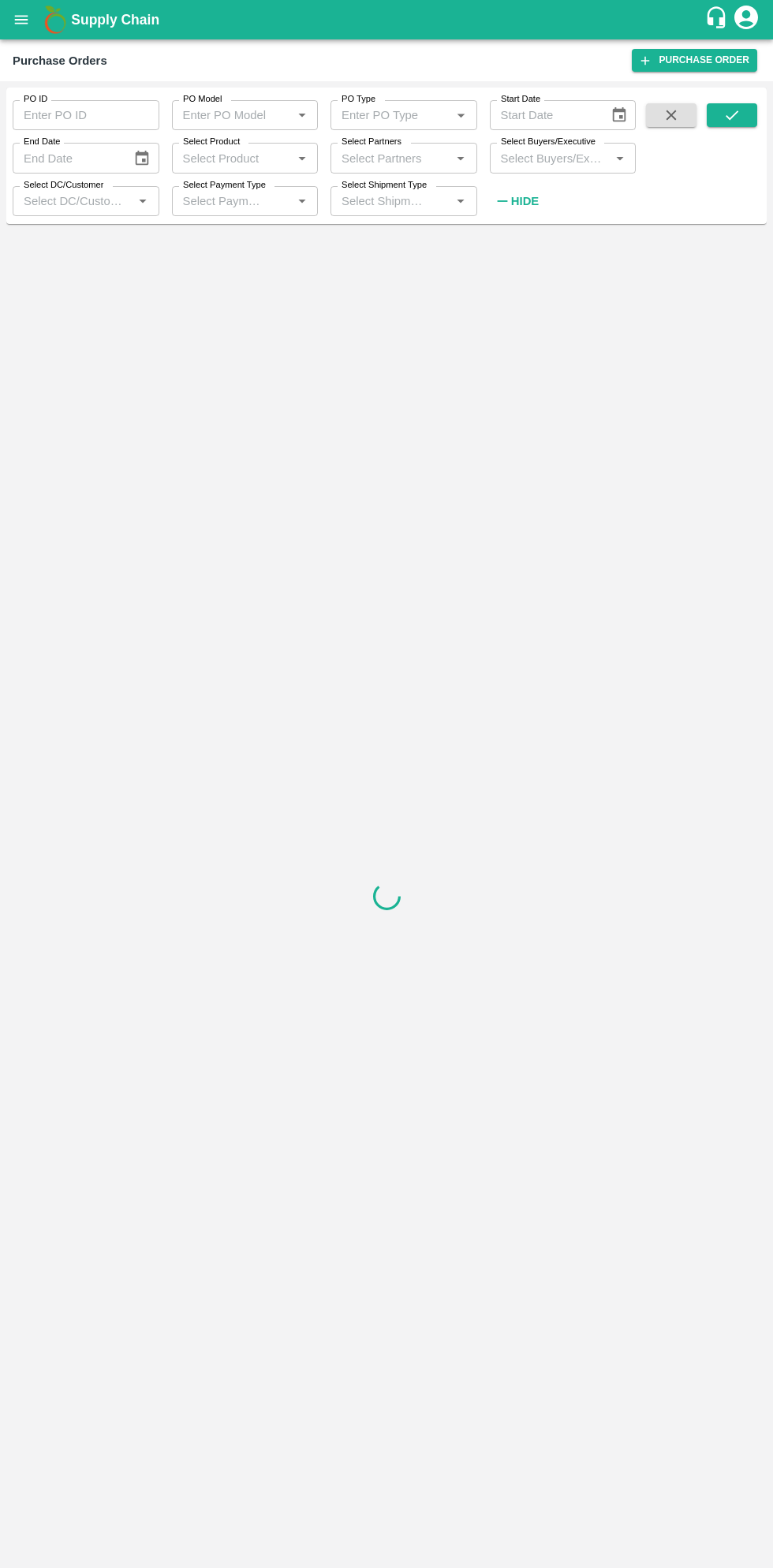
click at [548, 153] on input "Select Buyers/Executive" at bounding box center [550, 157] width 112 height 21
type input "sagar"
click at [529, 245] on input "checkbox" at bounding box center [524, 238] width 32 height 32
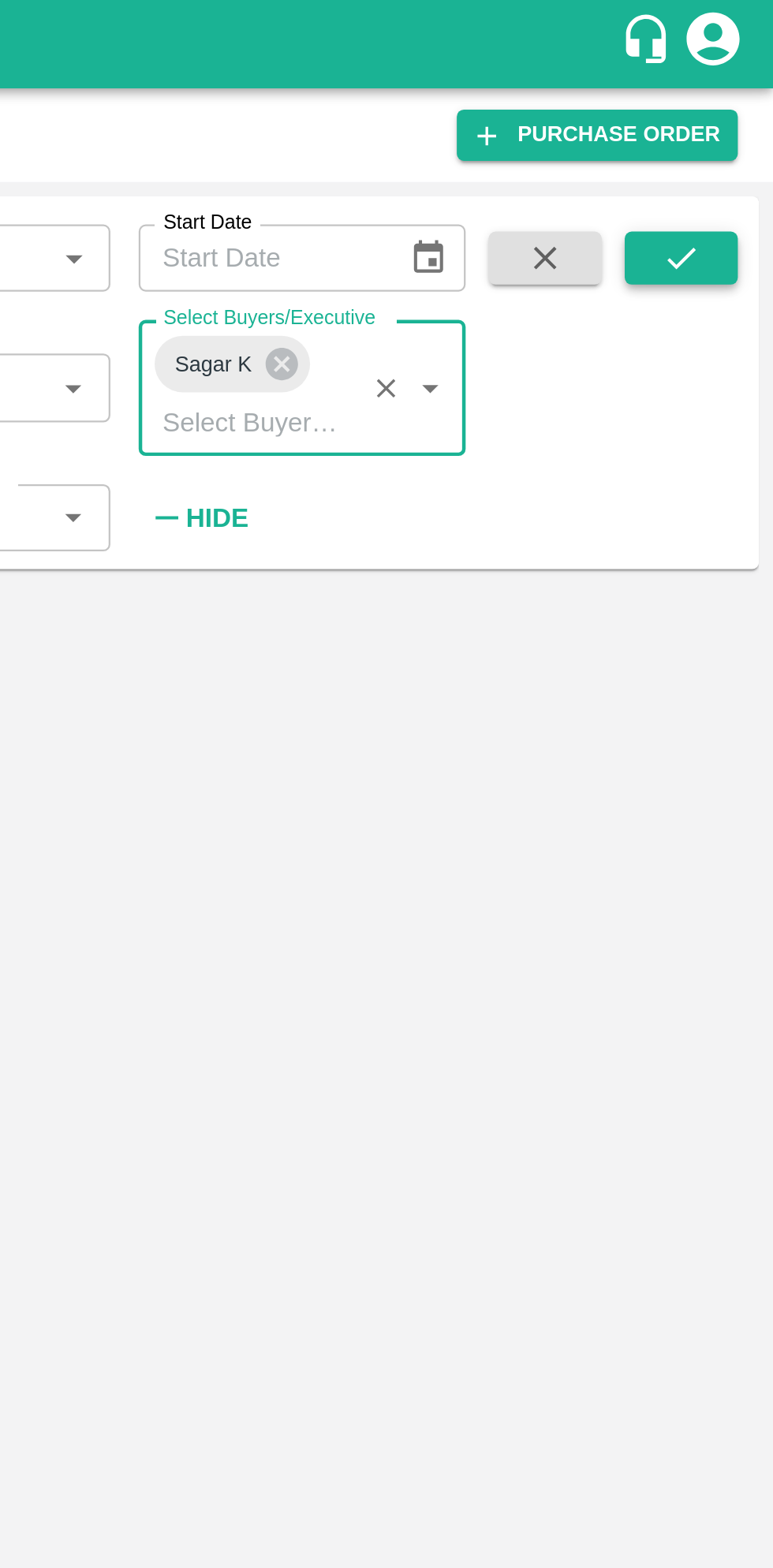
click at [749, 114] on button "submit" at bounding box center [732, 116] width 51 height 24
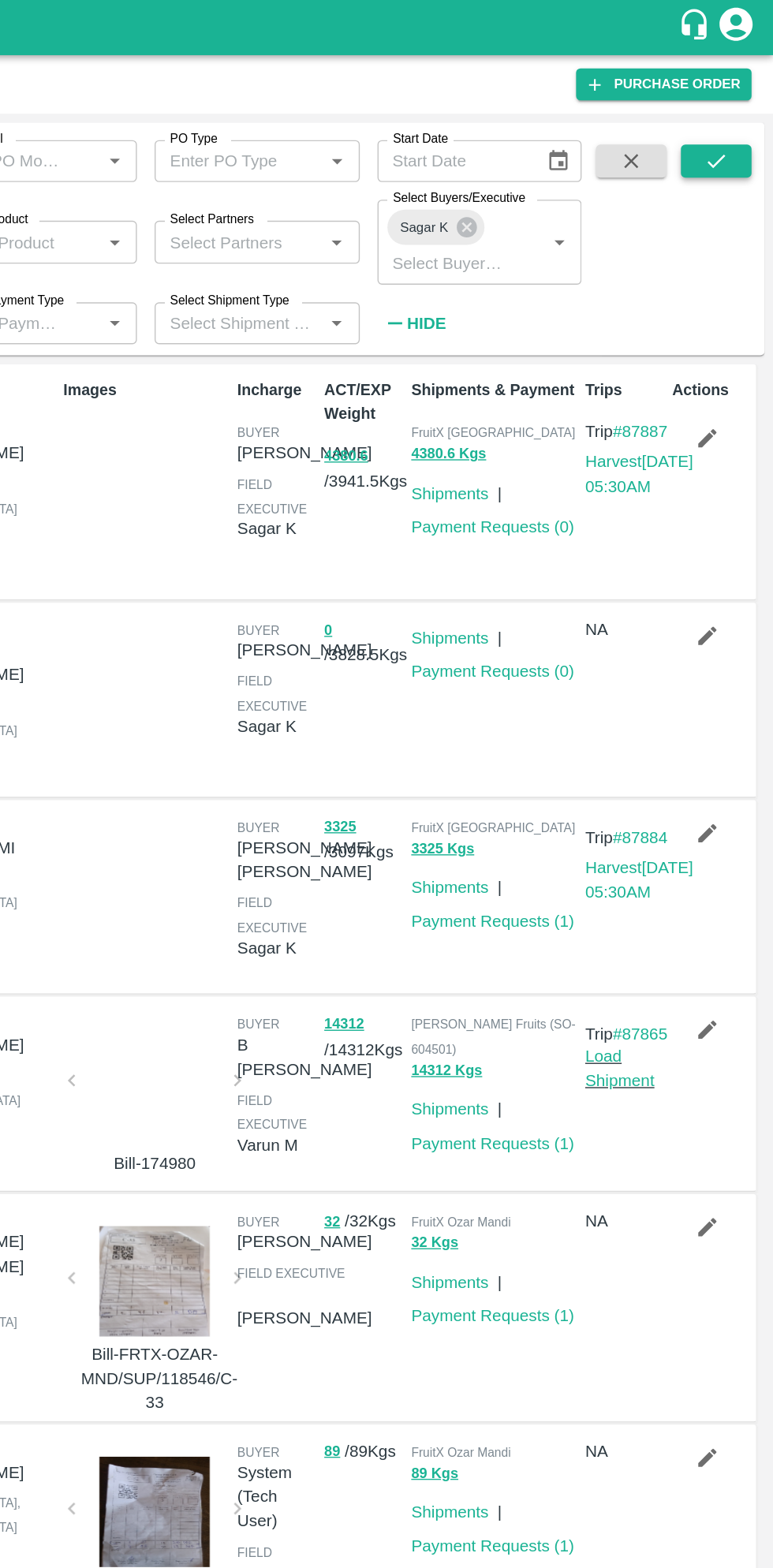
click at [727, 116] on icon "submit" at bounding box center [732, 116] width 17 height 17
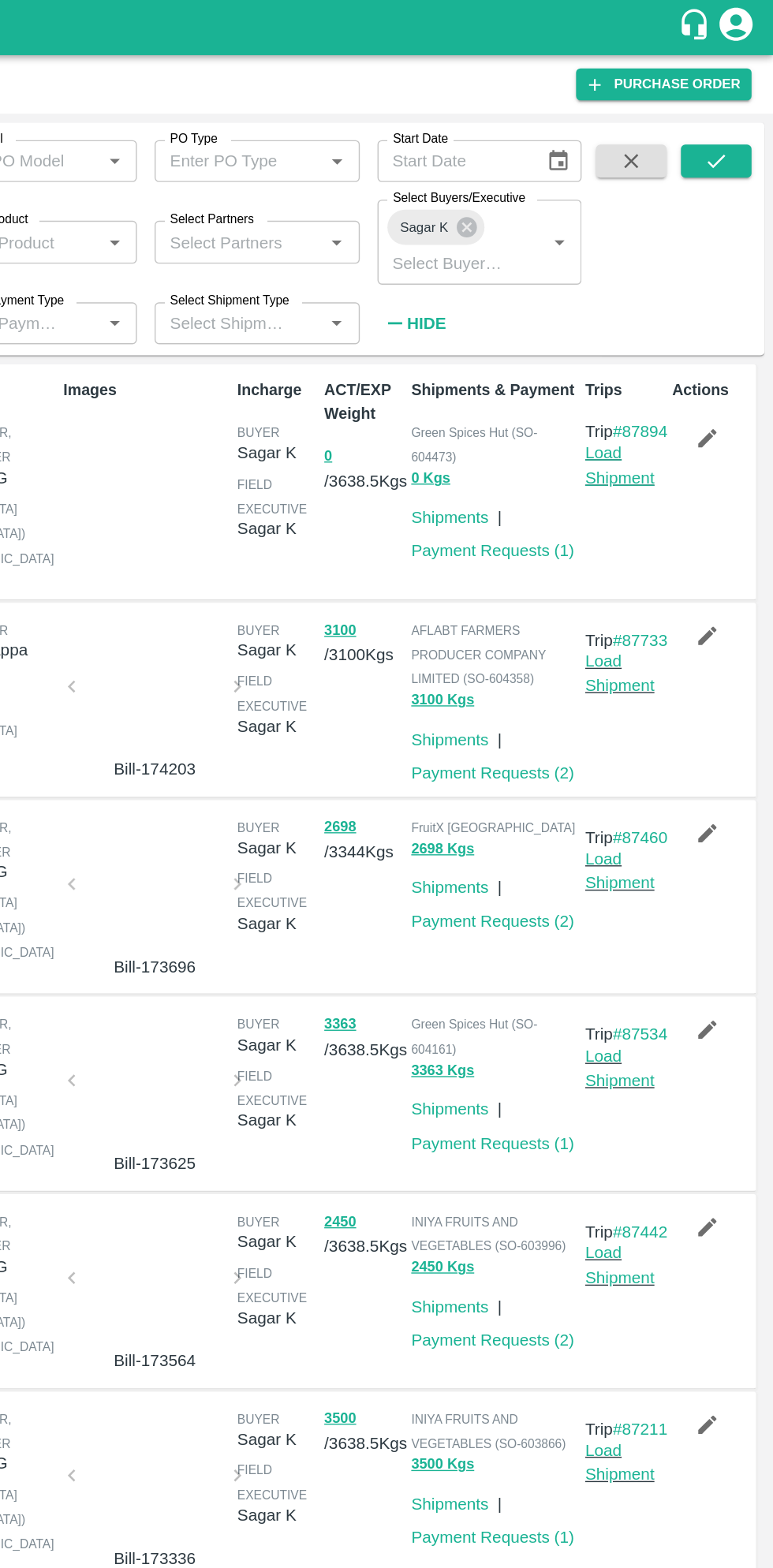
click at [674, 347] on link "Load Shipment" at bounding box center [663, 332] width 50 height 30
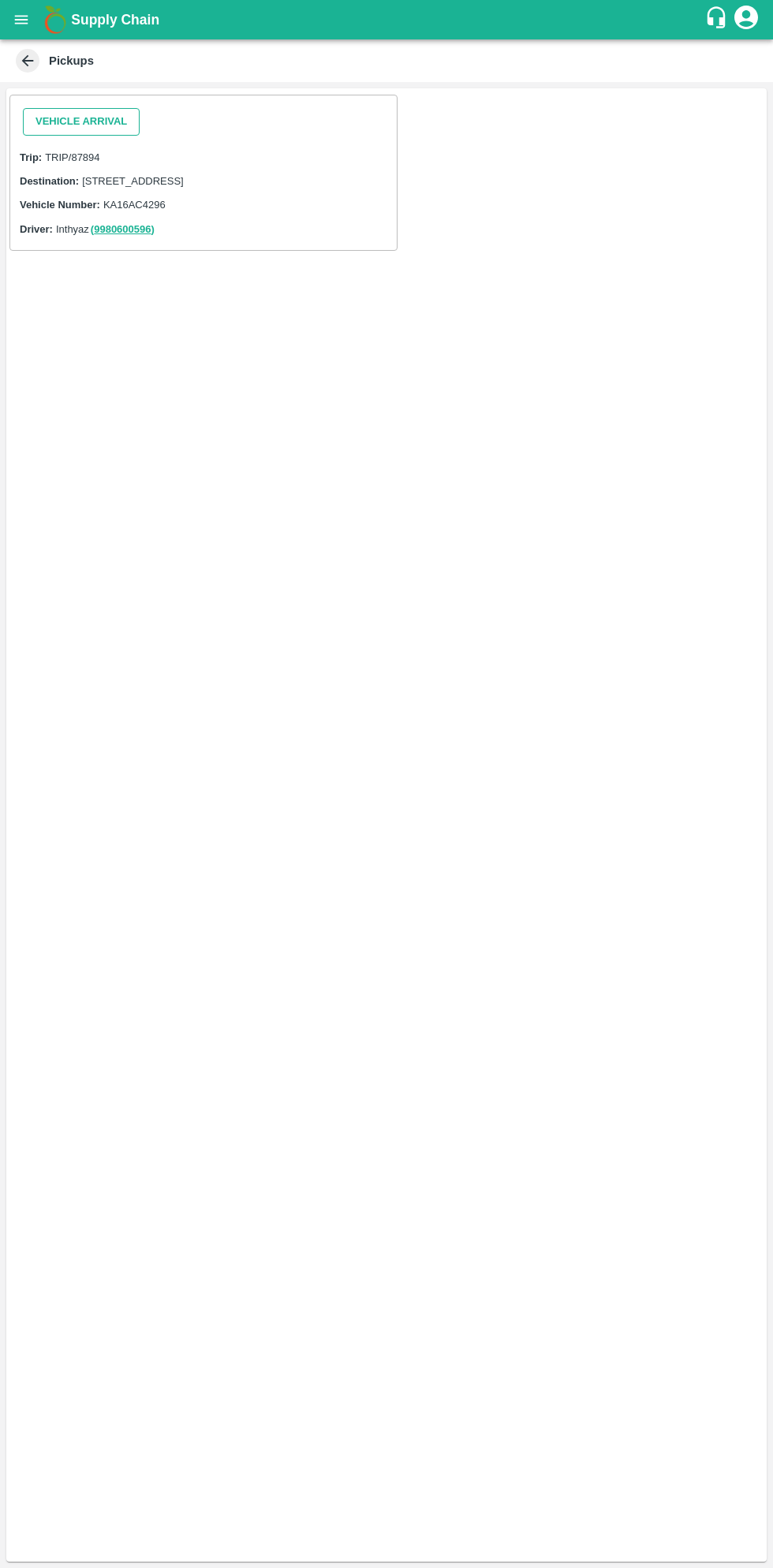
click at [87, 117] on button "Vehicle Arrival" at bounding box center [81, 122] width 117 height 28
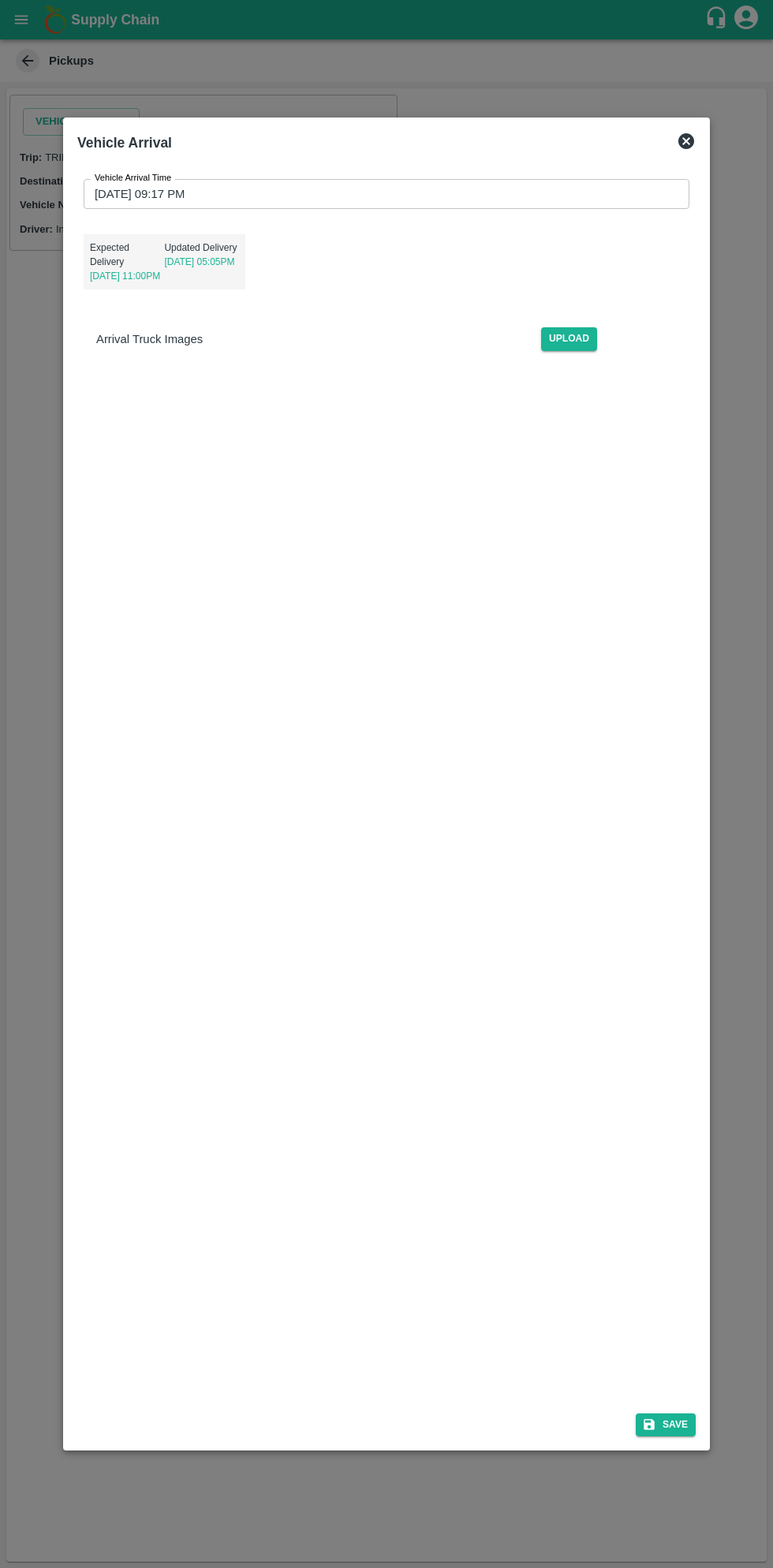
click at [294, 194] on input "[DATE] 09:17 PM" at bounding box center [381, 194] width 595 height 30
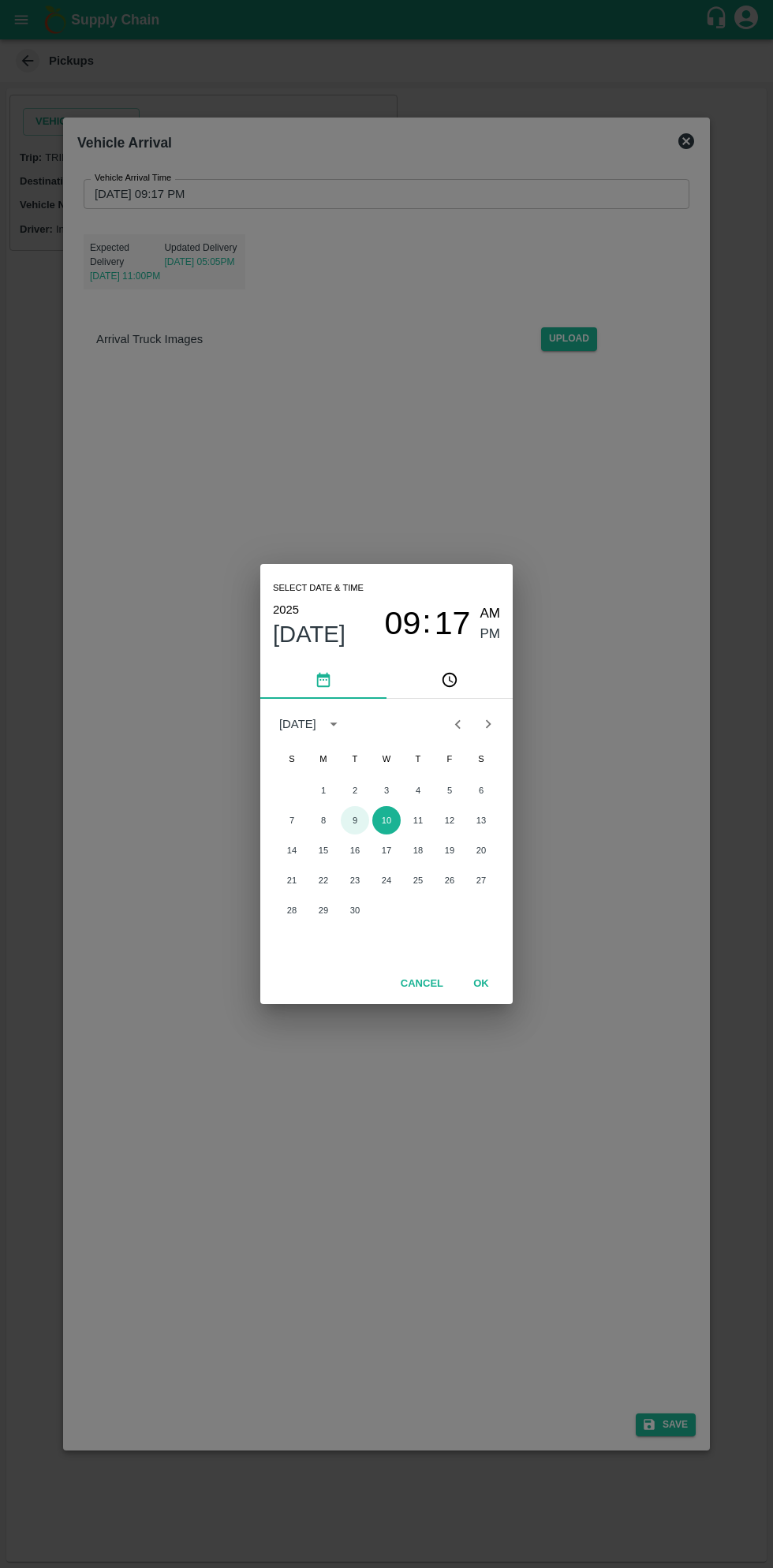
click at [354, 820] on button "9" at bounding box center [355, 820] width 28 height 28
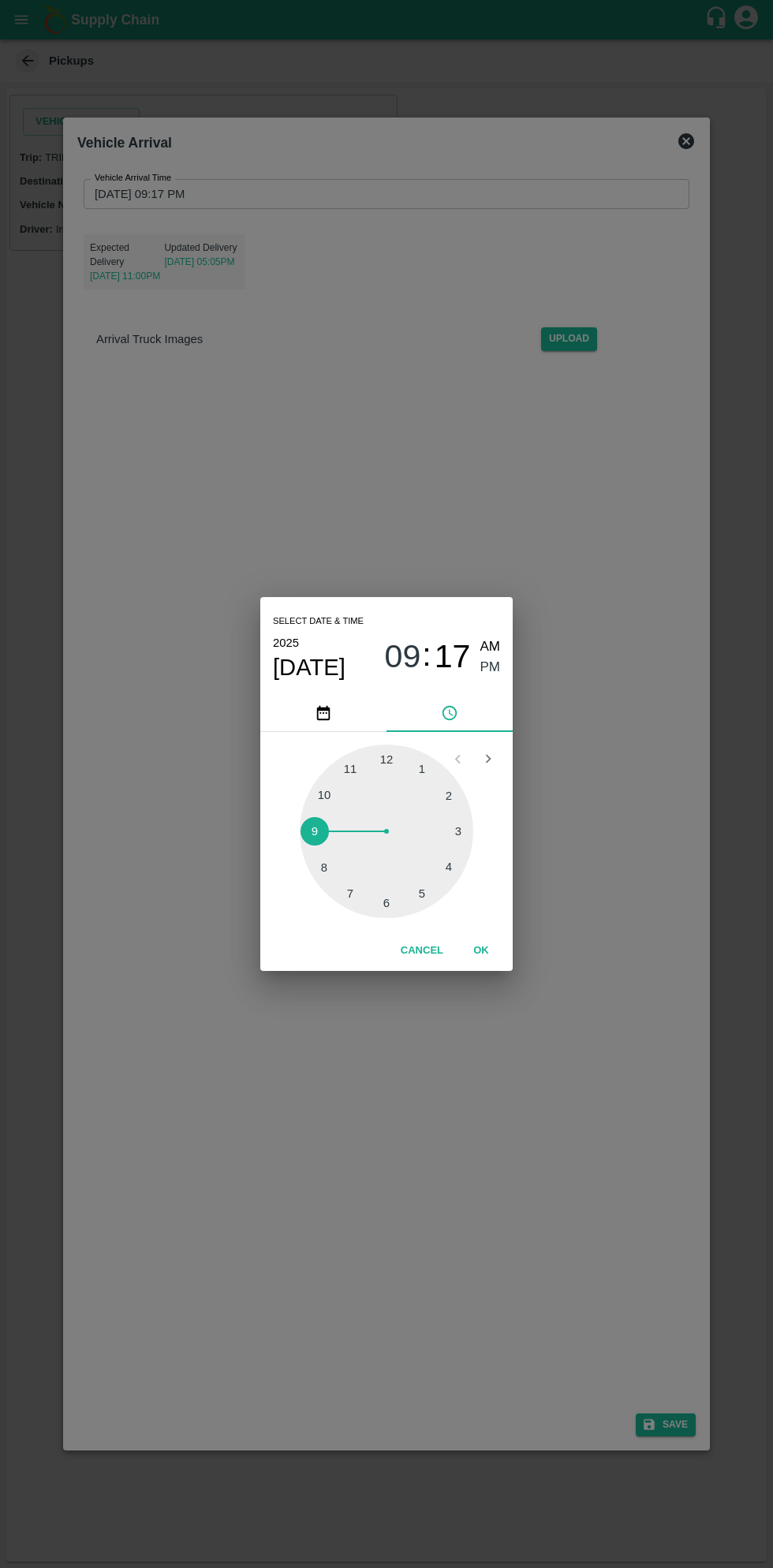
click at [494, 643] on span "AM" at bounding box center [491, 647] width 21 height 21
type input "[DATE] 09:17 AM"
click at [480, 951] on button "OK" at bounding box center [481, 951] width 51 height 28
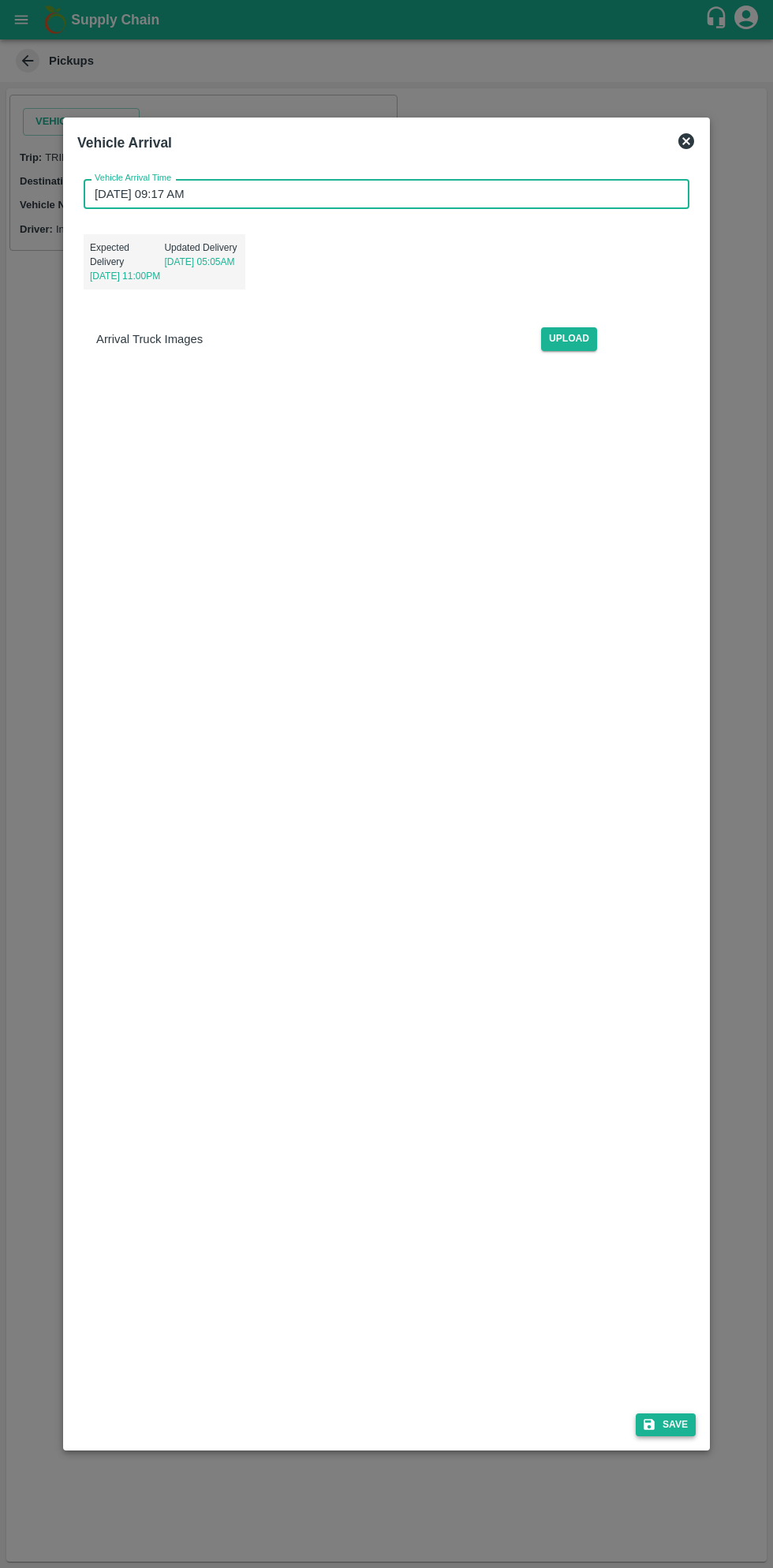
click at [669, 1424] on button "Save" at bounding box center [666, 1425] width 60 height 23
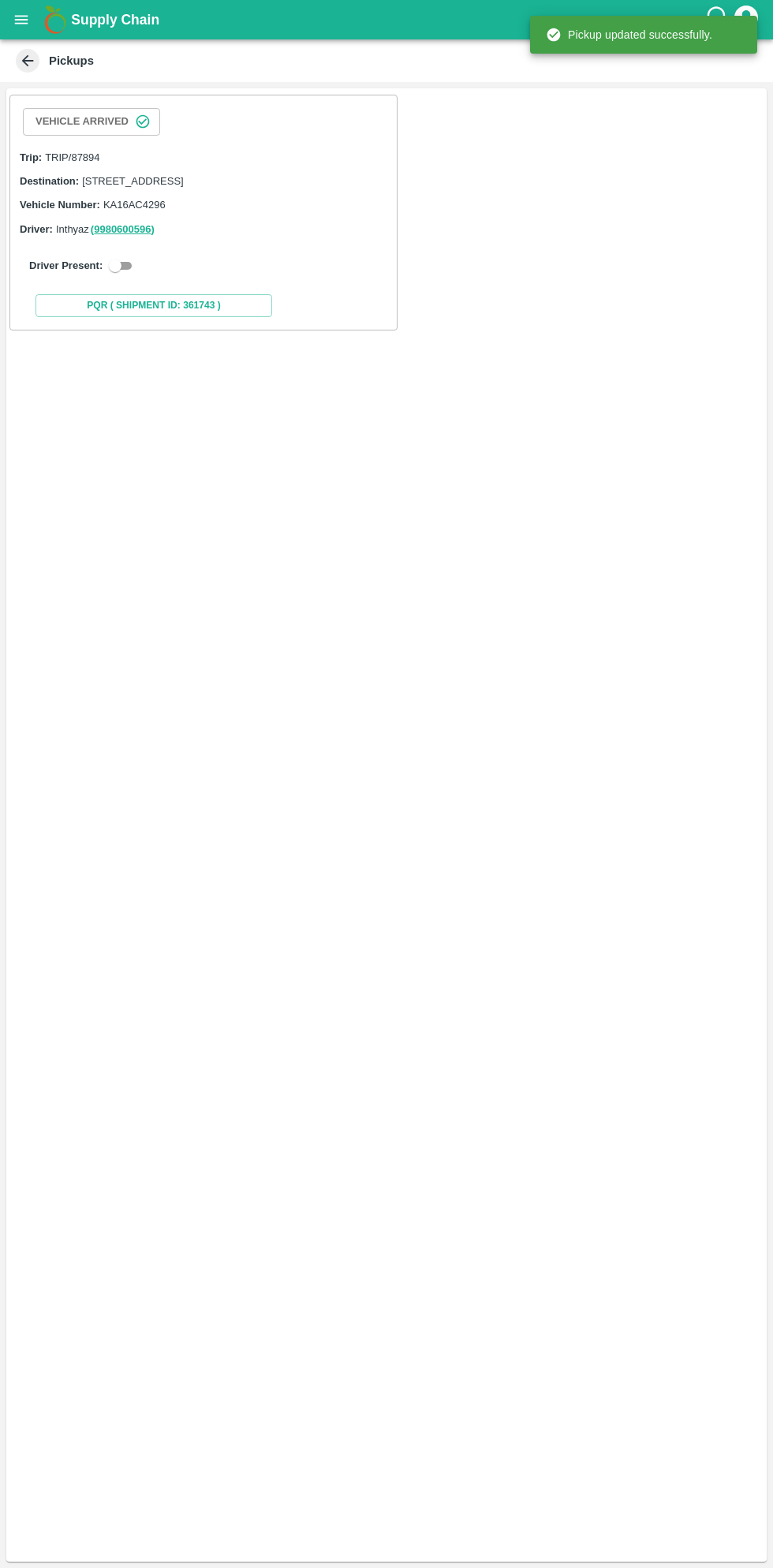
click at [118, 275] on input "checkbox" at bounding box center [116, 266] width 57 height 19
checkbox input "true"
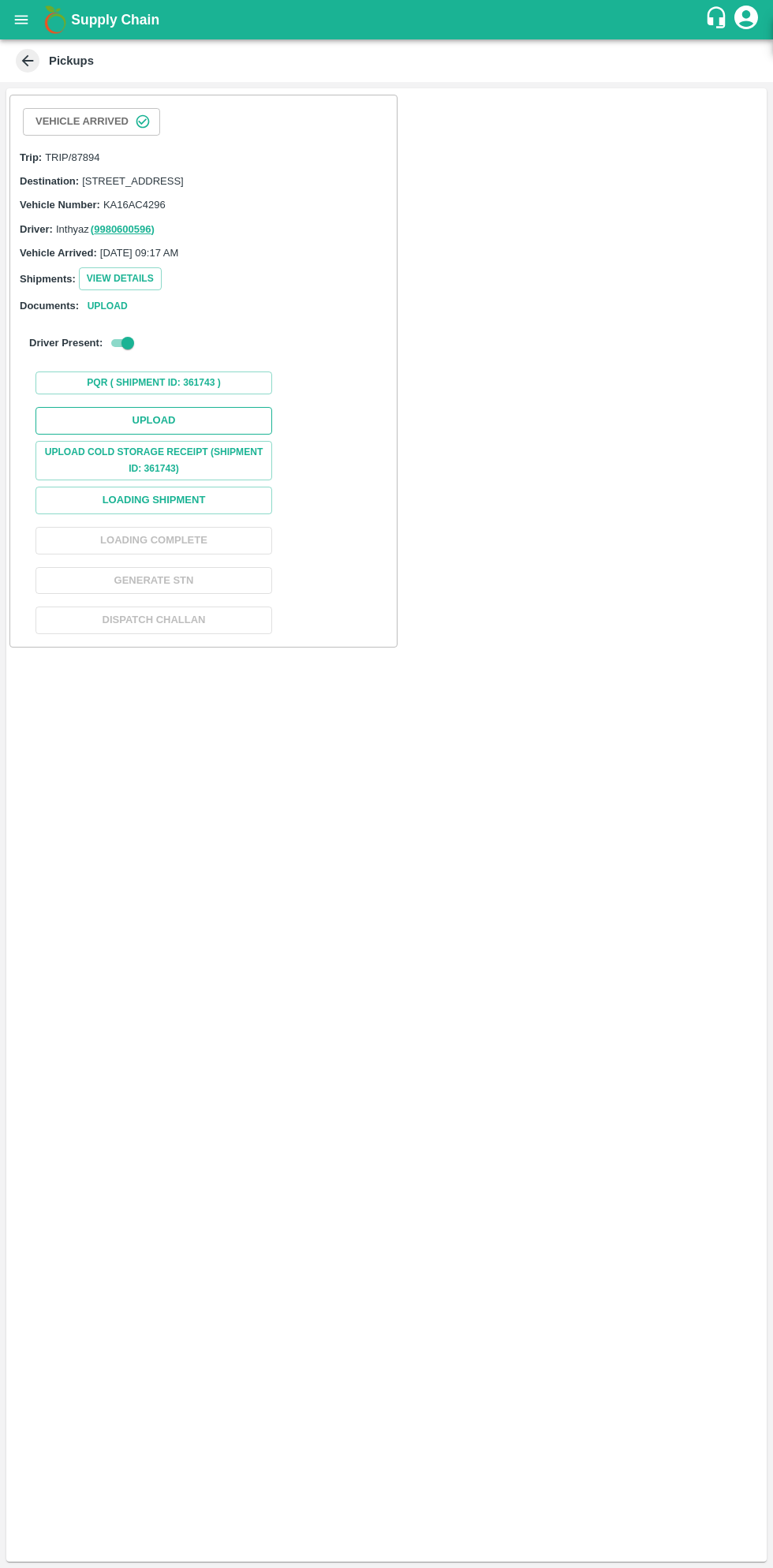
click at [194, 428] on button "Upload" at bounding box center [153, 421] width 237 height 28
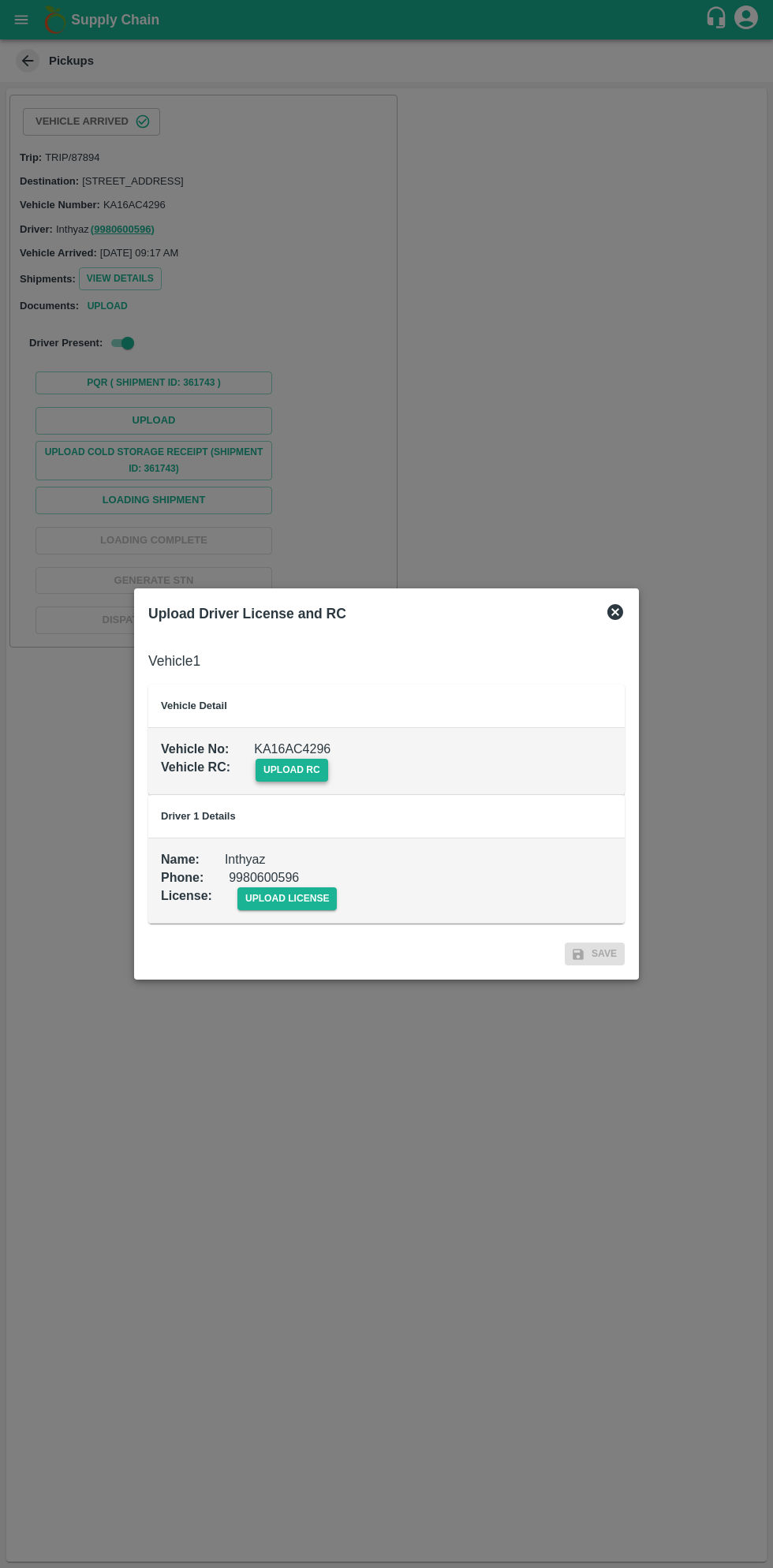
click at [294, 761] on span "upload rc" at bounding box center [292, 770] width 73 height 23
click at [0, 0] on input "upload rc" at bounding box center [0, 0] width 0 height 0
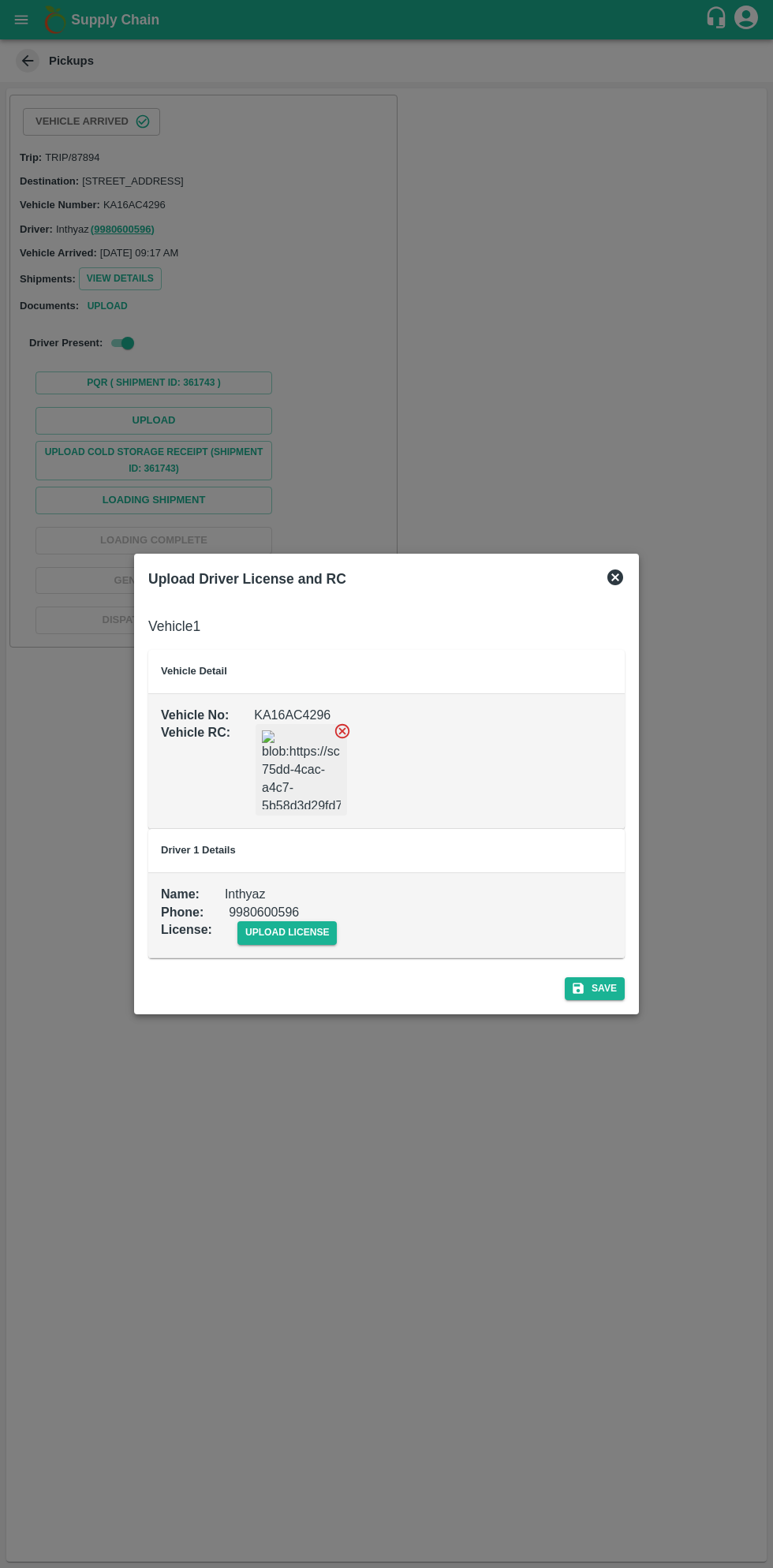
click at [615, 1010] on div "Upload Driver License and RC Vehicle 1 Vehicle Detail Vehicle No : KA16AC4296 V…" at bounding box center [387, 783] width 505 height 460
click at [607, 990] on button "Save" at bounding box center [595, 989] width 60 height 23
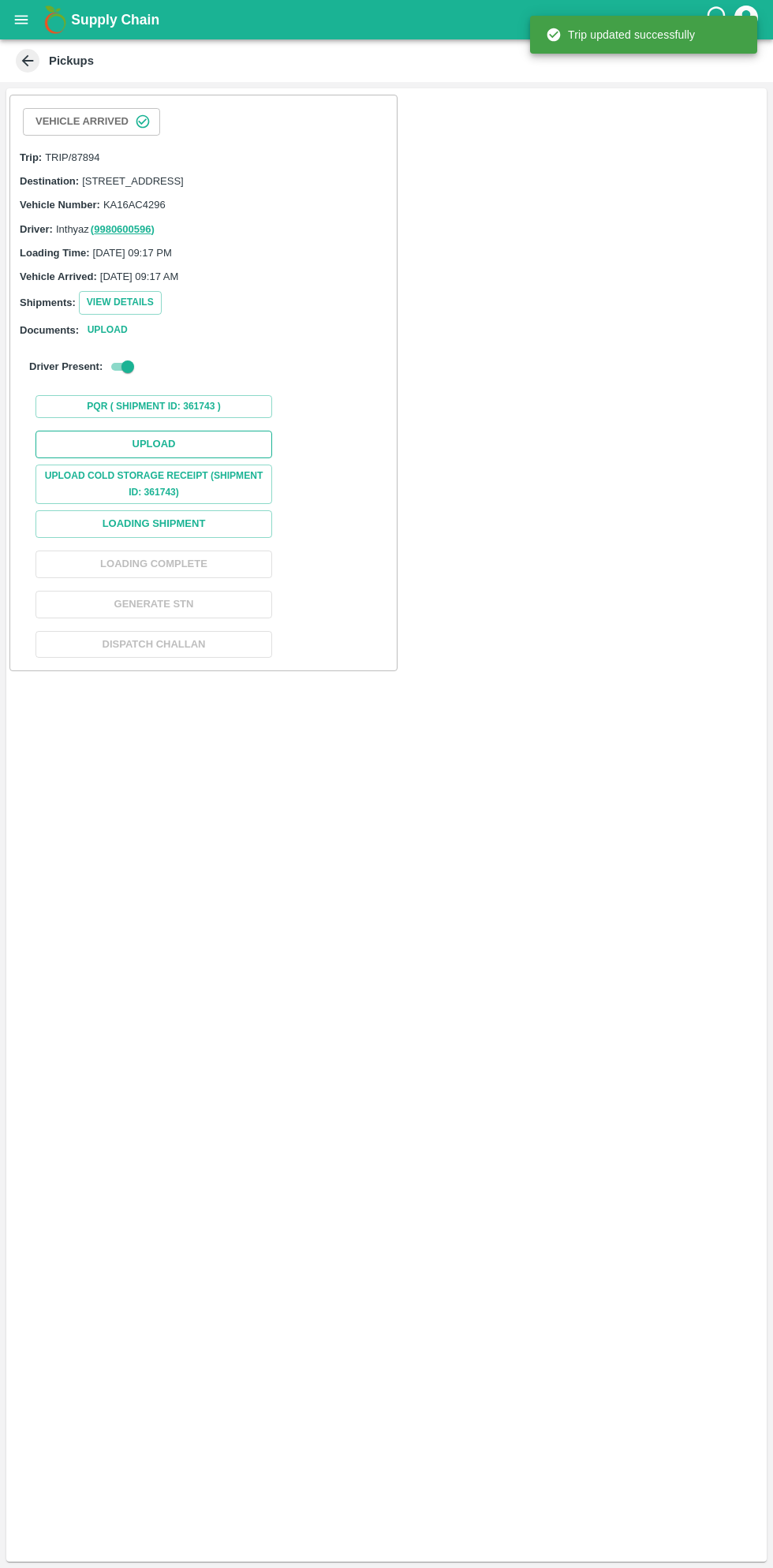
click at [199, 458] on button "Upload" at bounding box center [153, 444] width 237 height 28
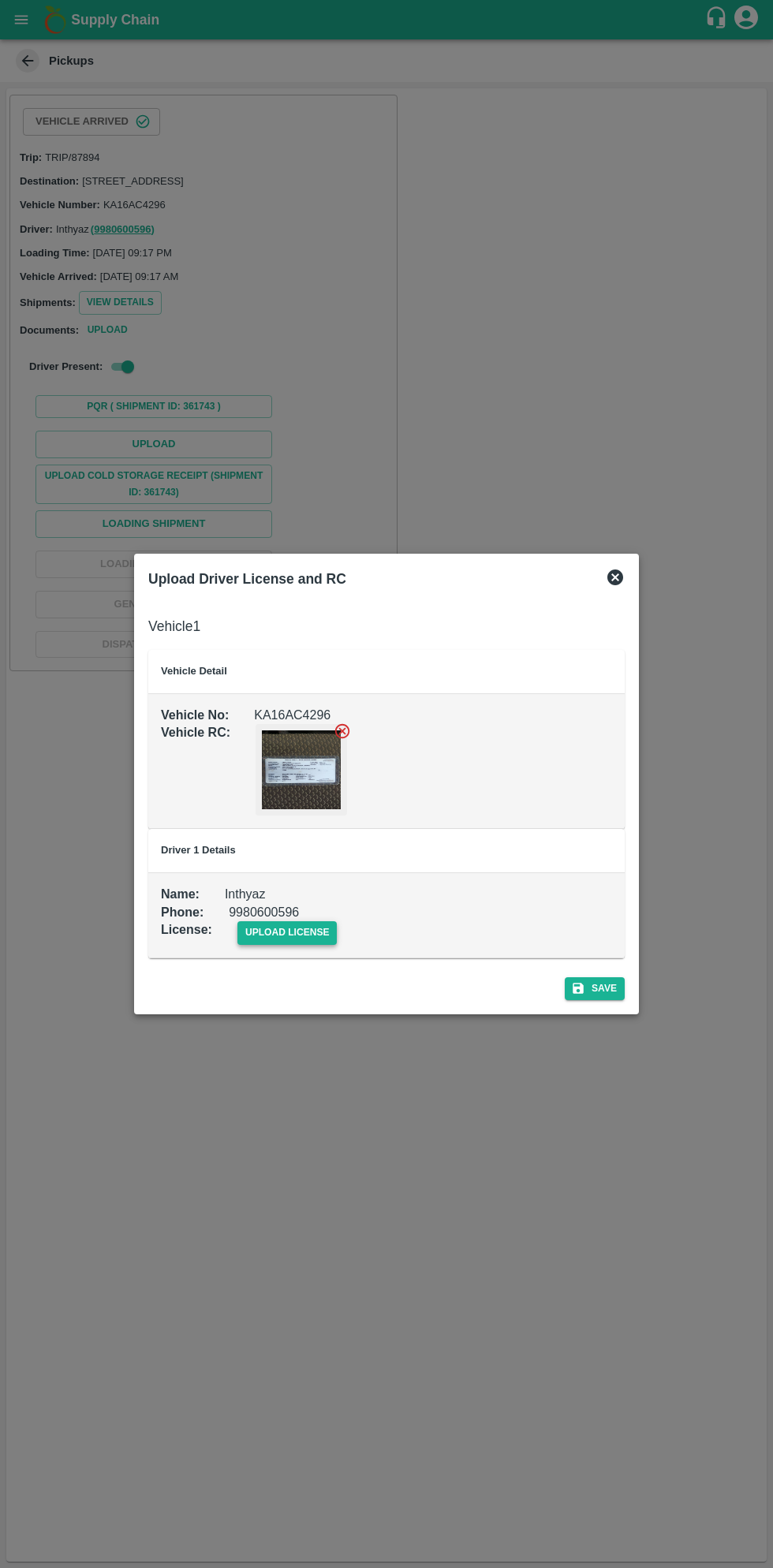
click at [283, 938] on span "upload license" at bounding box center [287, 933] width 100 height 23
click at [0, 0] on input "upload license" at bounding box center [0, 0] width 0 height 0
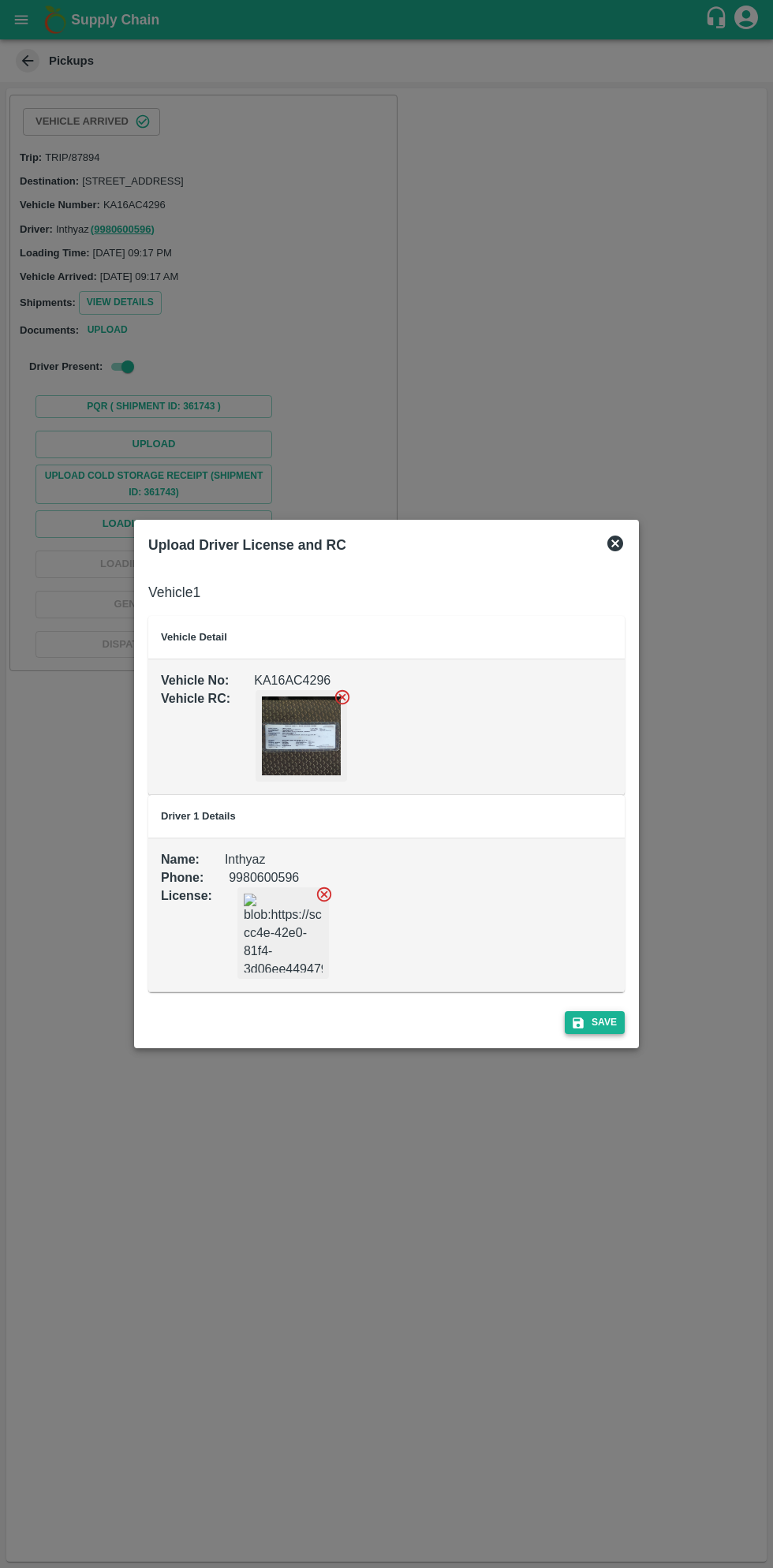
click at [600, 1017] on button "Save" at bounding box center [595, 1022] width 60 height 23
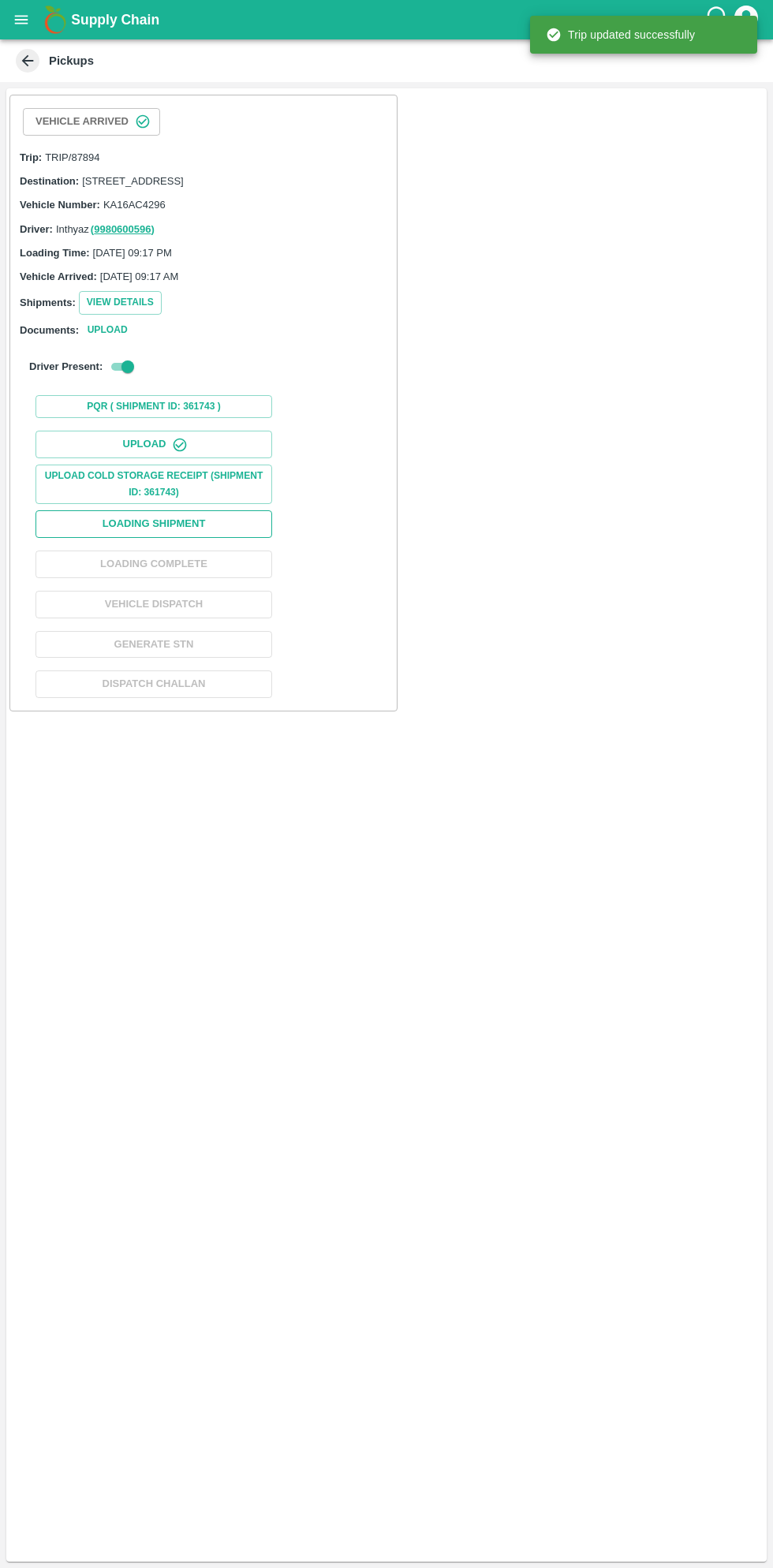
click at [221, 538] on button "Loading Shipment" at bounding box center [153, 524] width 237 height 28
